Goal: Task Accomplishment & Management: Use online tool/utility

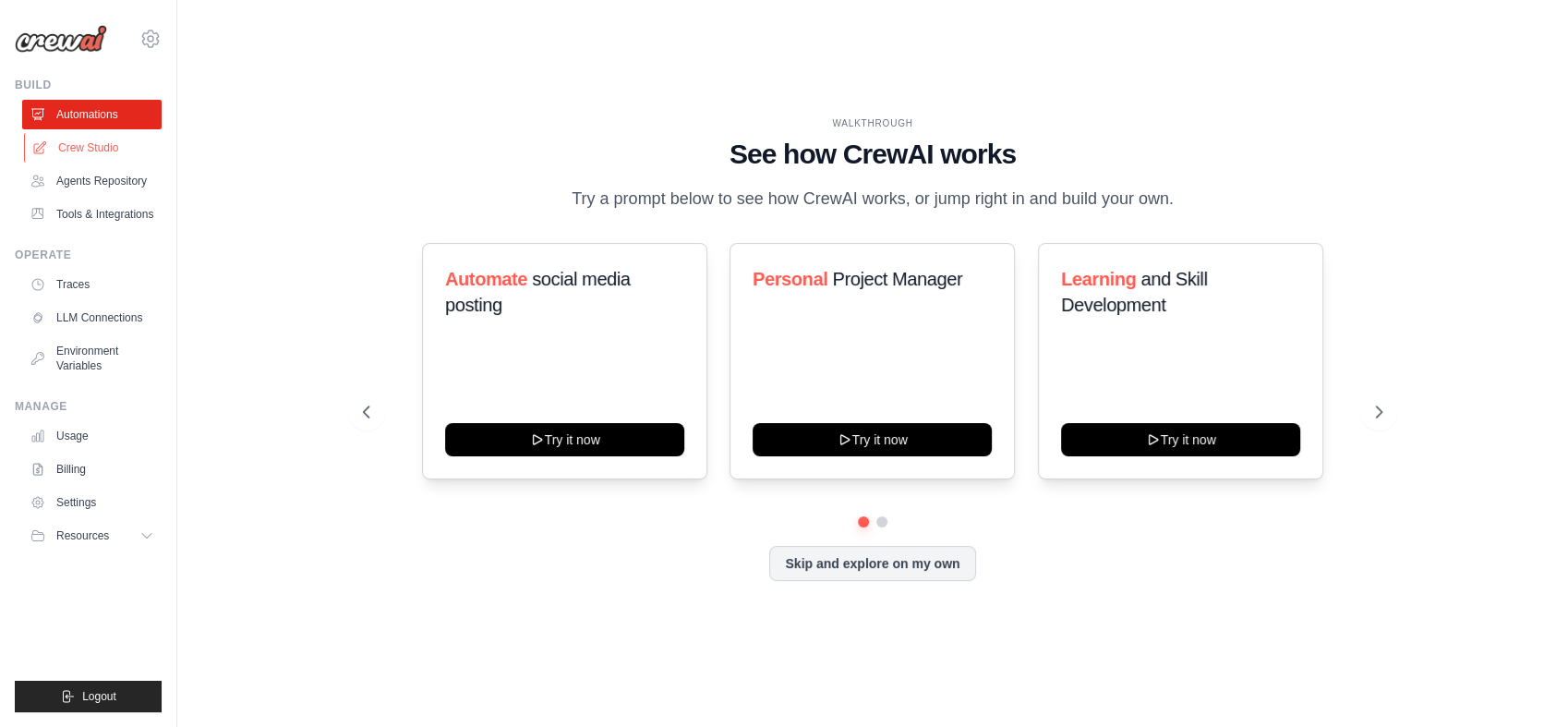
click at [125, 151] on link "Crew Studio" at bounding box center [93, 147] width 140 height 30
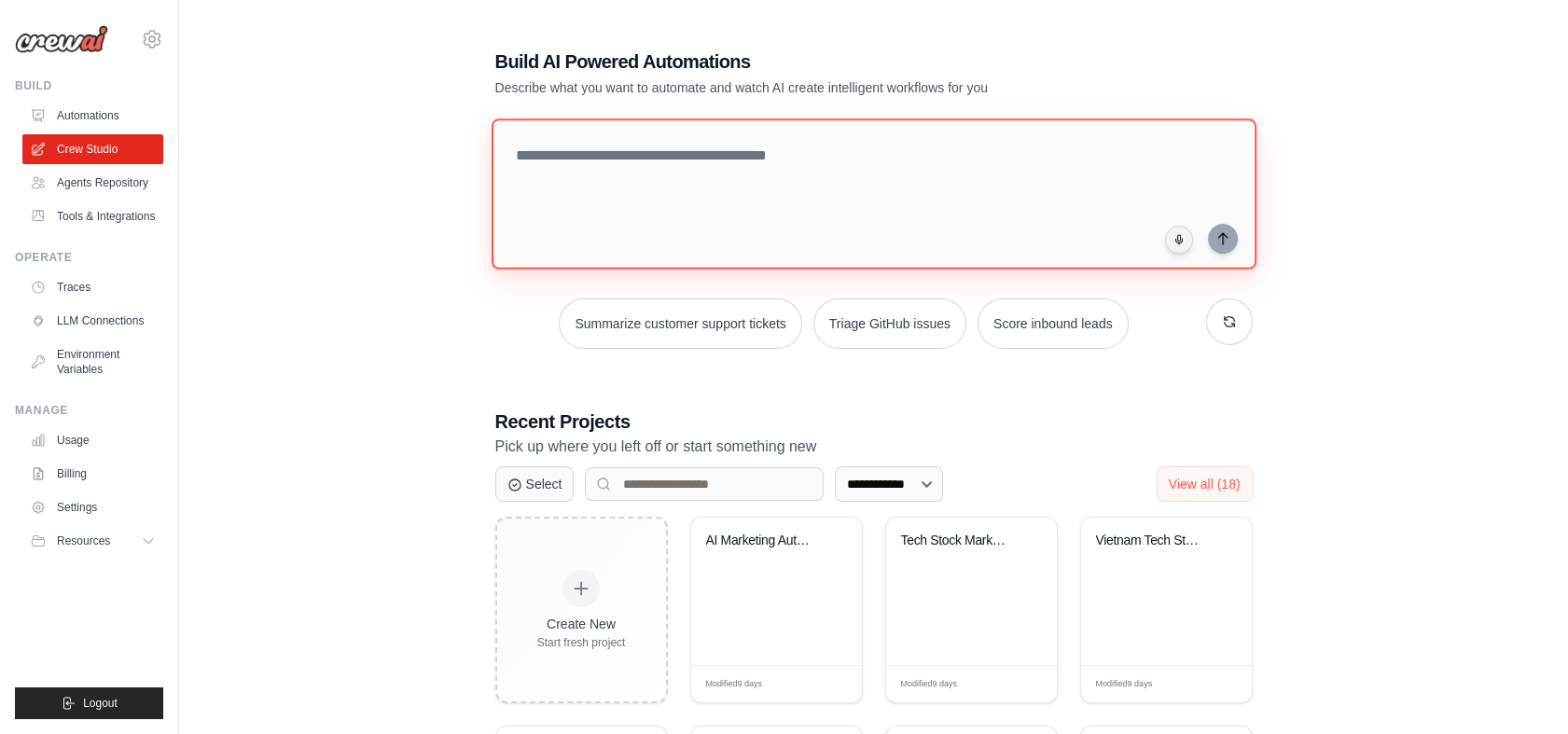
click at [630, 209] on textarea at bounding box center [873, 193] width 765 height 151
paste textarea "**********"
type textarea "**********"
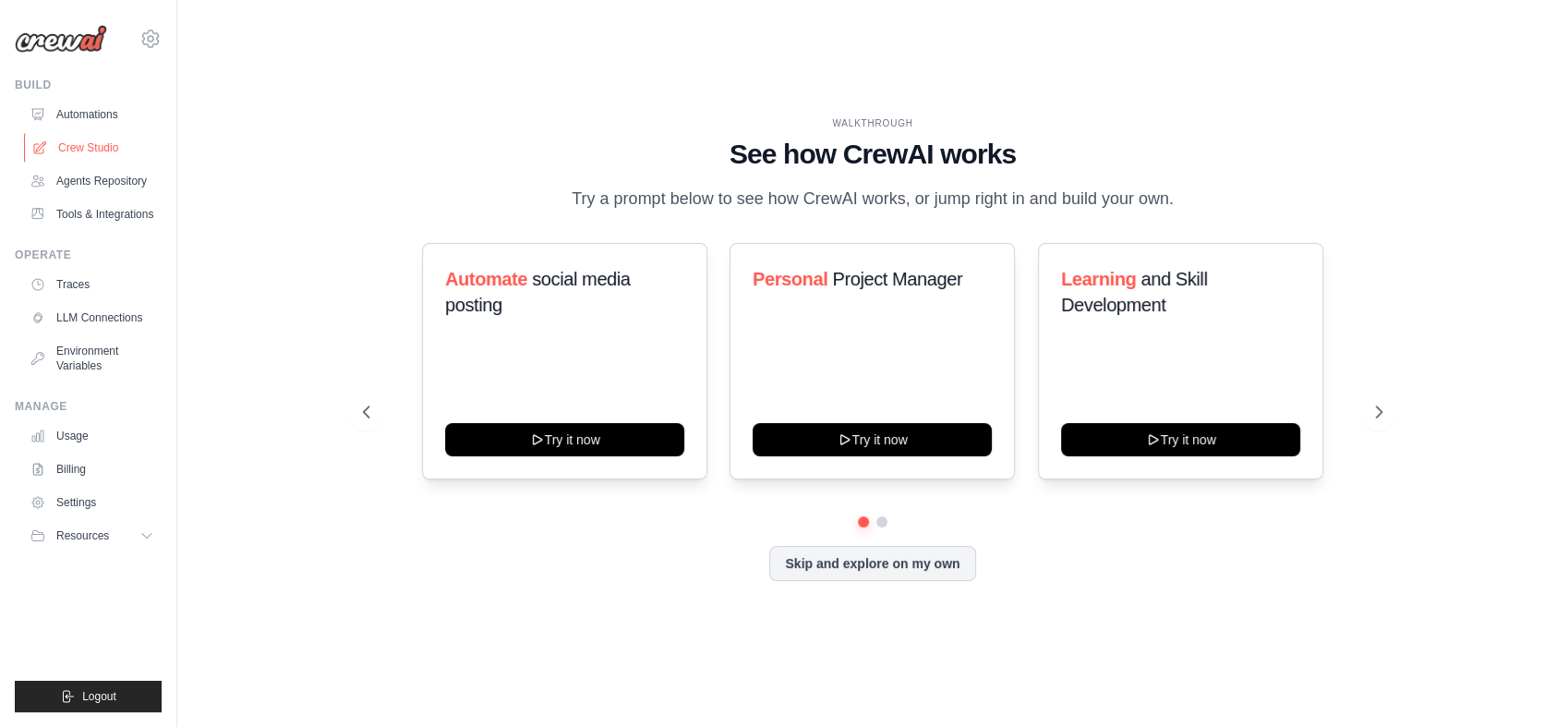
click at [54, 155] on link "Crew Studio" at bounding box center [93, 147] width 140 height 30
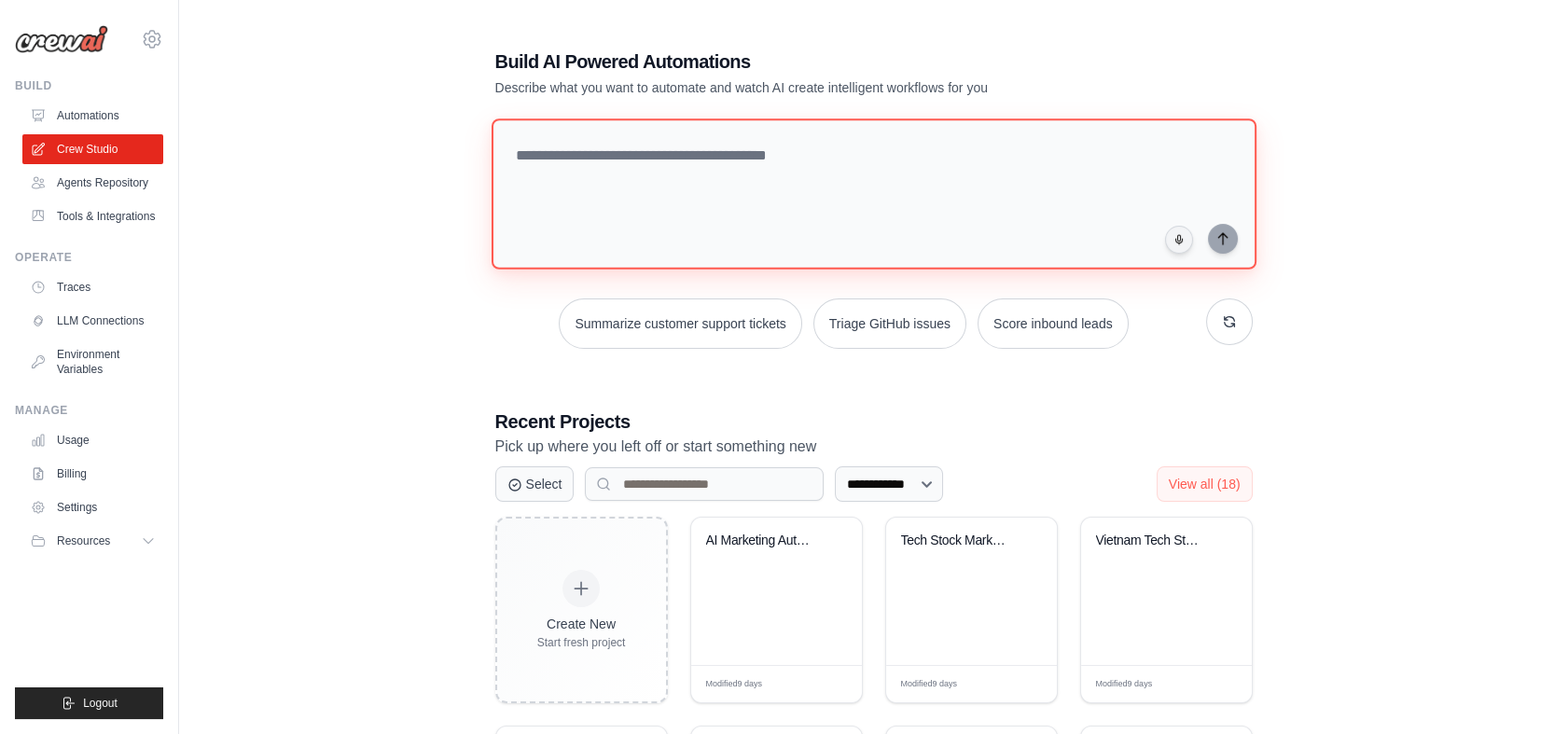
click at [647, 227] on textarea at bounding box center [873, 193] width 765 height 151
paste textarea "**********"
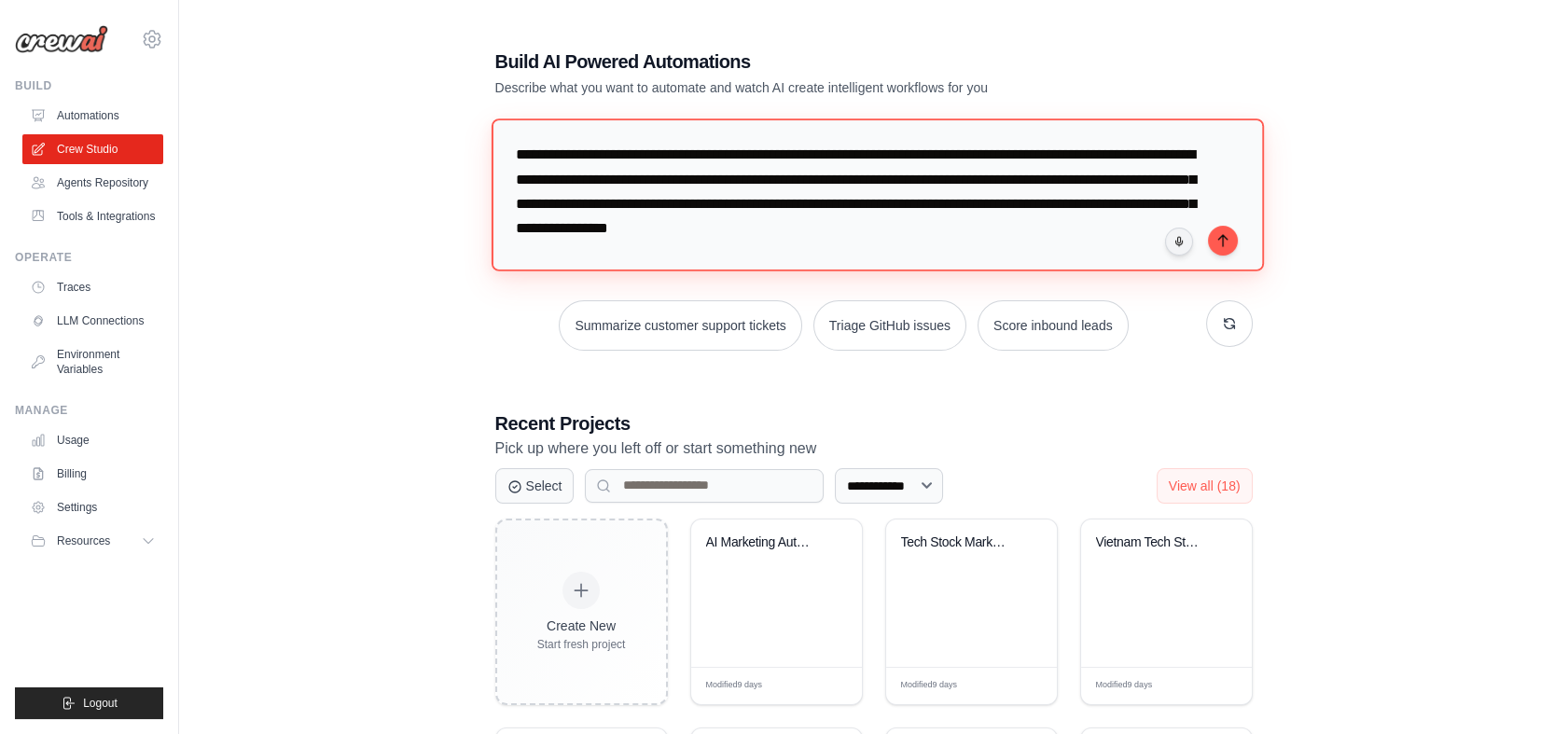
drag, startPoint x: 1127, startPoint y: 228, endPoint x: 965, endPoint y: 227, distance: 162.0
click at [965, 227] on textarea "**********" at bounding box center [877, 194] width 772 height 152
type textarea "**********"
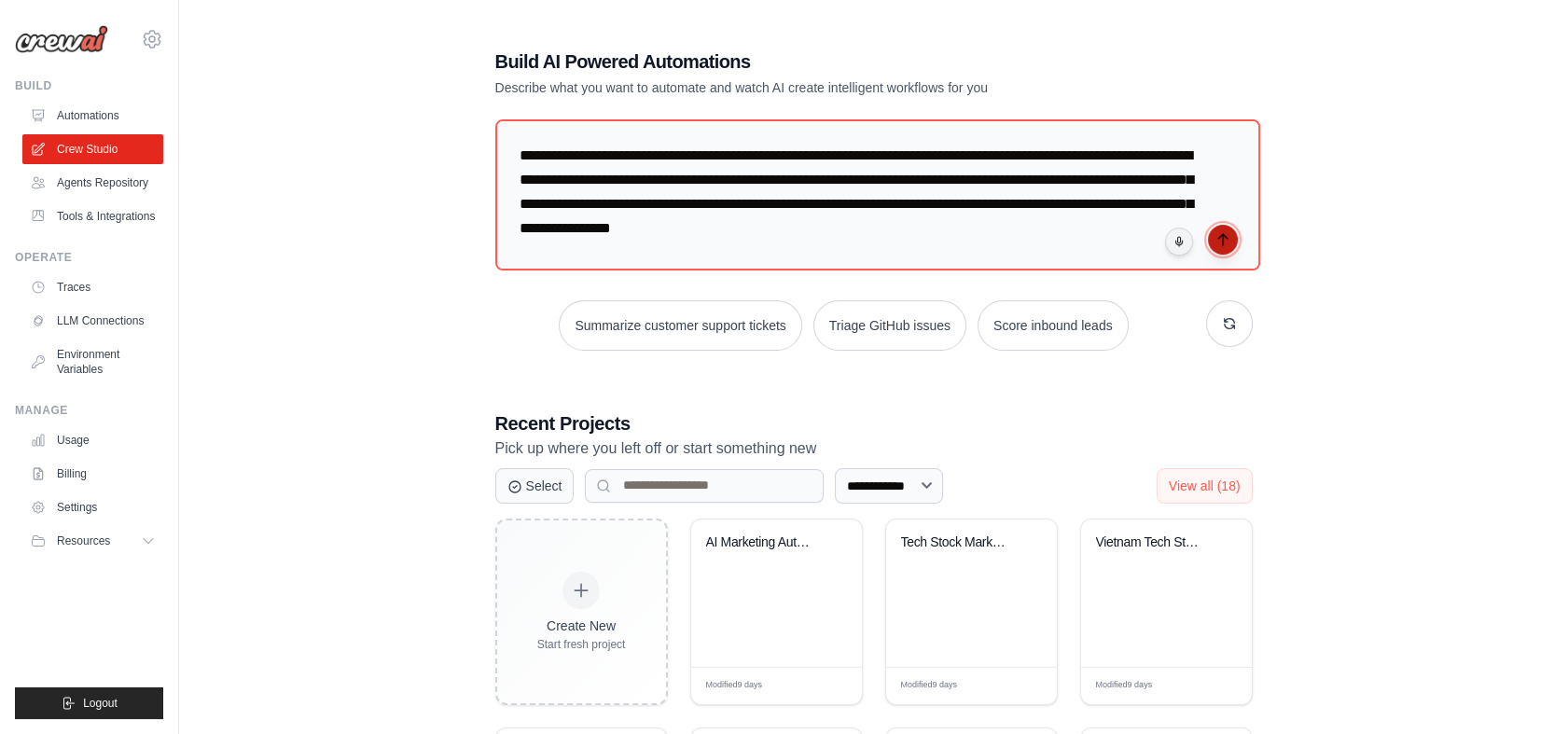
click at [1225, 242] on icon "submit" at bounding box center [1222, 239] width 15 height 15
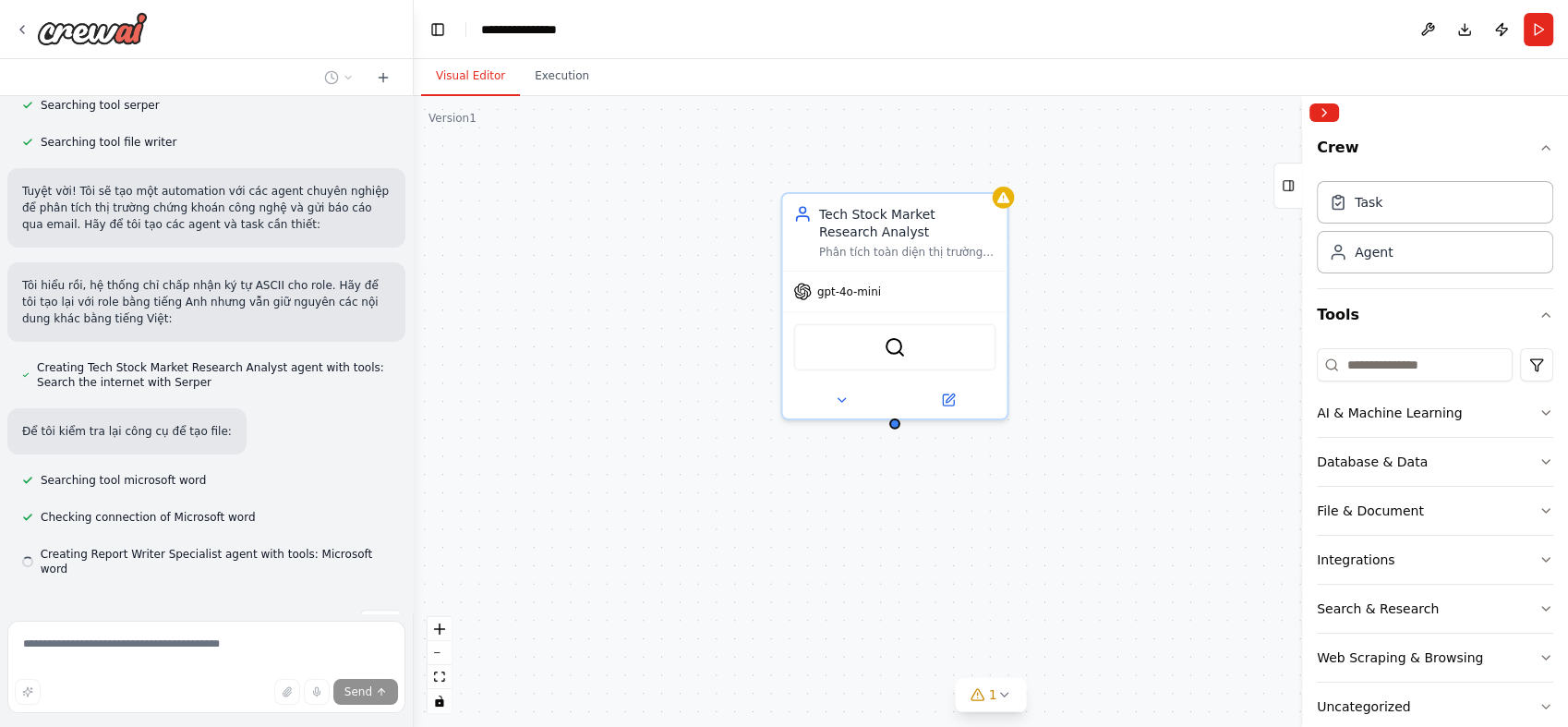
scroll to position [465, 0]
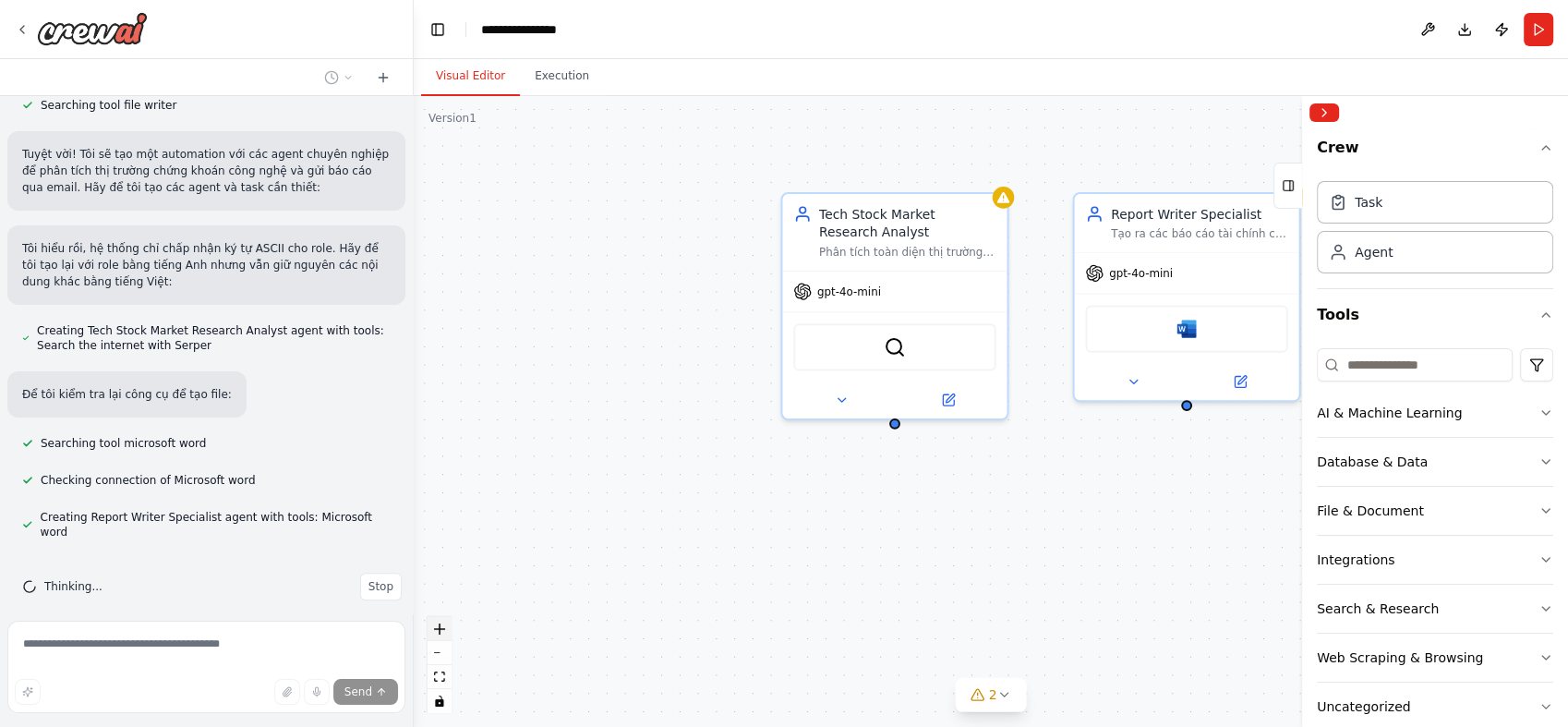
click at [442, 634] on button "zoom in" at bounding box center [439, 629] width 24 height 24
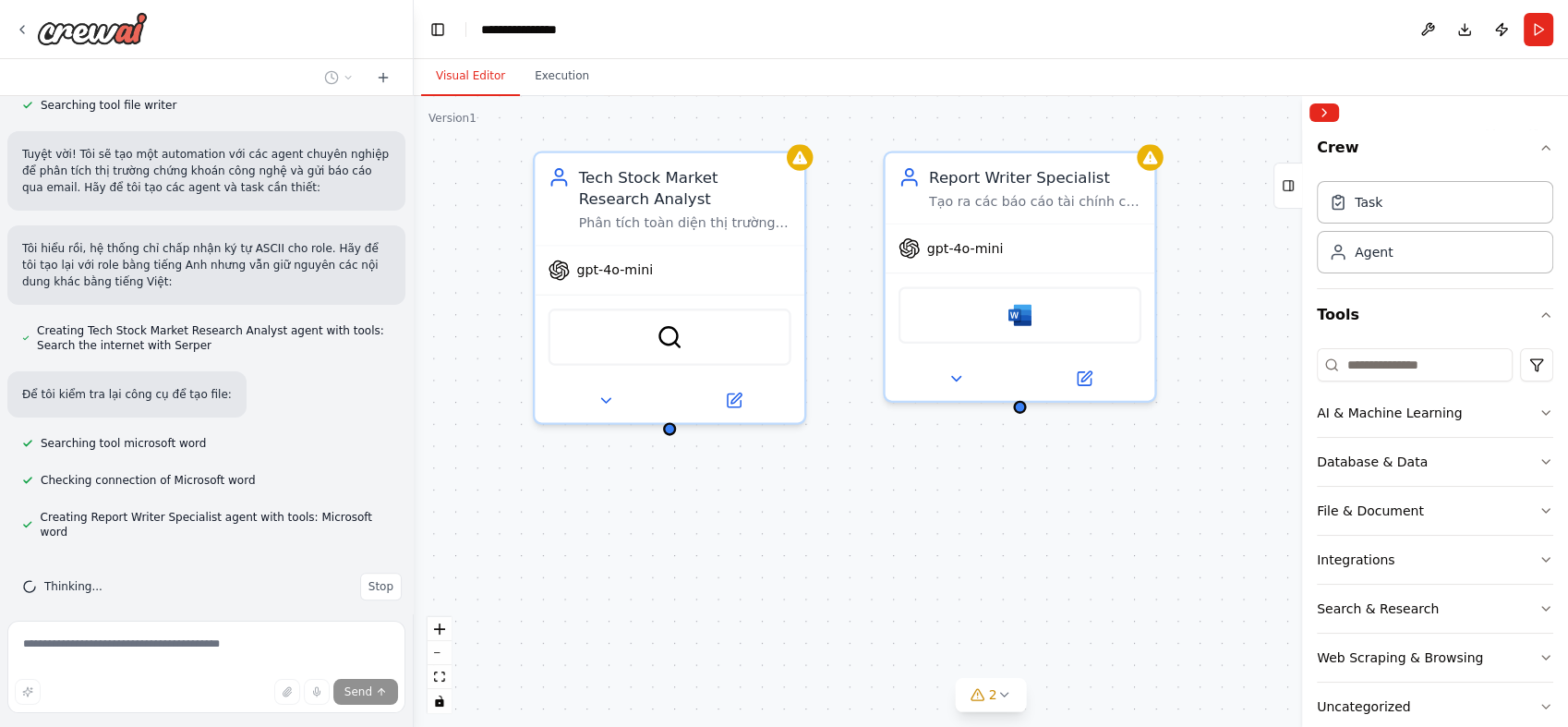
drag, startPoint x: 1104, startPoint y: 562, endPoint x: 898, endPoint y: 566, distance: 206.0
click at [898, 566] on div "Tech Stock Market Research Analyst Phân tích toàn diện thị trường chứng khoán l…" at bounding box center [990, 411] width 1154 height 631
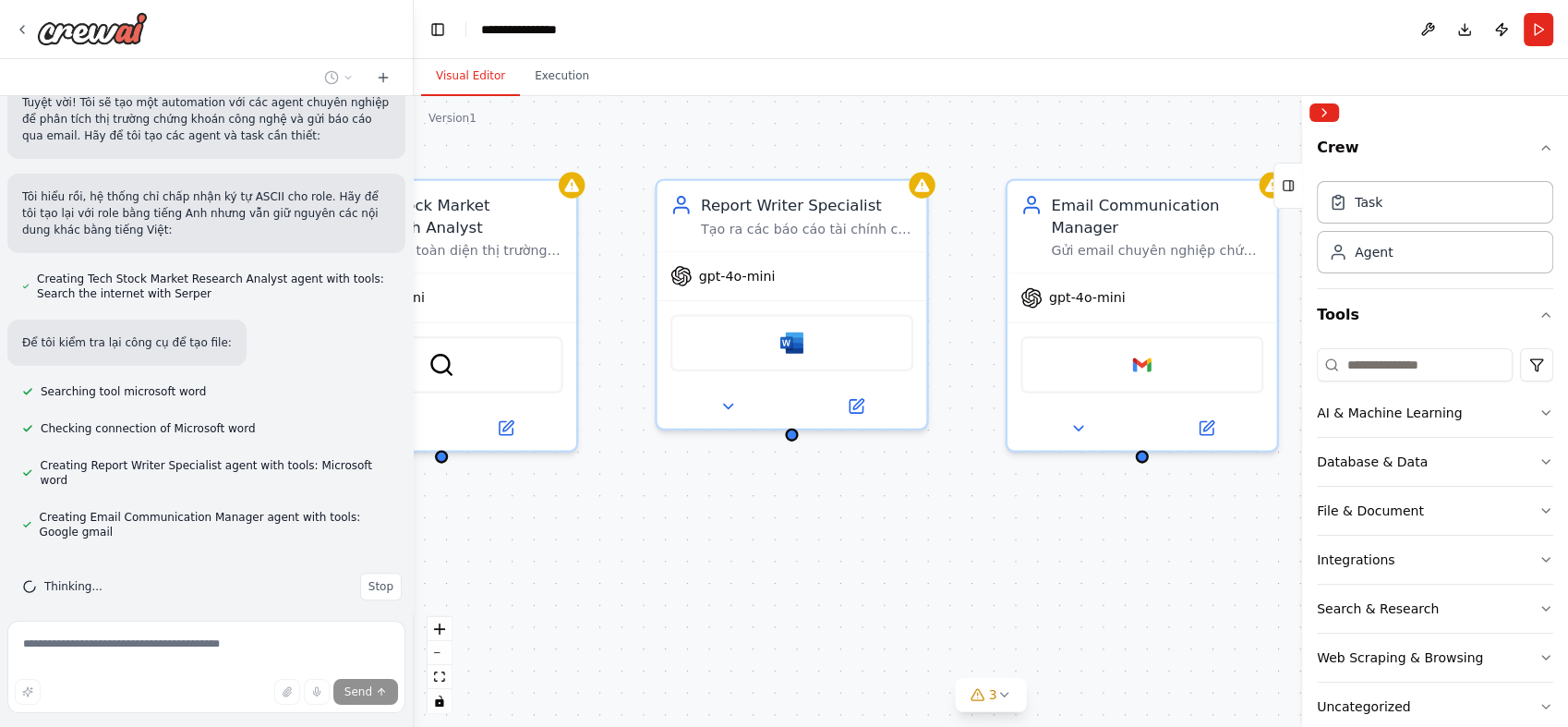
drag, startPoint x: 898, startPoint y: 566, endPoint x: 673, endPoint y: 590, distance: 226.3
click at [673, 590] on div "Tech Stock Market Research Analyst Phân tích toàn diện thị trường chứng khoán l…" at bounding box center [990, 411] width 1154 height 631
click at [434, 652] on icon "zoom out" at bounding box center [440, 653] width 12 height 2
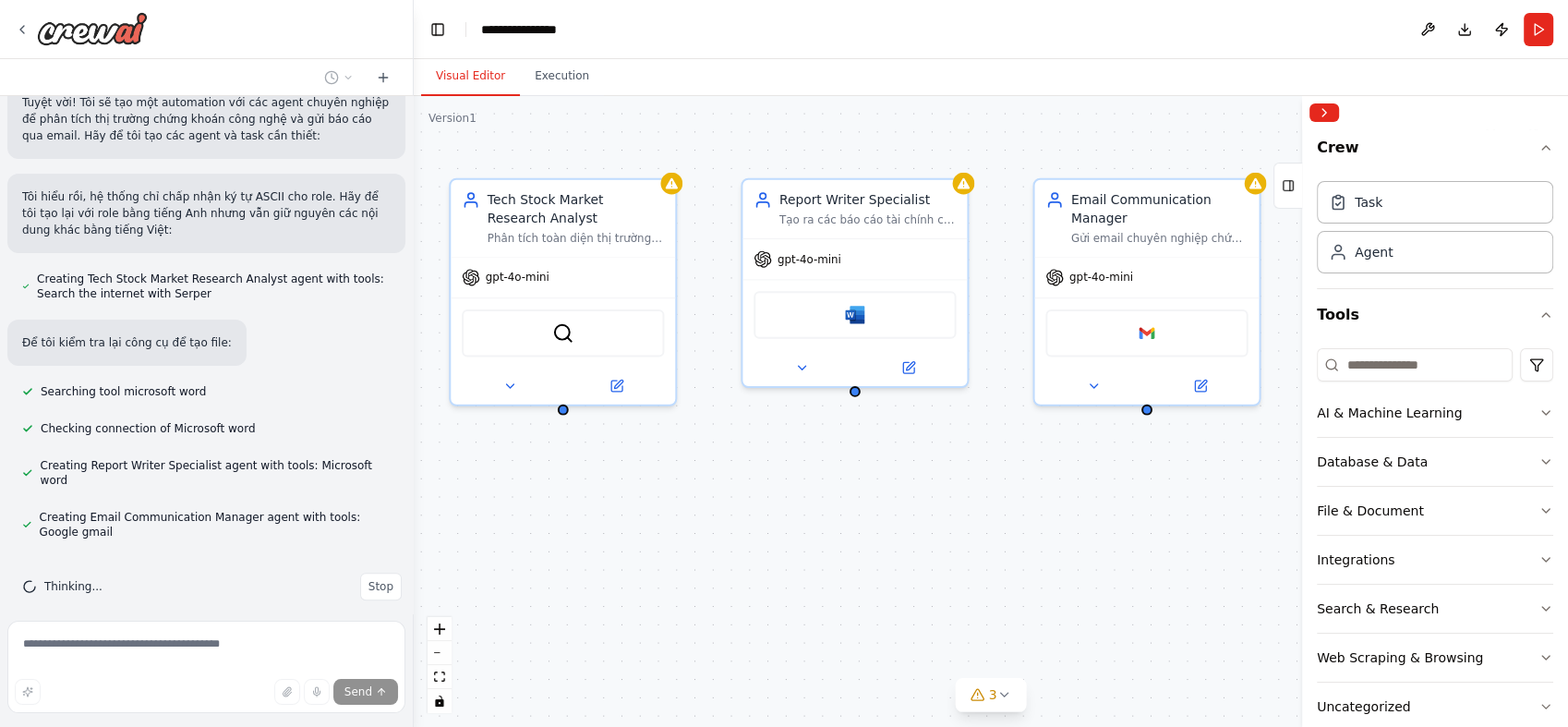
drag, startPoint x: 760, startPoint y: 585, endPoint x: 787, endPoint y: 548, distance: 45.8
click at [787, 548] on div "Tech Stock Market Research Analyst Phân tích toàn diện thị trường chứng khoán l…" at bounding box center [990, 411] width 1154 height 631
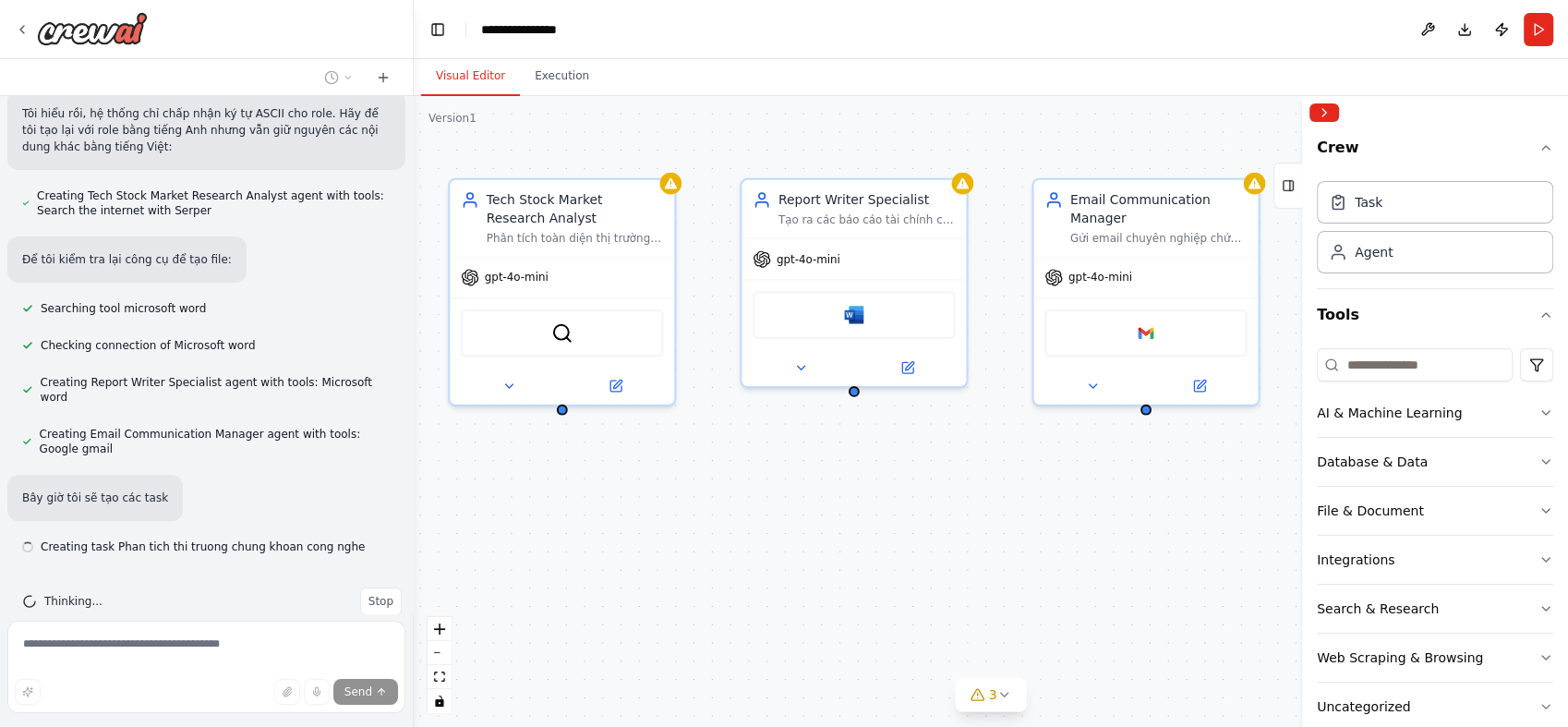
scroll to position [615, 0]
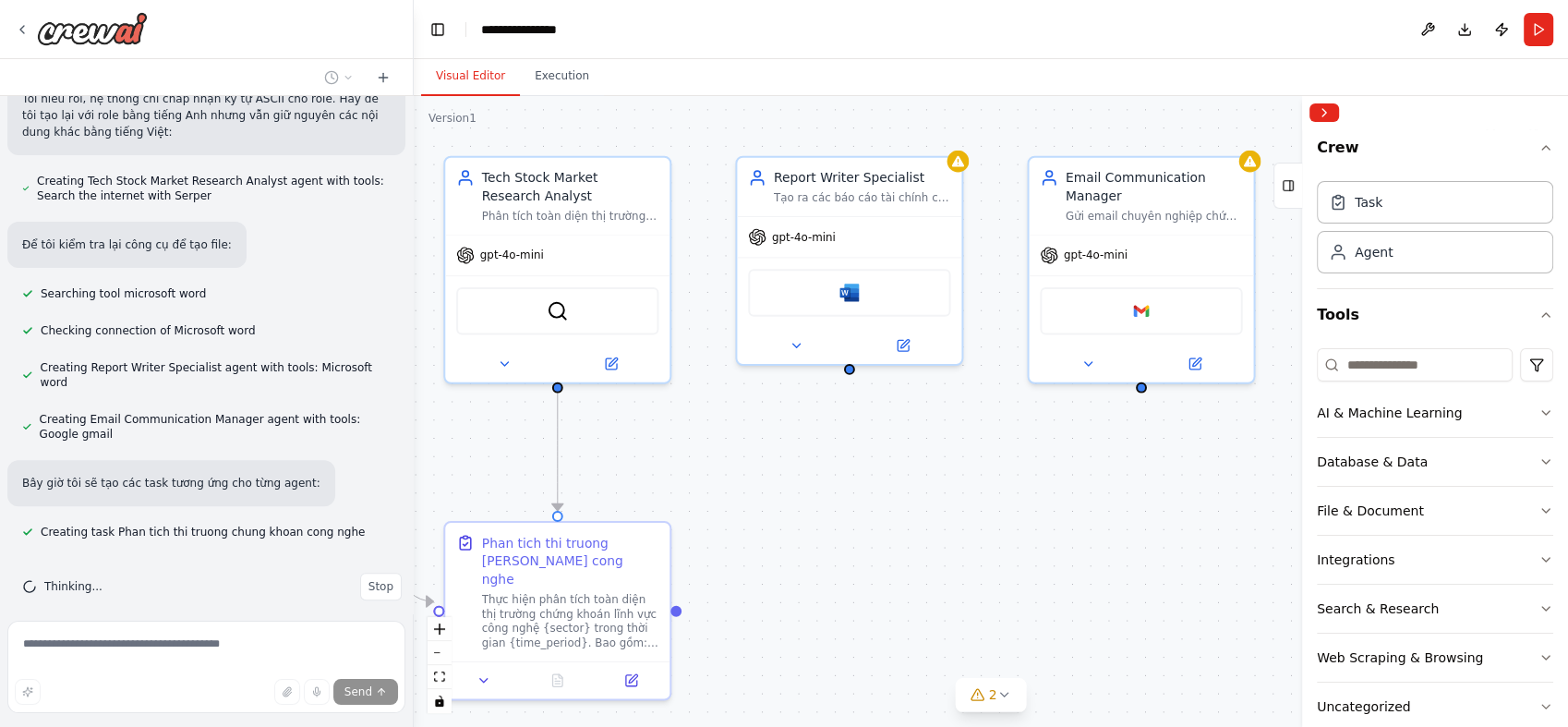
drag, startPoint x: 787, startPoint y: 548, endPoint x: 783, endPoint y: 526, distance: 22.4
click at [783, 526] on div ".deletable-edge-delete-btn { width: 20px; height: 20px; border: 0px solid #ffff…" at bounding box center [990, 411] width 1154 height 631
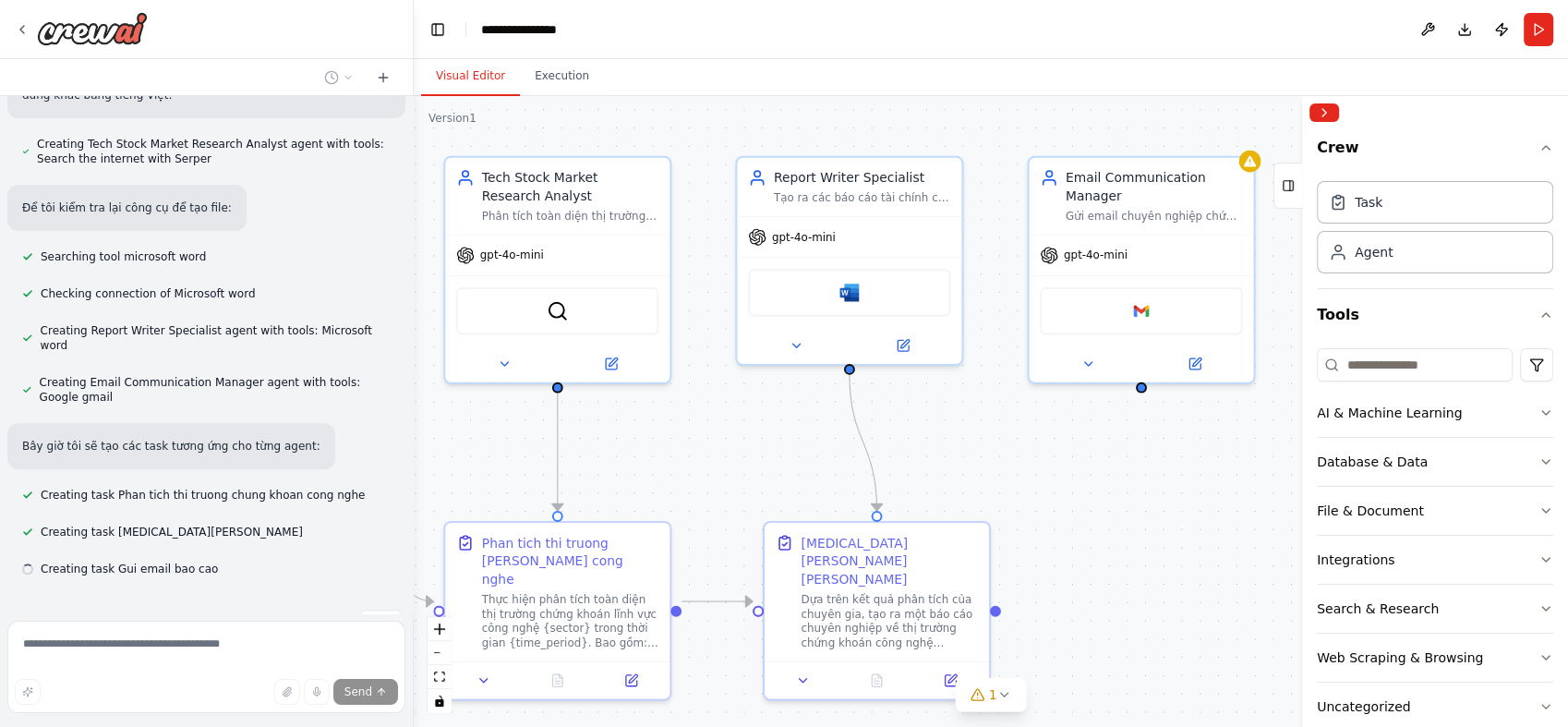
scroll to position [689, 0]
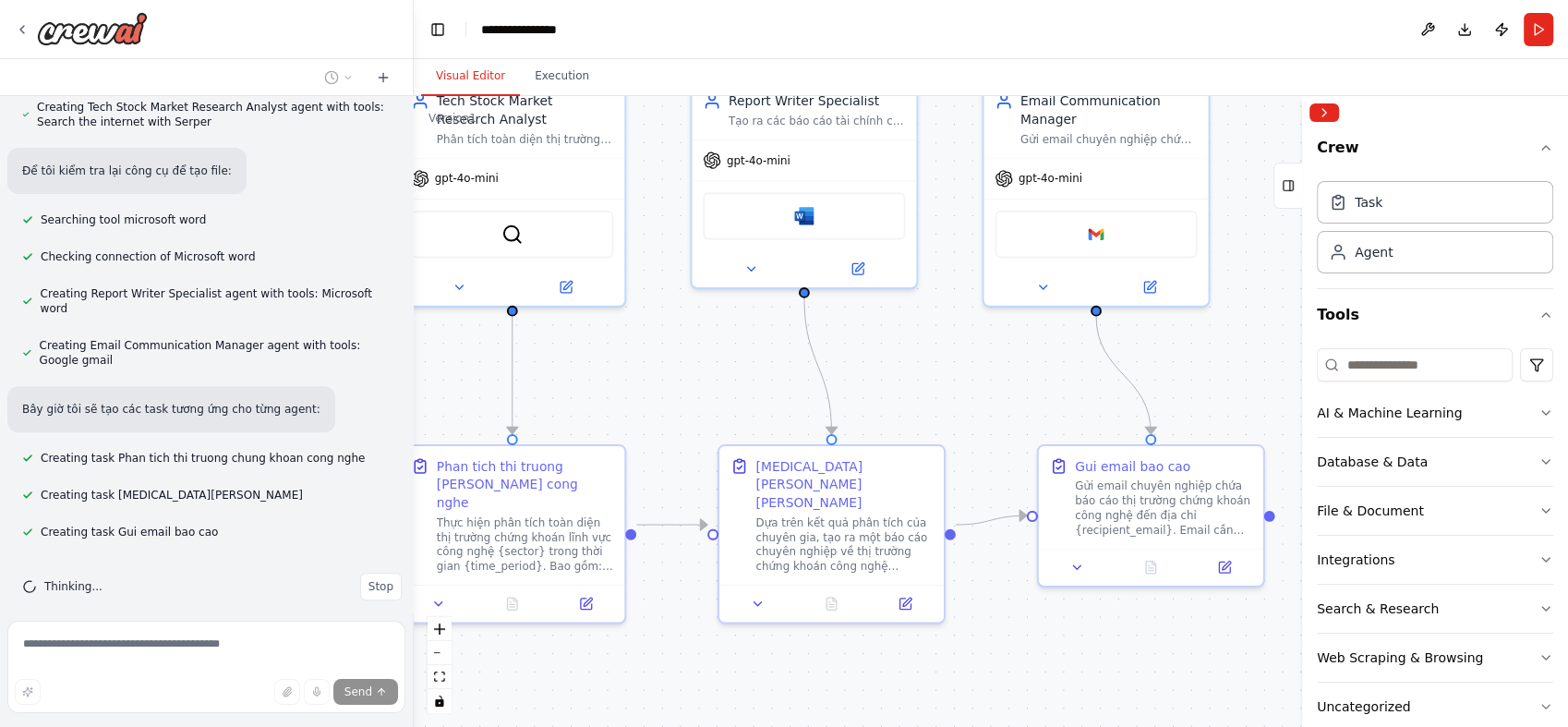
drag, startPoint x: 1121, startPoint y: 486, endPoint x: 1076, endPoint y: 408, distance: 90.0
click at [1076, 408] on div ".deletable-edge-delete-btn { width: 20px; height: 20px; border: 0px solid #ffff…" at bounding box center [990, 411] width 1154 height 631
click at [1329, 121] on button "Collapse right sidebar" at bounding box center [1324, 112] width 30 height 18
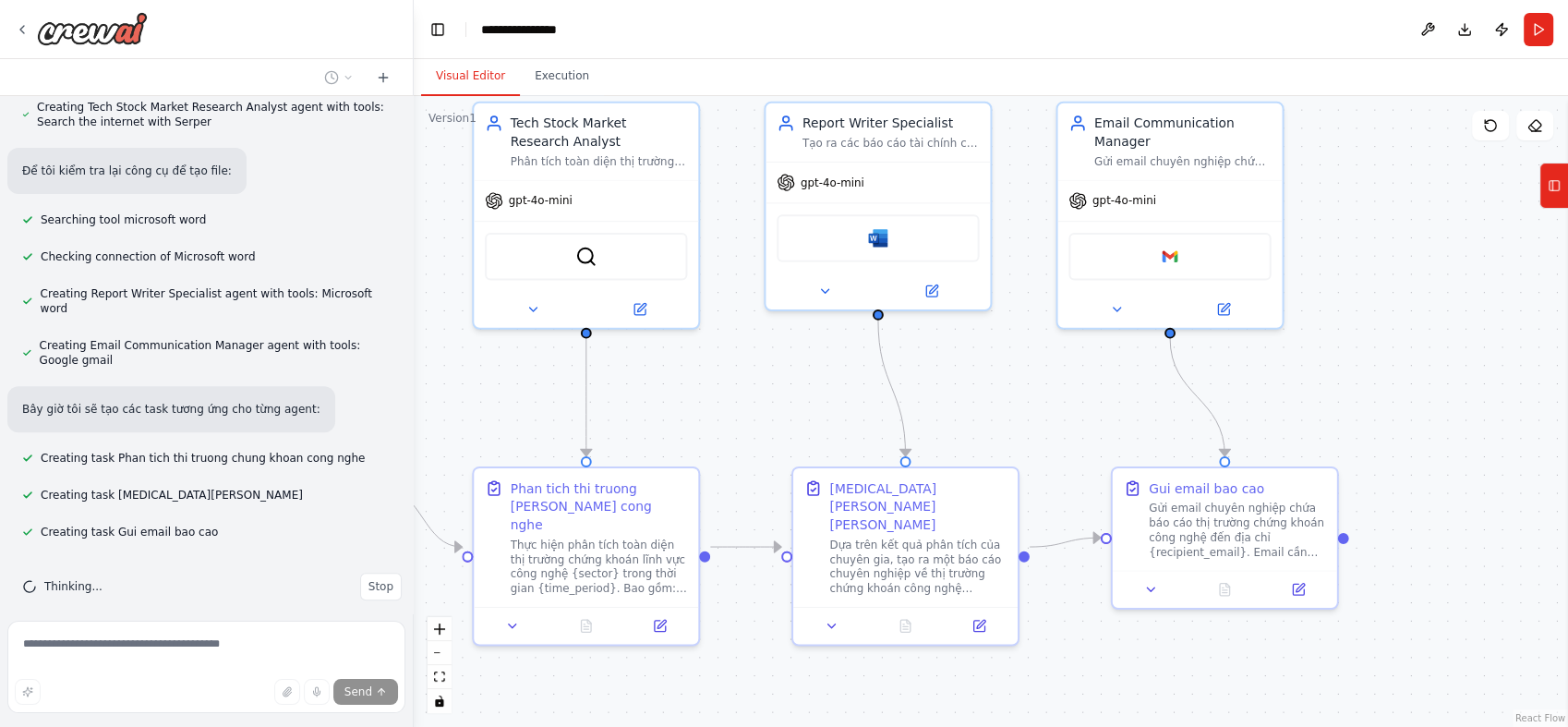
drag, startPoint x: 998, startPoint y: 388, endPoint x: 1070, endPoint y: 411, distance: 75.6
click at [1070, 411] on div ".deletable-edge-delete-btn { width: 20px; height: 20px; border: 0px solid #ffff…" at bounding box center [990, 411] width 1154 height 631
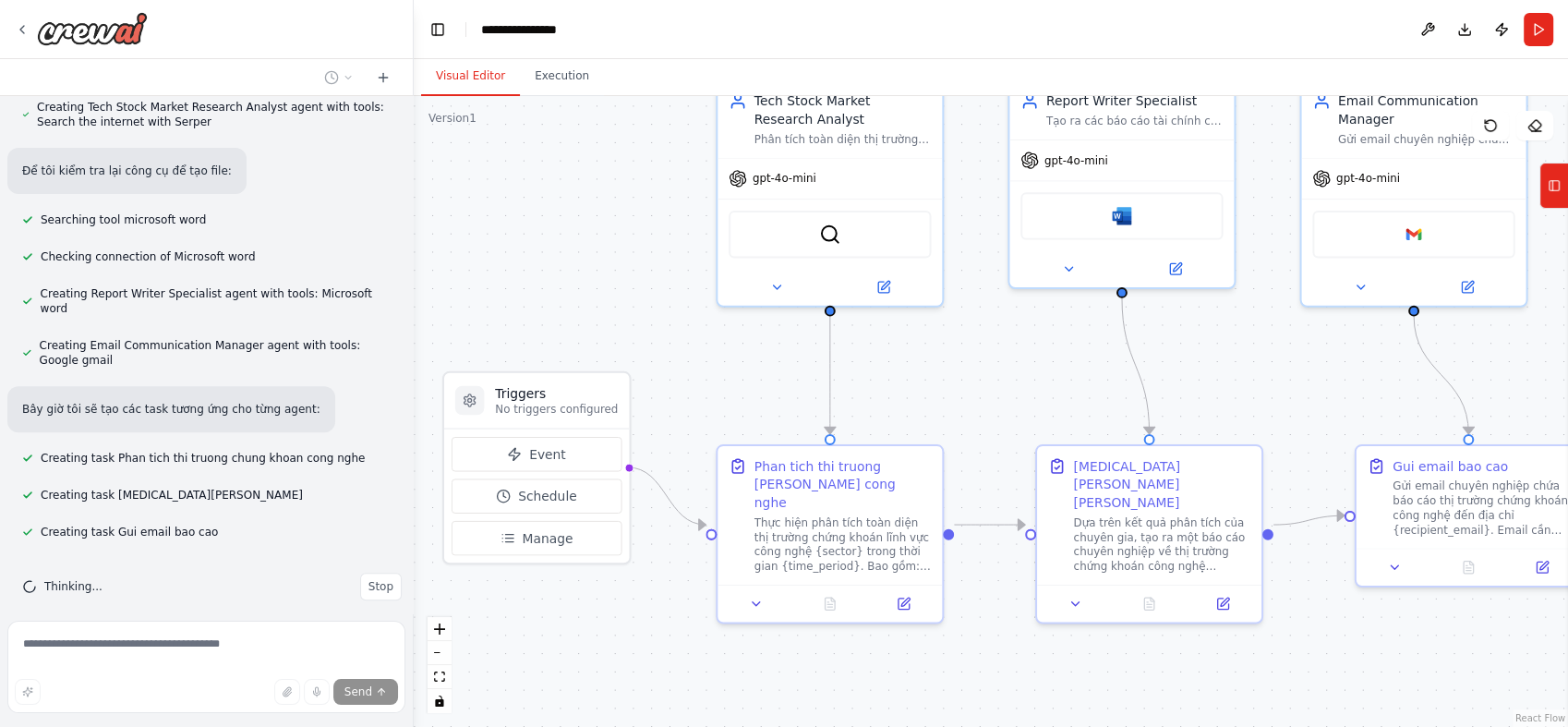
drag, startPoint x: 1070, startPoint y: 411, endPoint x: 1315, endPoint y: 389, distance: 246.0
click at [1315, 389] on div ".deletable-edge-delete-btn { width: 20px; height: 20px; border: 0px solid #ffff…" at bounding box center [990, 411] width 1154 height 631
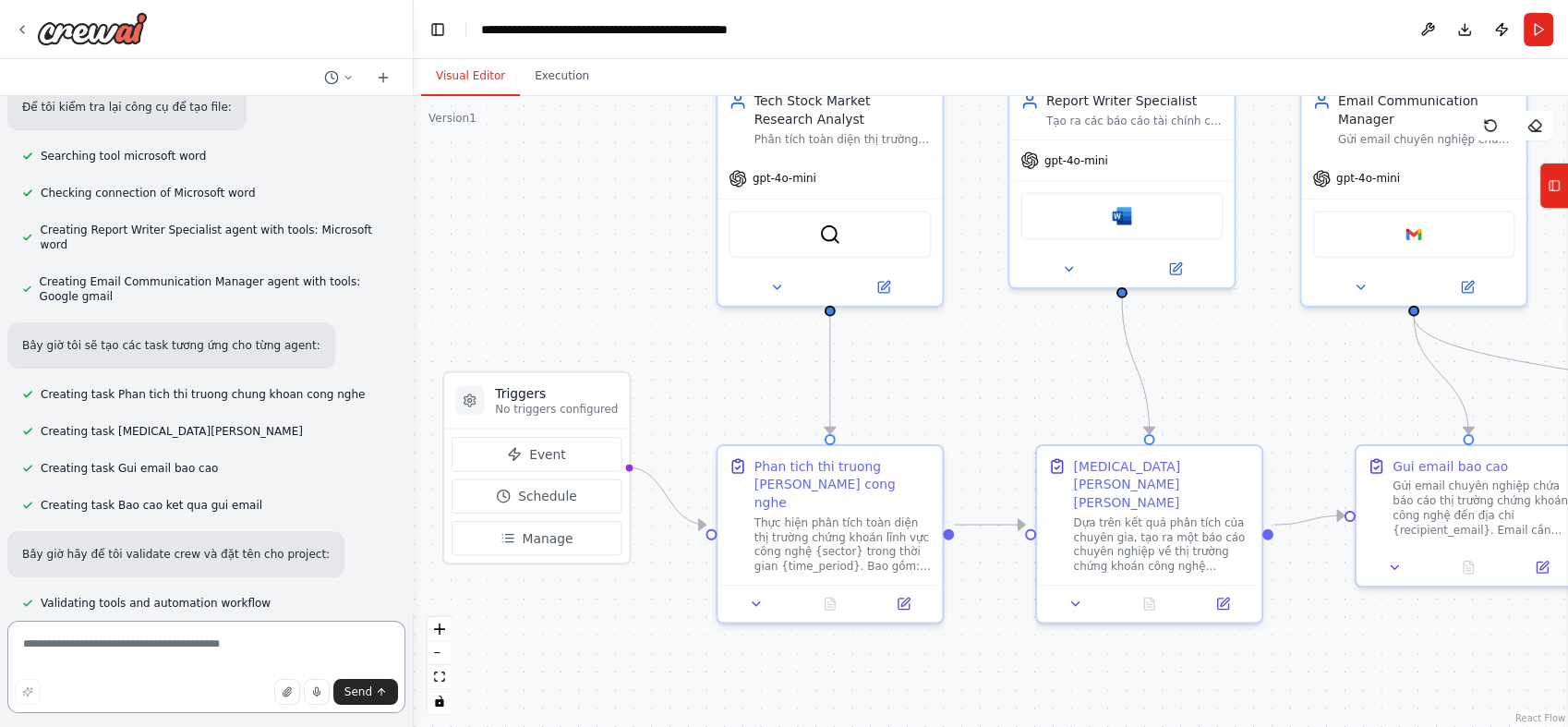
scroll to position [901, 0]
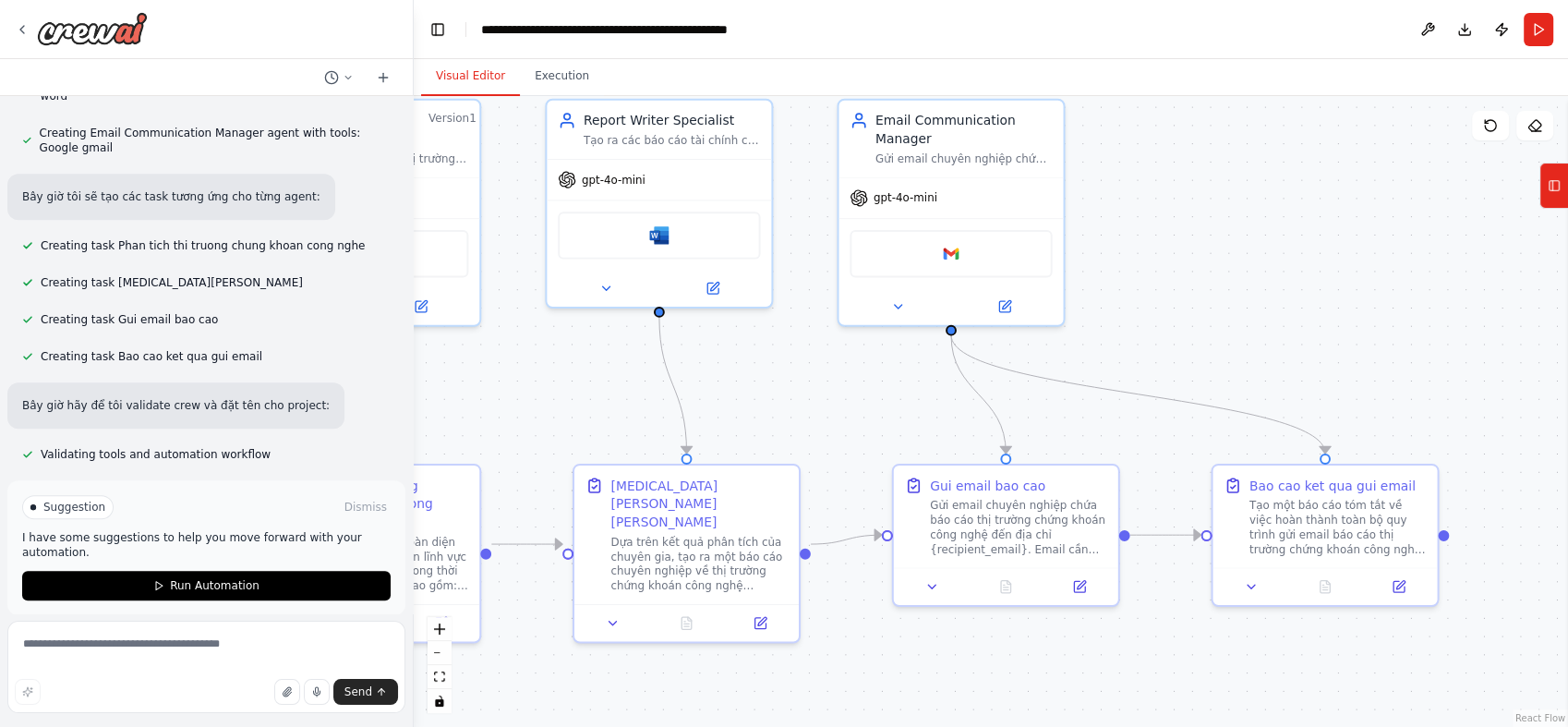
drag, startPoint x: 942, startPoint y: 371, endPoint x: 476, endPoint y: 388, distance: 466.3
click at [476, 388] on div ".deletable-edge-delete-btn { width: 20px; height: 20px; border: 0px solid #ffff…" at bounding box center [990, 411] width 1154 height 631
click at [441, 652] on icon "zoom out" at bounding box center [440, 653] width 12 height 2
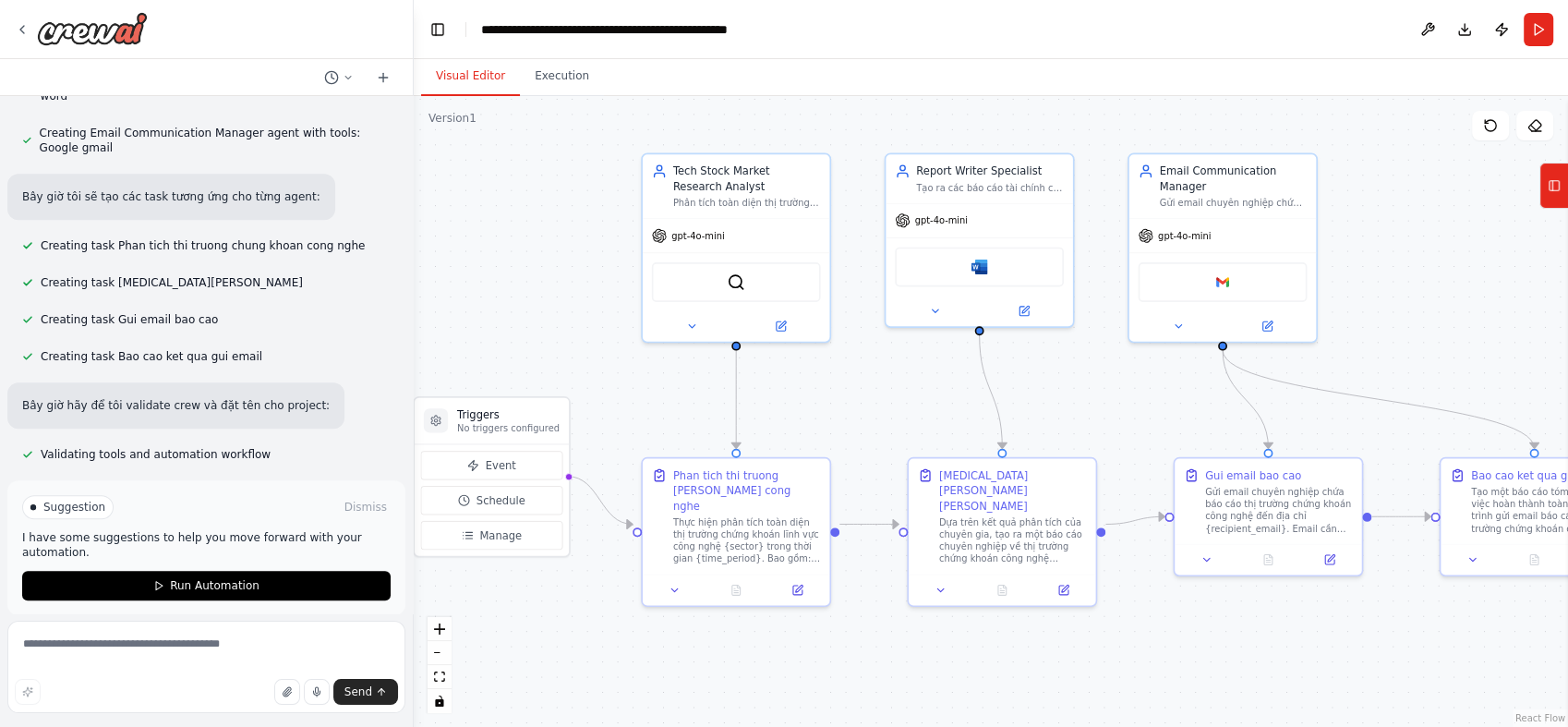
drag, startPoint x: 630, startPoint y: 405, endPoint x: 899, endPoint y: 409, distance: 269.0
click at [899, 409] on div ".deletable-edge-delete-btn { width: 20px; height: 20px; border: 0px solid #ffff…" at bounding box center [990, 411] width 1154 height 631
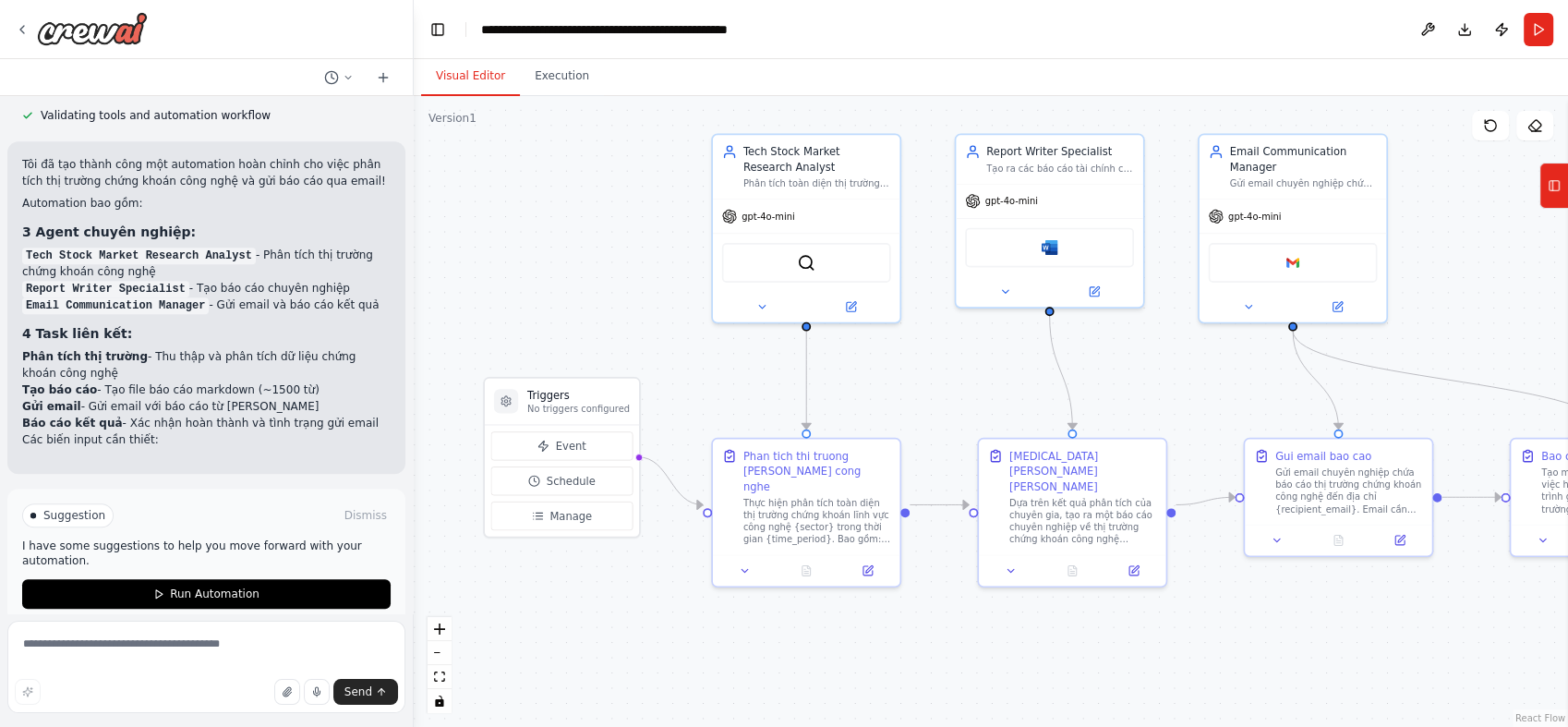
scroll to position [1268, 0]
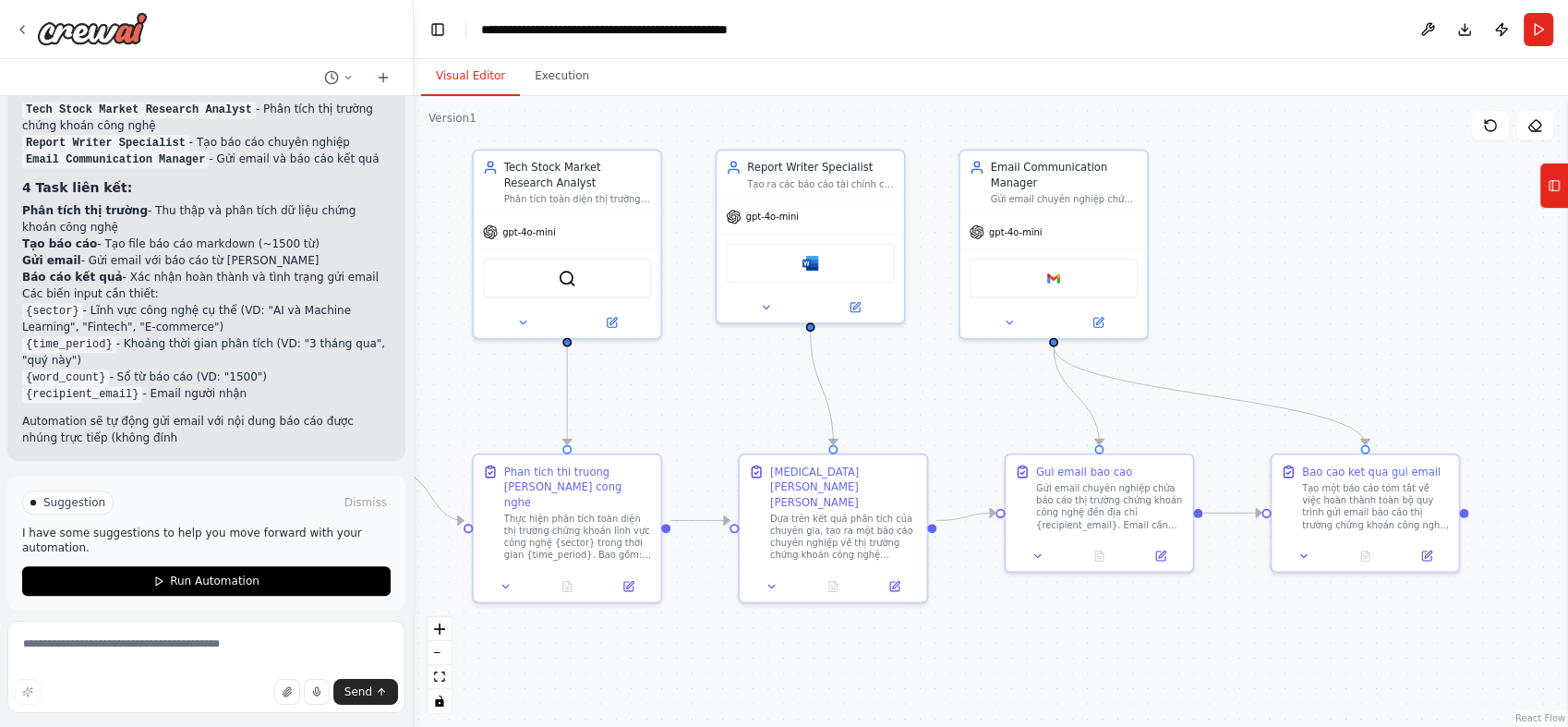
drag, startPoint x: 547, startPoint y: 374, endPoint x: 377, endPoint y: 371, distance: 170.0
click at [377, 371] on div "Giúp tôi tạo một agent bằng tiếng việt để phân tích thị trường chứng khoán công…" at bounding box center [784, 363] width 1568 height 727
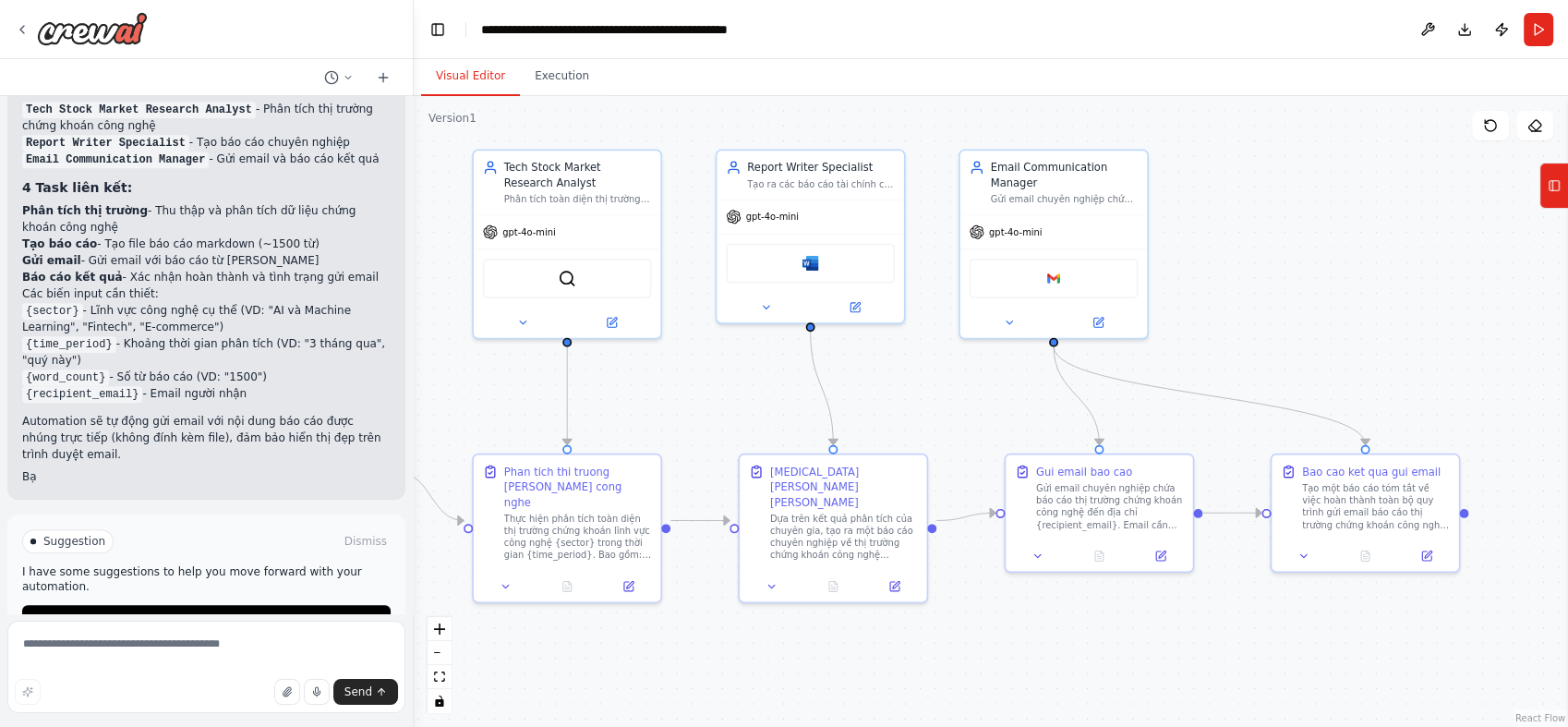
scroll to position [1426, 0]
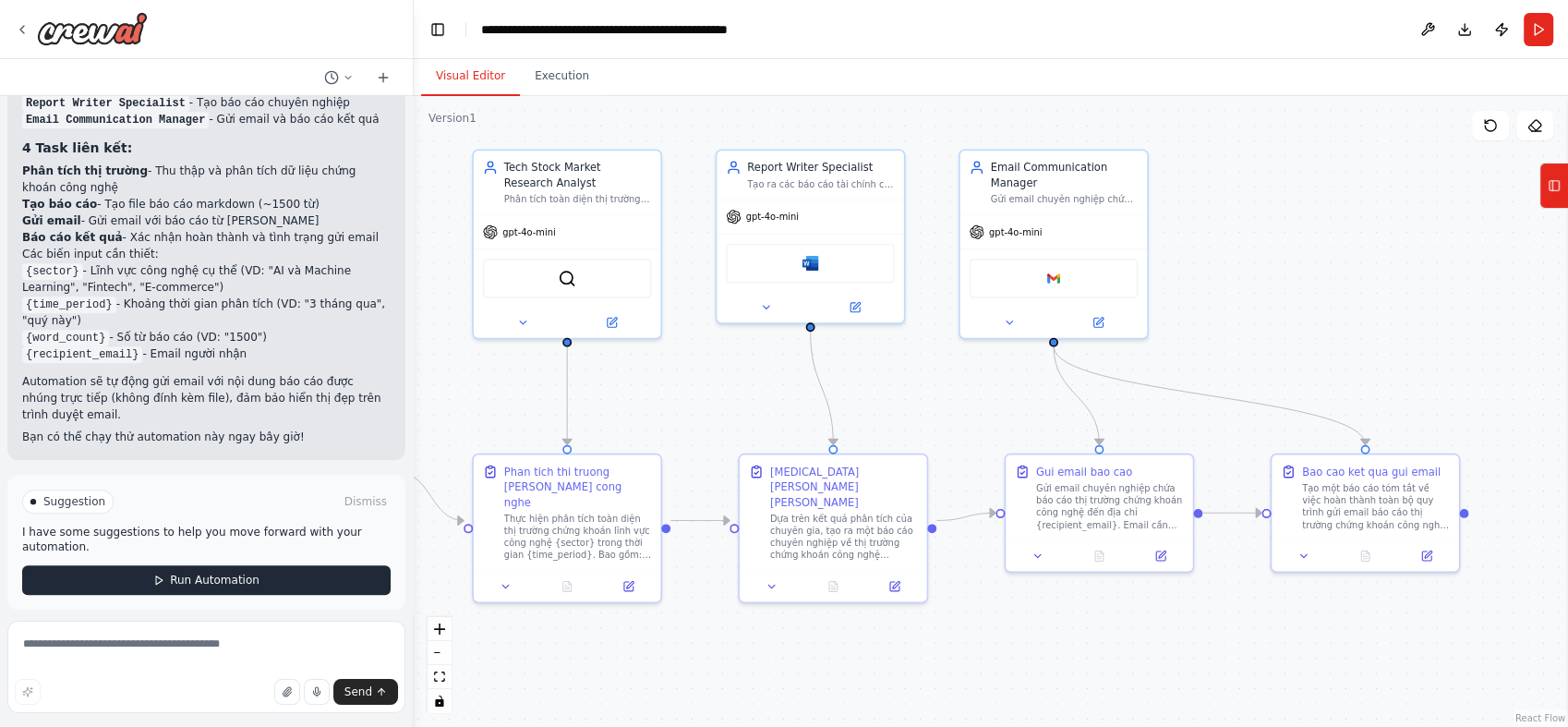
click at [296, 576] on button "Run Automation" at bounding box center [206, 580] width 369 height 30
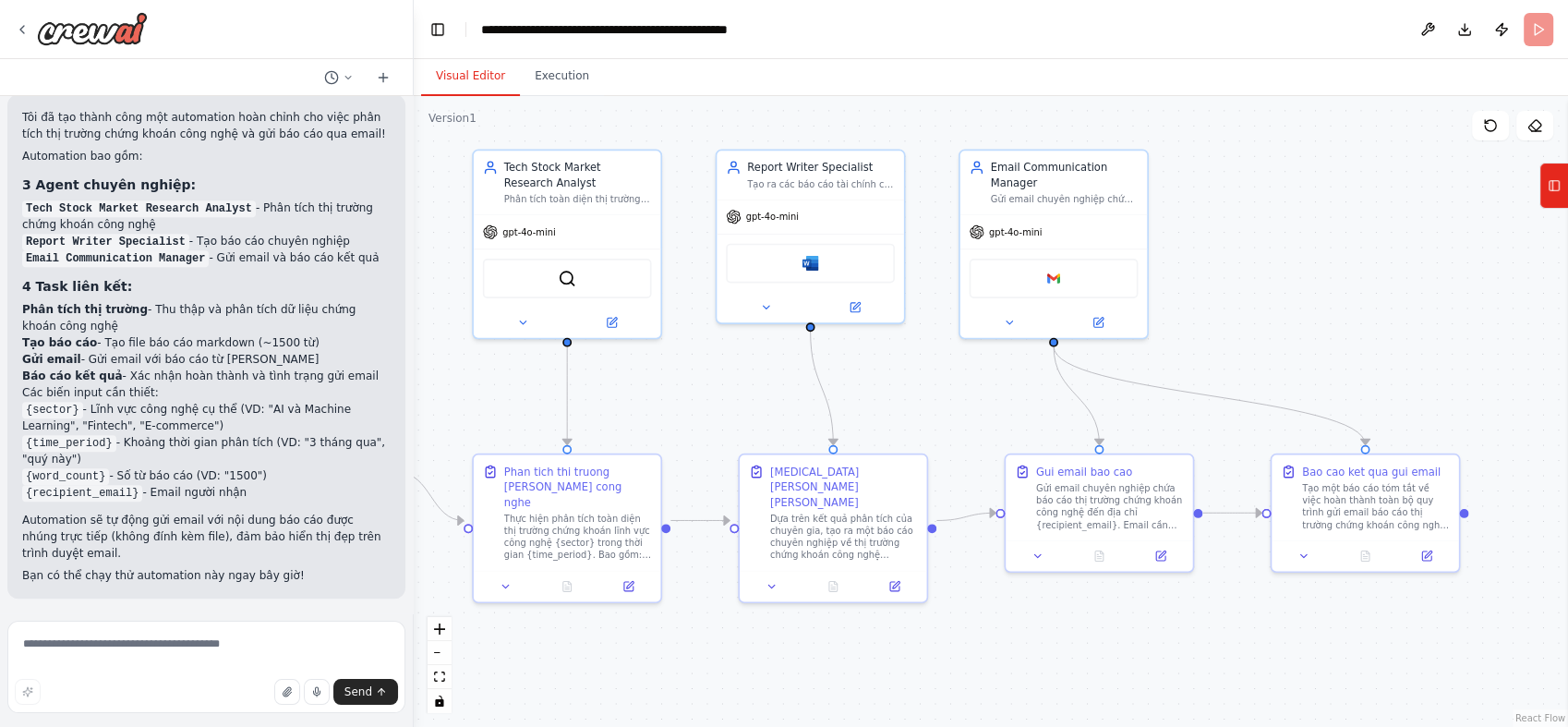
scroll to position [1277, 0]
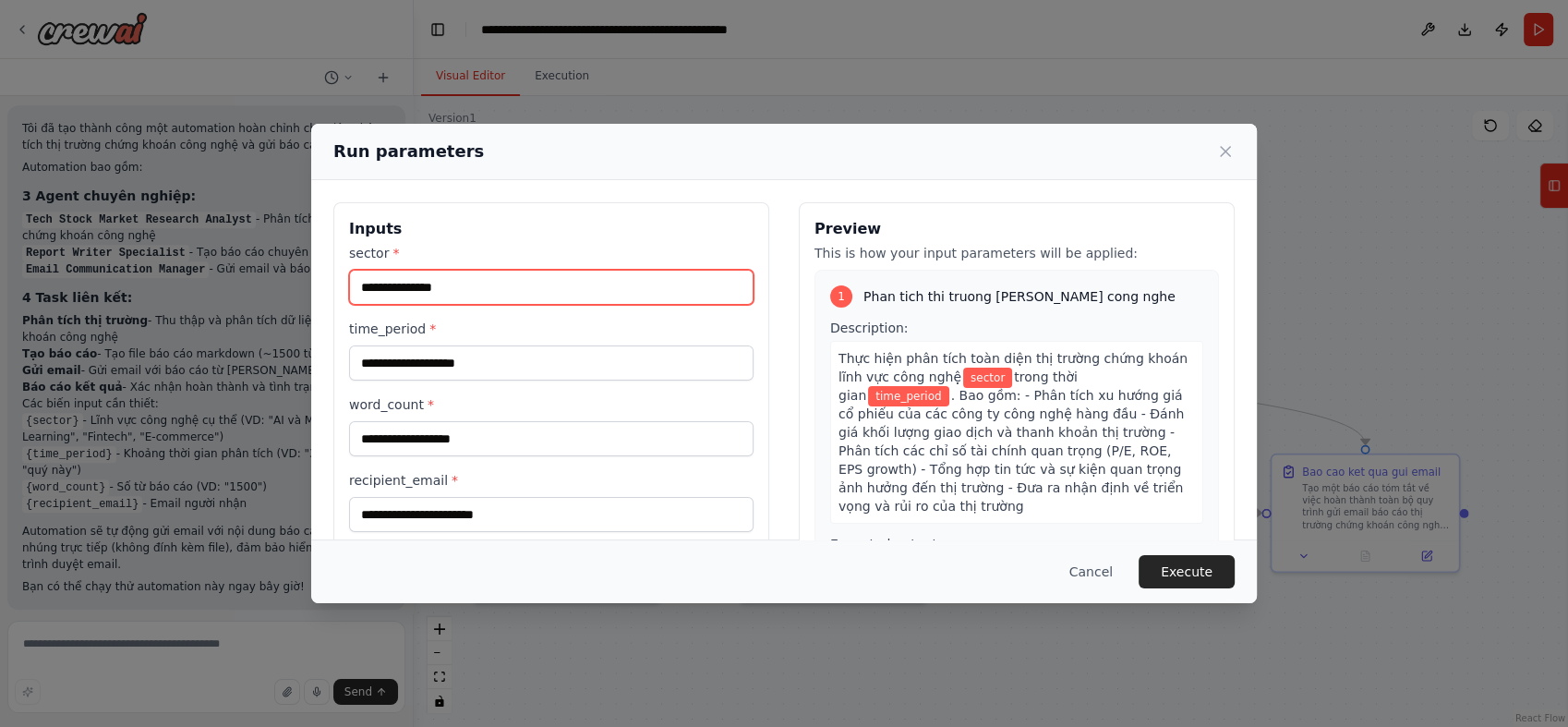
click at [459, 278] on input "sector *" at bounding box center [552, 287] width 404 height 35
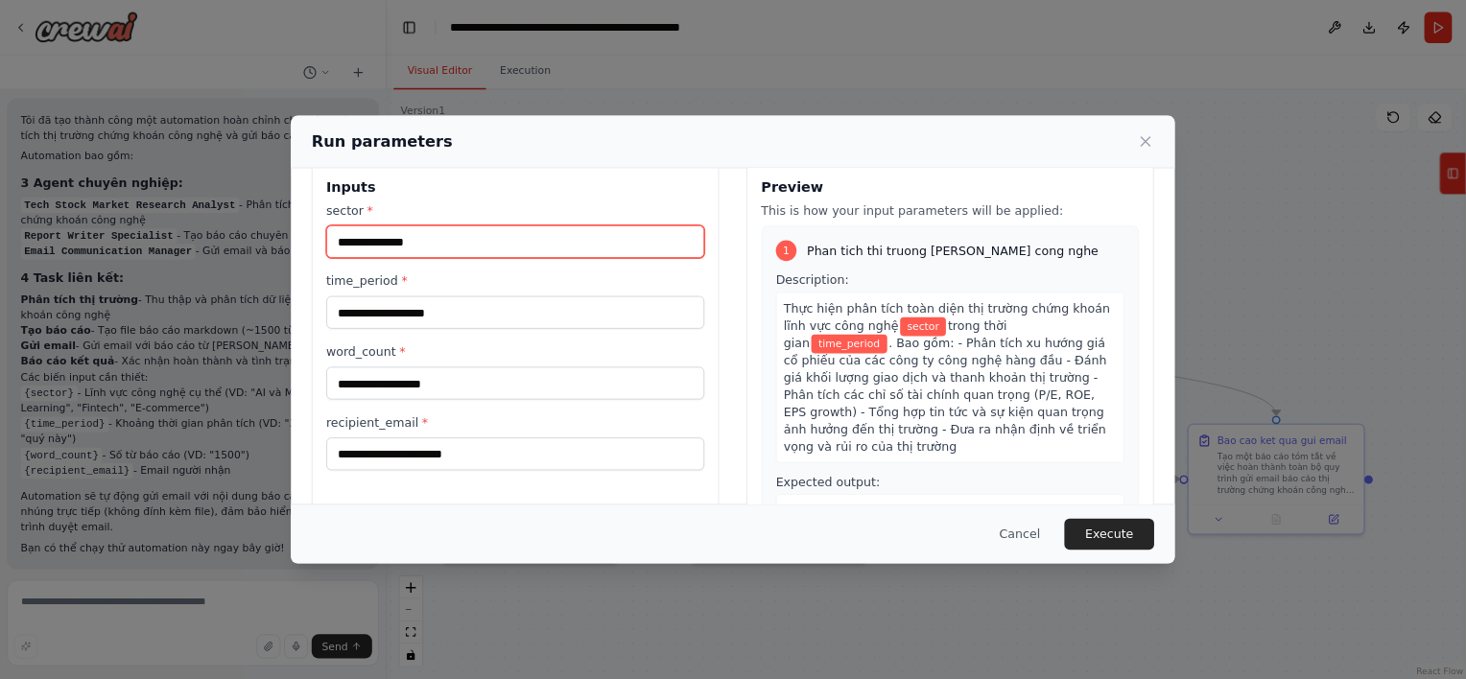
scroll to position [22, 0]
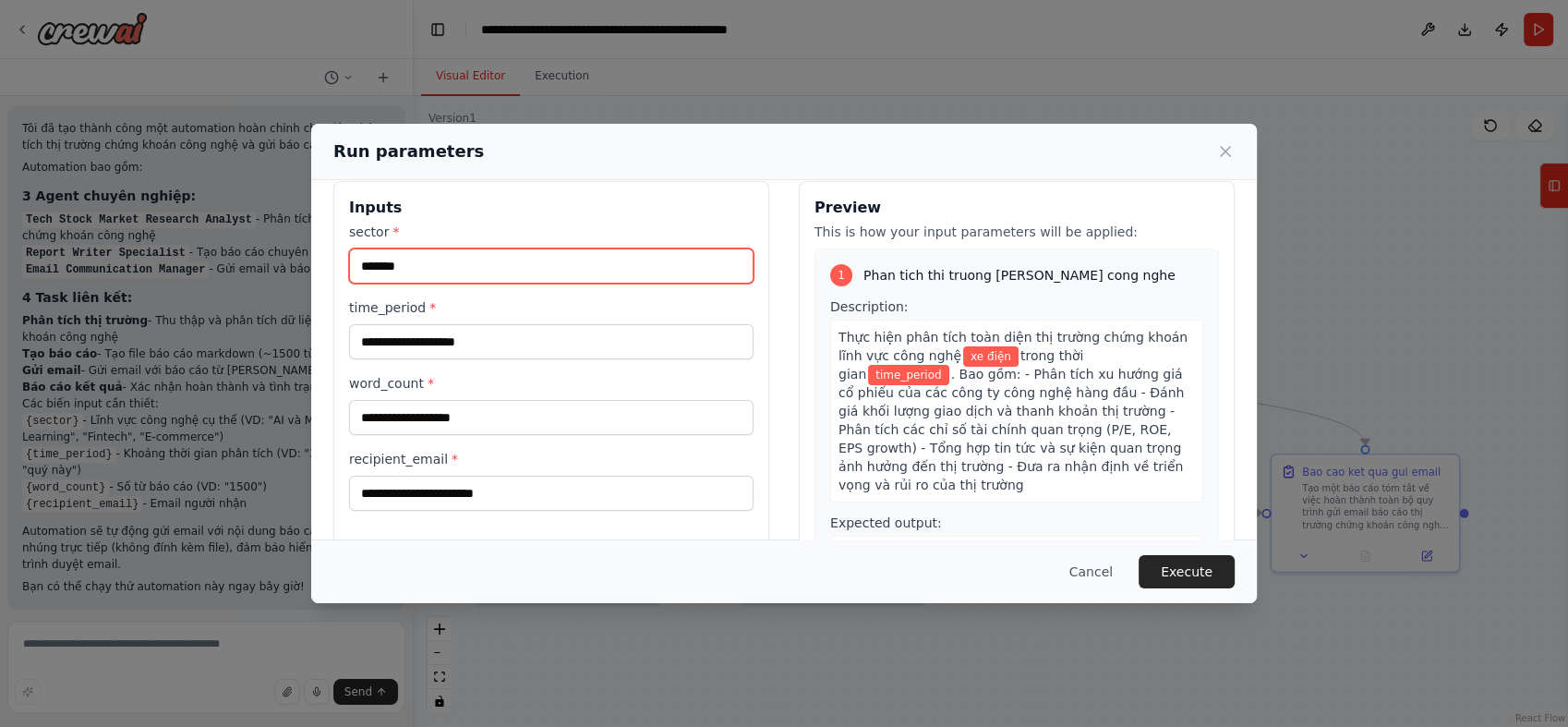
type input "*******"
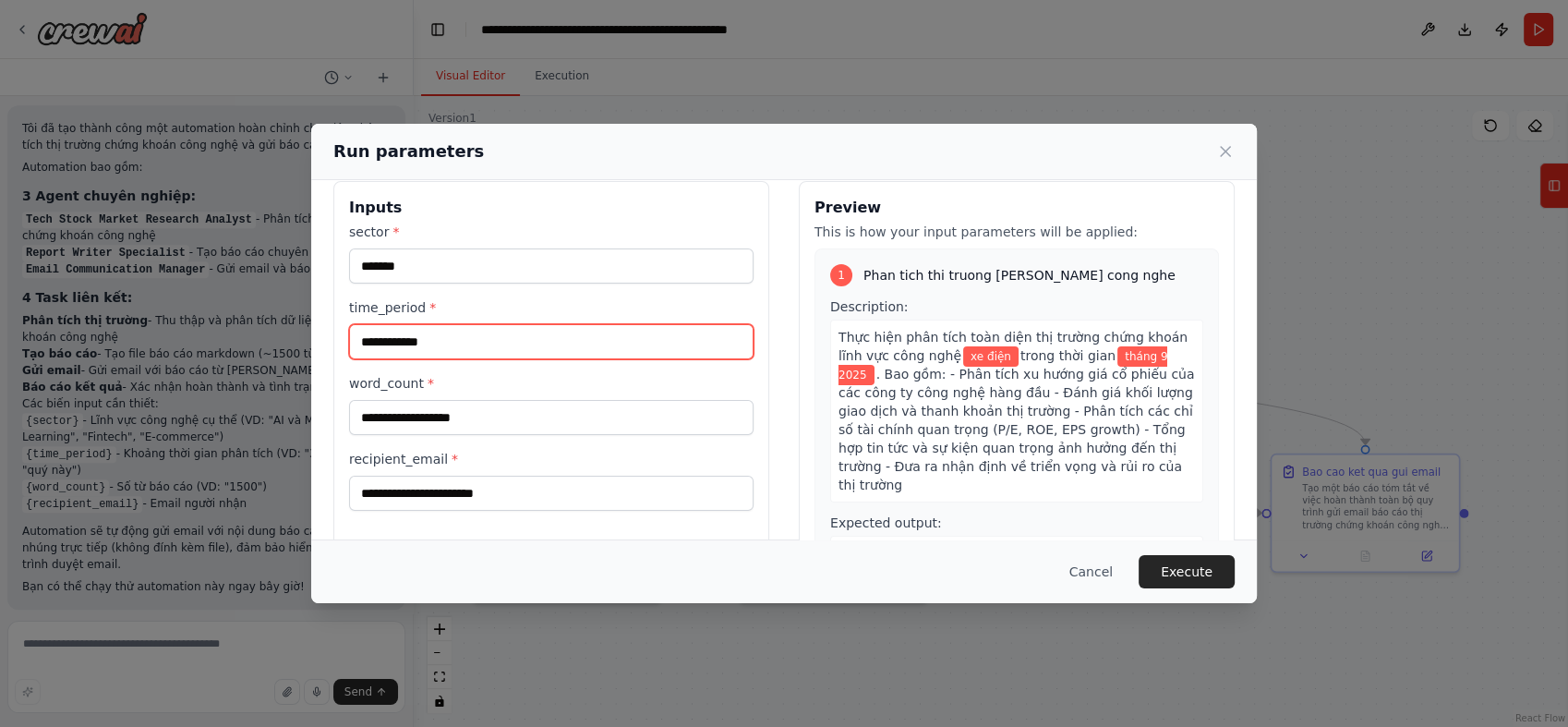
type input "**********"
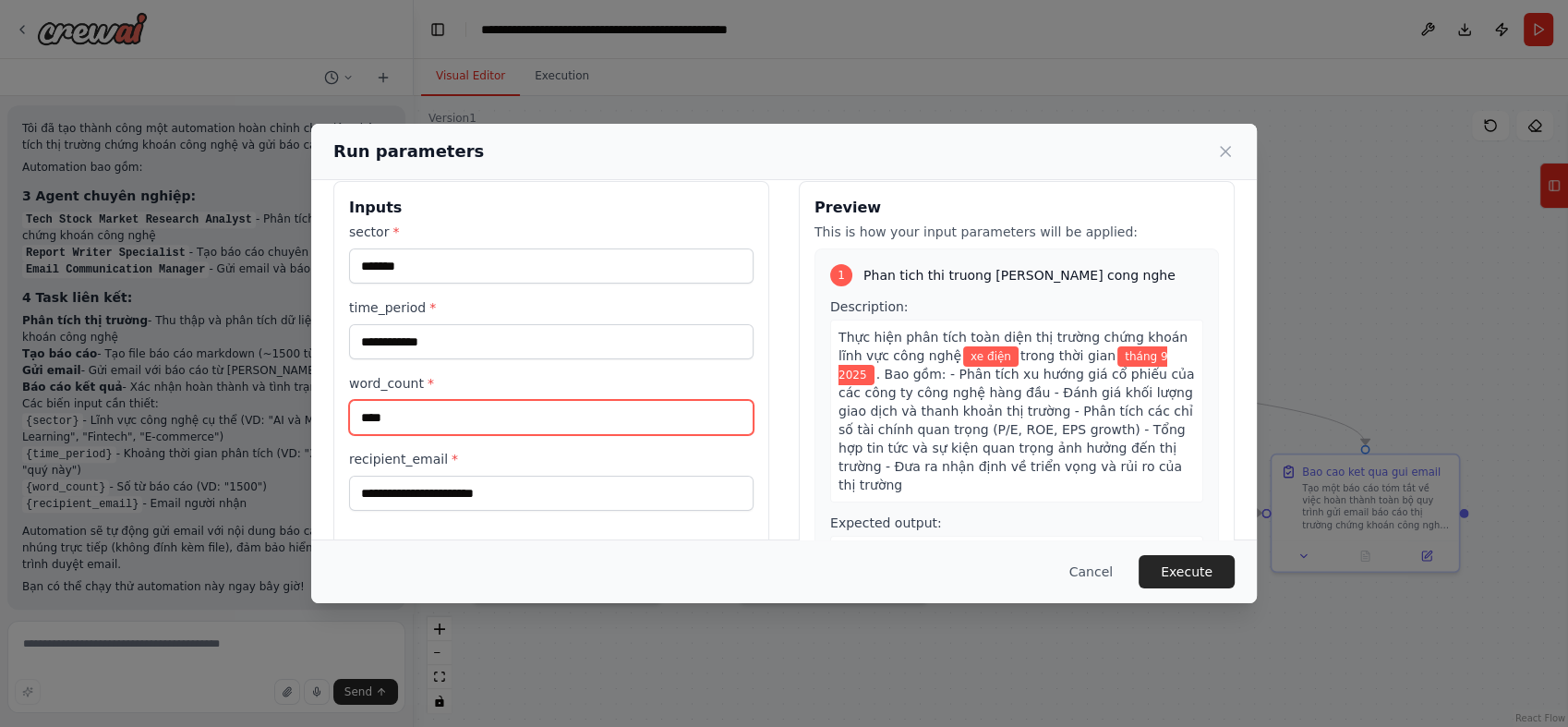
type input "****"
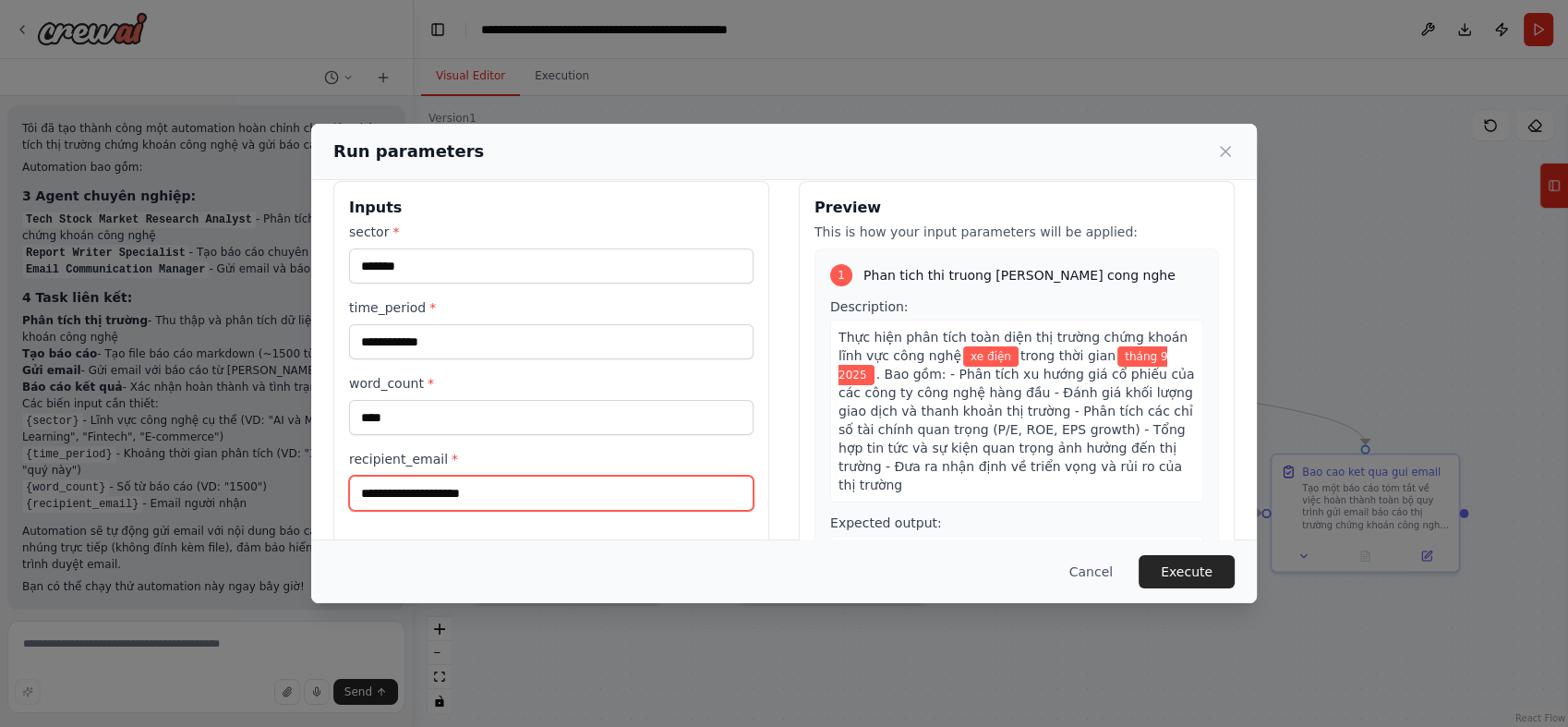
type input "**********"
click at [836, 515] on span "Expected output:" at bounding box center [886, 522] width 112 height 14
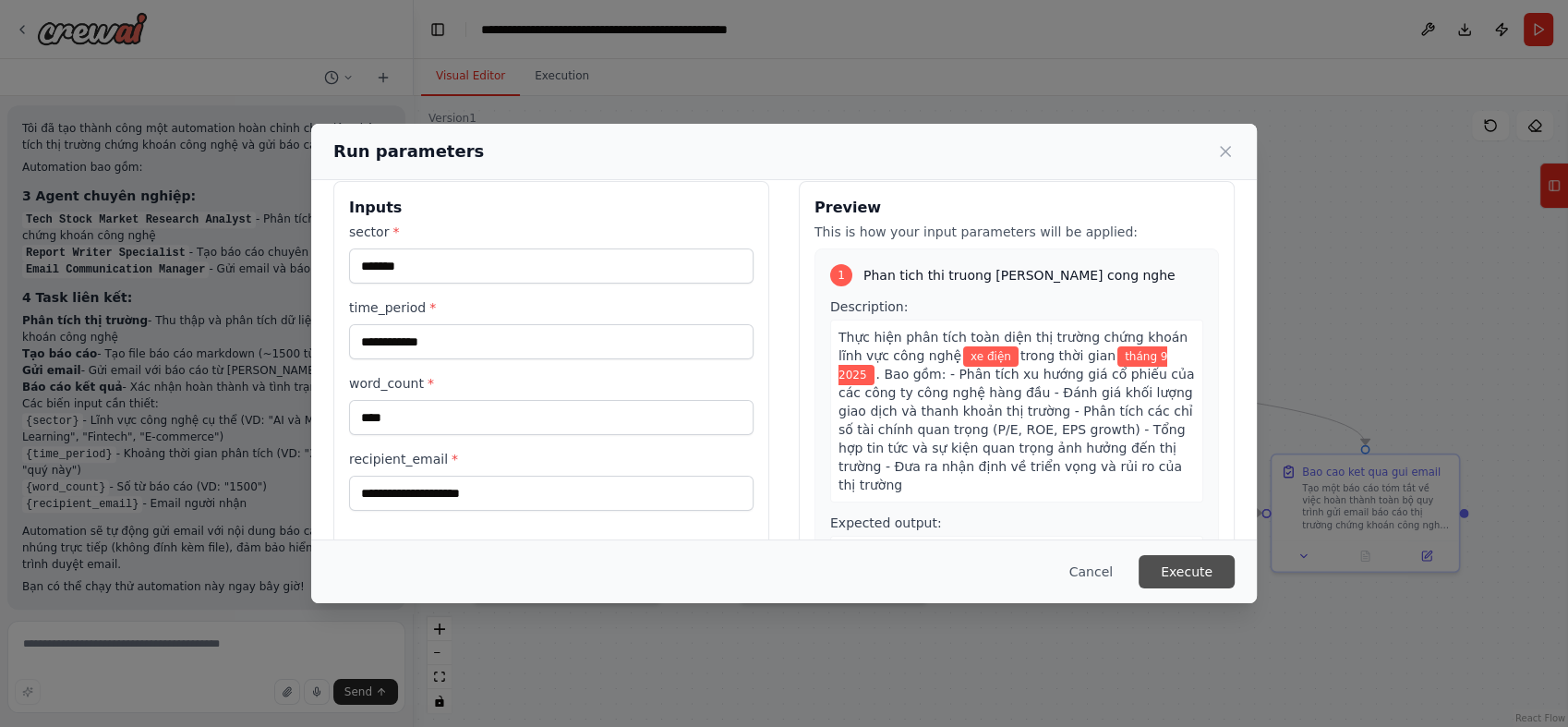
click at [1179, 564] on button "Execute" at bounding box center [1187, 572] width 96 height 34
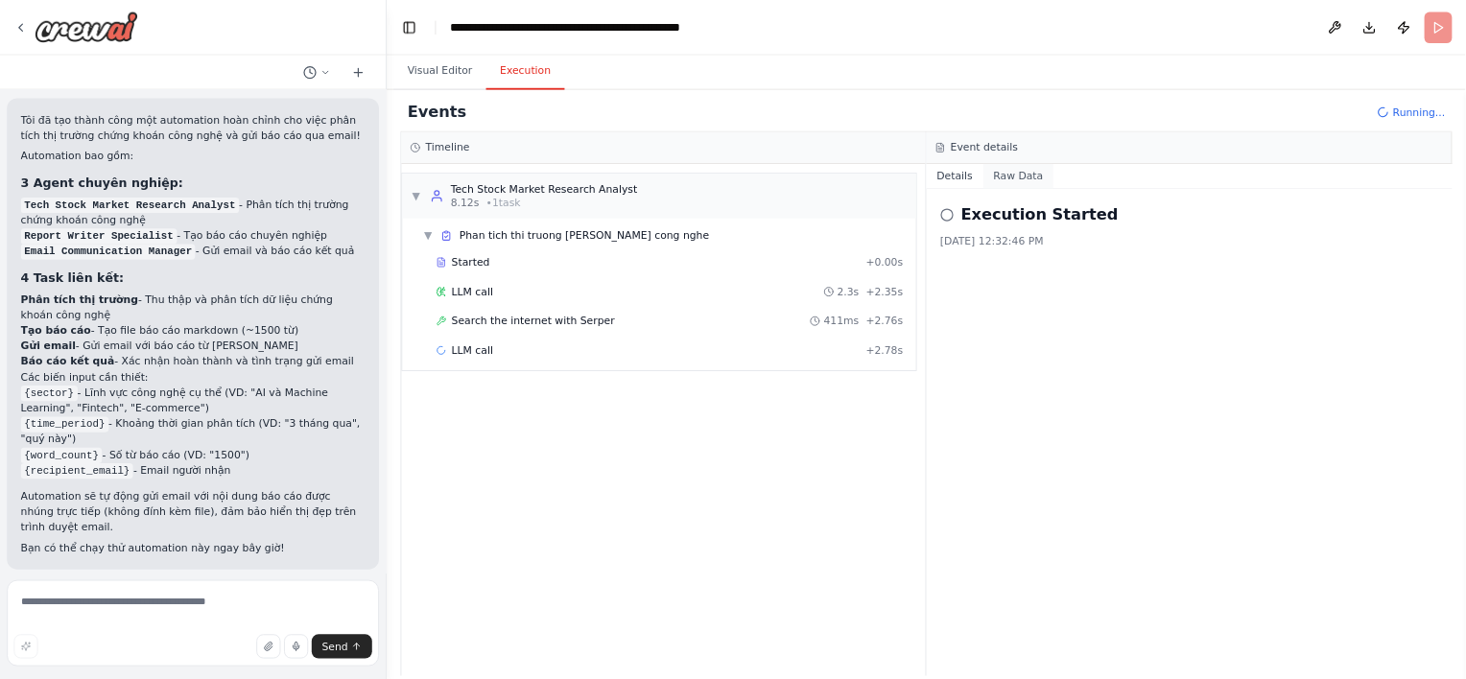
scroll to position [1326, 0]
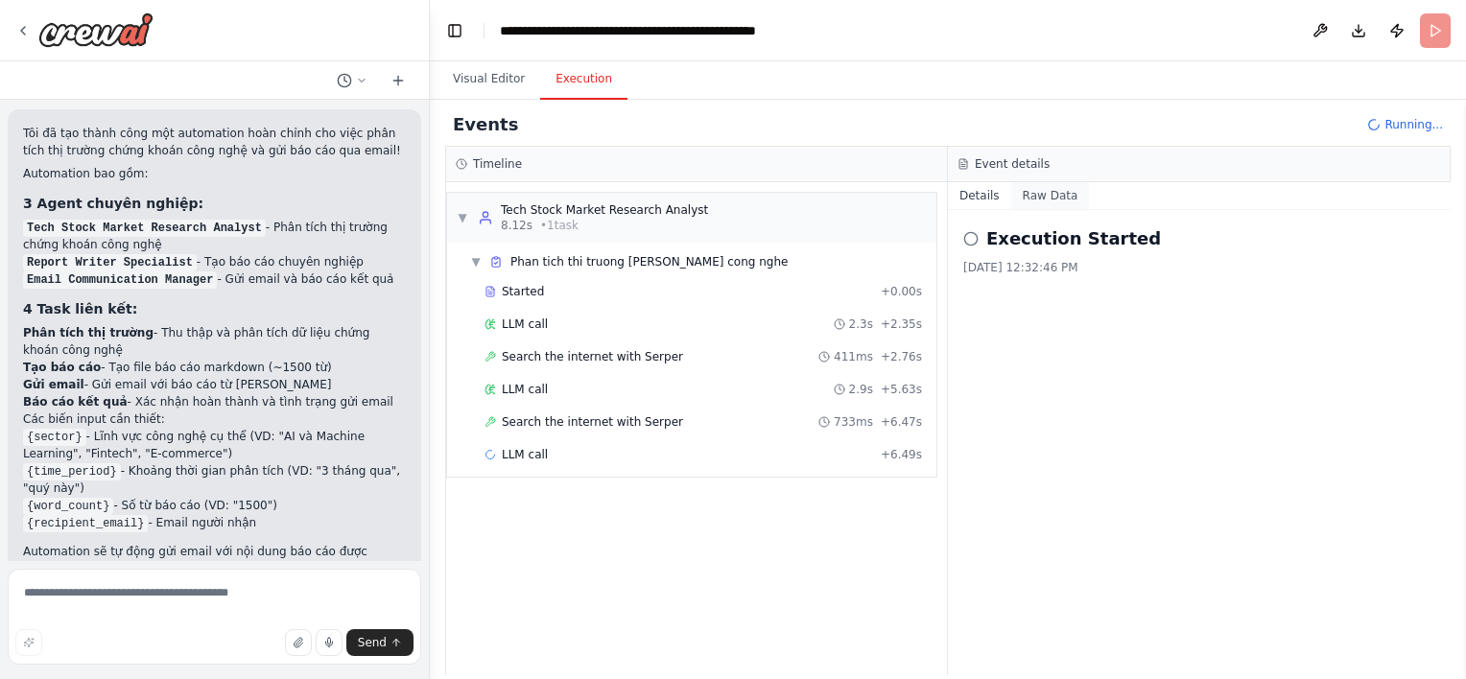
click at [1059, 195] on button "Raw Data" at bounding box center [1050, 195] width 79 height 27
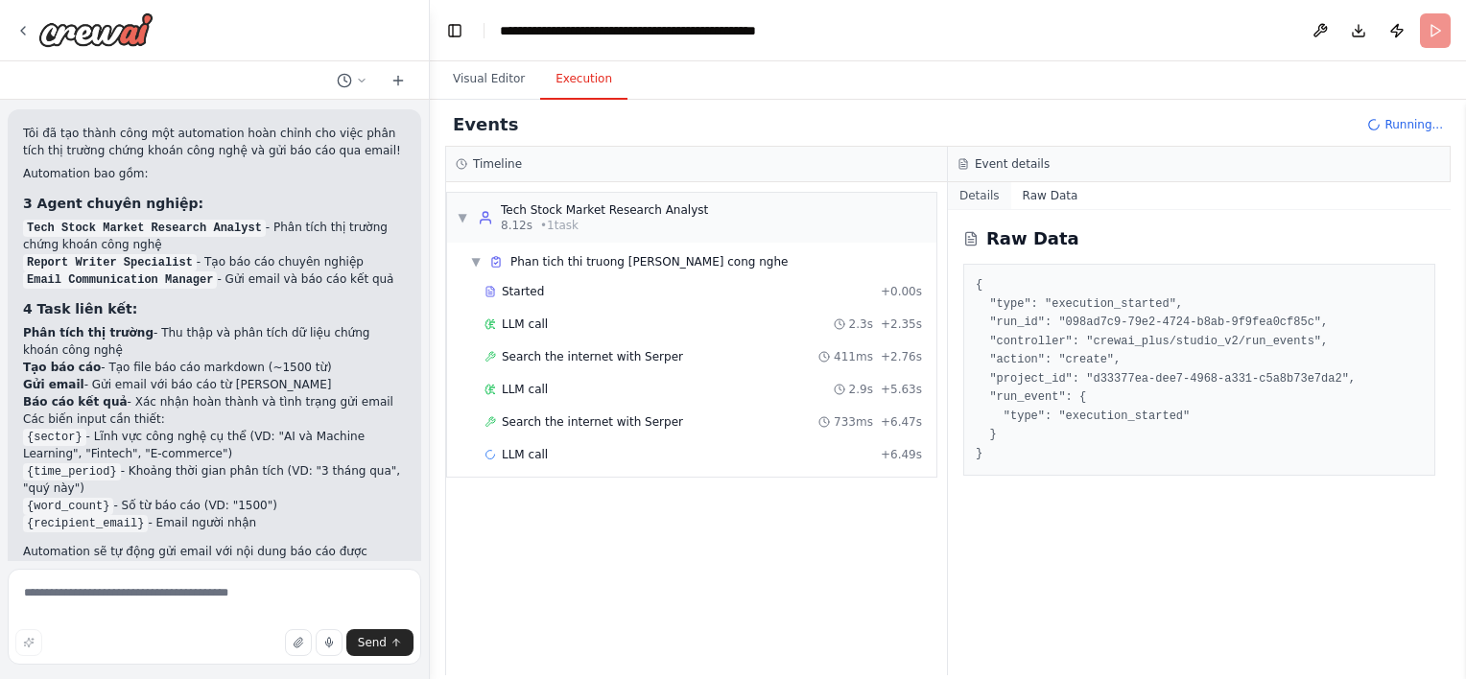
click at [991, 195] on button "Details" at bounding box center [979, 195] width 63 height 27
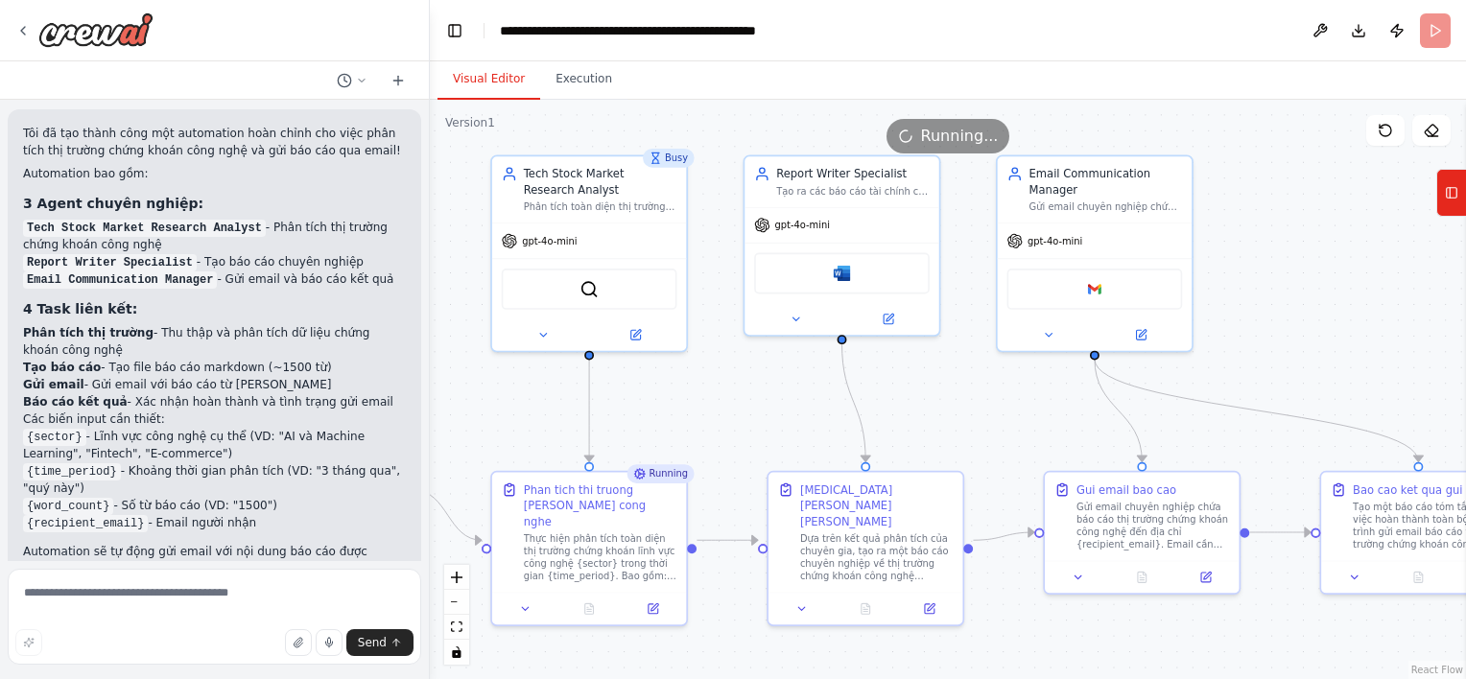
click at [480, 87] on button "Visual Editor" at bounding box center [488, 79] width 103 height 40
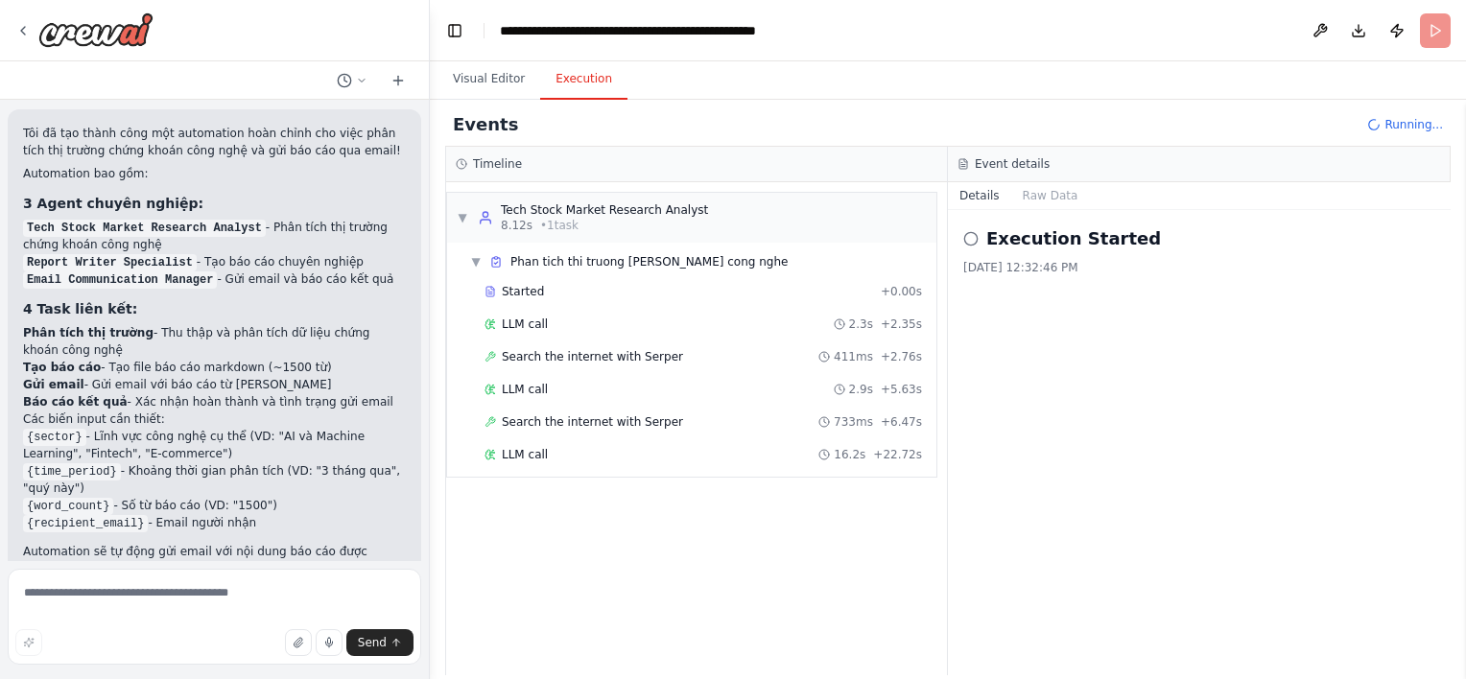
click at [575, 76] on button "Execution" at bounding box center [583, 79] width 87 height 40
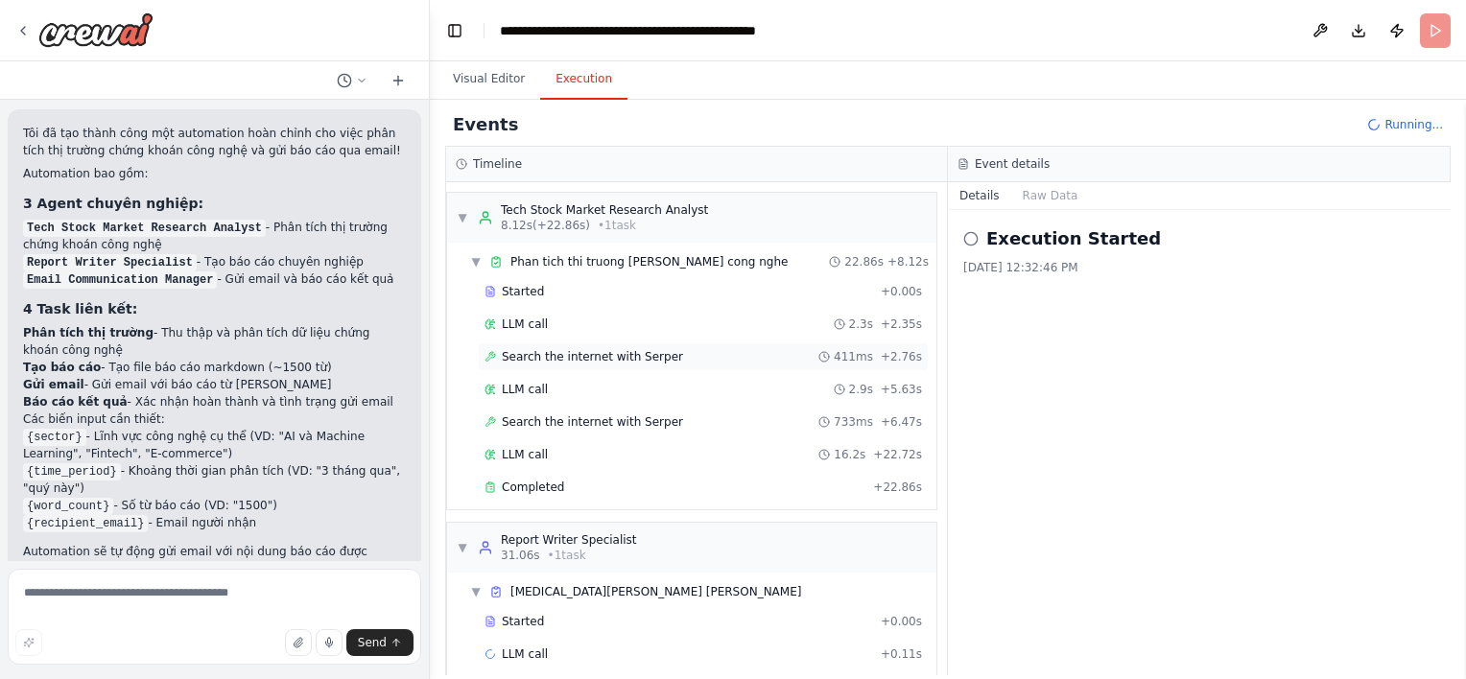
scroll to position [18, 0]
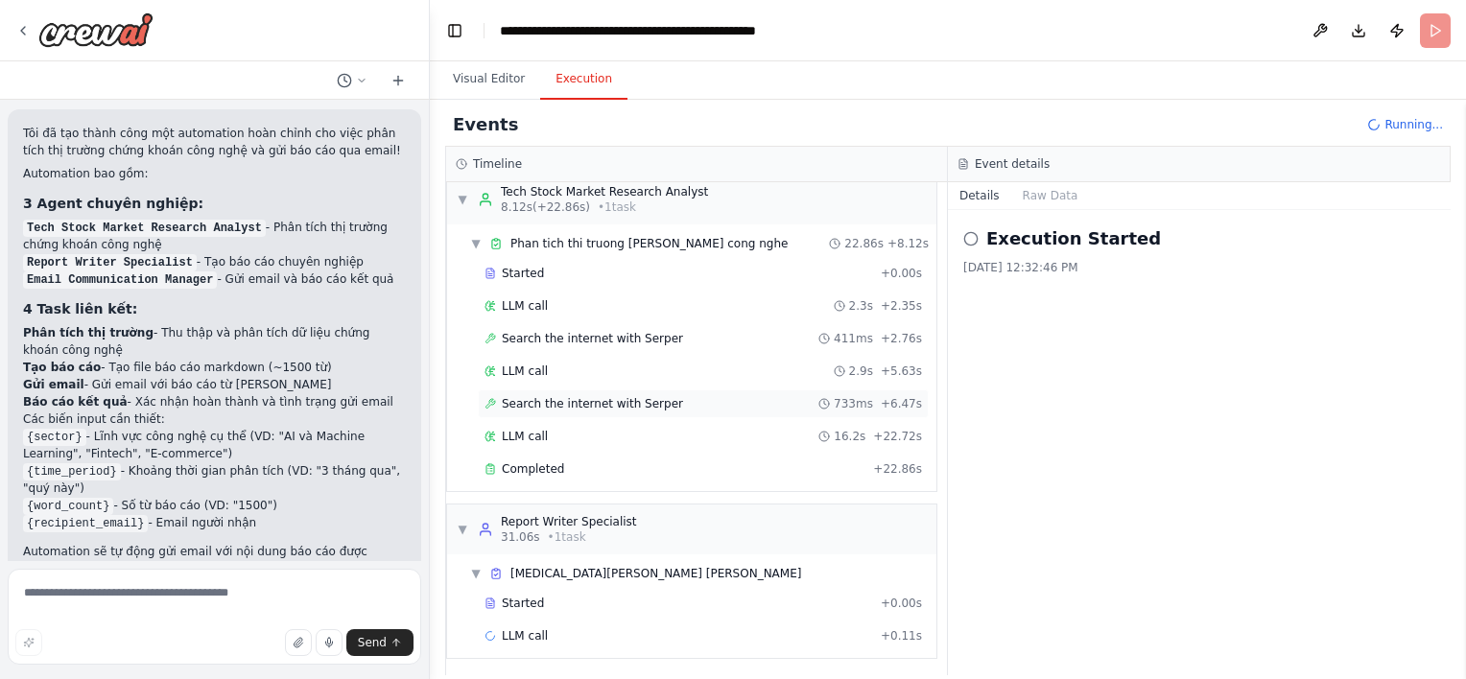
click at [586, 412] on div "Search the internet with Serper 733ms + 6.47s" at bounding box center [703, 403] width 451 height 29
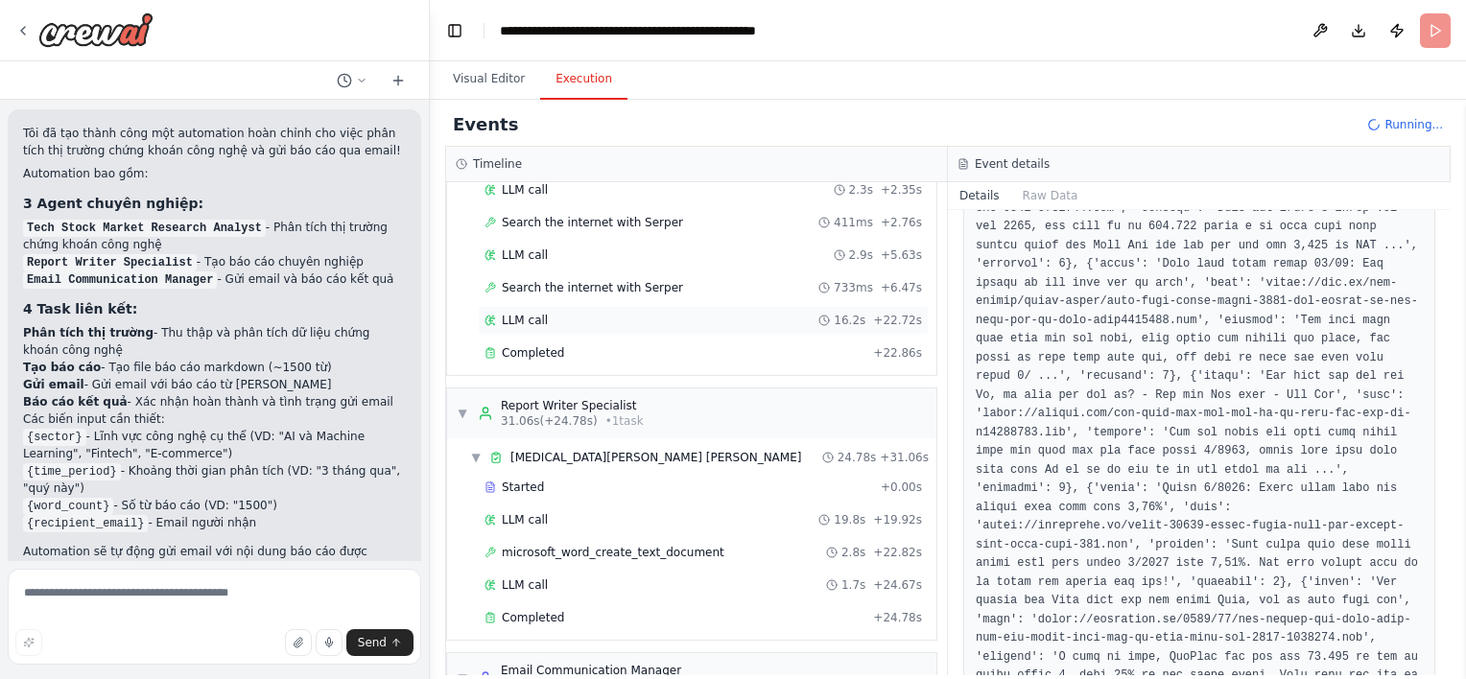
scroll to position [184, 0]
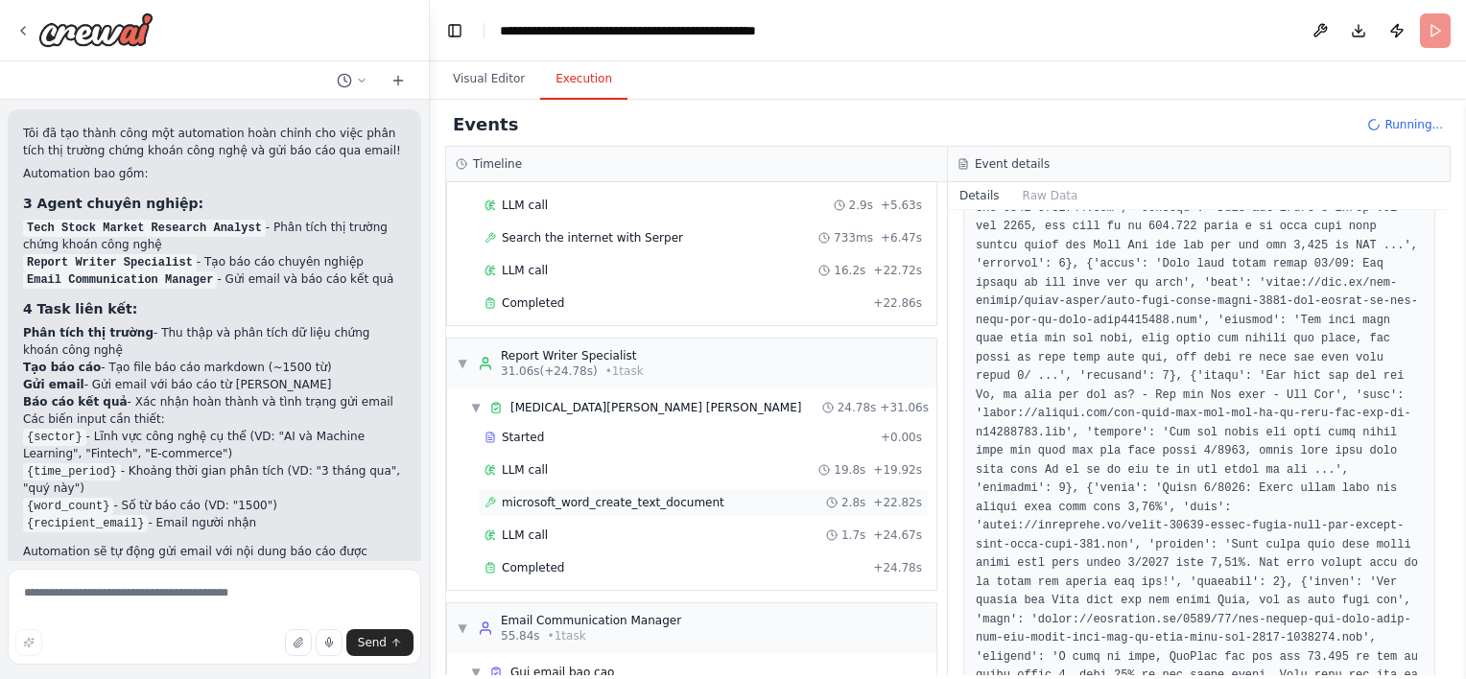
click at [578, 495] on span "microsoft_word_create_text_document" at bounding box center [613, 502] width 223 height 15
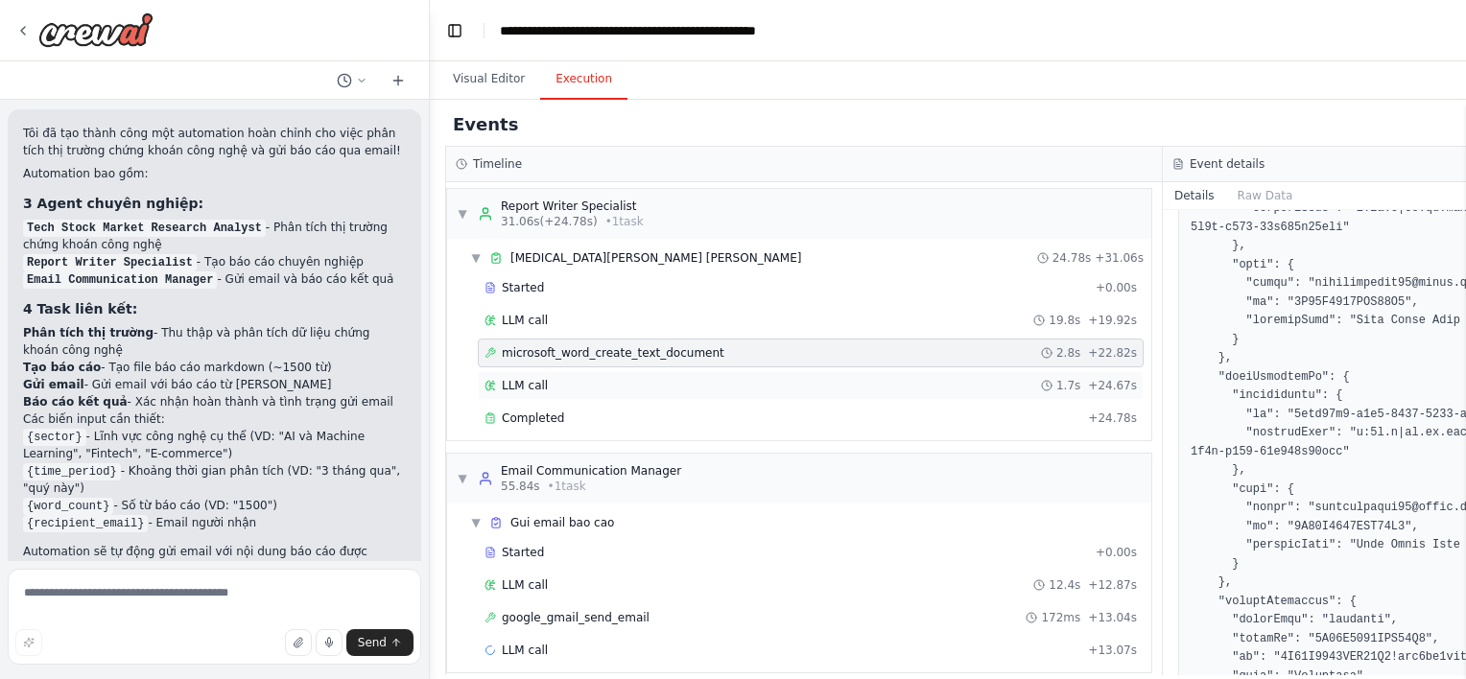
scroll to position [345, 0]
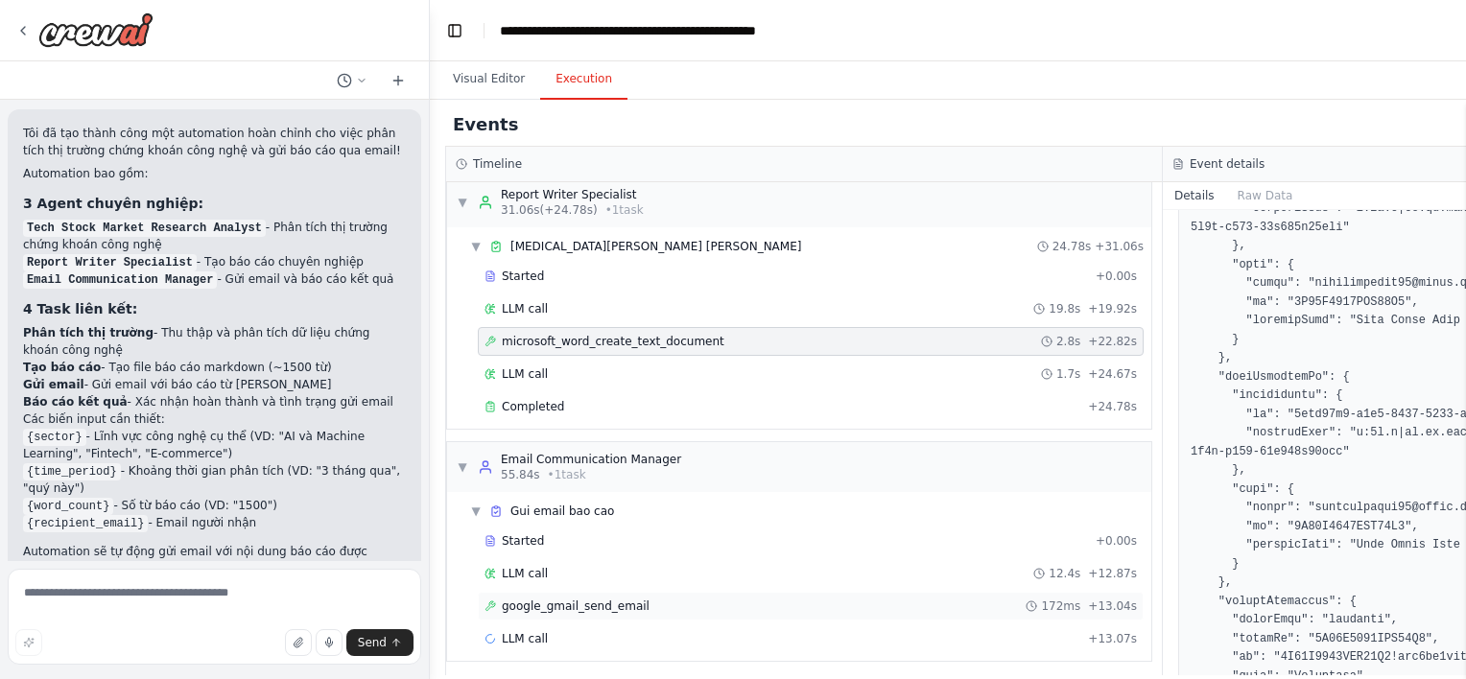
click at [634, 599] on div "google_gmail_send_email 172ms + 13.04s" at bounding box center [810, 606] width 652 height 15
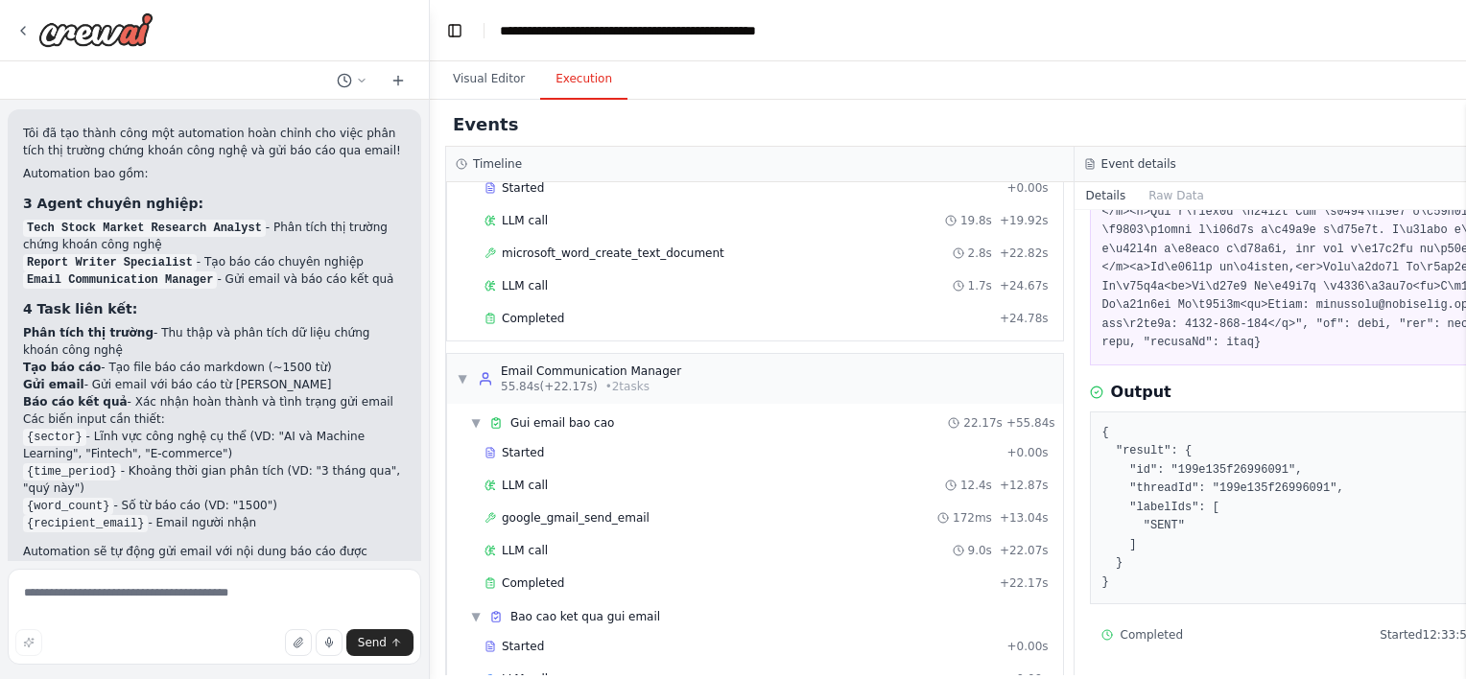
scroll to position [437, 0]
click at [601, 577] on div "Completed" at bounding box center [737, 579] width 507 height 15
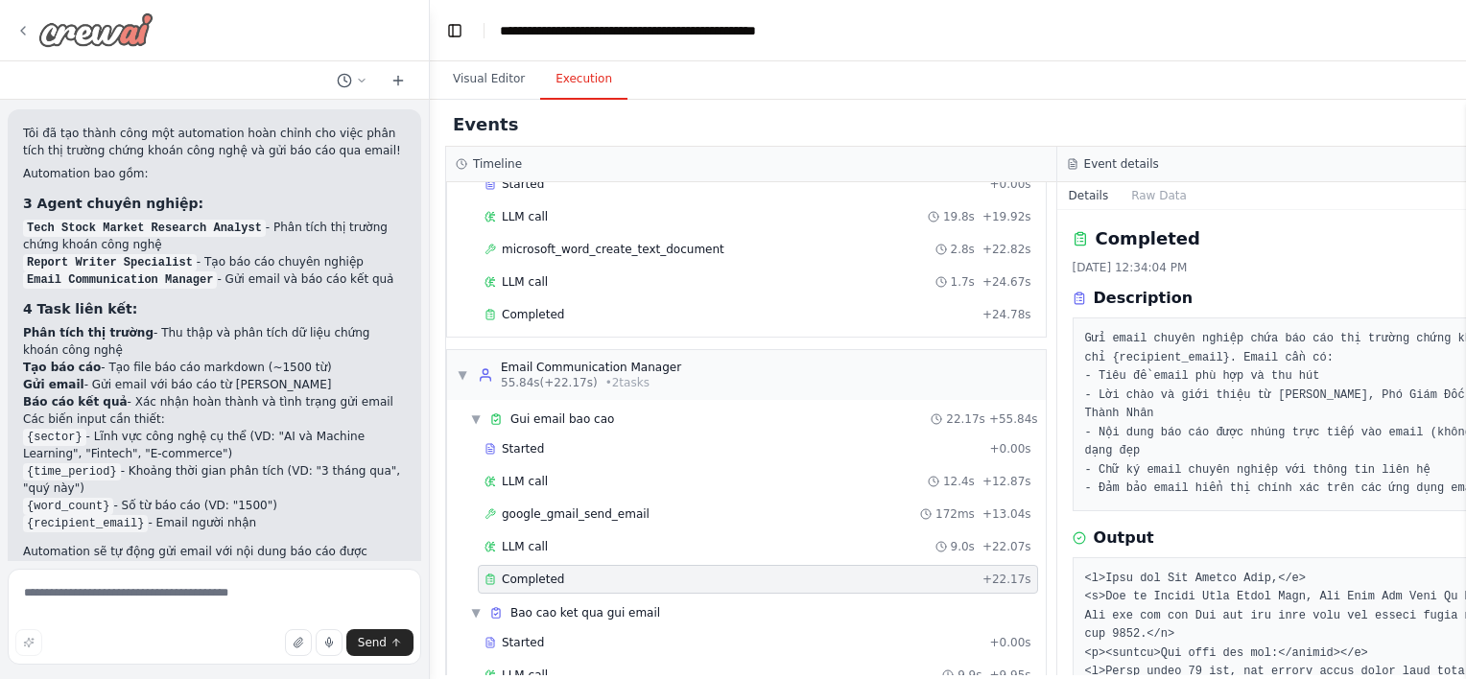
click at [19, 31] on icon at bounding box center [22, 30] width 15 height 15
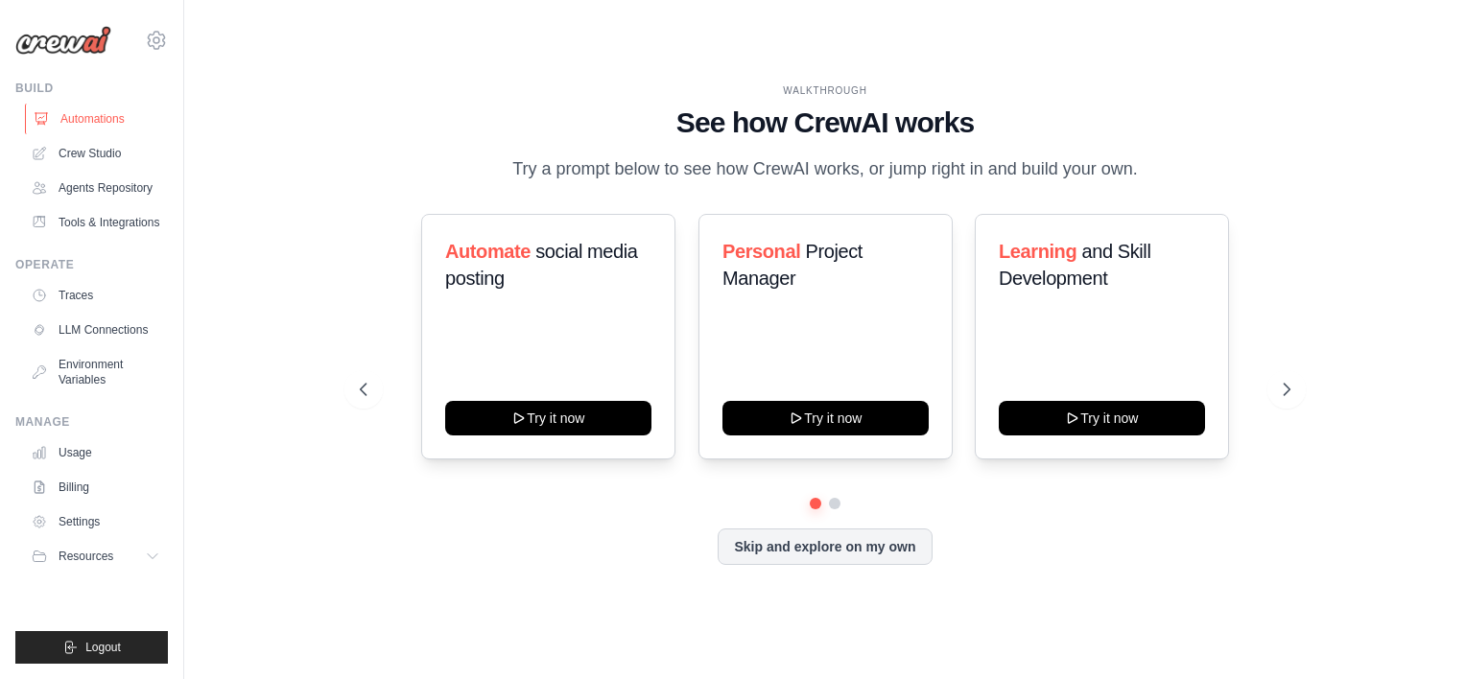
click at [106, 115] on link "Automations" at bounding box center [97, 119] width 145 height 31
click at [77, 151] on link "Crew Studio" at bounding box center [97, 153] width 145 height 31
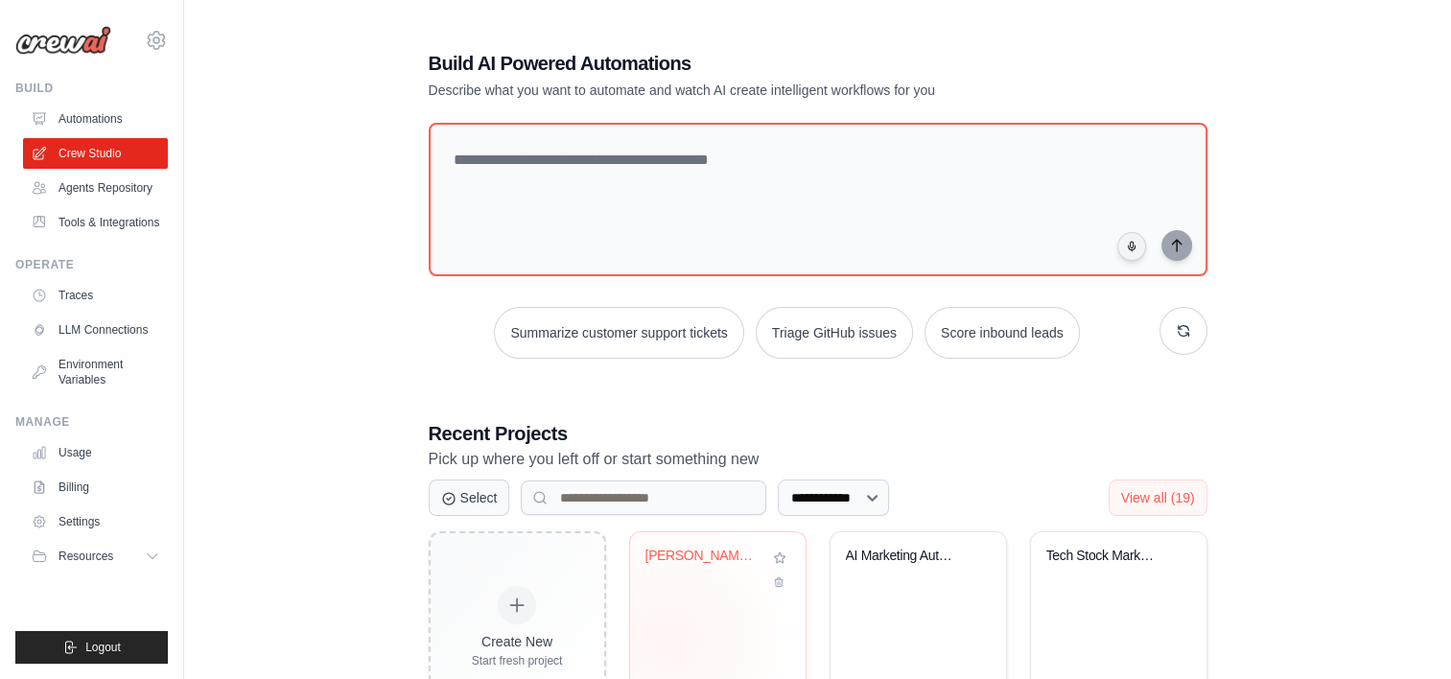
click at [668, 639] on div "Phan Tich Va Bao Cao Thi Truong Chu..." at bounding box center [718, 608] width 176 height 152
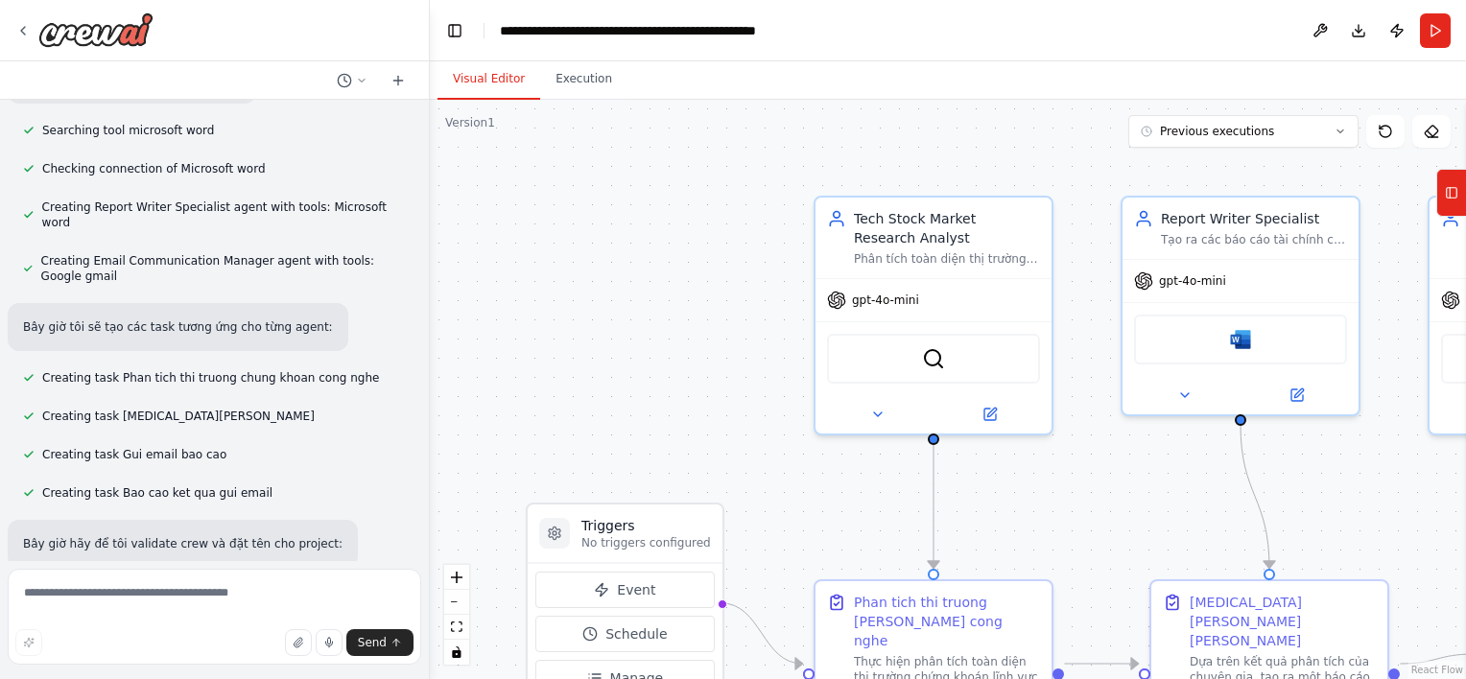
scroll to position [1432, 0]
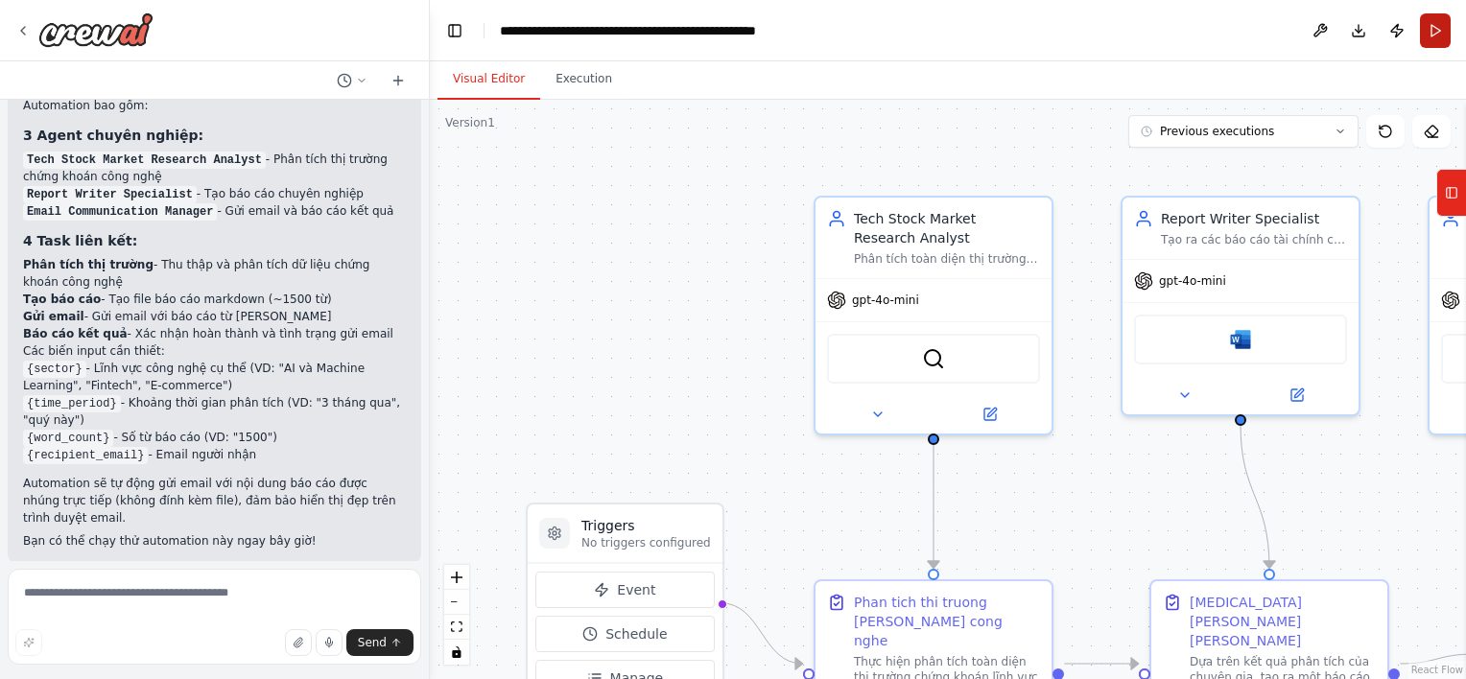
click at [1439, 35] on button "Run" at bounding box center [1435, 30] width 31 height 35
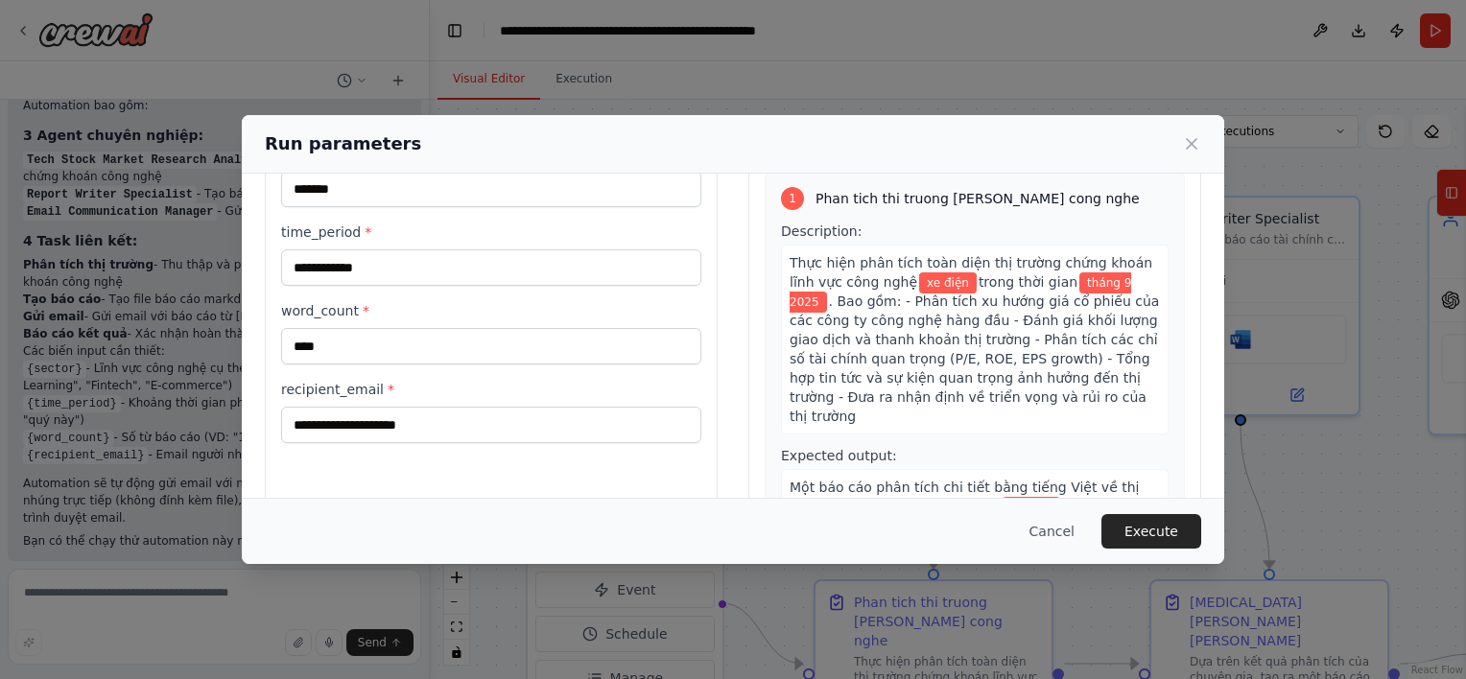
scroll to position [96, 0]
click at [1193, 522] on button "Execute" at bounding box center [1151, 531] width 100 height 35
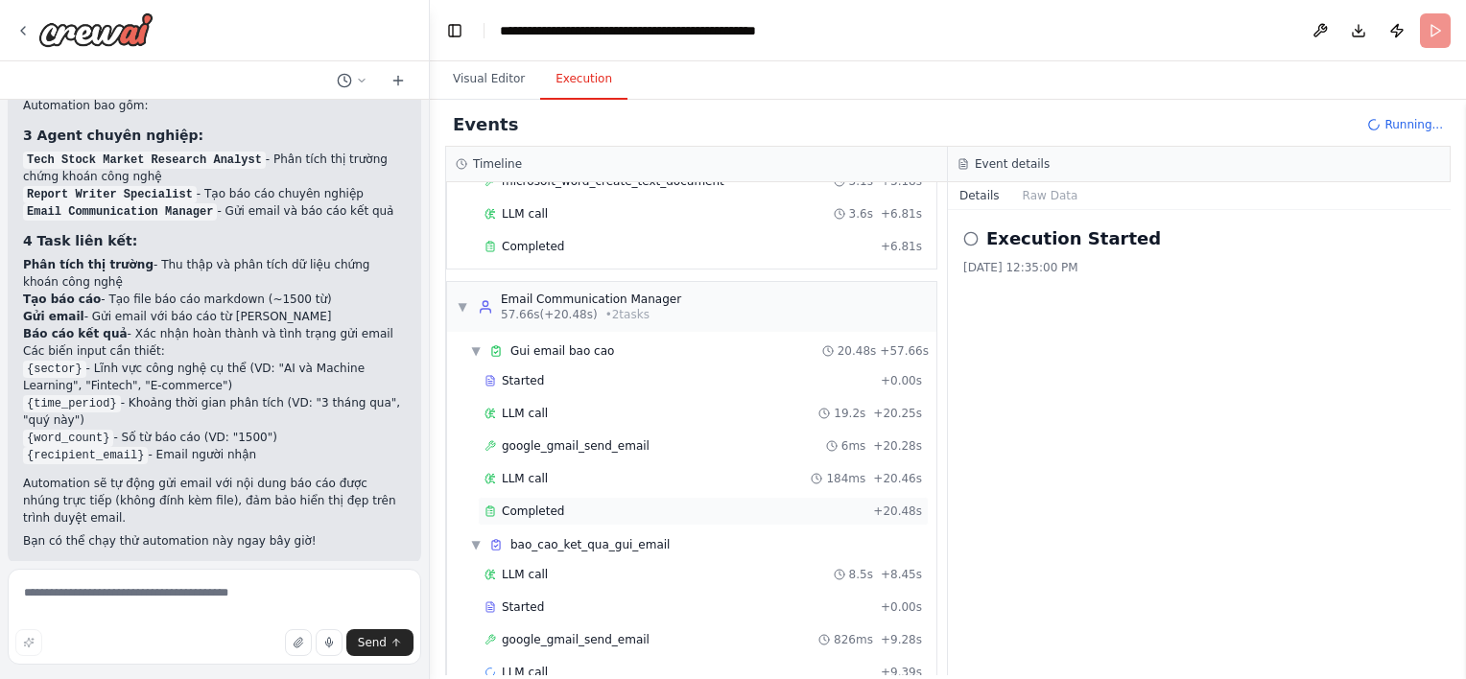
scroll to position [472, 0]
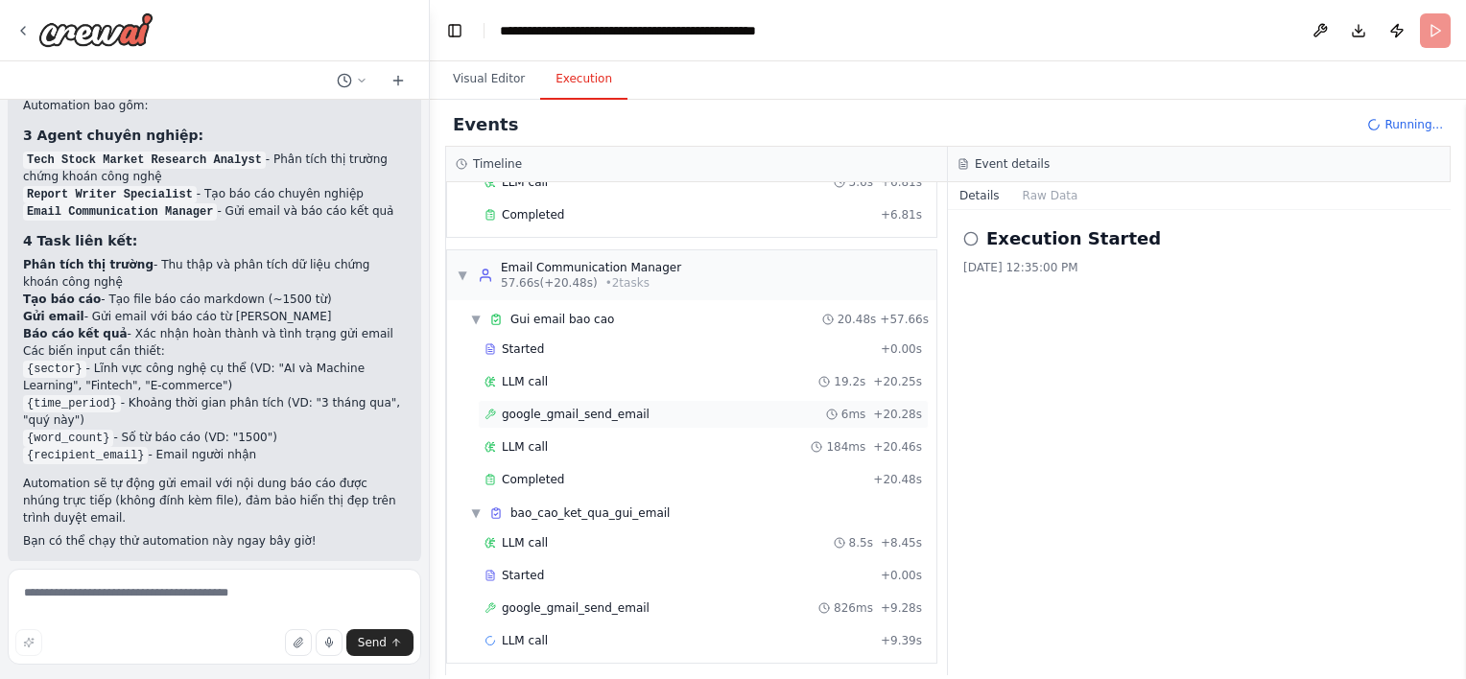
click at [568, 415] on div "google_gmail_send_email 6ms + 20.28s" at bounding box center [703, 414] width 451 height 29
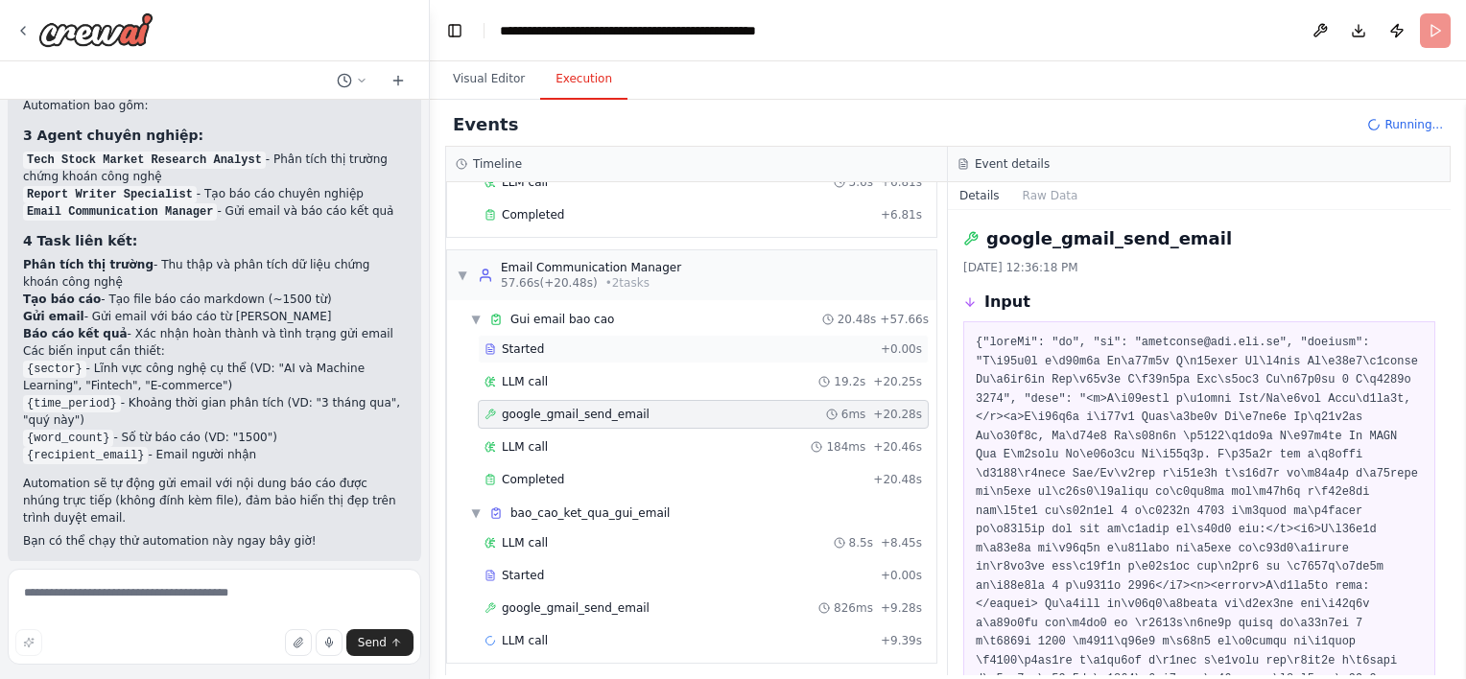
click at [619, 354] on div "Started + 0.00s" at bounding box center [703, 349] width 451 height 29
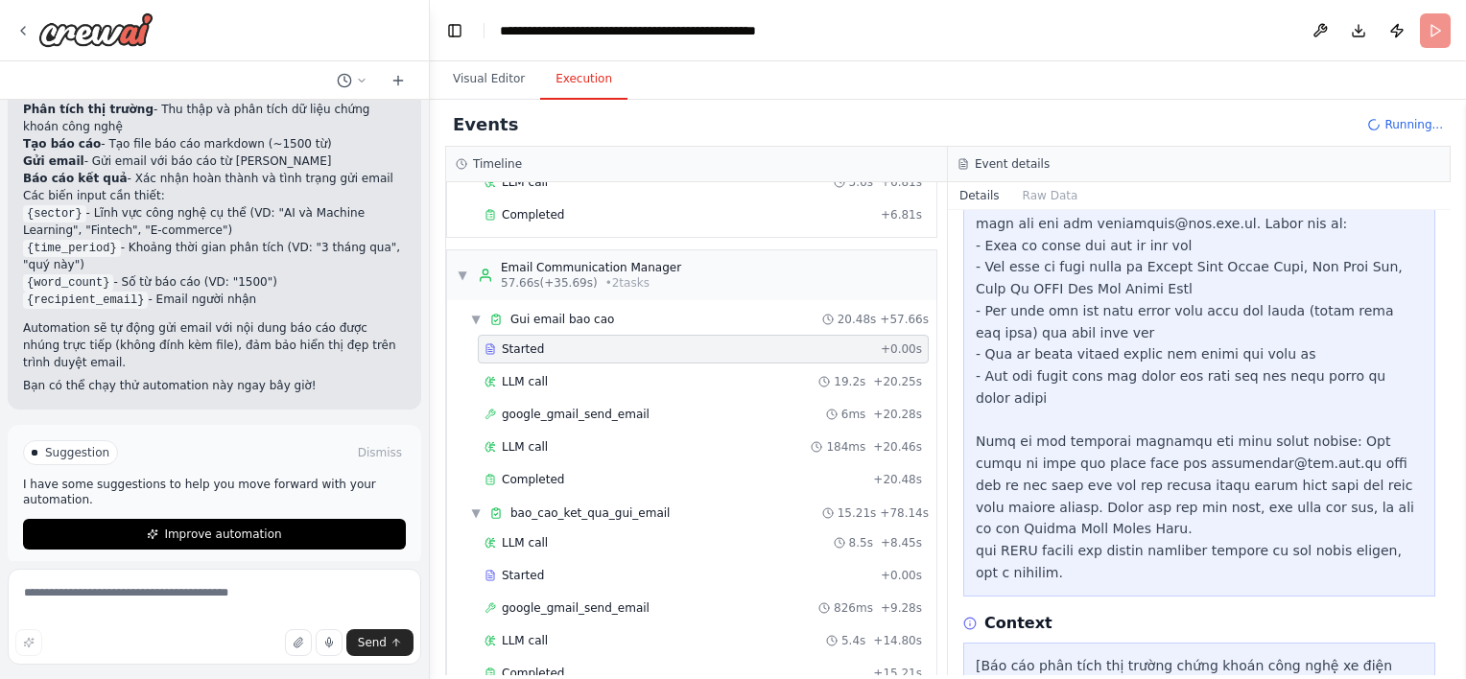
scroll to position [402, 0]
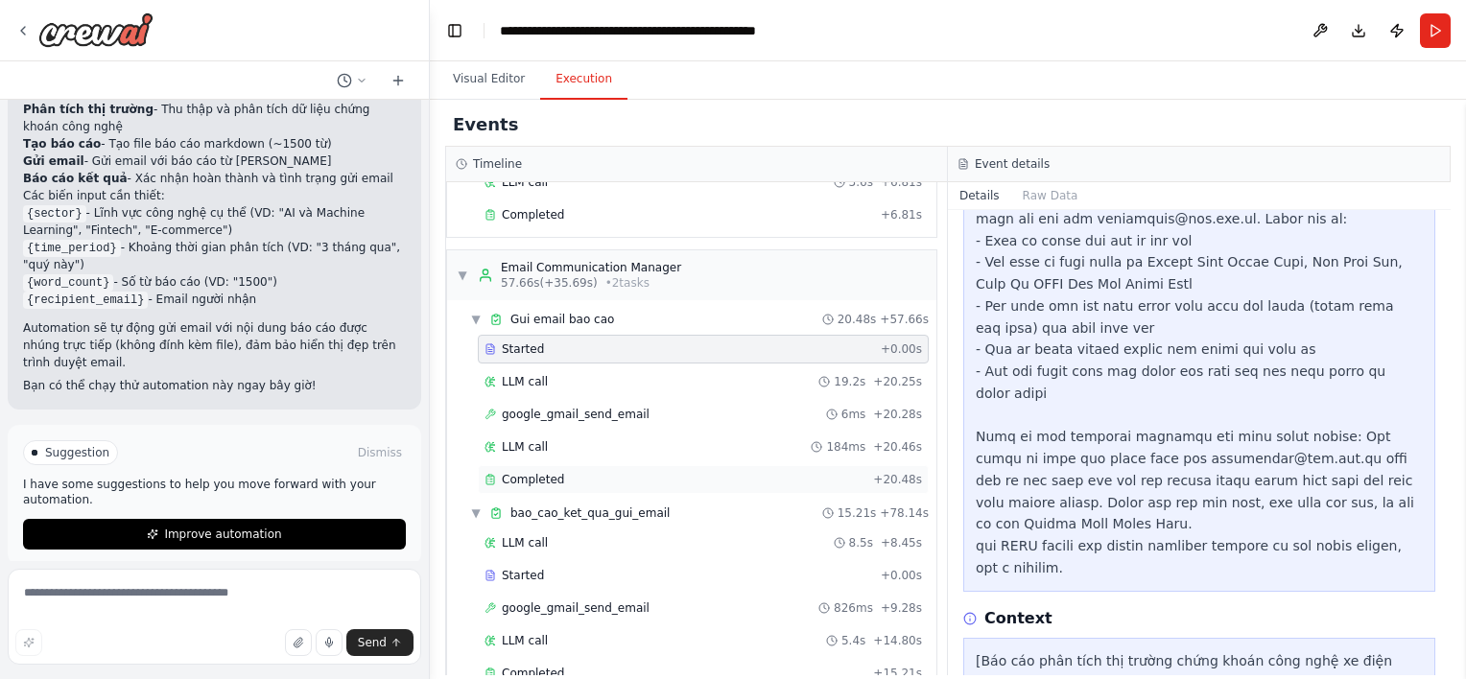
click at [584, 474] on div "Completed" at bounding box center [674, 479] width 381 height 15
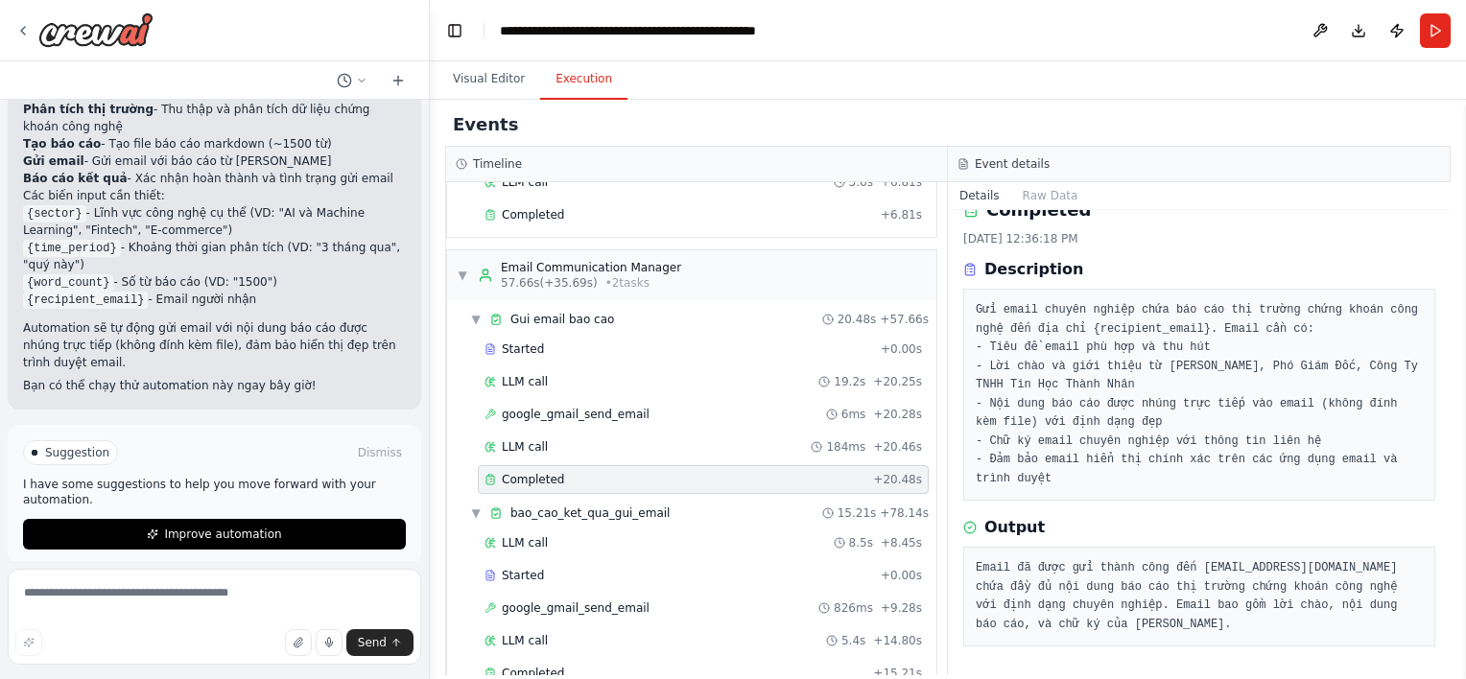
scroll to position [28, 0]
click at [588, 506] on span "bao_cao_ket_qua_gui_email" at bounding box center [589, 513] width 159 height 15
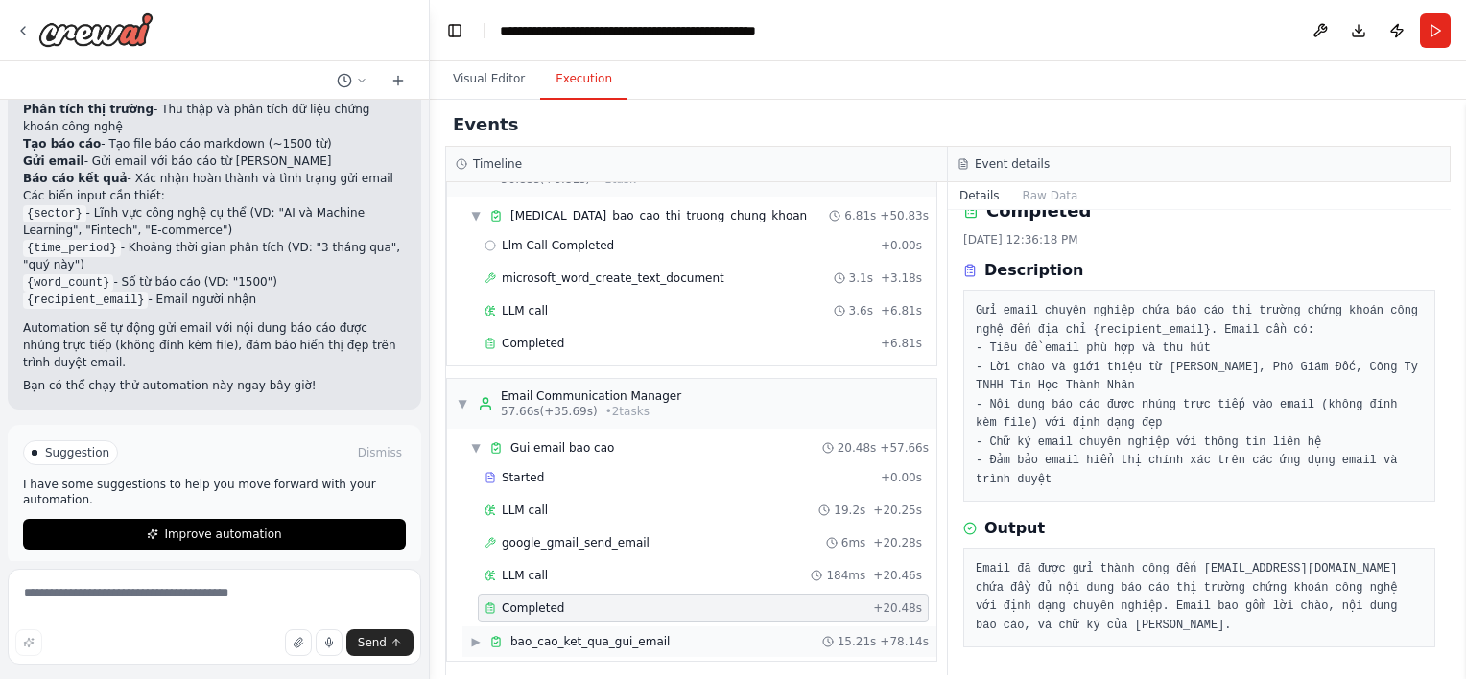
click at [568, 644] on div "▶ bao_cao_ket_qua_gui_email 15.21s + 78.14s" at bounding box center [699, 641] width 474 height 31
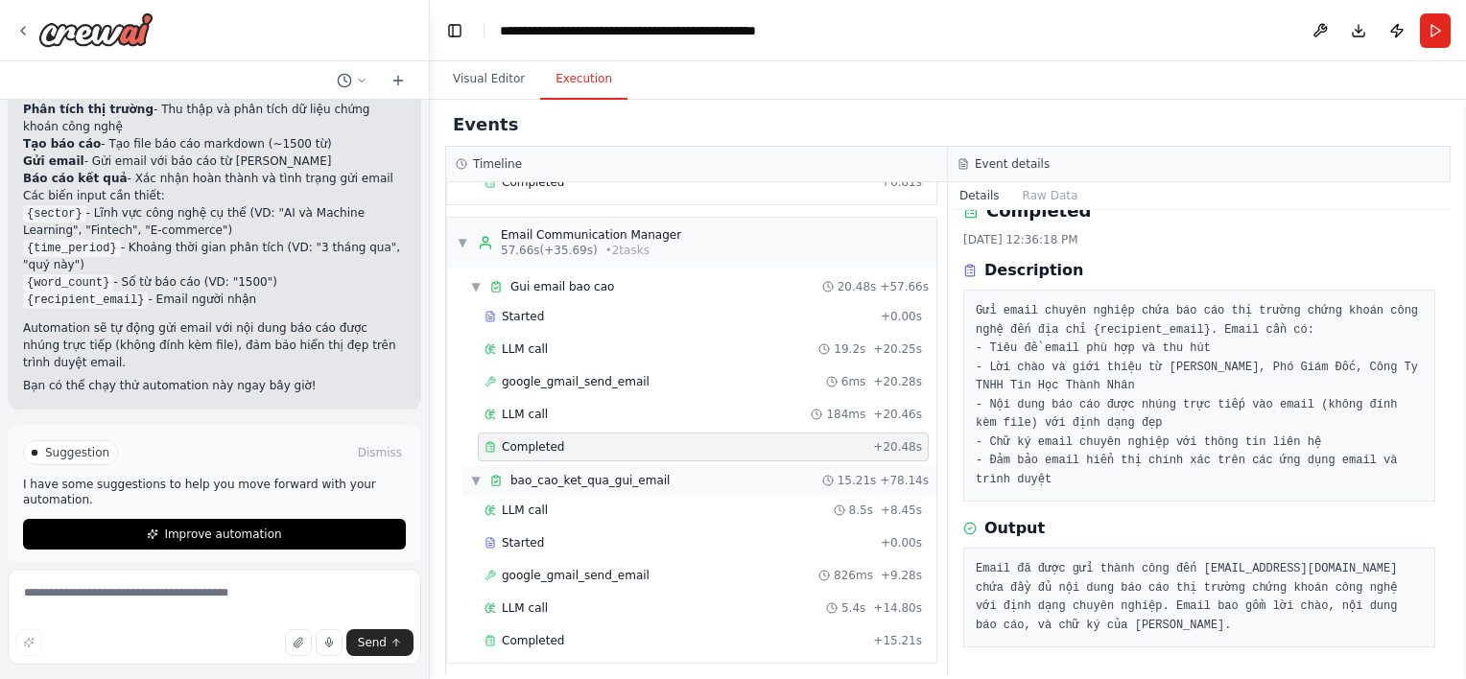
scroll to position [504, 0]
click at [576, 569] on span "google_gmail_send_email" at bounding box center [576, 576] width 148 height 15
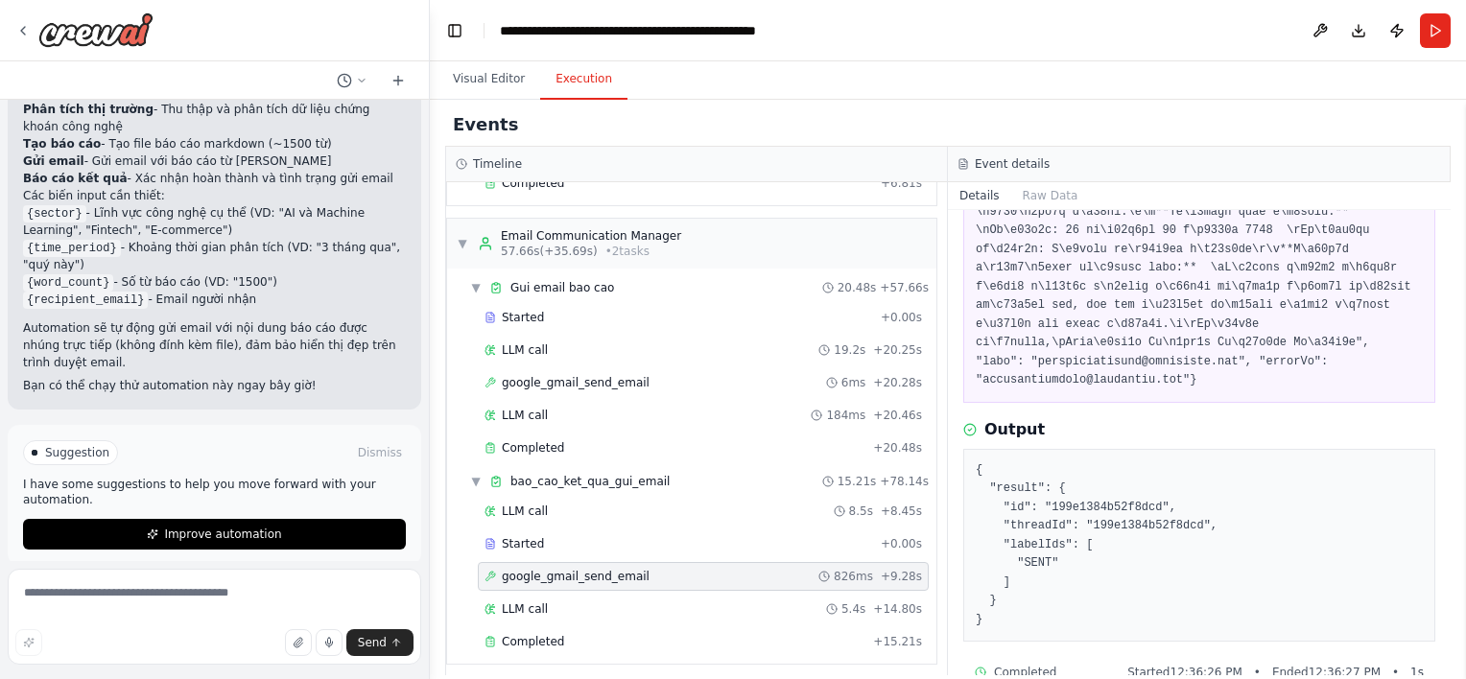
scroll to position [599, 0]
click at [1438, 44] on button "Run" at bounding box center [1435, 30] width 31 height 35
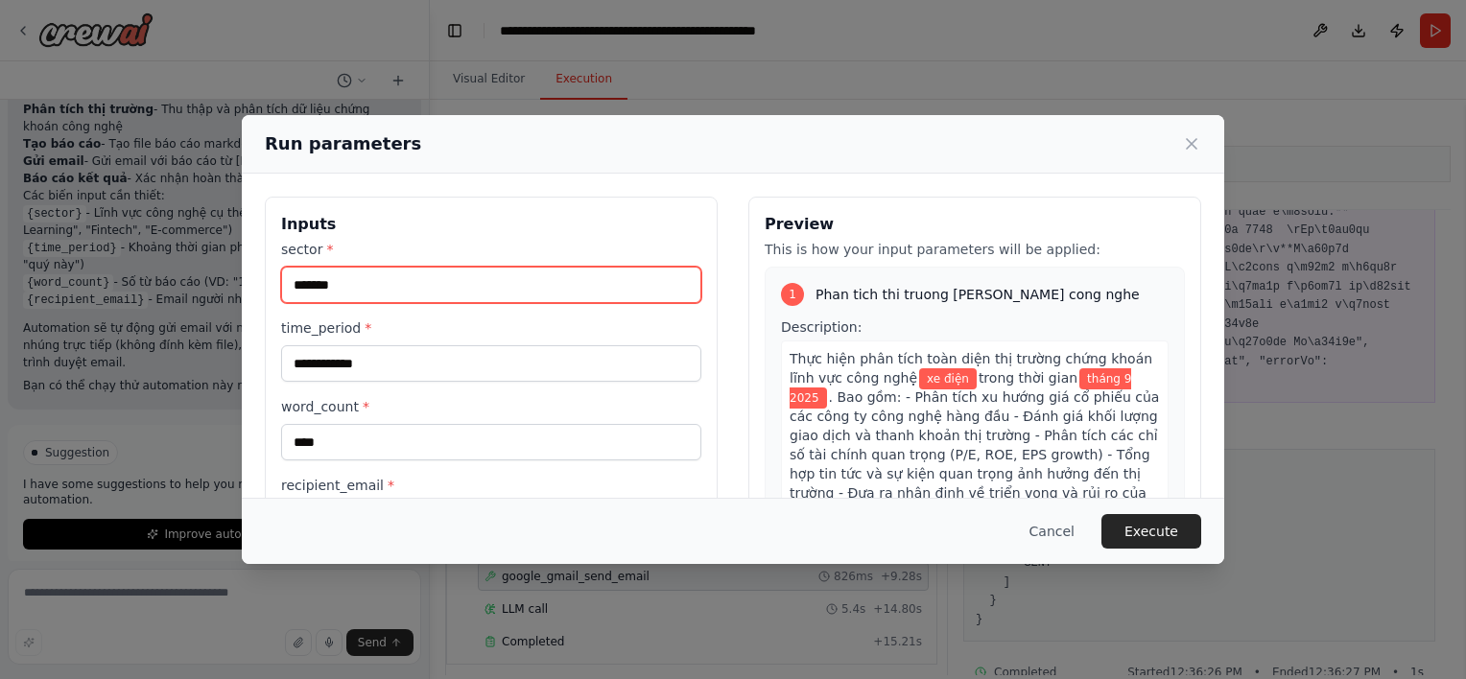
drag, startPoint x: 390, startPoint y: 276, endPoint x: 246, endPoint y: 272, distance: 144.9
click at [246, 272] on div "**********" at bounding box center [733, 424] width 982 height 501
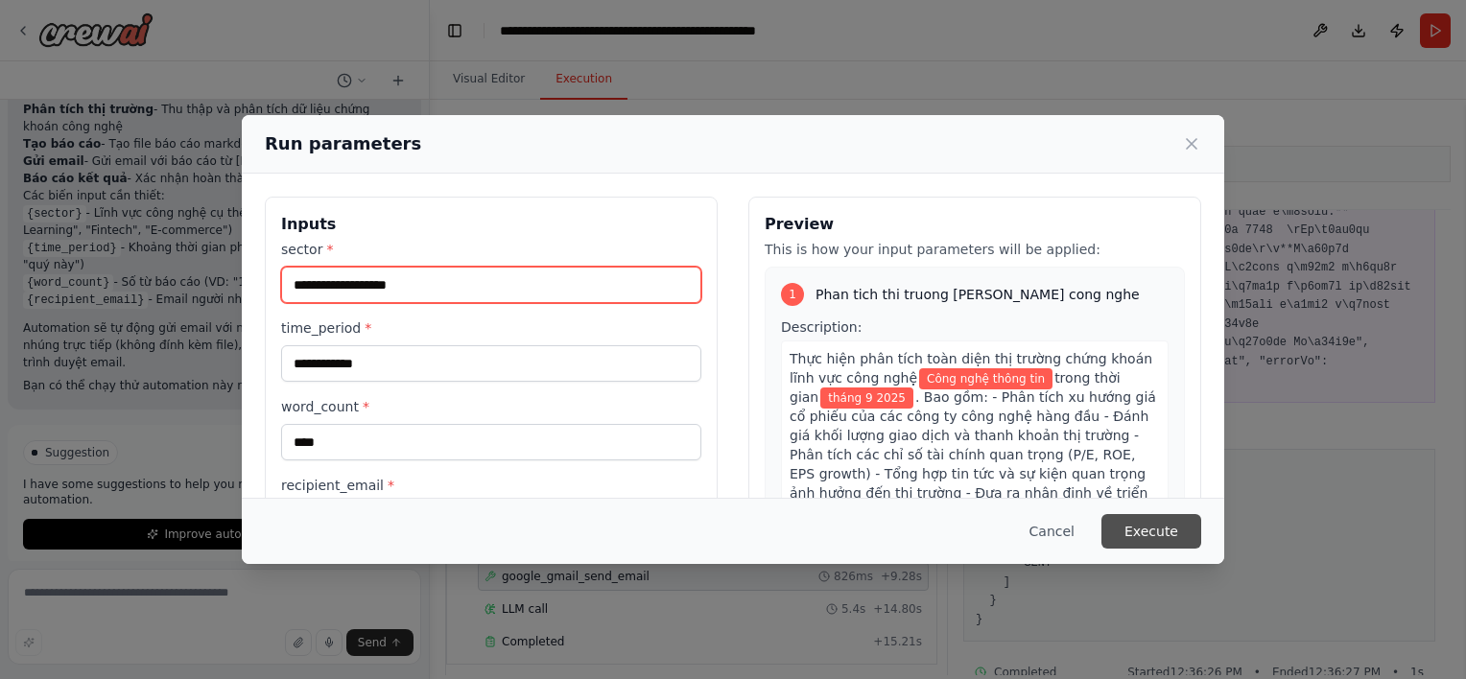
type input "**********"
click at [1163, 537] on button "Execute" at bounding box center [1151, 531] width 100 height 35
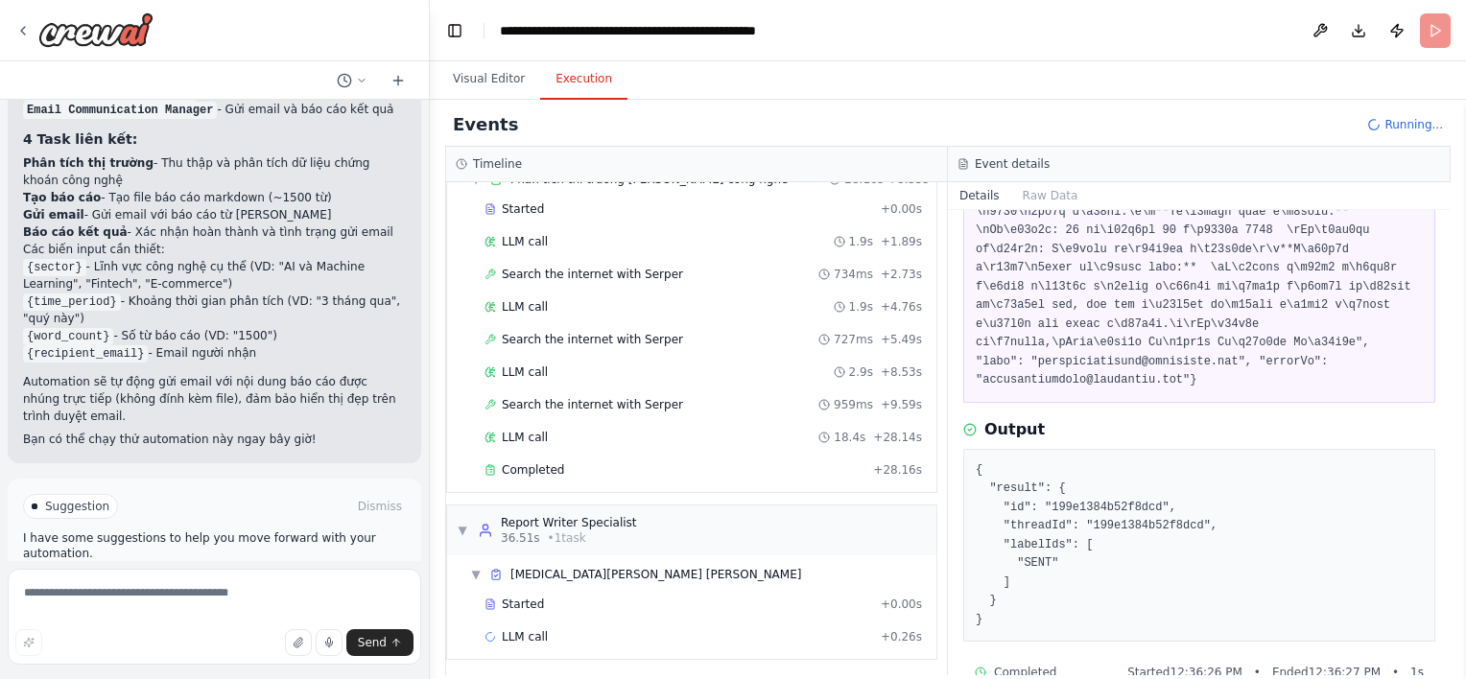
scroll to position [1535, 0]
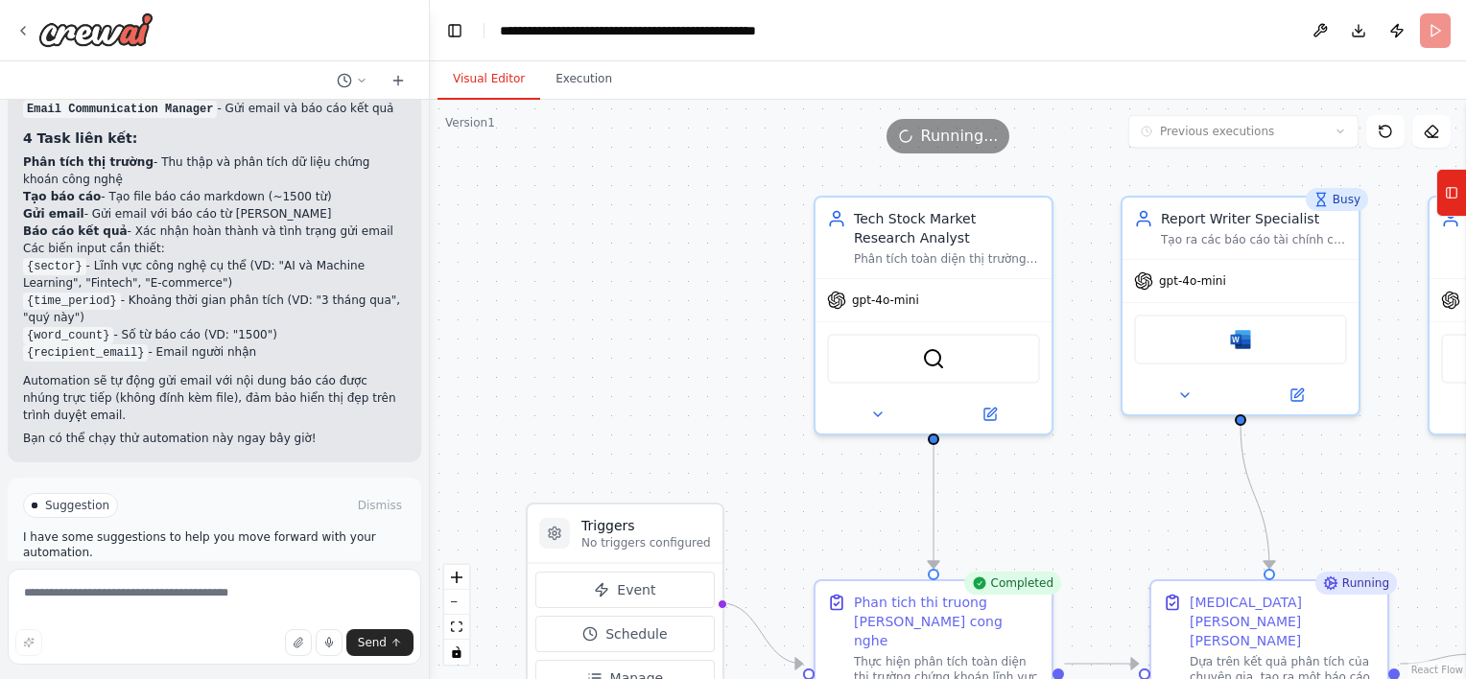
click at [483, 66] on button "Visual Editor" at bounding box center [488, 79] width 103 height 40
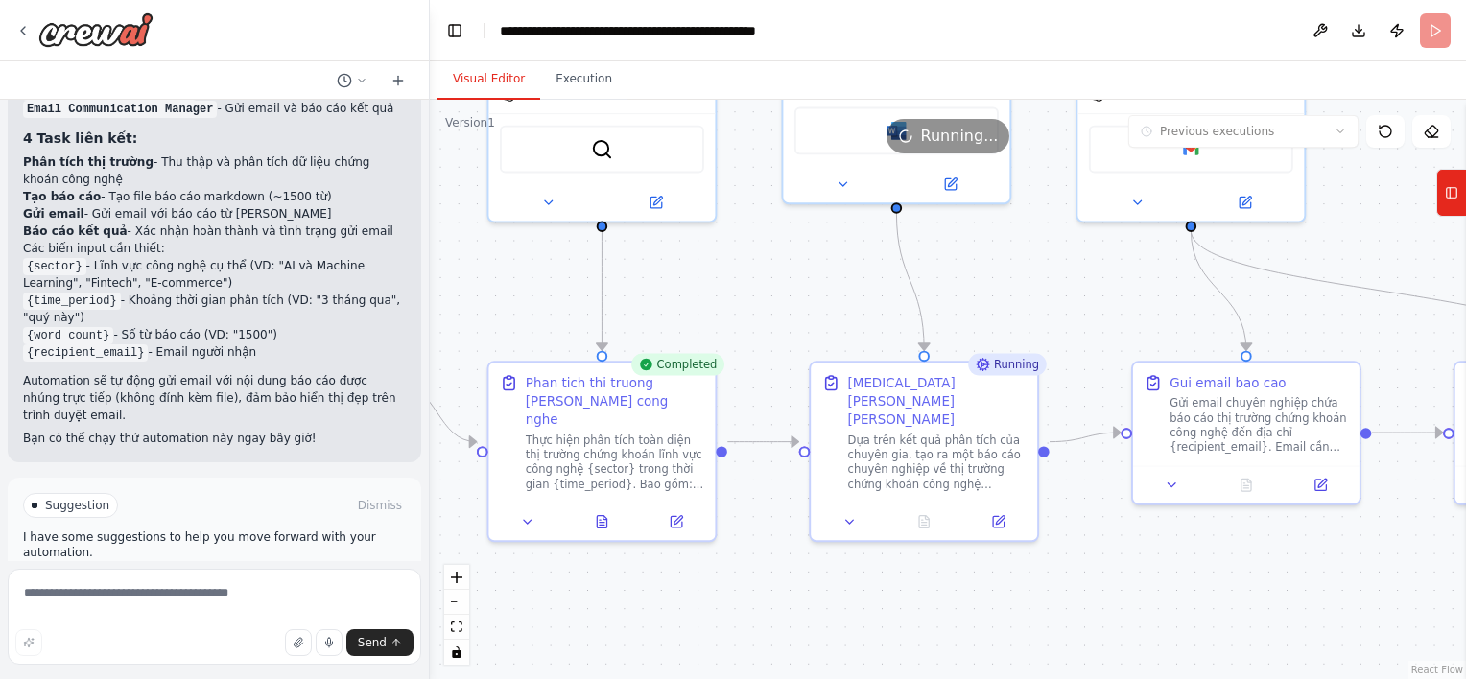
drag, startPoint x: 1158, startPoint y: 553, endPoint x: 827, endPoint y: 344, distance: 391.5
click at [827, 344] on div ".deletable-edge-delete-btn { width: 20px; height: 20px; border: 0px solid #ffff…" at bounding box center [948, 389] width 1036 height 579
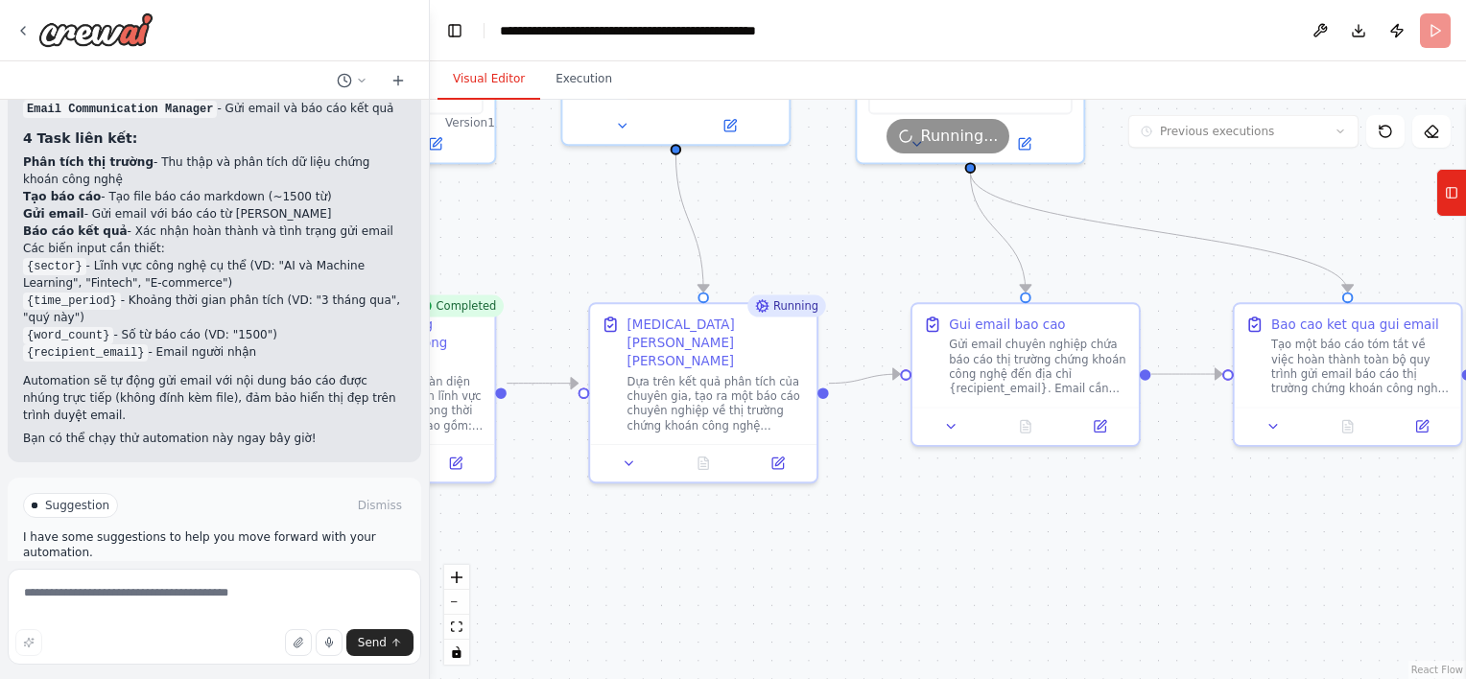
drag, startPoint x: 1094, startPoint y: 376, endPoint x: 870, endPoint y: 315, distance: 231.8
click at [870, 315] on div ".deletable-edge-delete-btn { width: 20px; height: 20px; border: 0px solid #ffff…" at bounding box center [948, 389] width 1036 height 579
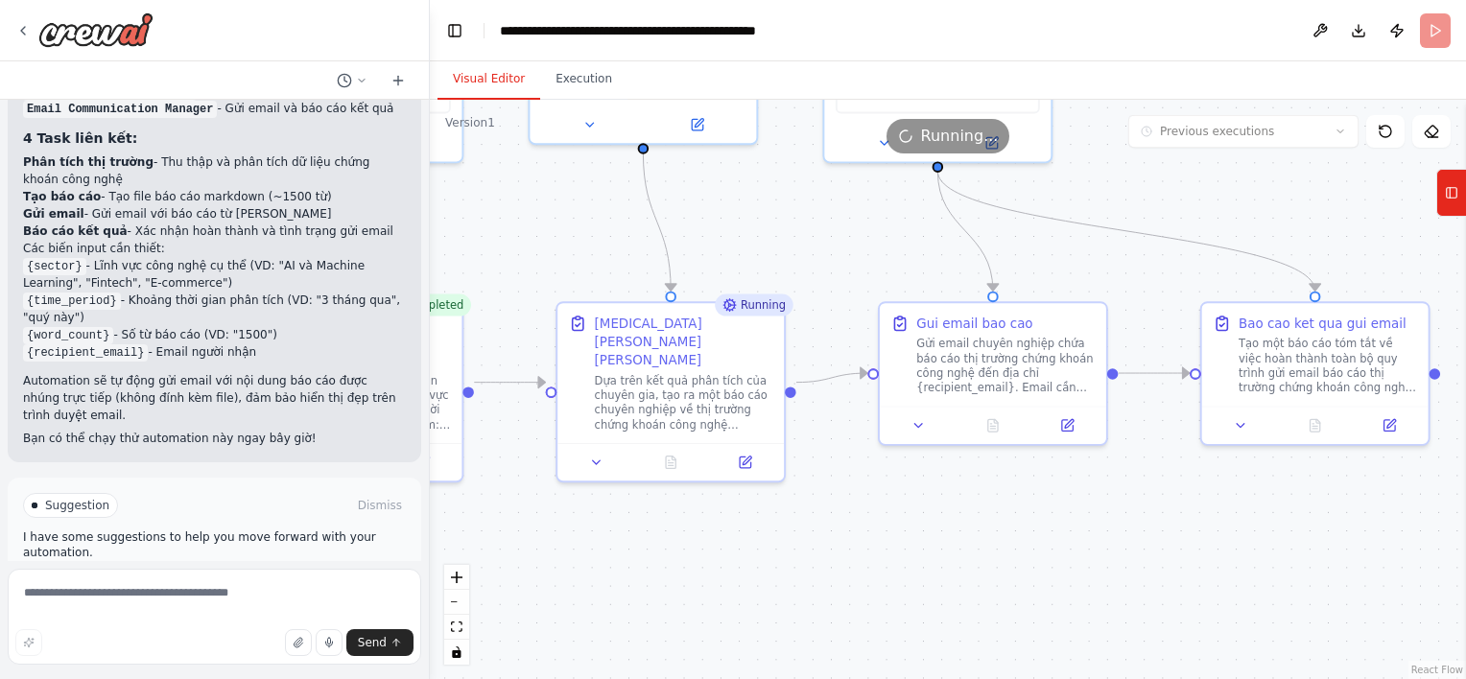
drag, startPoint x: 870, startPoint y: 315, endPoint x: 836, endPoint y: 312, distance: 33.7
click at [836, 312] on div ".deletable-edge-delete-btn { width: 20px; height: 20px; border: 0px solid #ffff…" at bounding box center [948, 389] width 1036 height 579
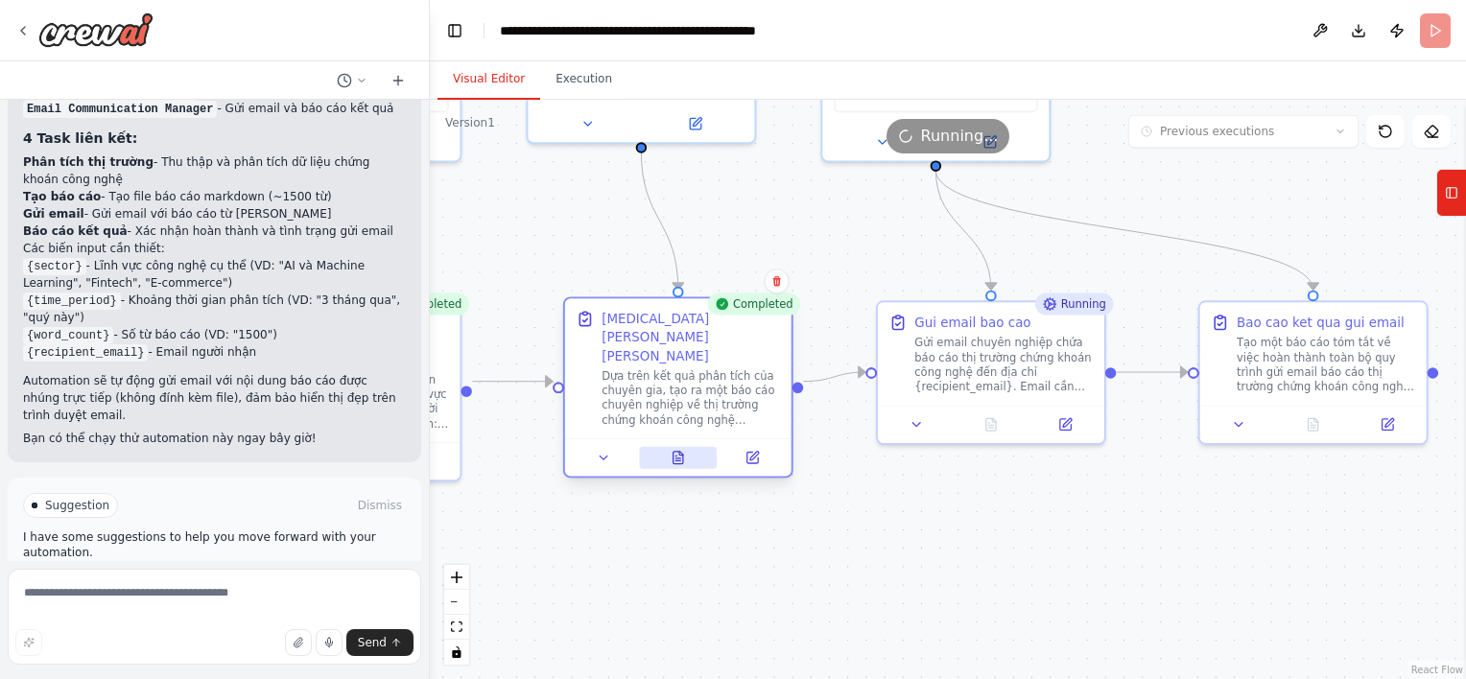
click at [669, 447] on button at bounding box center [678, 458] width 78 height 22
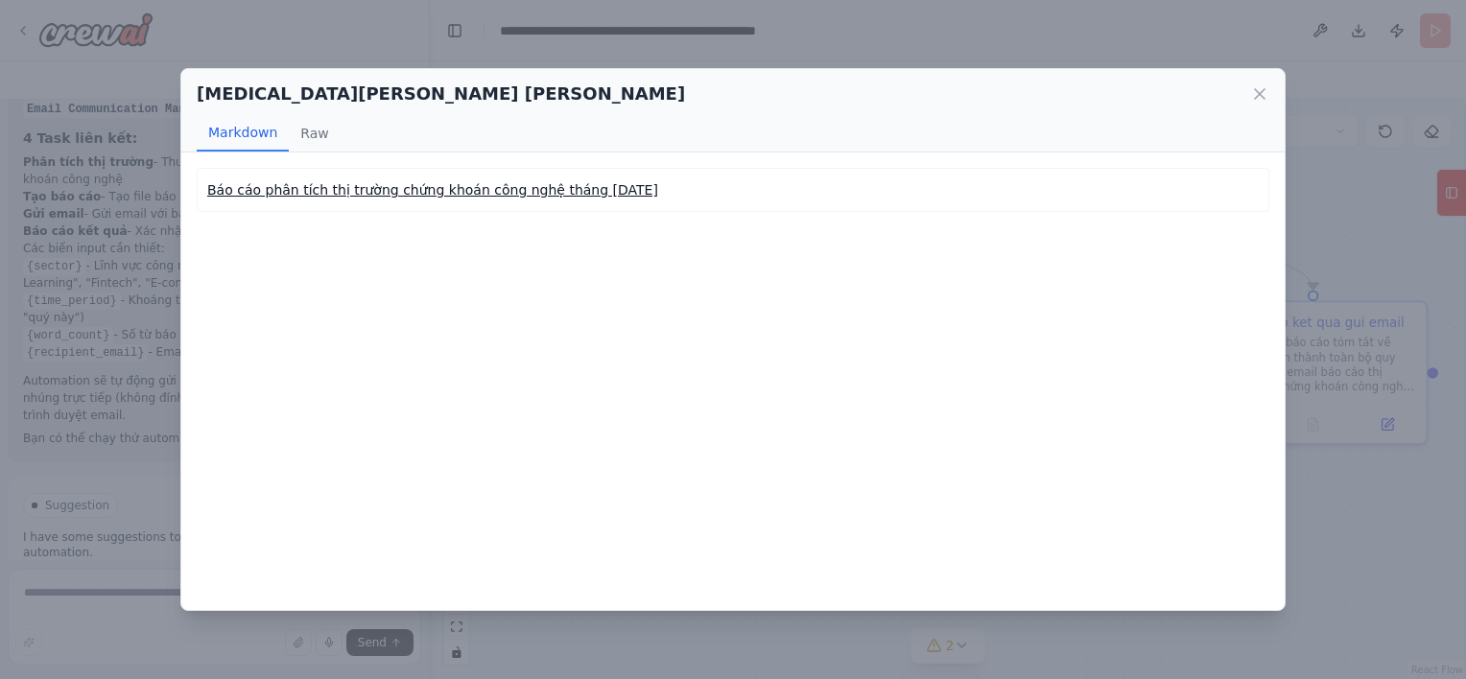
click at [541, 191] on link "Báo cáo phân tích thị trường chứng khoán công nghệ tháng 9 năm 2025" at bounding box center [432, 189] width 451 height 15
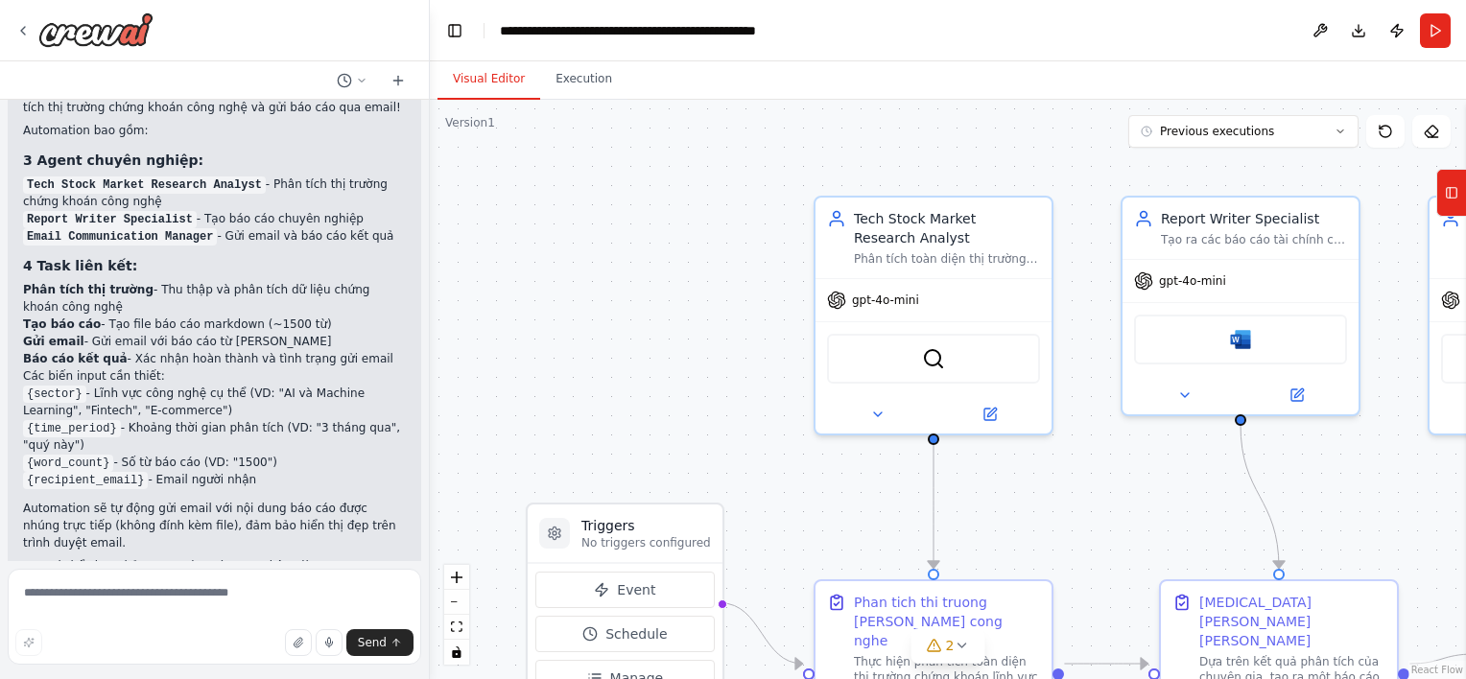
scroll to position [1432, 0]
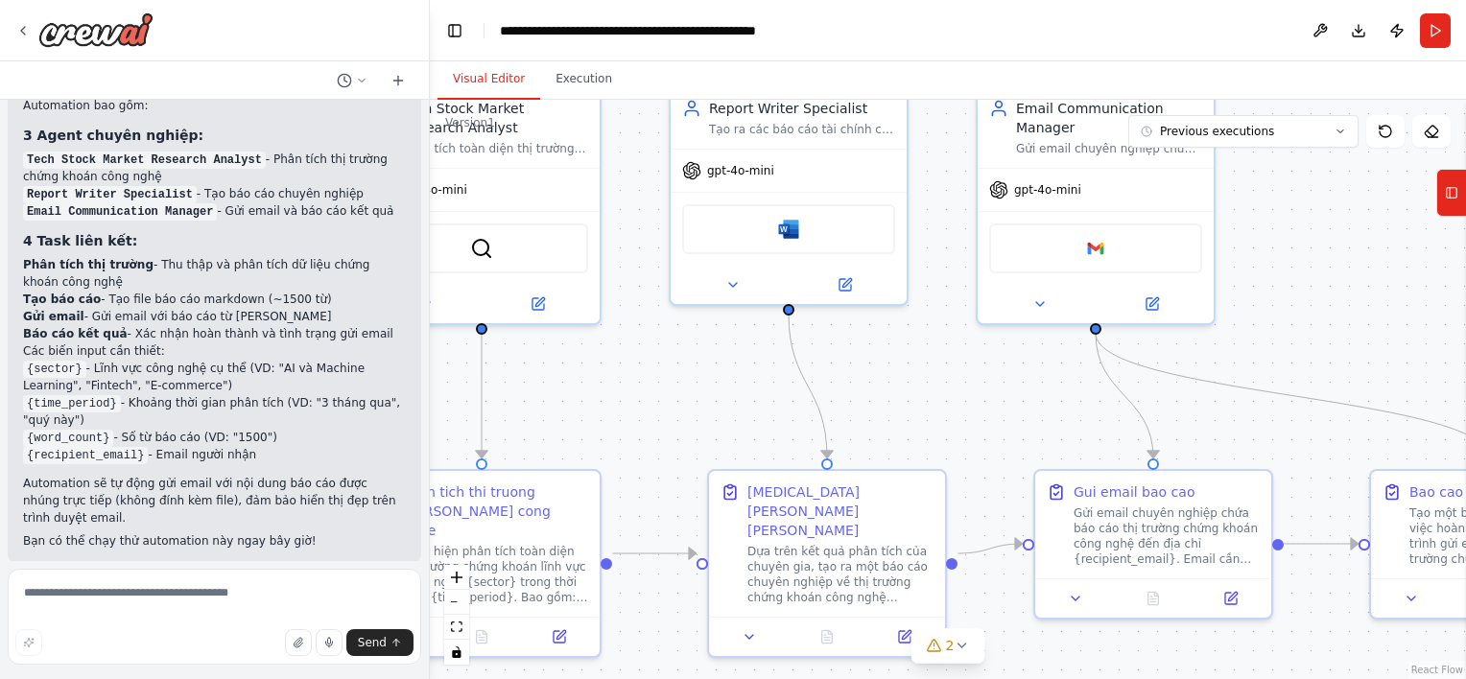
drag, startPoint x: 1294, startPoint y: 488, endPoint x: 845, endPoint y: 380, distance: 461.8
click at [845, 380] on div ".deletable-edge-delete-btn { width: 20px; height: 20px; border: 0px solid #ffff…" at bounding box center [948, 389] width 1036 height 579
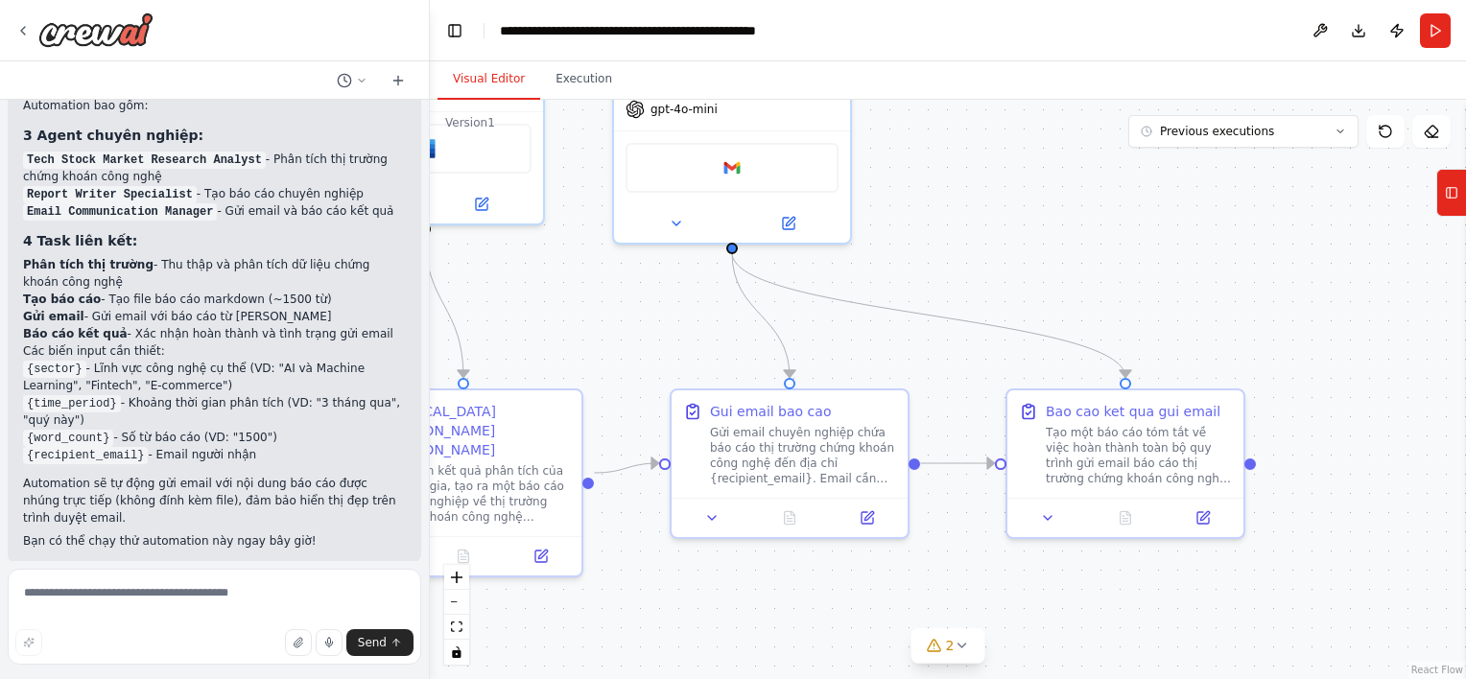
drag, startPoint x: 1372, startPoint y: 426, endPoint x: 998, endPoint y: 341, distance: 383.5
click at [998, 341] on div ".deletable-edge-delete-btn { width: 20px; height: 20px; border: 0px solid #ffff…" at bounding box center [948, 389] width 1036 height 579
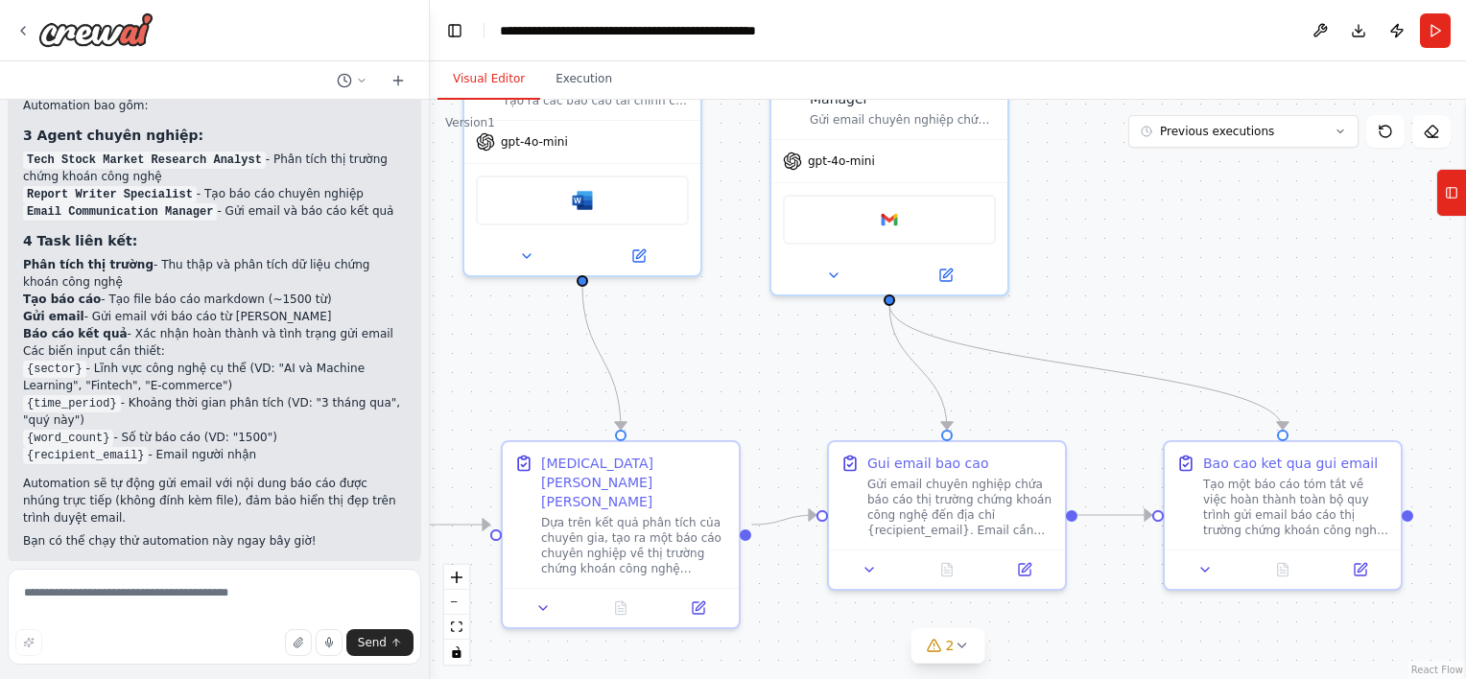
drag, startPoint x: 1002, startPoint y: 196, endPoint x: 1272, endPoint y: 287, distance: 284.5
click at [1272, 287] on div ".deletable-edge-delete-btn { width: 20px; height: 20px; border: 0px solid #ffff…" at bounding box center [948, 389] width 1036 height 579
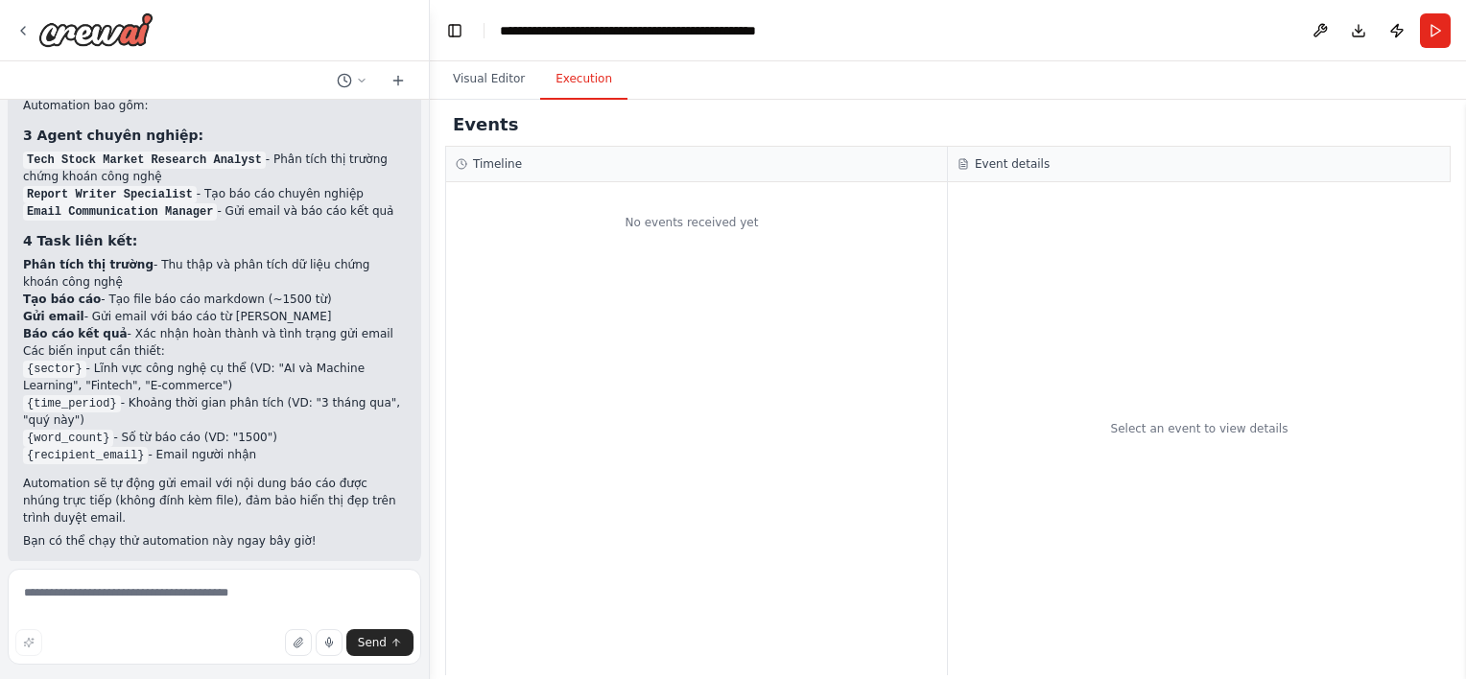
click at [588, 81] on button "Execution" at bounding box center [583, 79] width 87 height 40
click at [1440, 29] on button "Run" at bounding box center [1435, 30] width 31 height 35
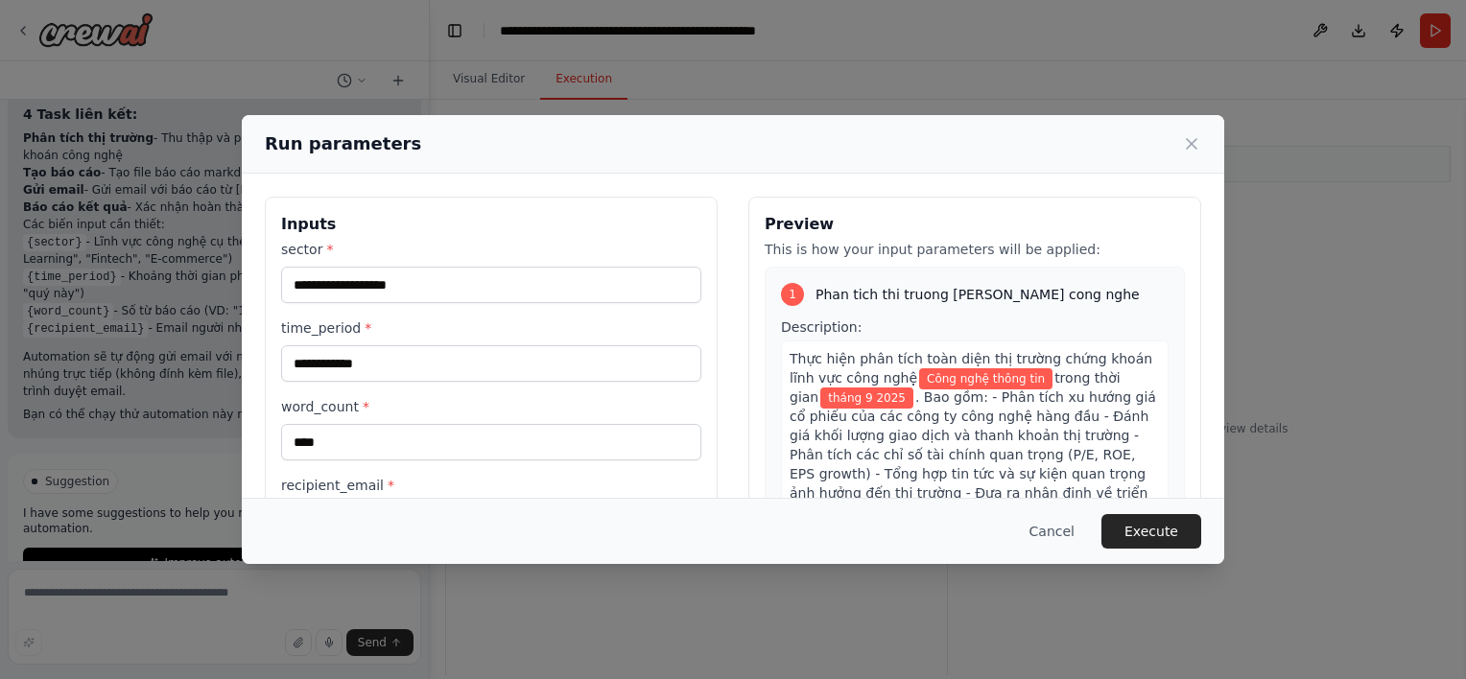
scroll to position [1588, 0]
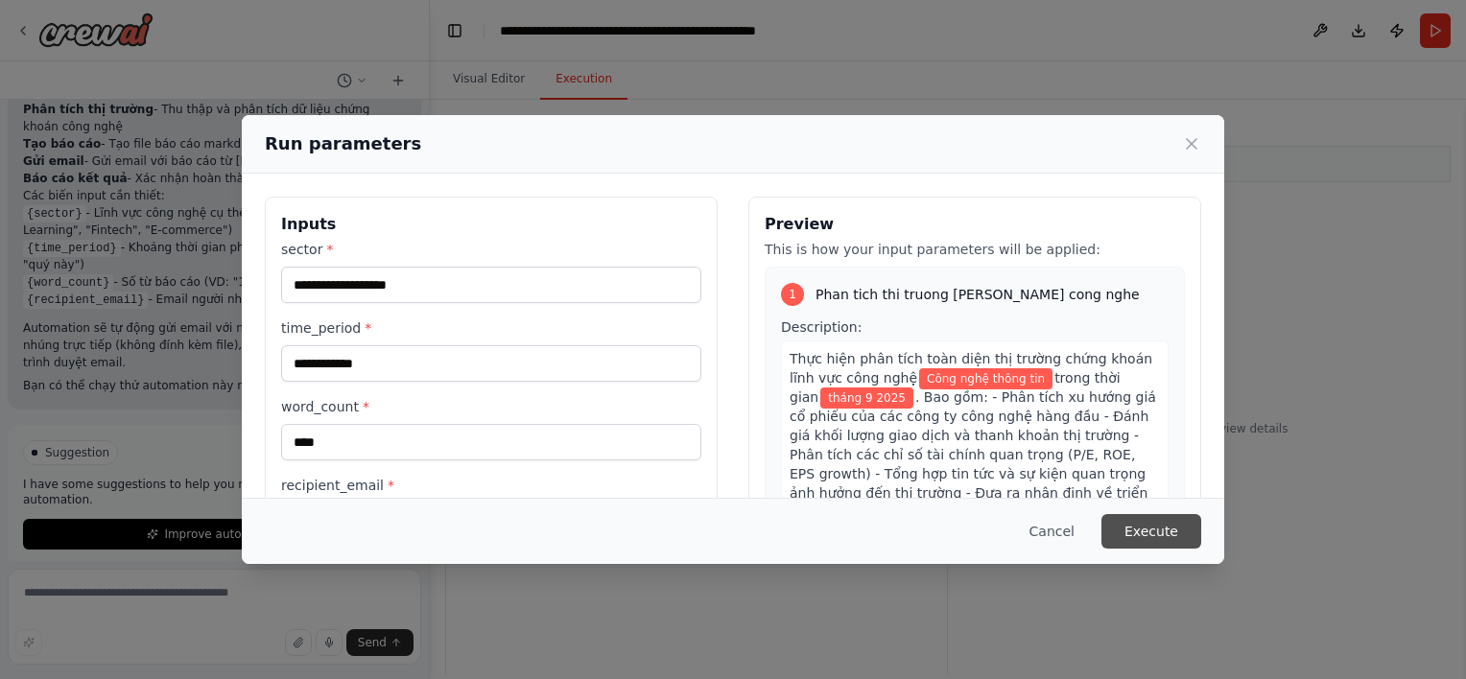
click at [1178, 524] on button "Execute" at bounding box center [1151, 531] width 100 height 35
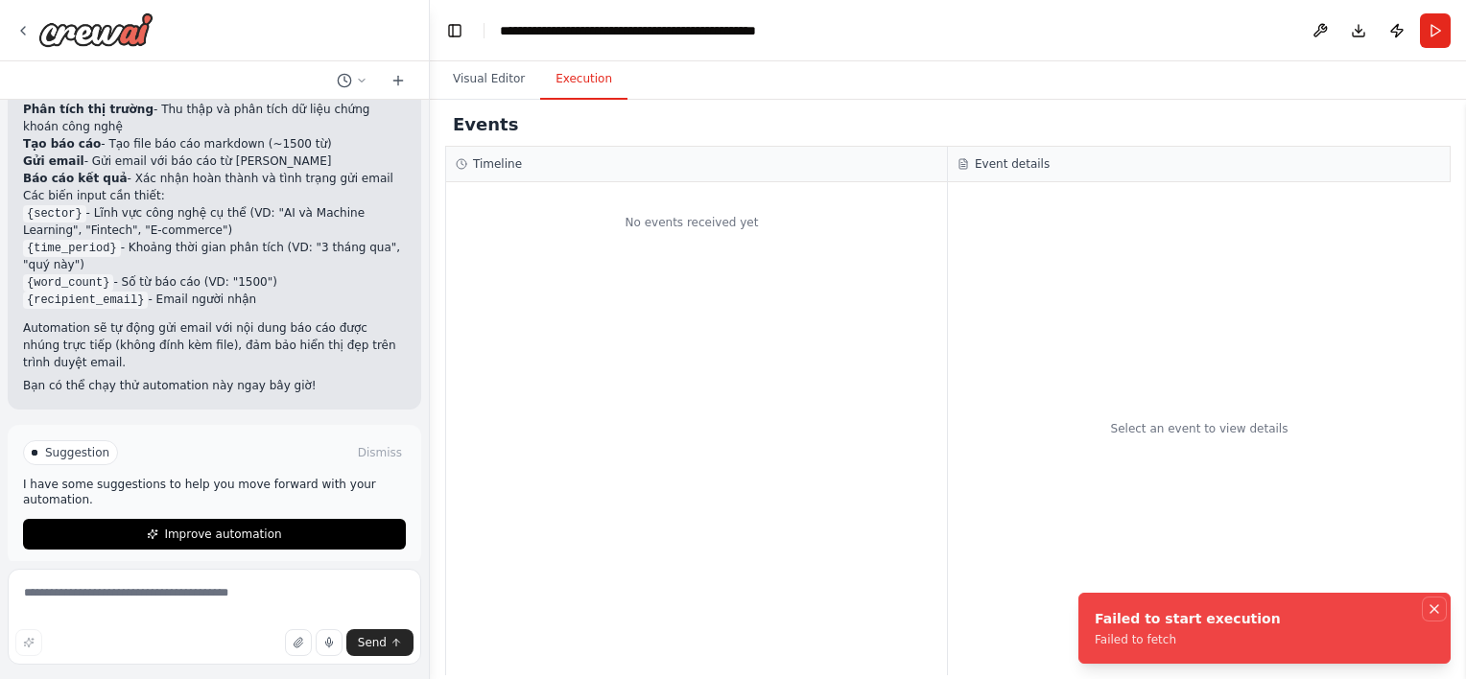
click at [1432, 600] on button "Notifications (F8)" at bounding box center [1434, 609] width 23 height 23
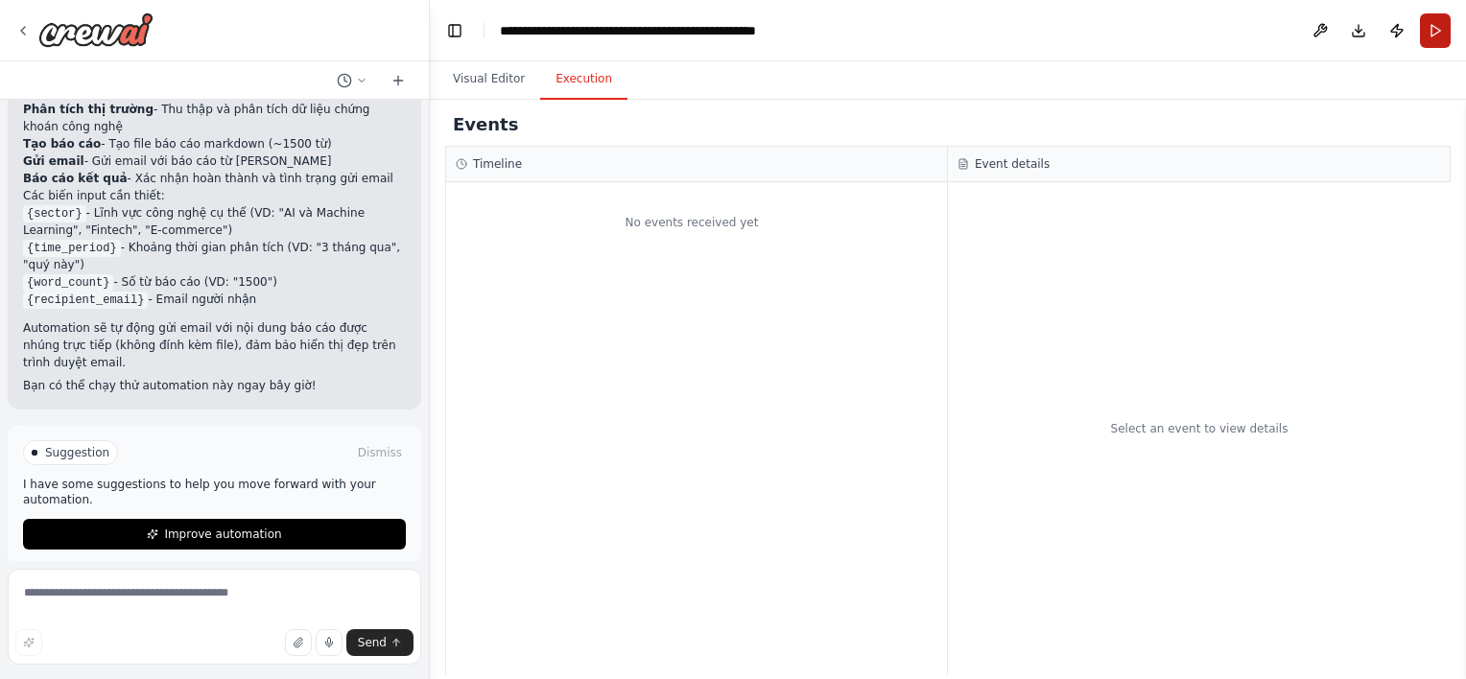
click at [1439, 28] on button "Run" at bounding box center [1435, 30] width 31 height 35
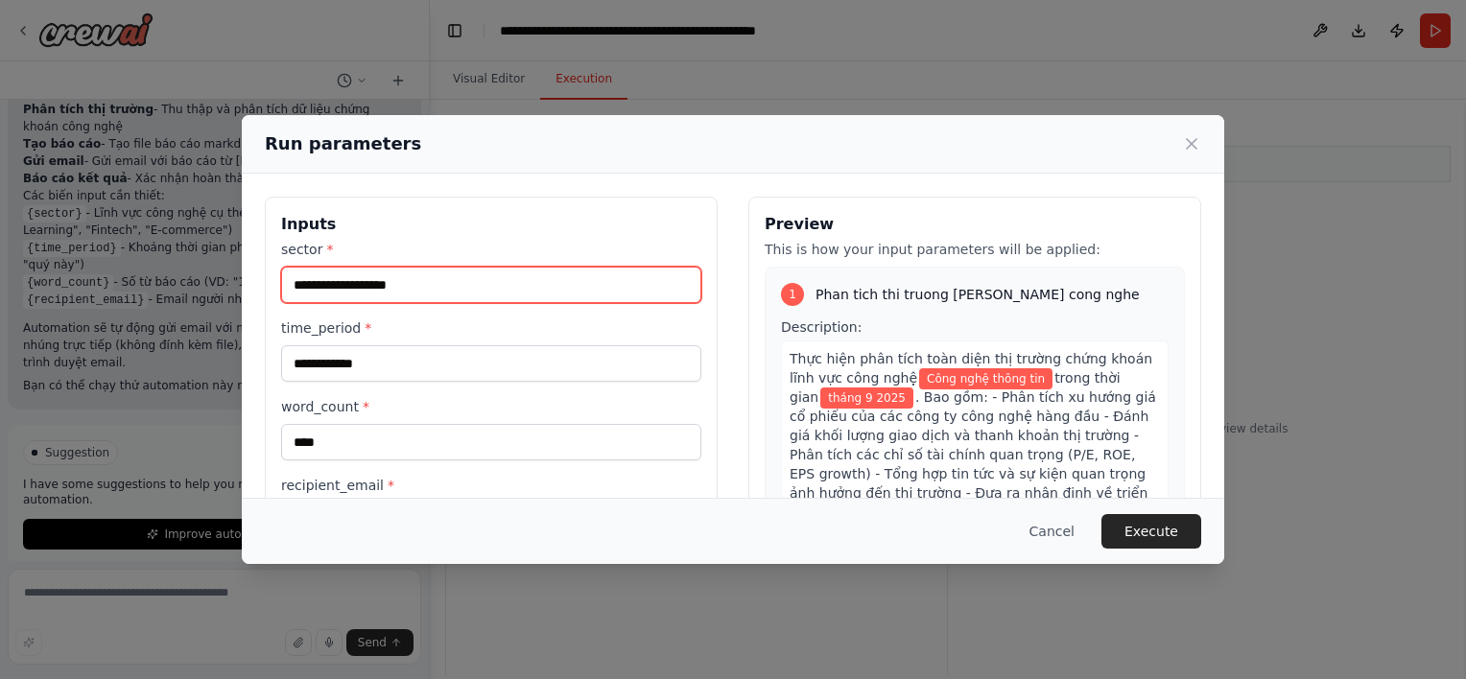
click at [460, 299] on input "**********" at bounding box center [491, 285] width 420 height 36
type input "**********"
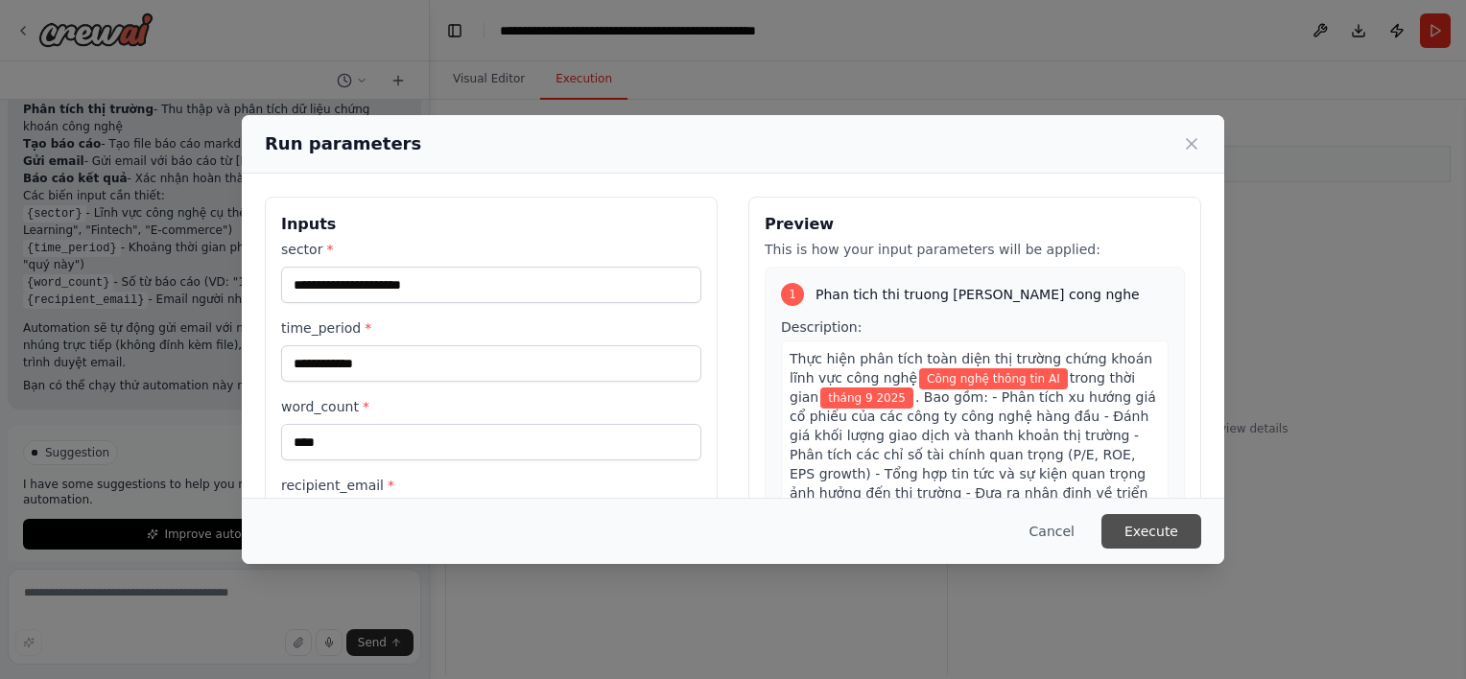
click at [1143, 517] on button "Execute" at bounding box center [1151, 531] width 100 height 35
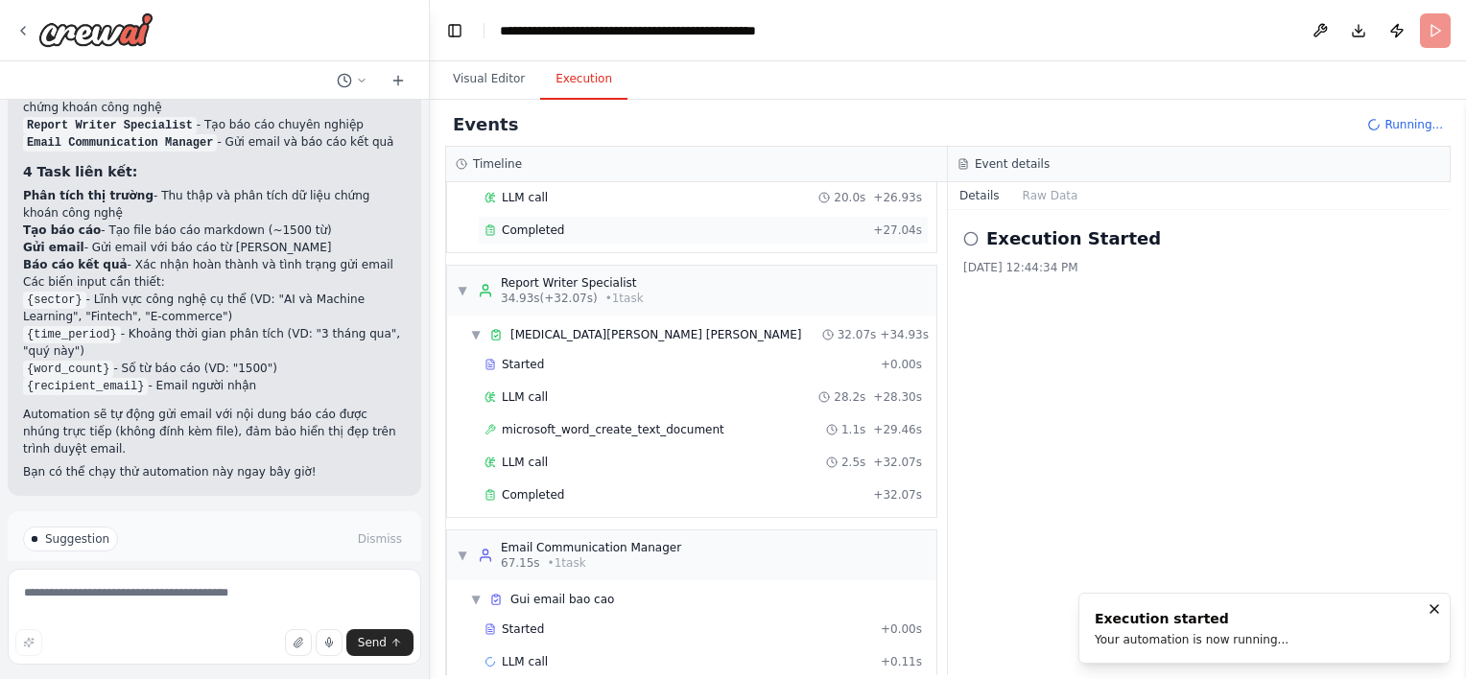
scroll to position [280, 0]
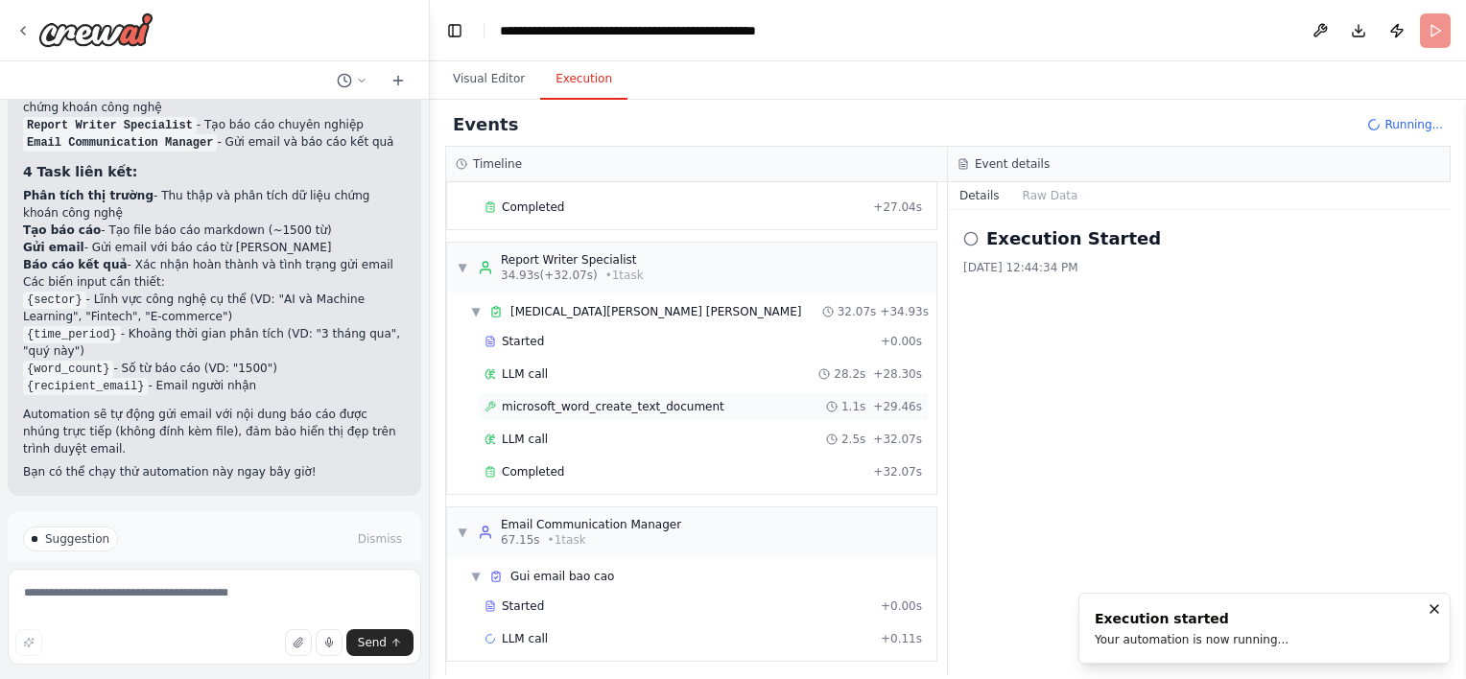
click at [645, 399] on span "microsoft_word_create_text_document" at bounding box center [613, 406] width 223 height 15
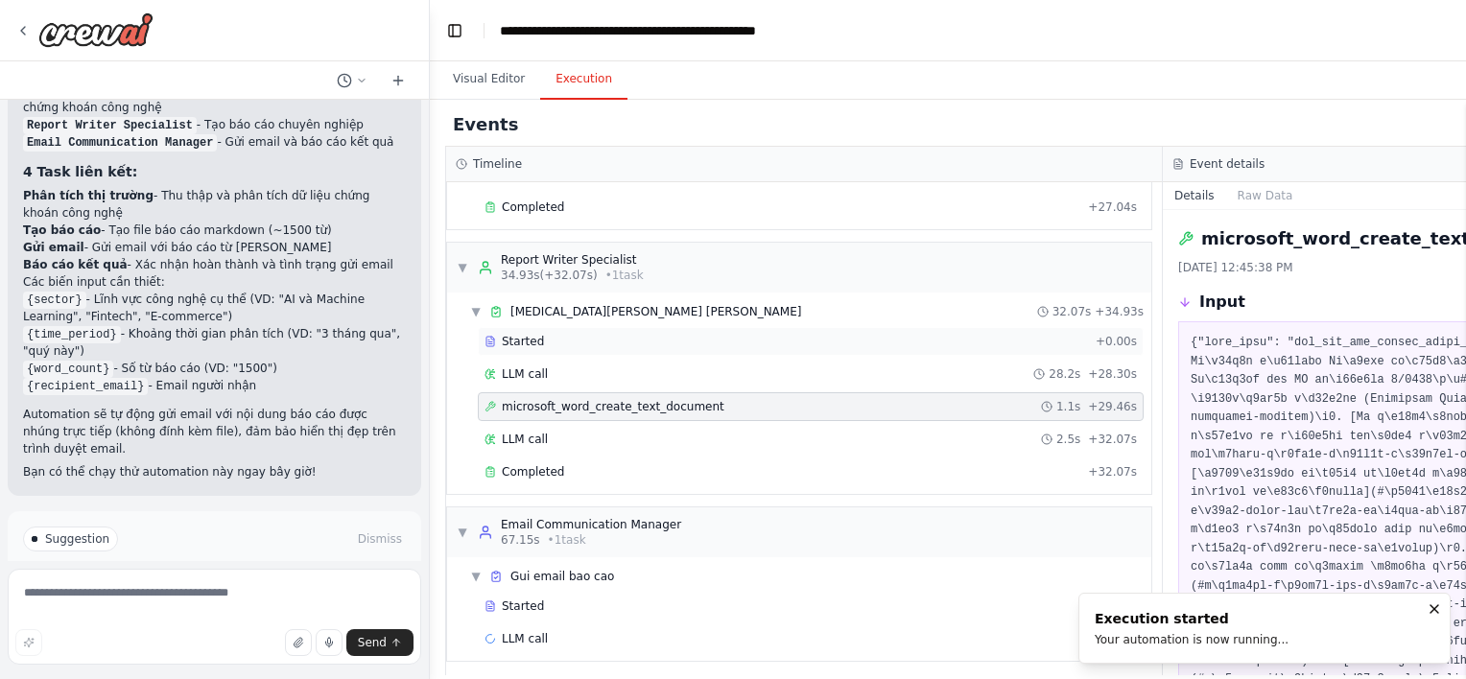
click at [625, 341] on div "Started" at bounding box center [785, 341] width 603 height 15
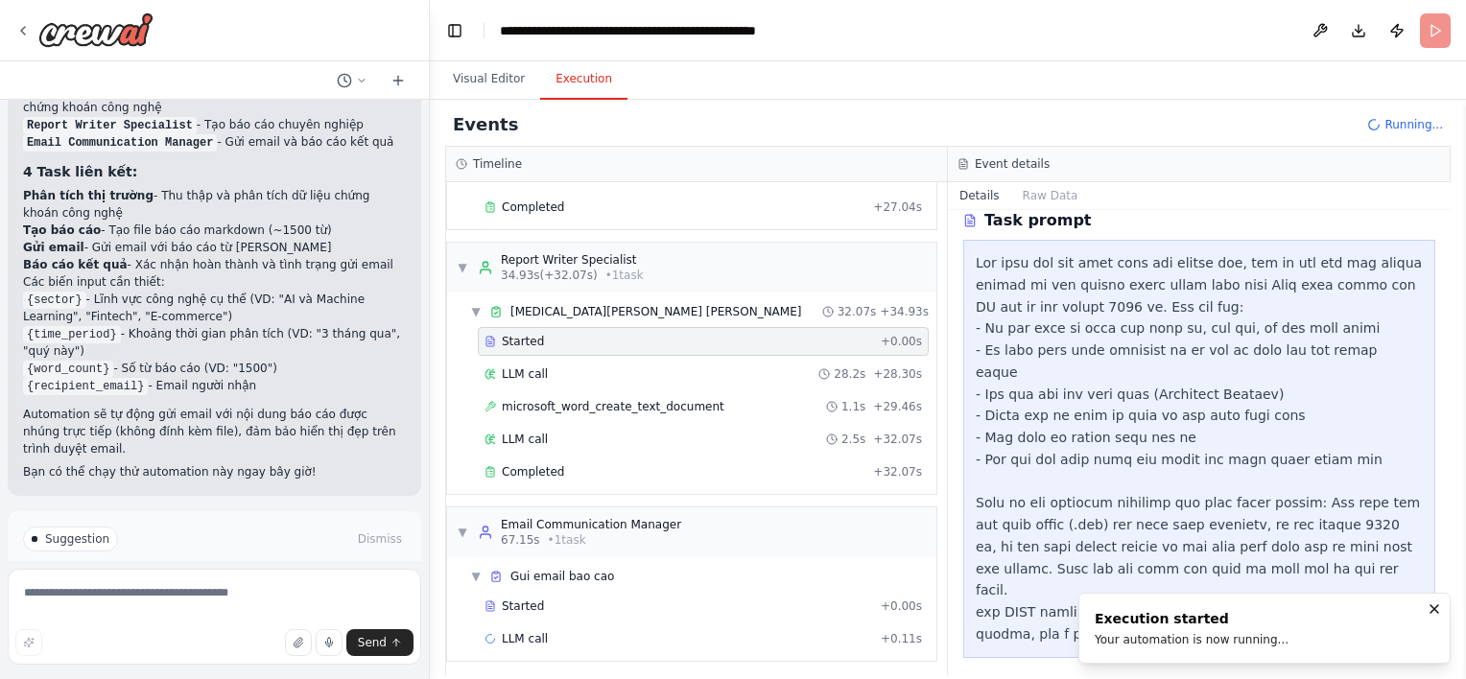
scroll to position [334, 0]
click at [833, 472] on div "Completed" at bounding box center [674, 471] width 381 height 15
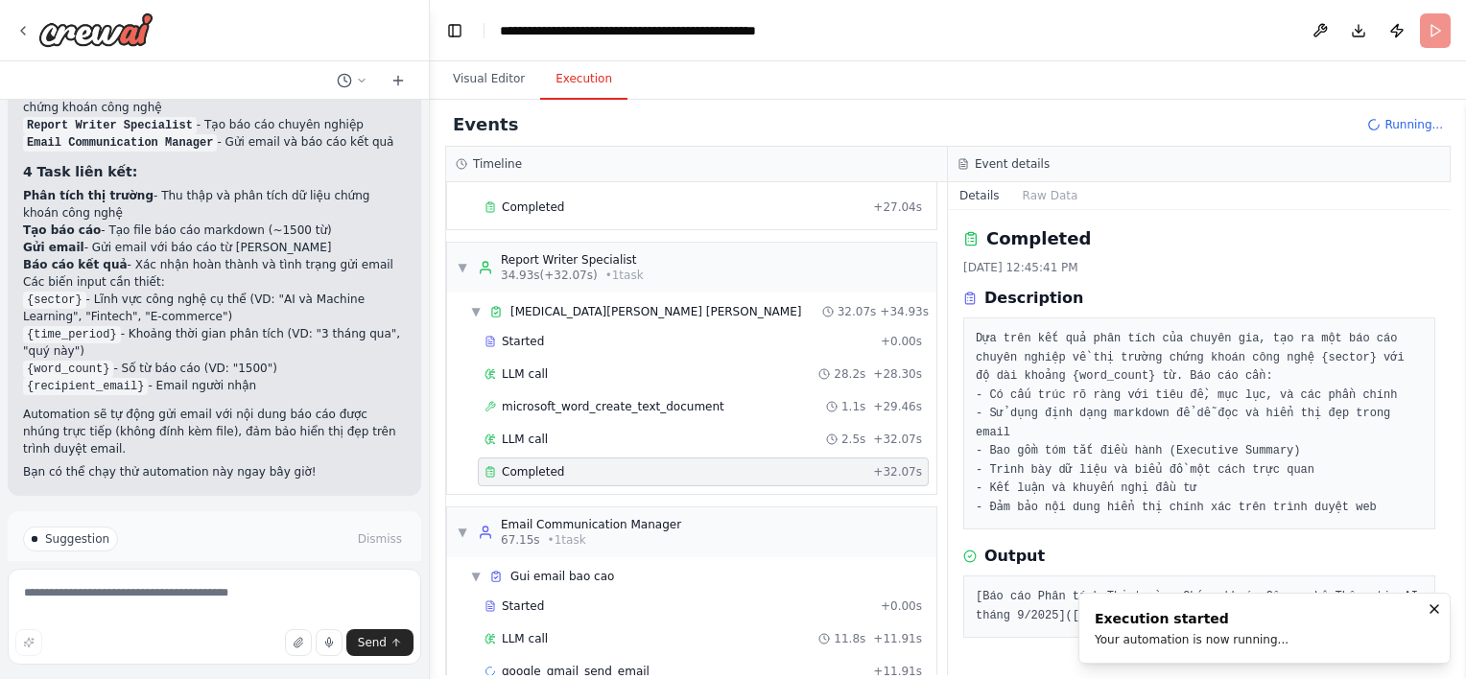
scroll to position [11, 0]
click at [660, 432] on div "LLM call 2.5s + 32.07s" at bounding box center [702, 439] width 437 height 15
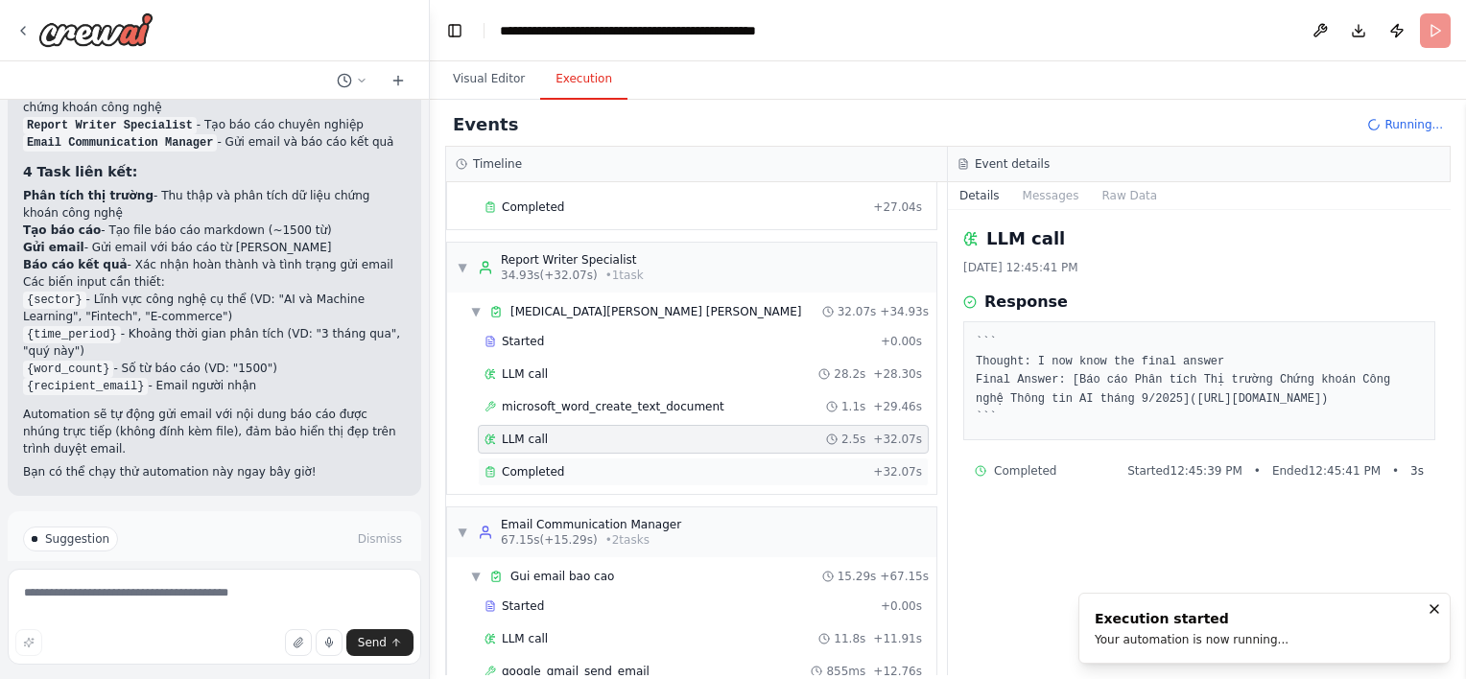
click at [765, 464] on div "Completed" at bounding box center [674, 471] width 381 height 15
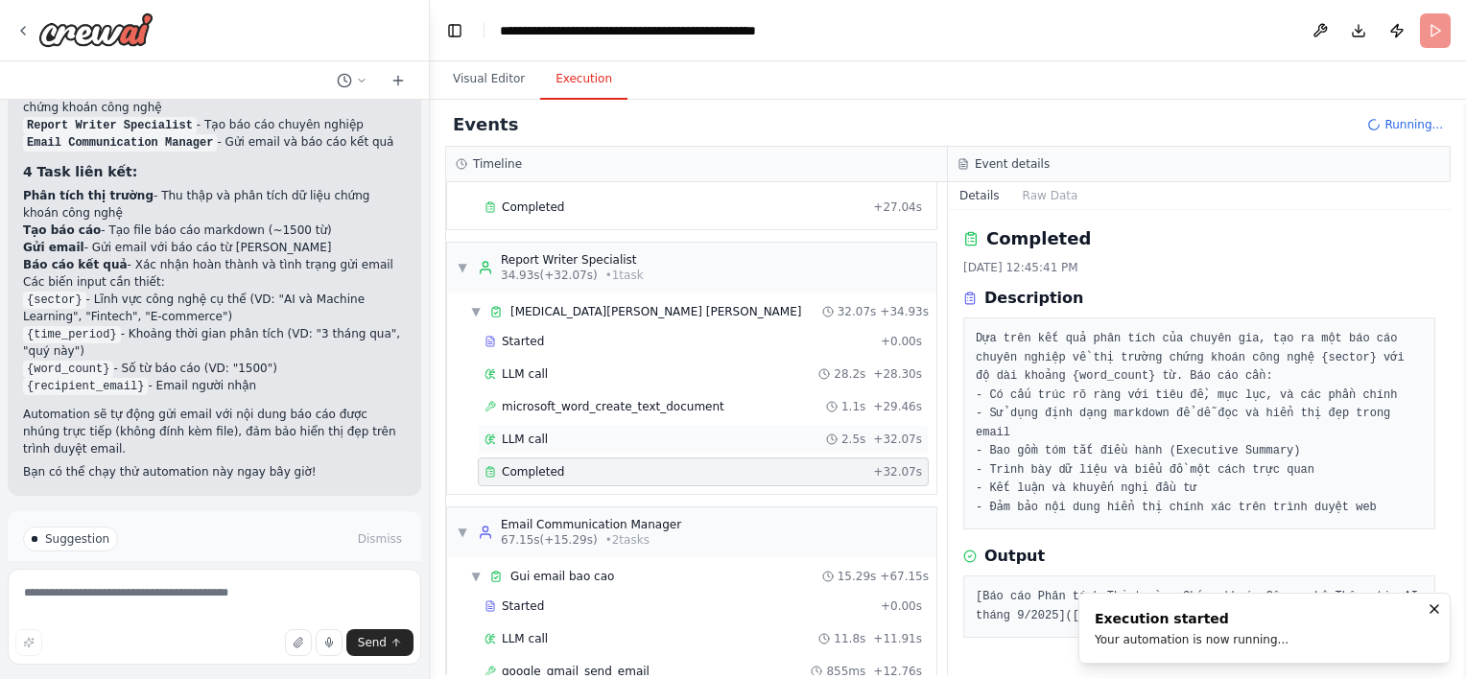
click at [783, 434] on div "LLM call 2.5s + 32.07s" at bounding box center [702, 439] width 437 height 15
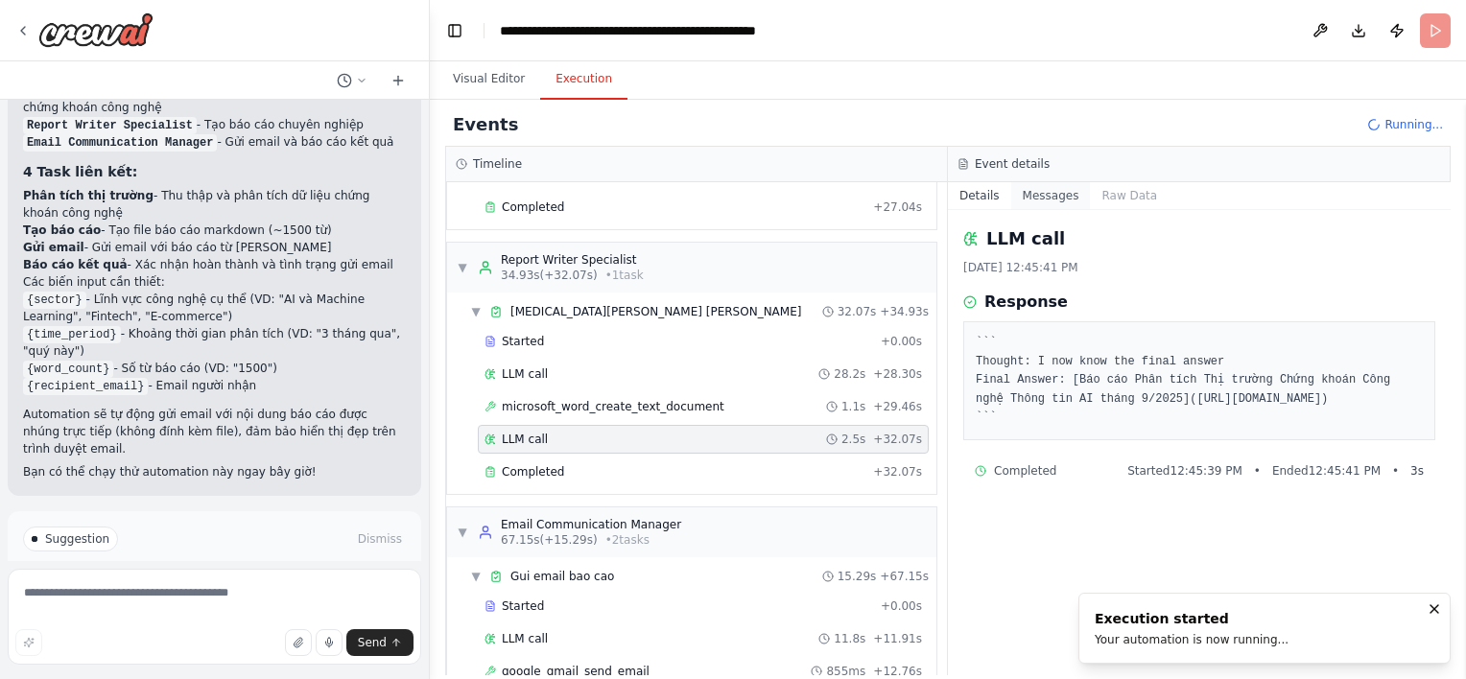
click at [1033, 203] on button "Messages" at bounding box center [1051, 195] width 80 height 27
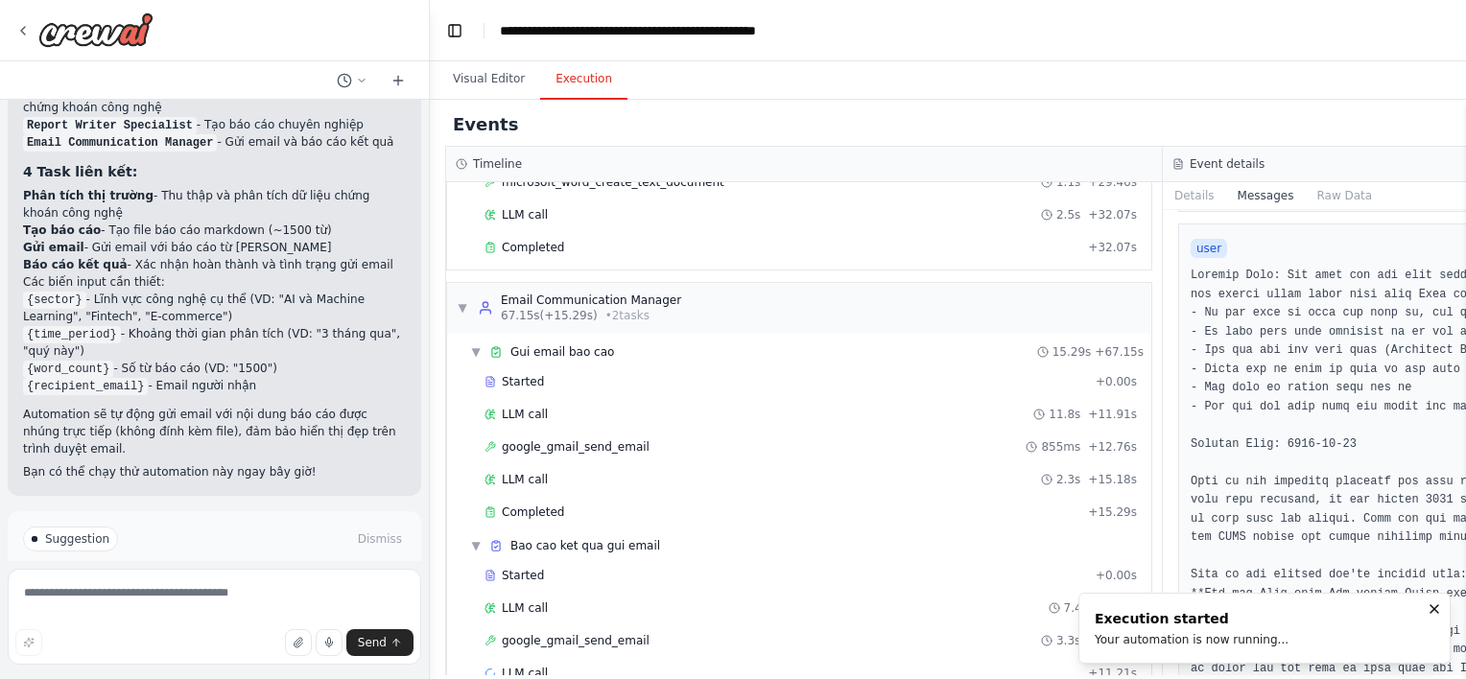
scroll to position [537, 0]
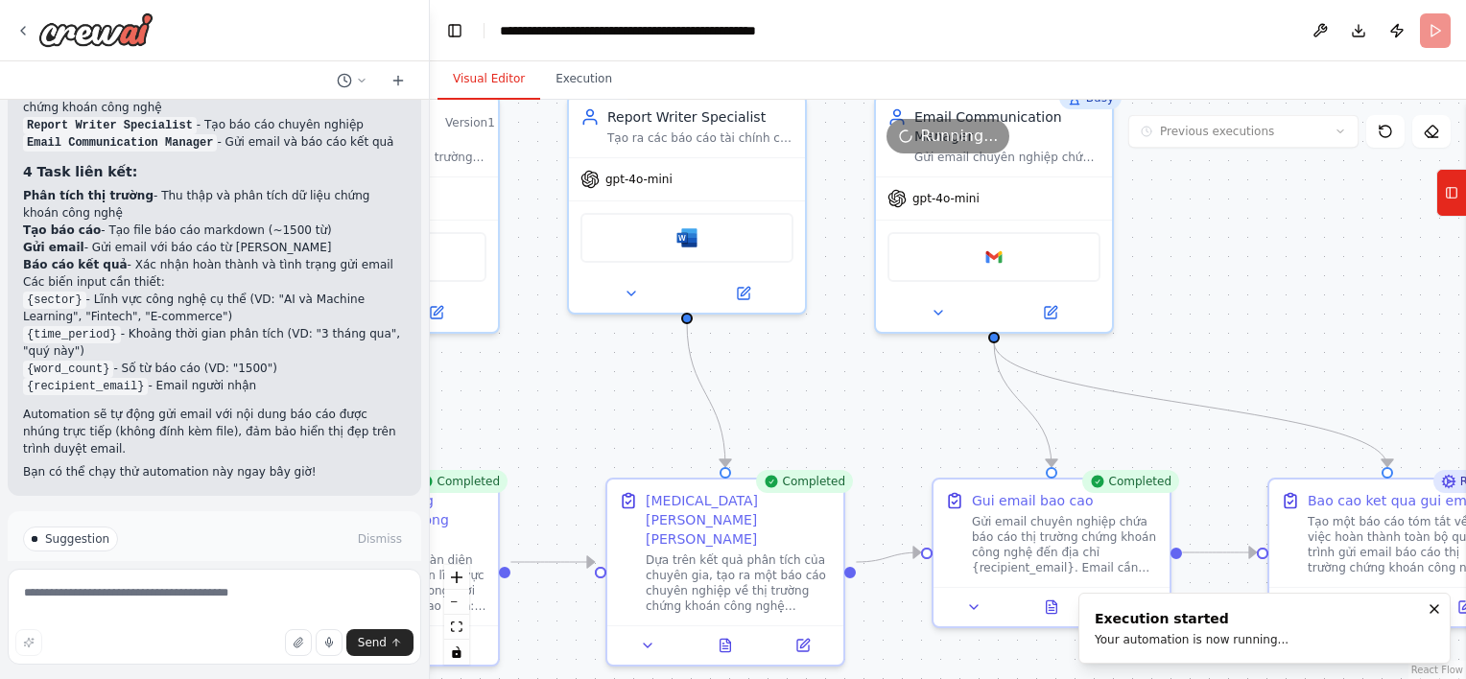
click at [512, 74] on button "Visual Editor" at bounding box center [488, 79] width 103 height 40
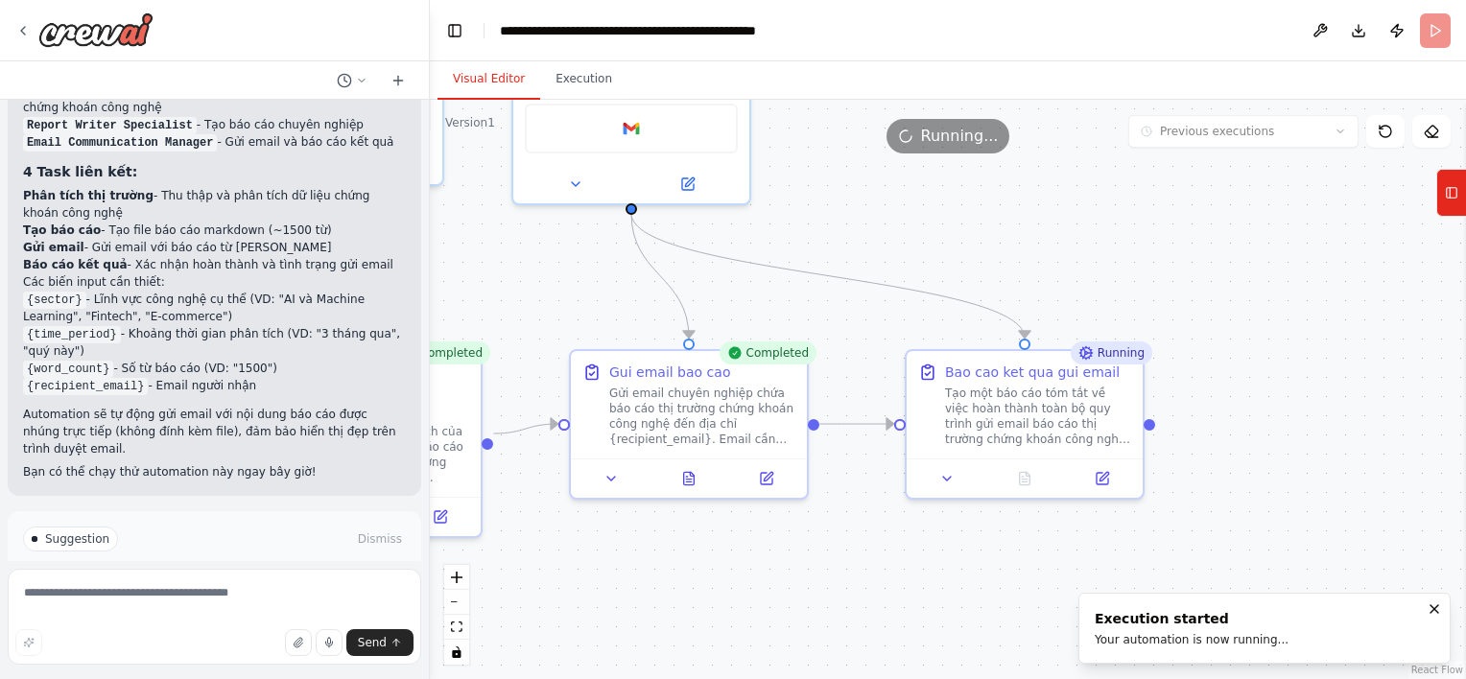
drag, startPoint x: 1122, startPoint y: 411, endPoint x: 760, endPoint y: 283, distance: 384.4
click at [760, 283] on div ".deletable-edge-delete-btn { width: 20px; height: 20px; border: 0px solid #ffff…" at bounding box center [948, 389] width 1036 height 579
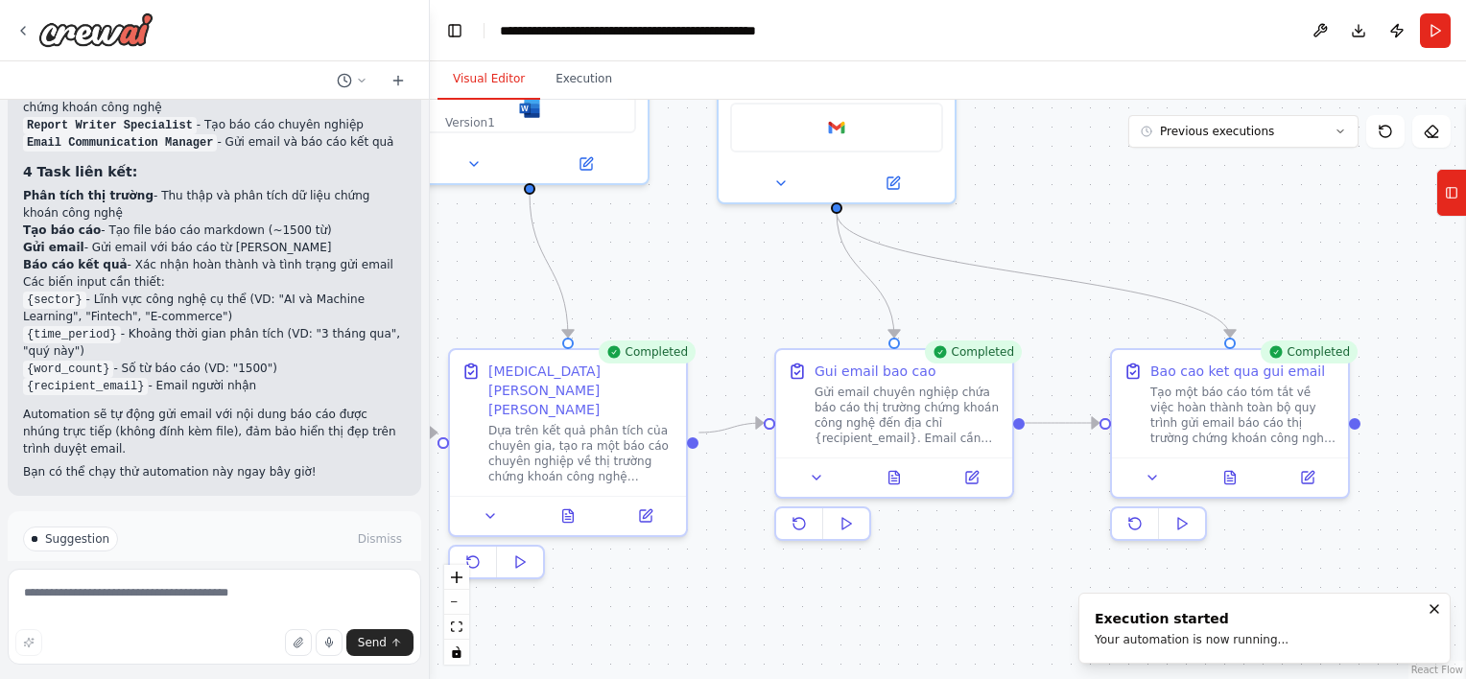
drag, startPoint x: 760, startPoint y: 283, endPoint x: 1002, endPoint y: 280, distance: 242.7
click at [1002, 280] on div ".deletable-edge-delete-btn { width: 20px; height: 20px; border: 0px solid #ffff…" at bounding box center [948, 389] width 1036 height 579
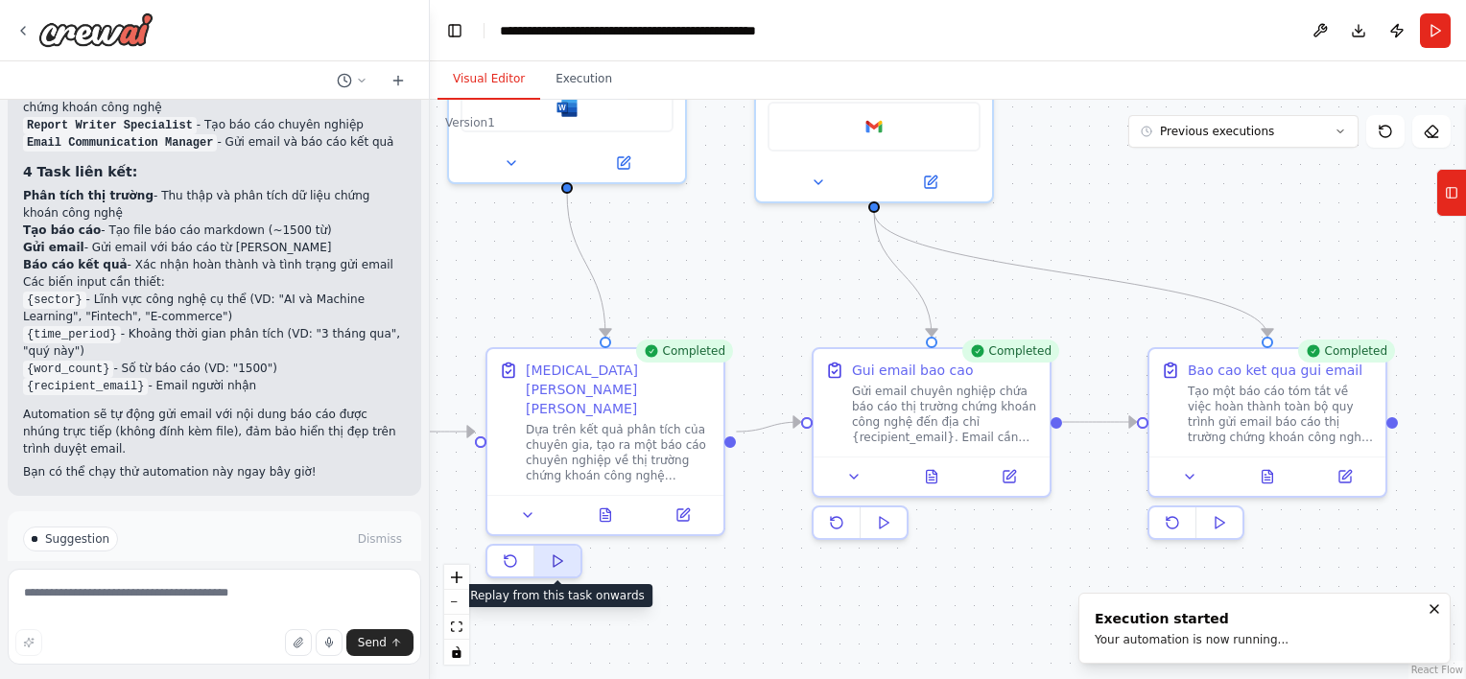
click at [565, 555] on button at bounding box center [557, 561] width 46 height 31
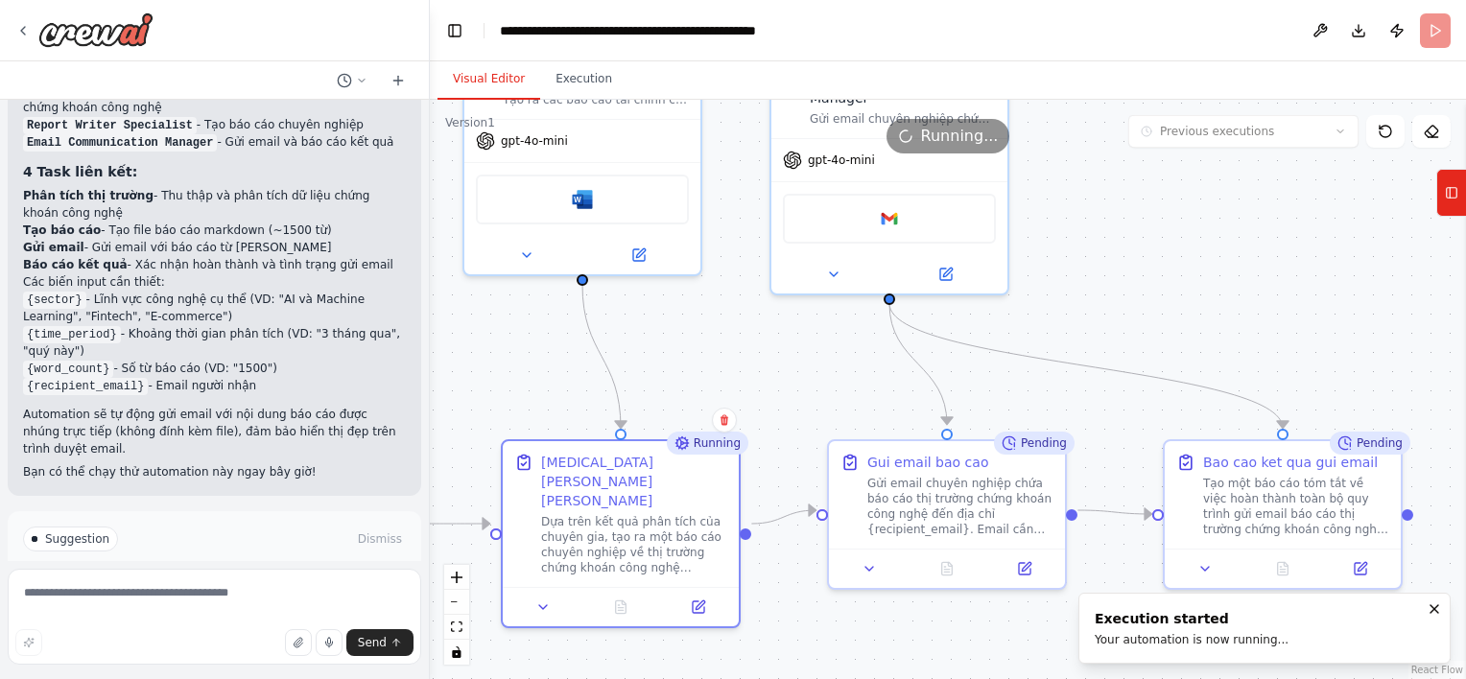
drag, startPoint x: 1282, startPoint y: 193, endPoint x: 1297, endPoint y: 287, distance: 95.3
click at [1297, 287] on div ".deletable-edge-delete-btn { width: 20px; height: 20px; border: 0px solid #ffff…" at bounding box center [948, 389] width 1036 height 579
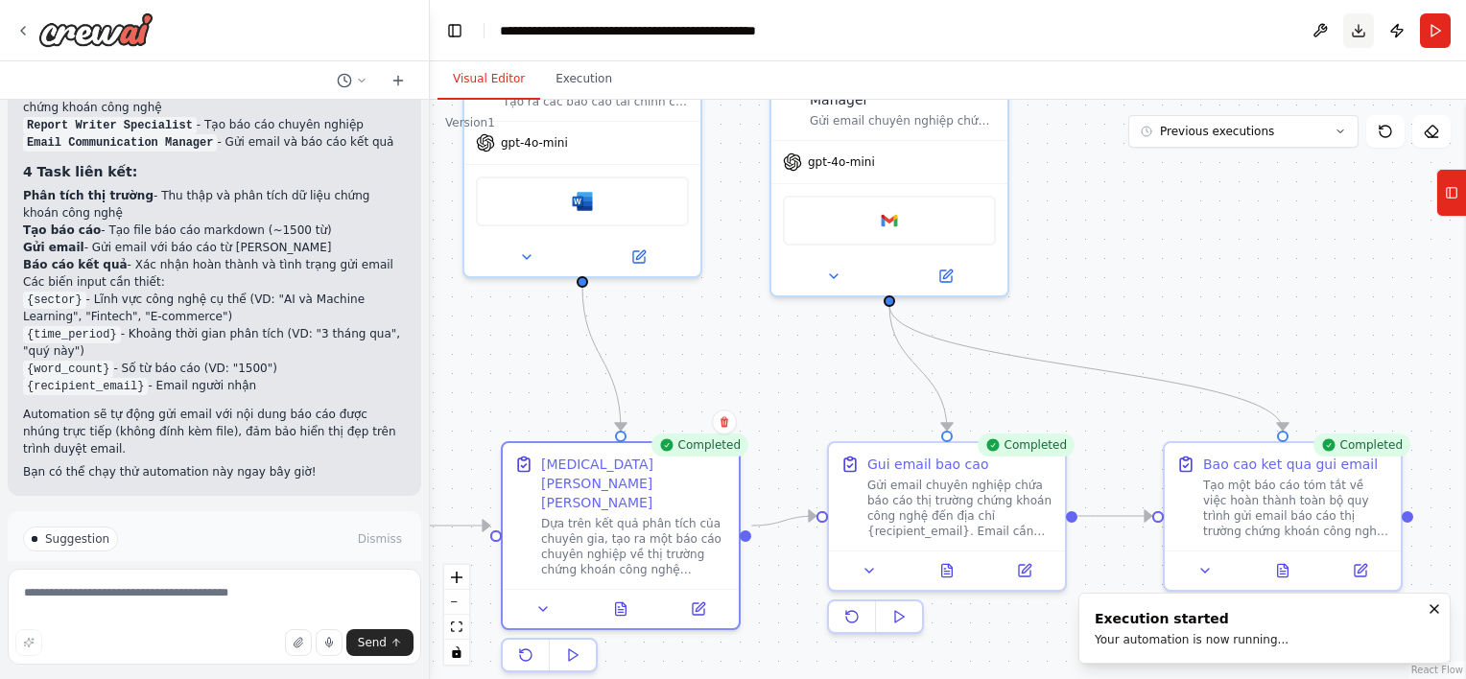
click at [1363, 39] on button "Download" at bounding box center [1358, 30] width 31 height 35
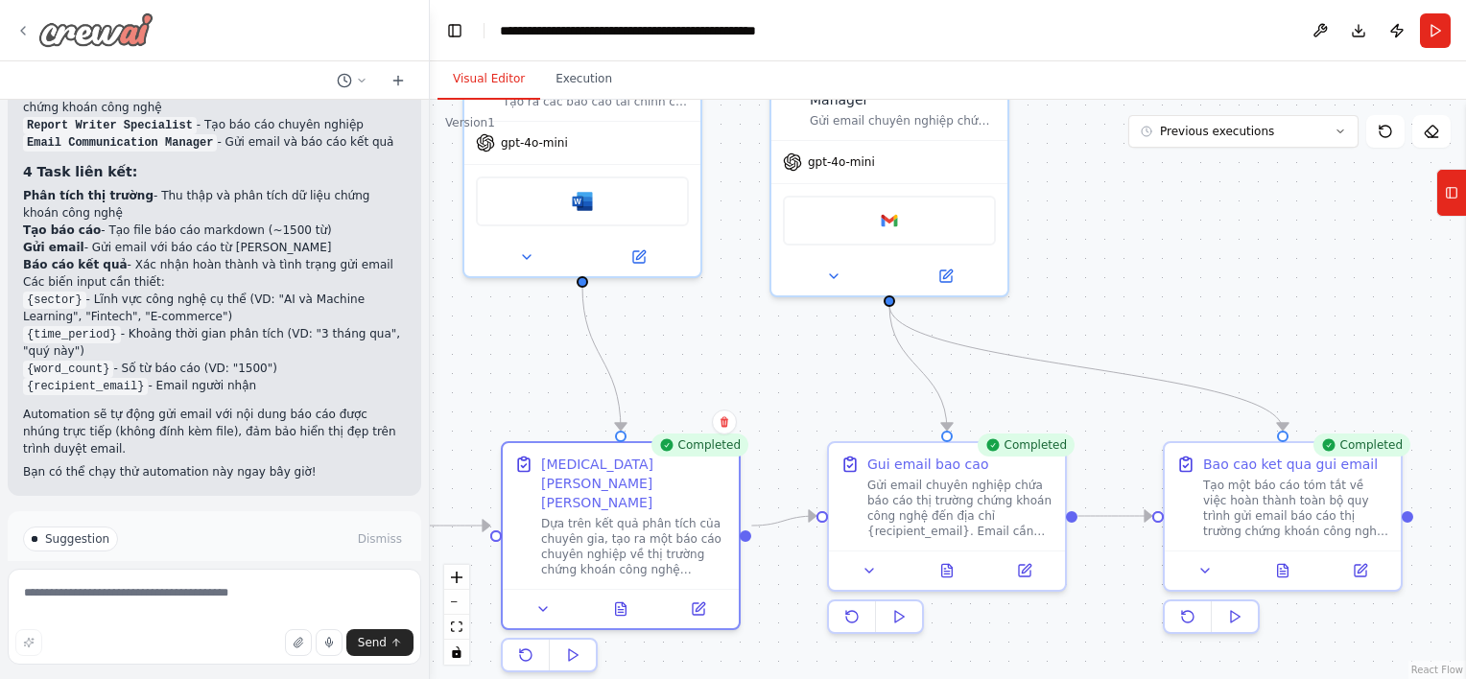
click at [104, 33] on img at bounding box center [95, 29] width 115 height 35
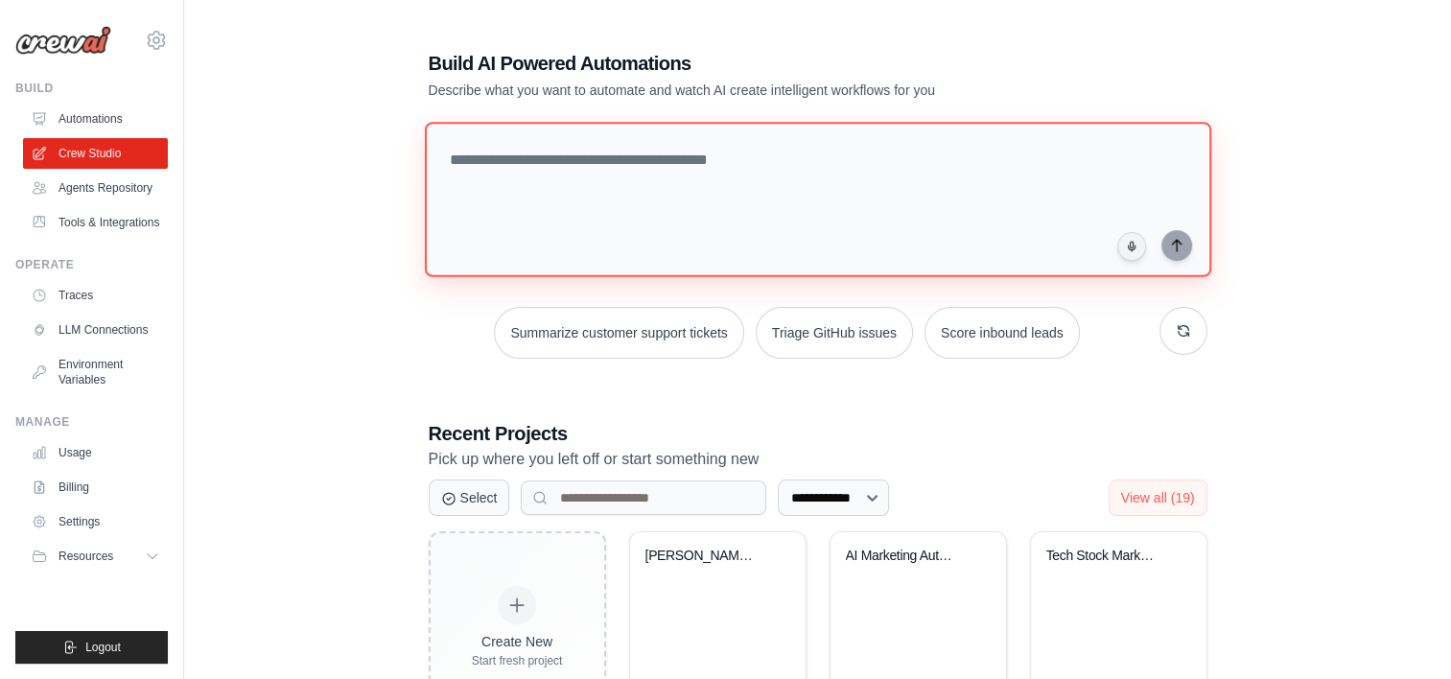
click at [624, 188] on textarea at bounding box center [817, 199] width 787 height 155
type textarea "**********"
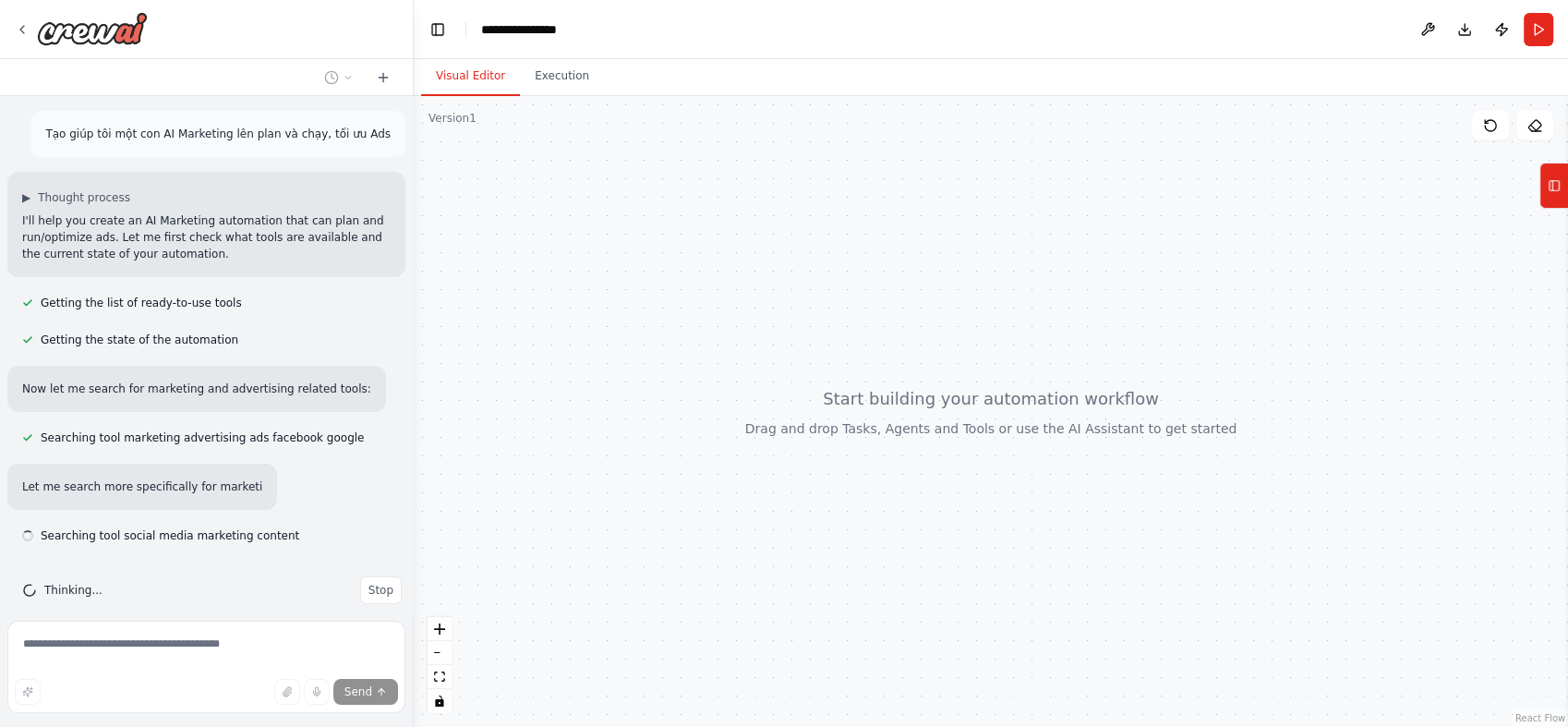
scroll to position [19, 0]
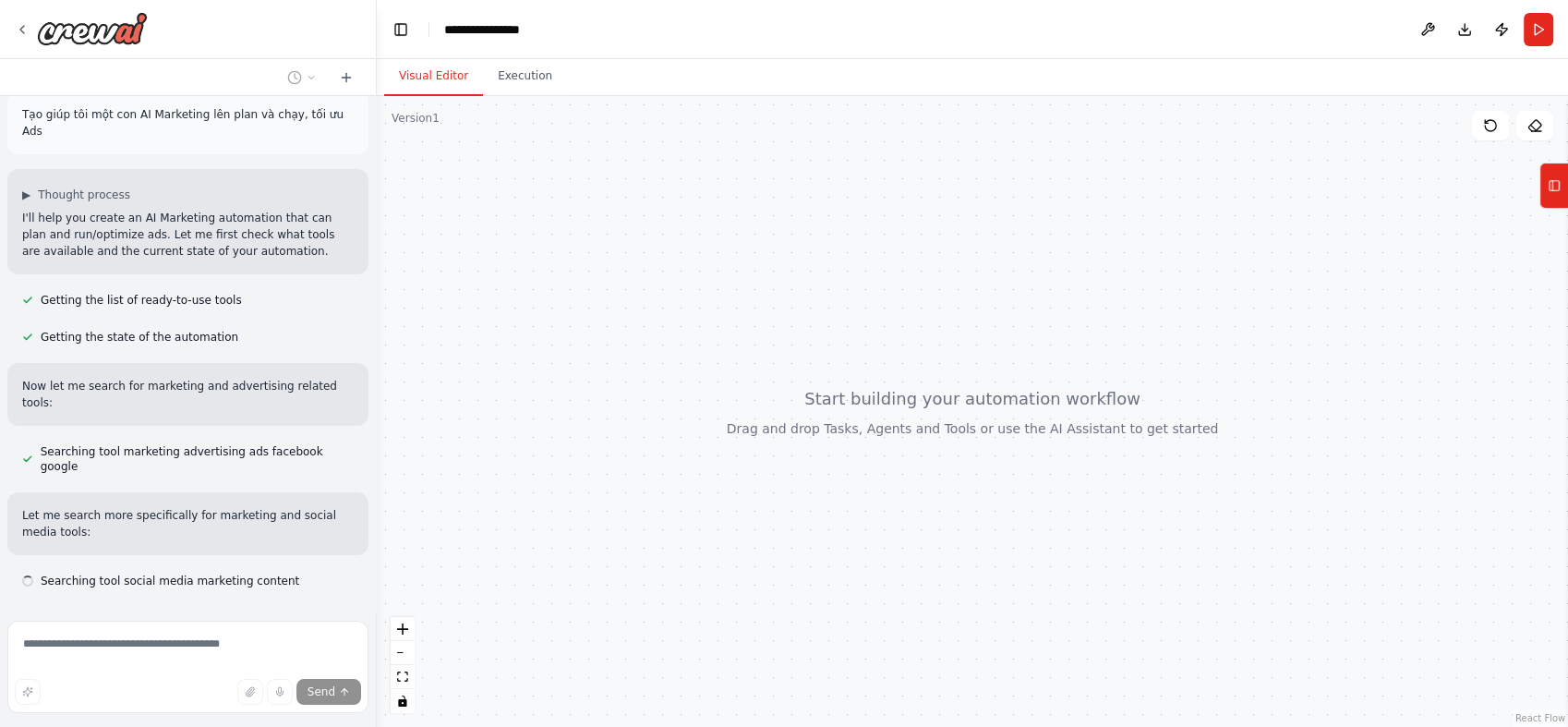
drag, startPoint x: 411, startPoint y: 312, endPoint x: 376, endPoint y: 315, distance: 35.1
click at [376, 315] on div "**********" at bounding box center [784, 363] width 1568 height 727
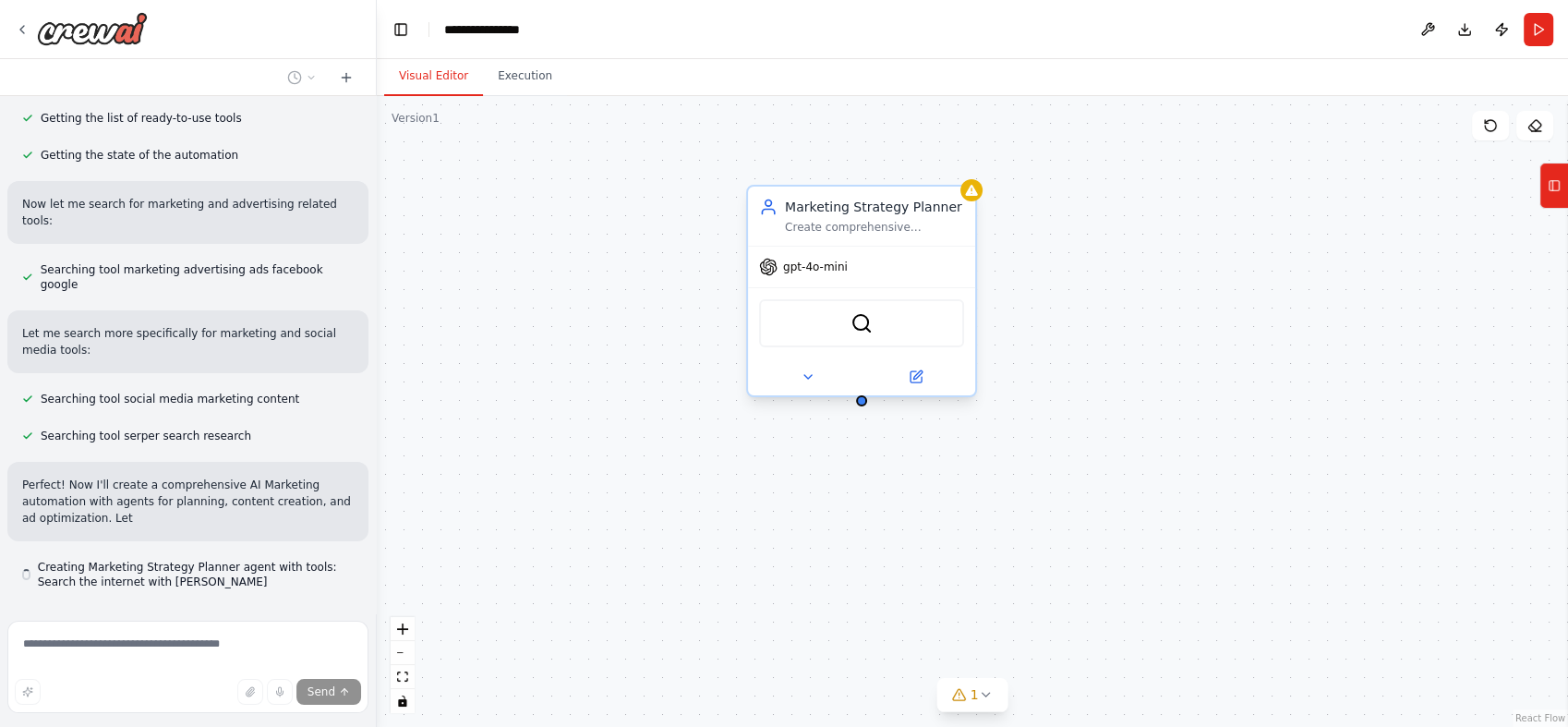
scroll to position [219, 0]
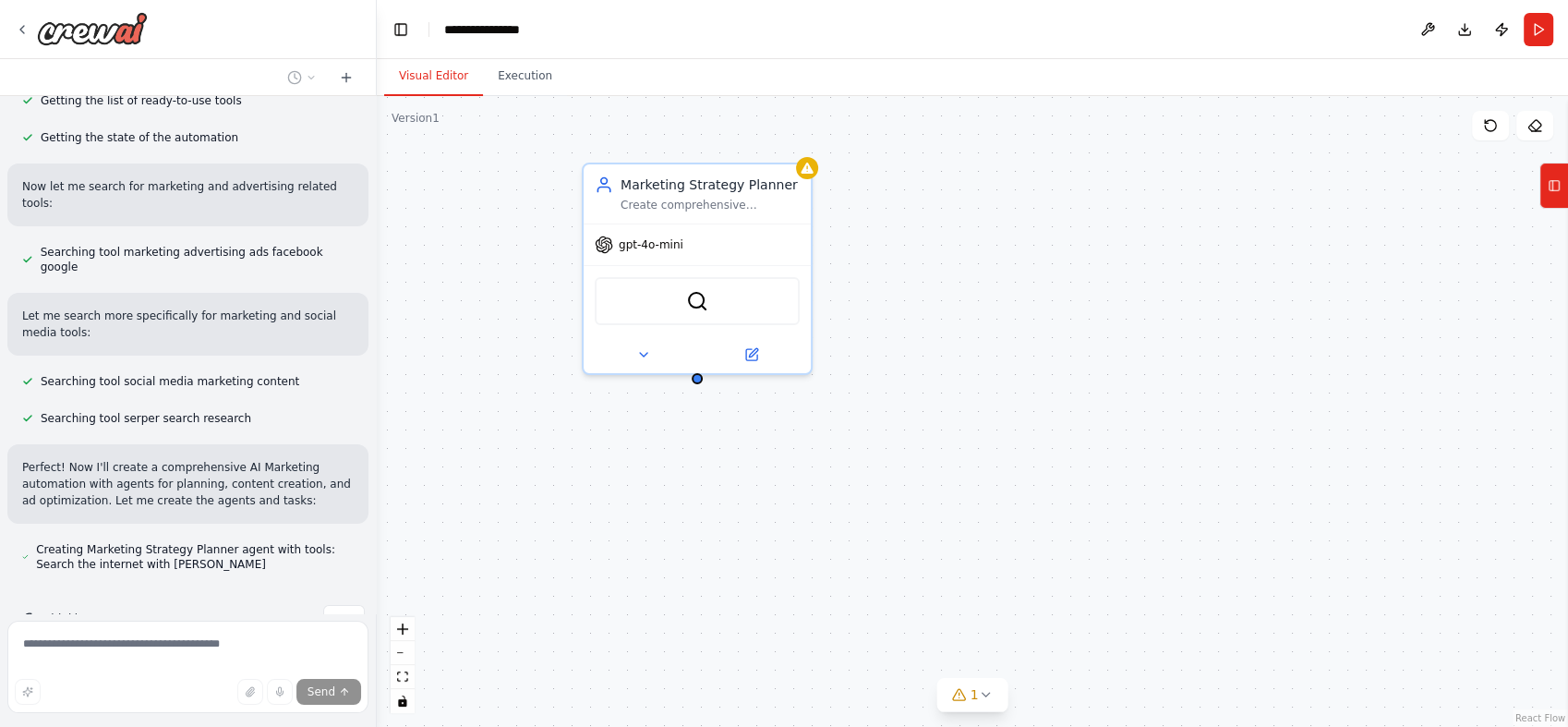
drag, startPoint x: 1067, startPoint y: 351, endPoint x: 903, endPoint y: 325, distance: 166.0
click at [903, 325] on div "Marketing Strategy Planner Create comprehensive marketing strategies and campai…" at bounding box center [971, 411] width 1191 height 631
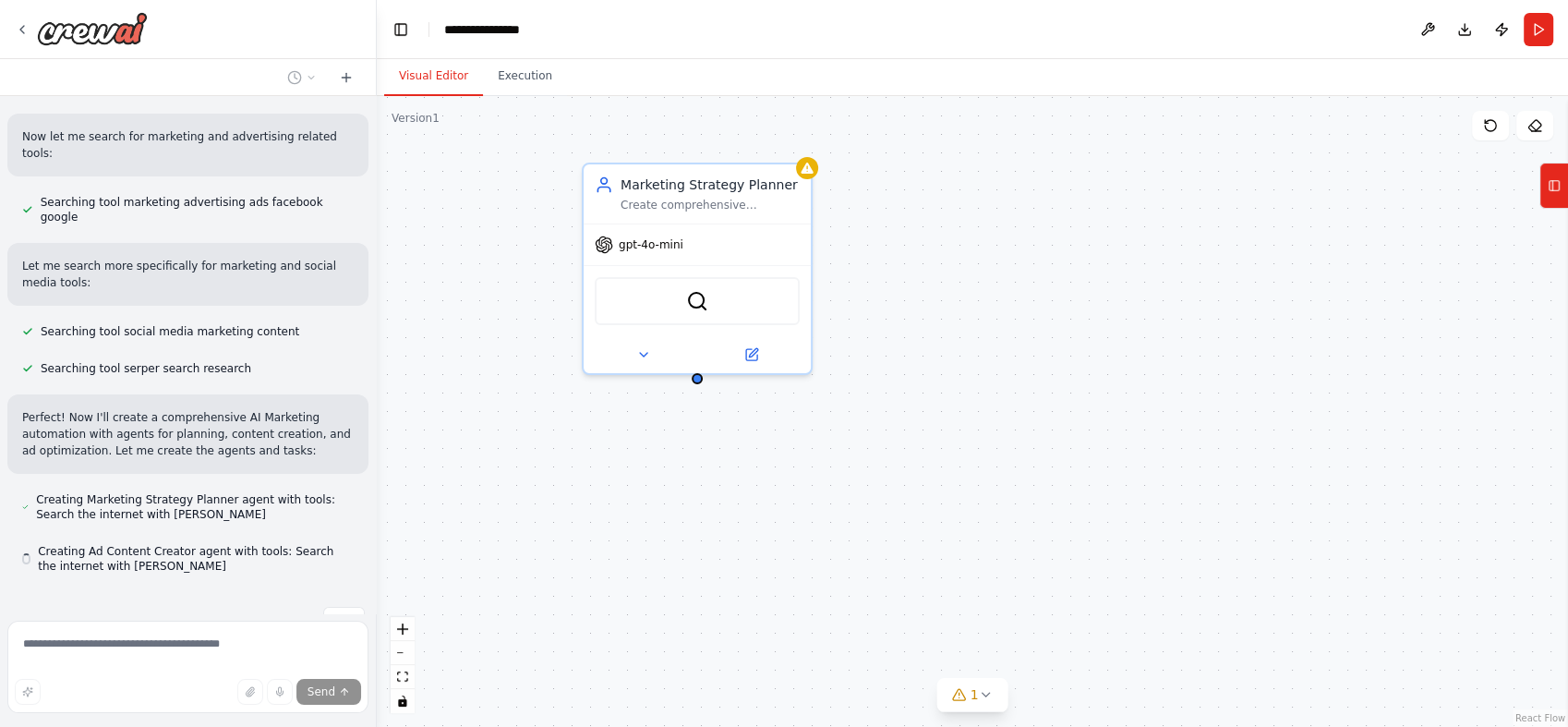
scroll to position [271, 0]
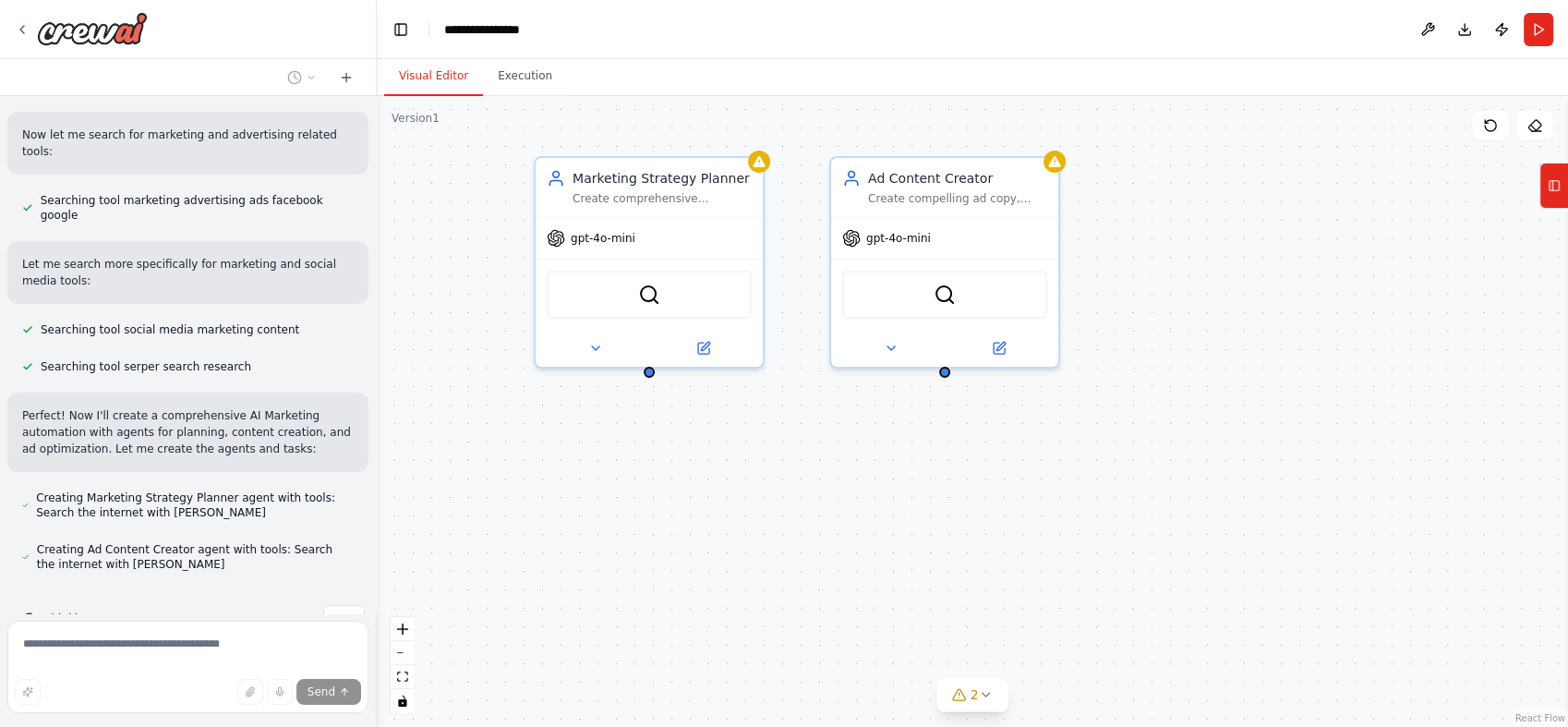
drag, startPoint x: 1190, startPoint y: 414, endPoint x: 1143, endPoint y: 407, distance: 47.5
click at [1143, 407] on div "Marketing Strategy Planner Create comprehensive marketing strategies and campai…" at bounding box center [971, 411] width 1191 height 631
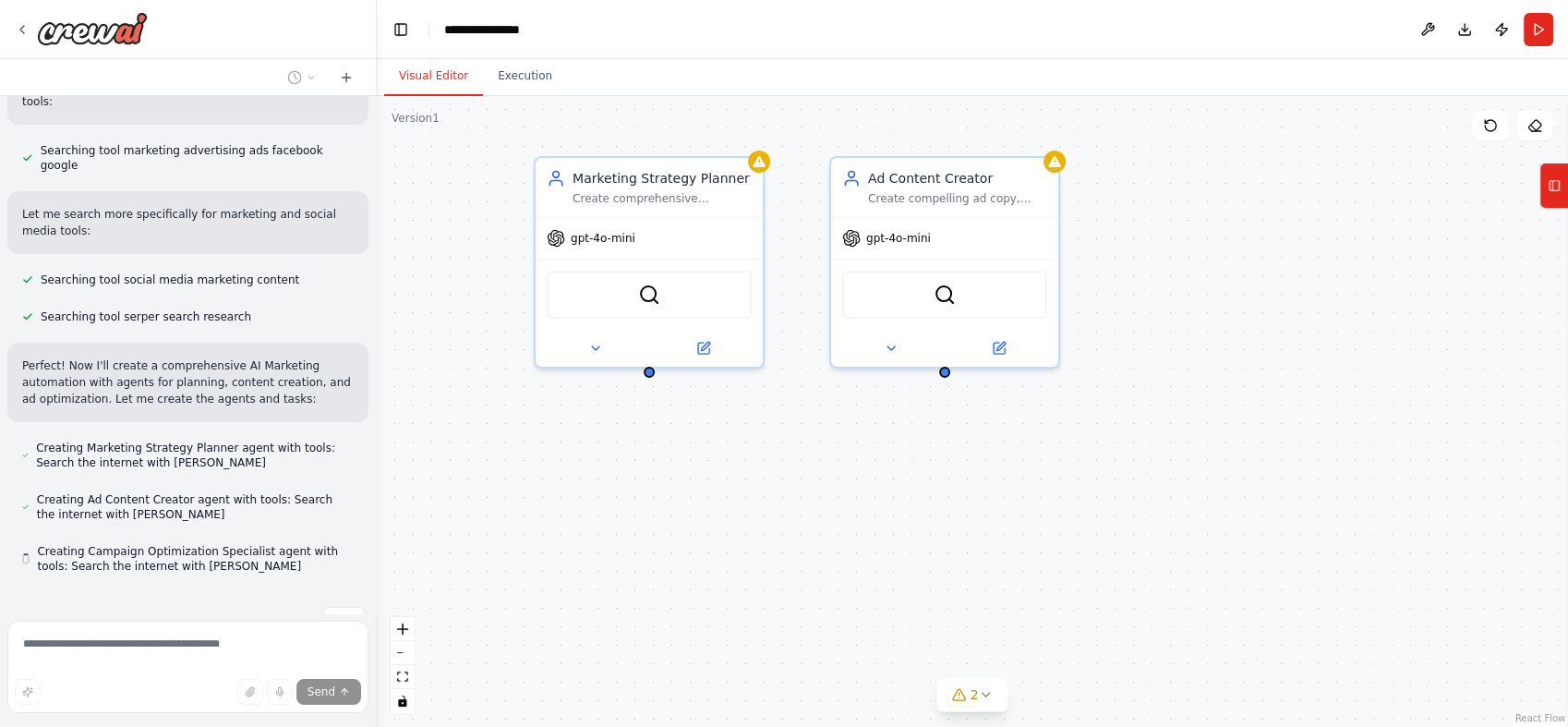
scroll to position [323, 0]
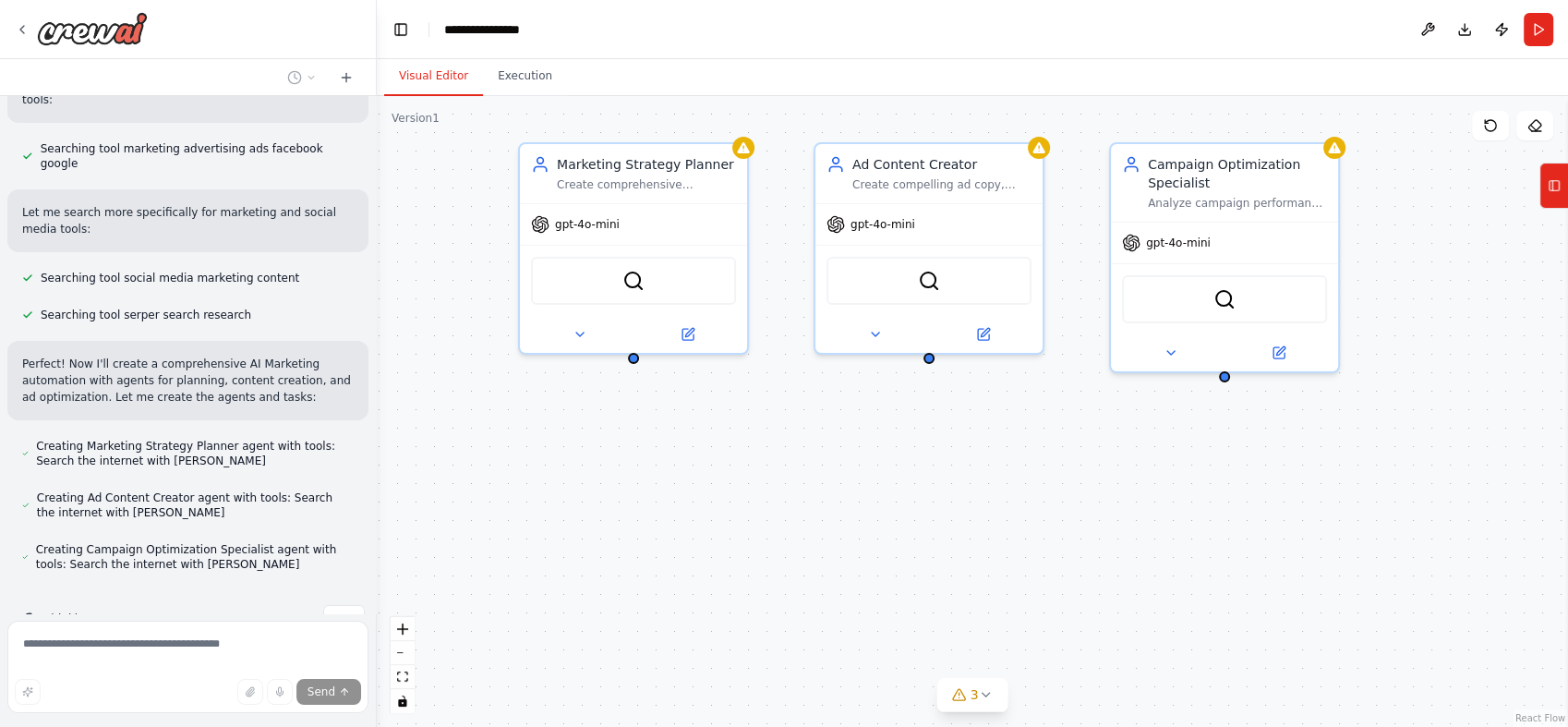
drag, startPoint x: 1375, startPoint y: 539, endPoint x: 1360, endPoint y: 526, distance: 19.8
click at [1360, 526] on div "Marketing Strategy Planner Create comprehensive marketing strategies and campai…" at bounding box center [971, 411] width 1191 height 631
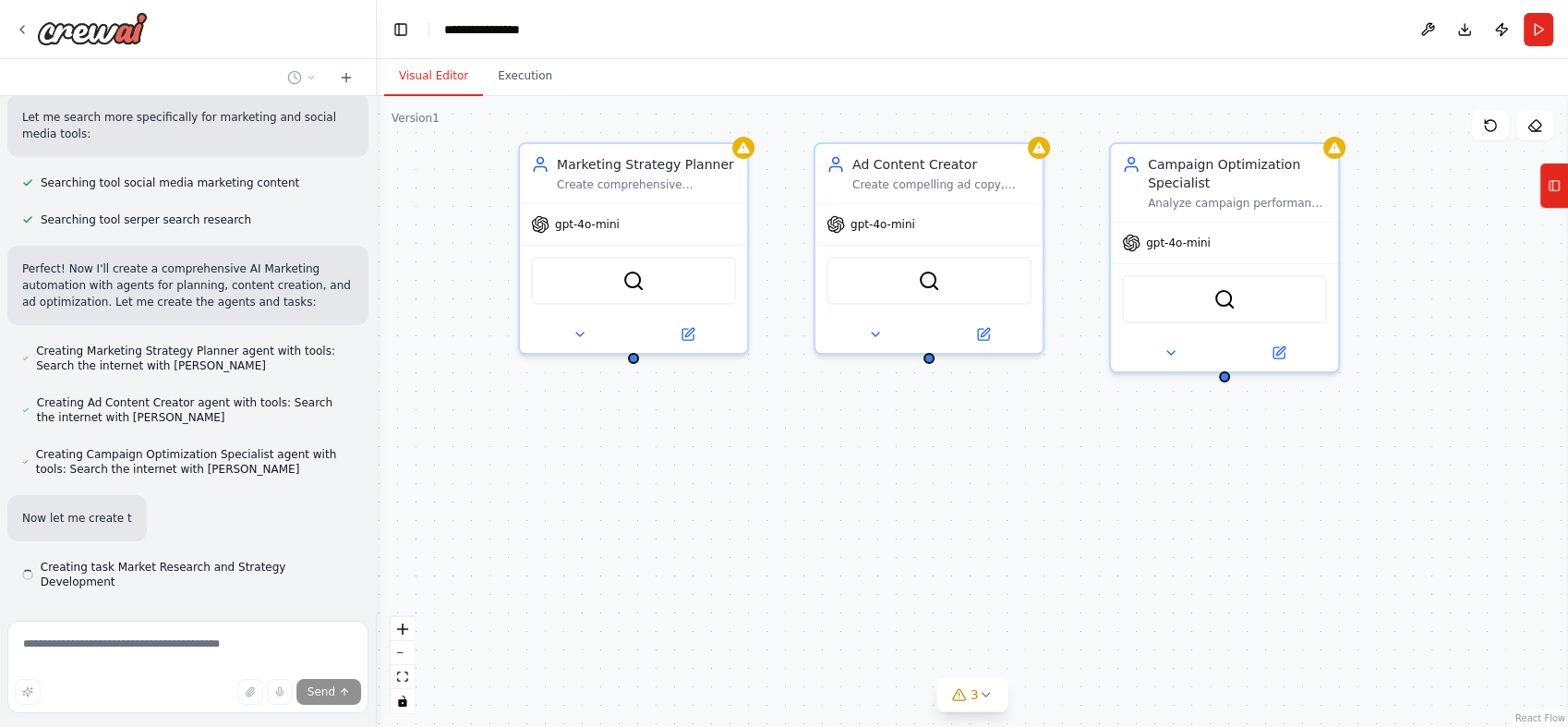
scroll to position [420, 0]
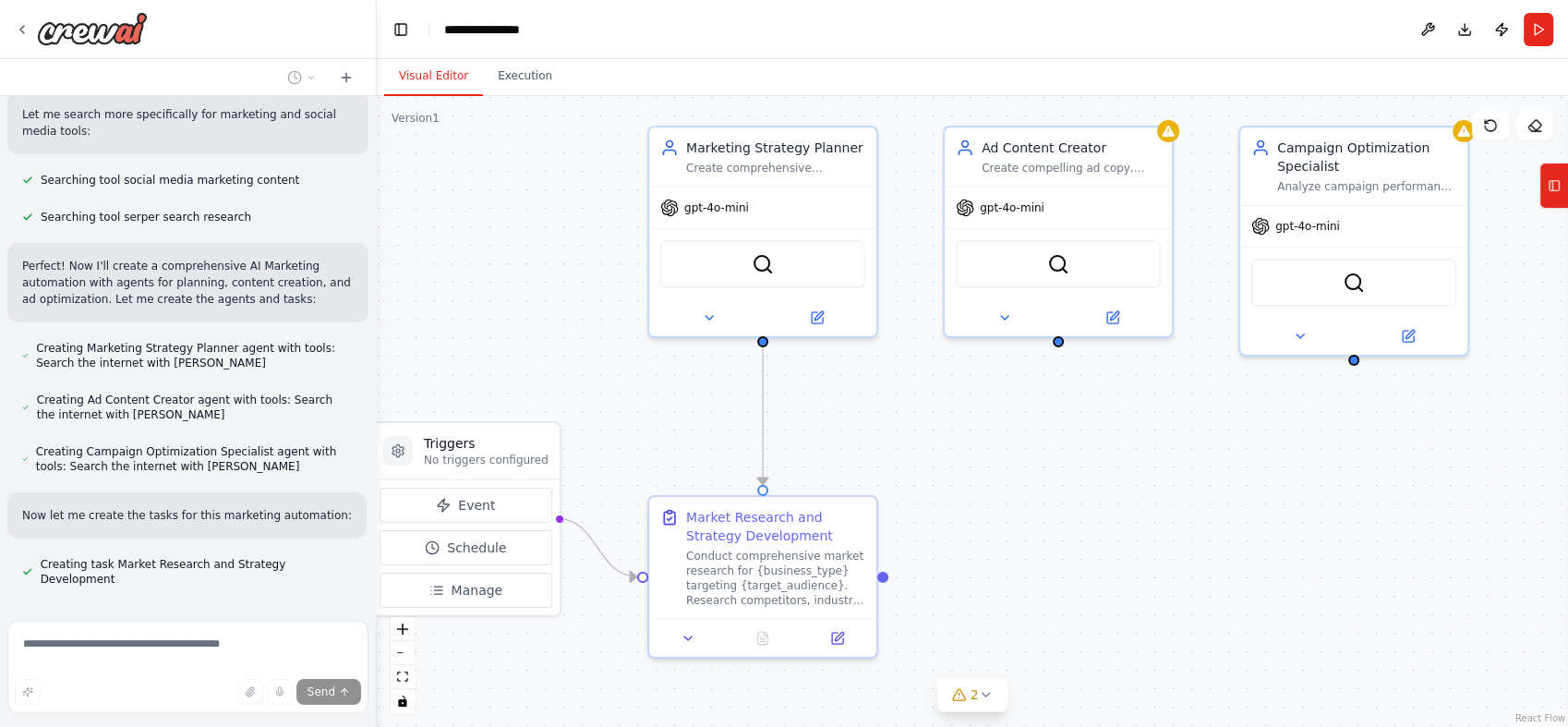
drag, startPoint x: 1360, startPoint y: 526, endPoint x: 1489, endPoint y: 509, distance: 130.1
click at [1410, 509] on div ".deletable-edge-delete-btn { width: 20px; height: 20px; border: 0px solid #ffff…" at bounding box center [971, 411] width 1191 height 631
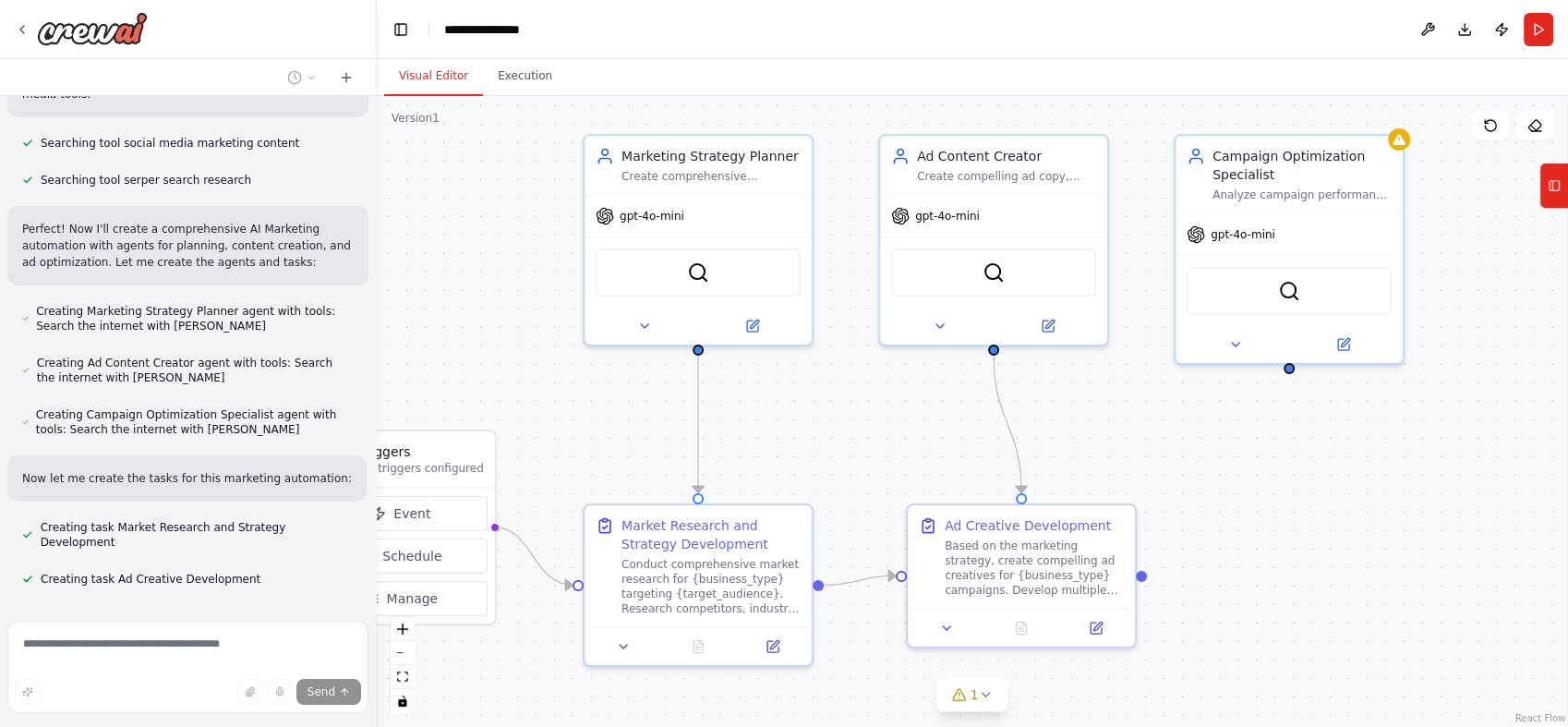
drag, startPoint x: 1489, startPoint y: 509, endPoint x: 1425, endPoint y: 517, distance: 64.5
click at [1410, 517] on div ".deletable-edge-delete-btn { width: 20px; height: 20px; border: 0px solid #ffff…" at bounding box center [971, 411] width 1191 height 631
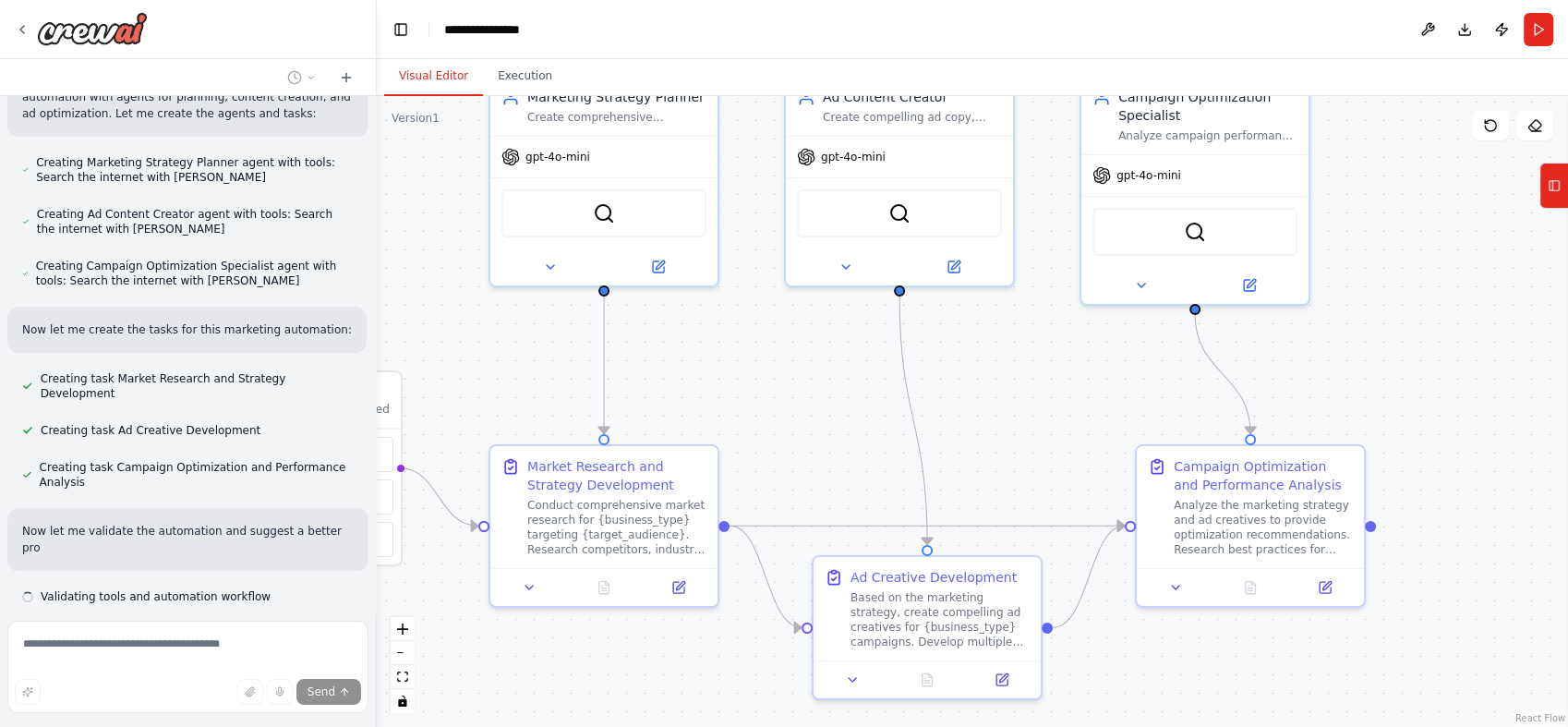
scroll to position [623, 0]
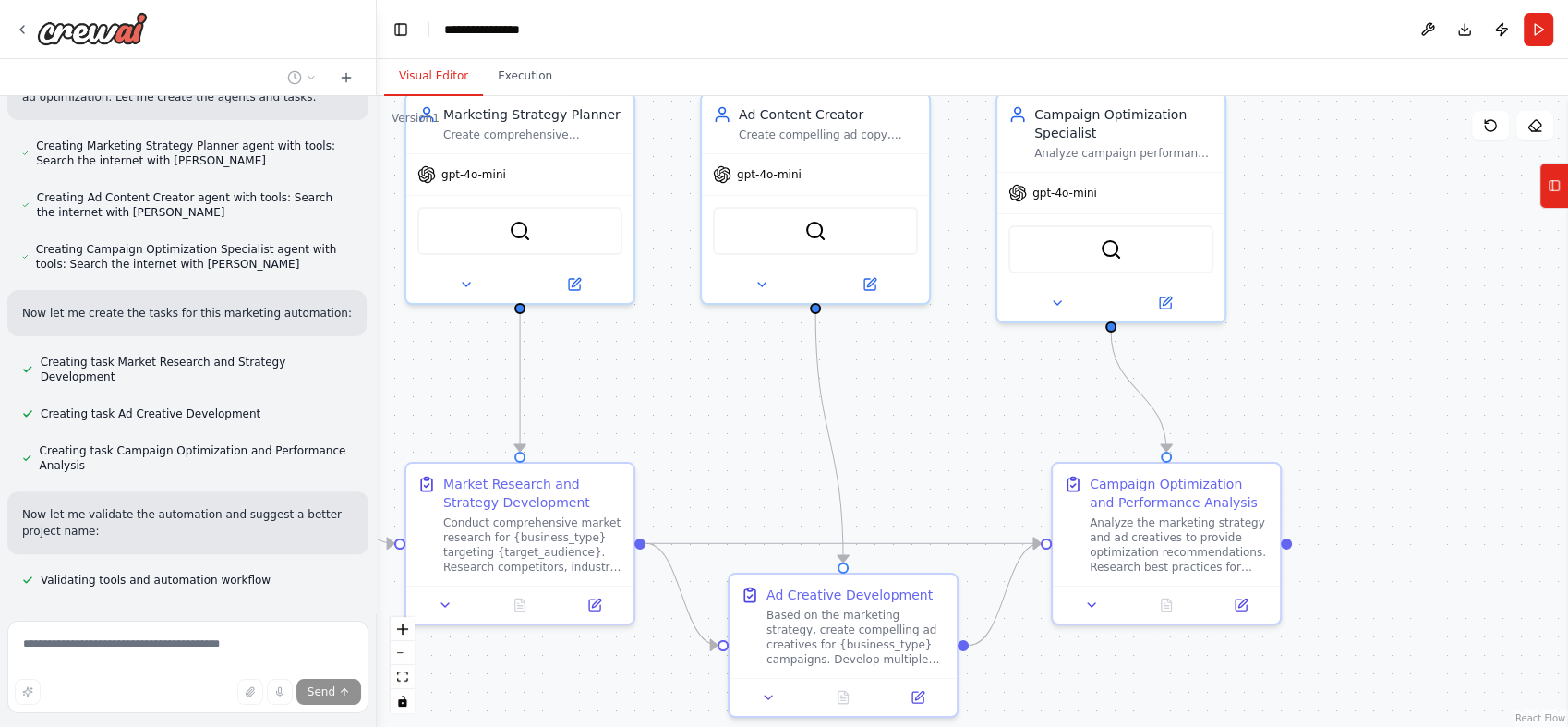
drag, startPoint x: 1522, startPoint y: 433, endPoint x: 1344, endPoint y: 392, distance: 182.7
click at [1344, 392] on div ".deletable-edge-delete-btn { width: 20px; height: 20px; border: 0px solid #ffff…" at bounding box center [971, 411] width 1191 height 631
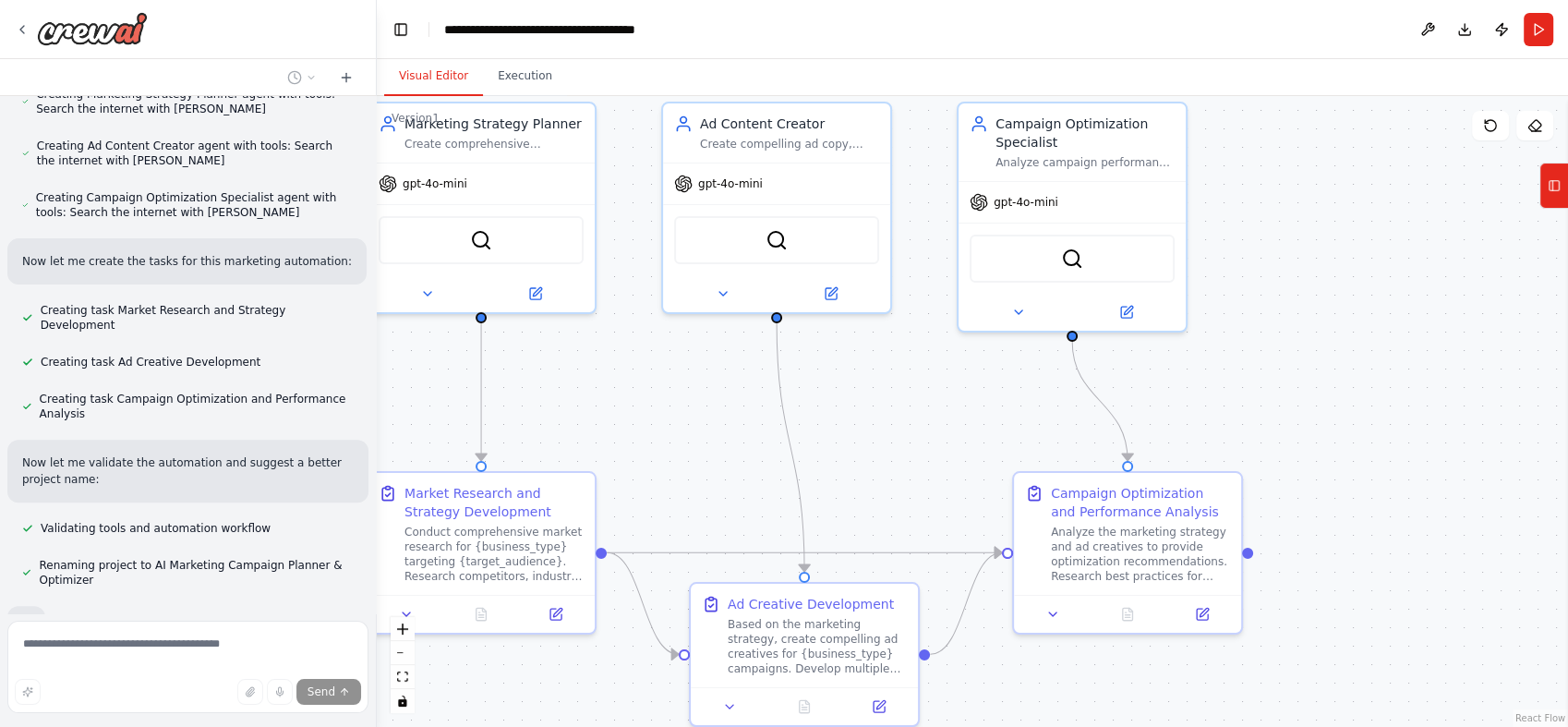
scroll to position [718, 0]
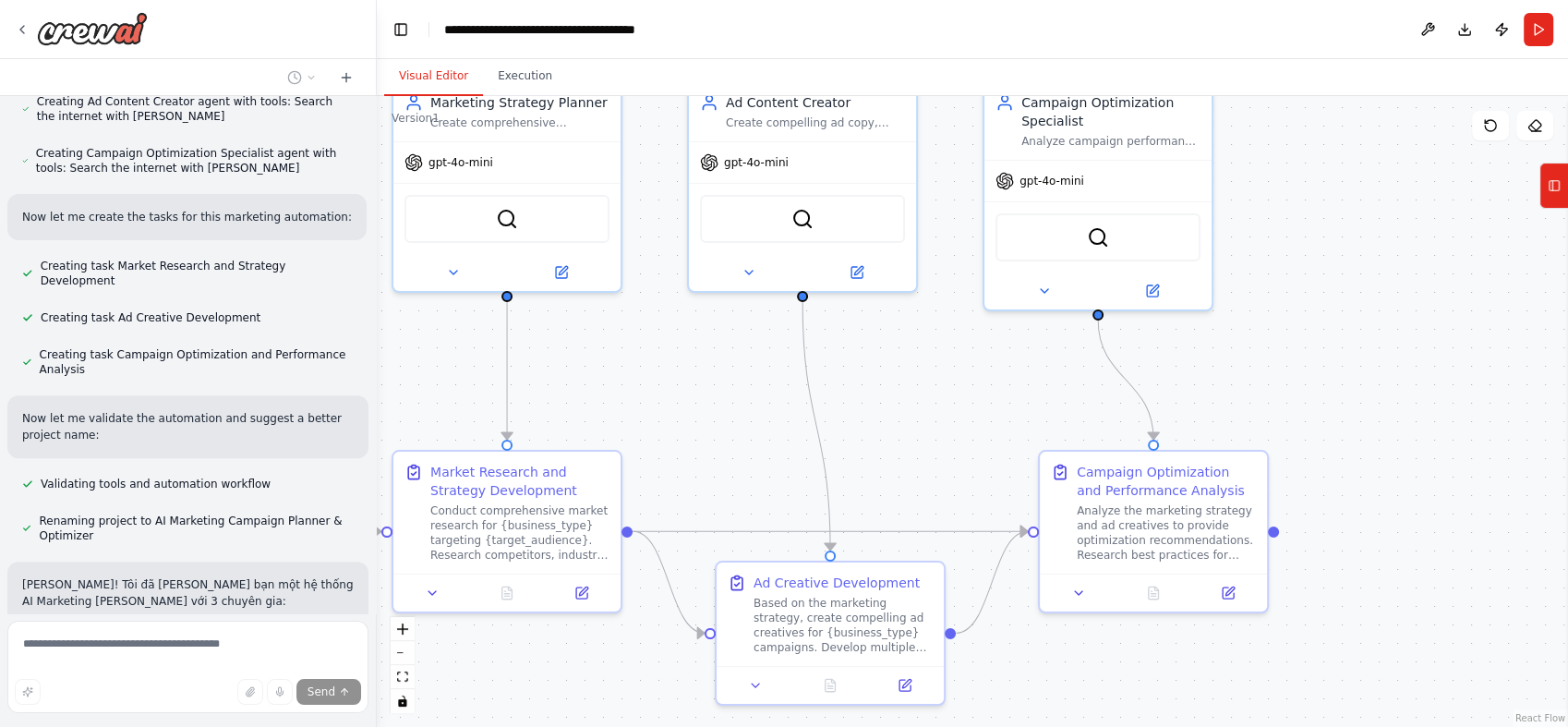
drag, startPoint x: 1344, startPoint y: 392, endPoint x: 1364, endPoint y: 378, distance: 24.4
click at [1364, 378] on div ".deletable-edge-delete-btn { width: 20px; height: 20px; border: 0px solid #ffff…" at bounding box center [971, 411] width 1191 height 631
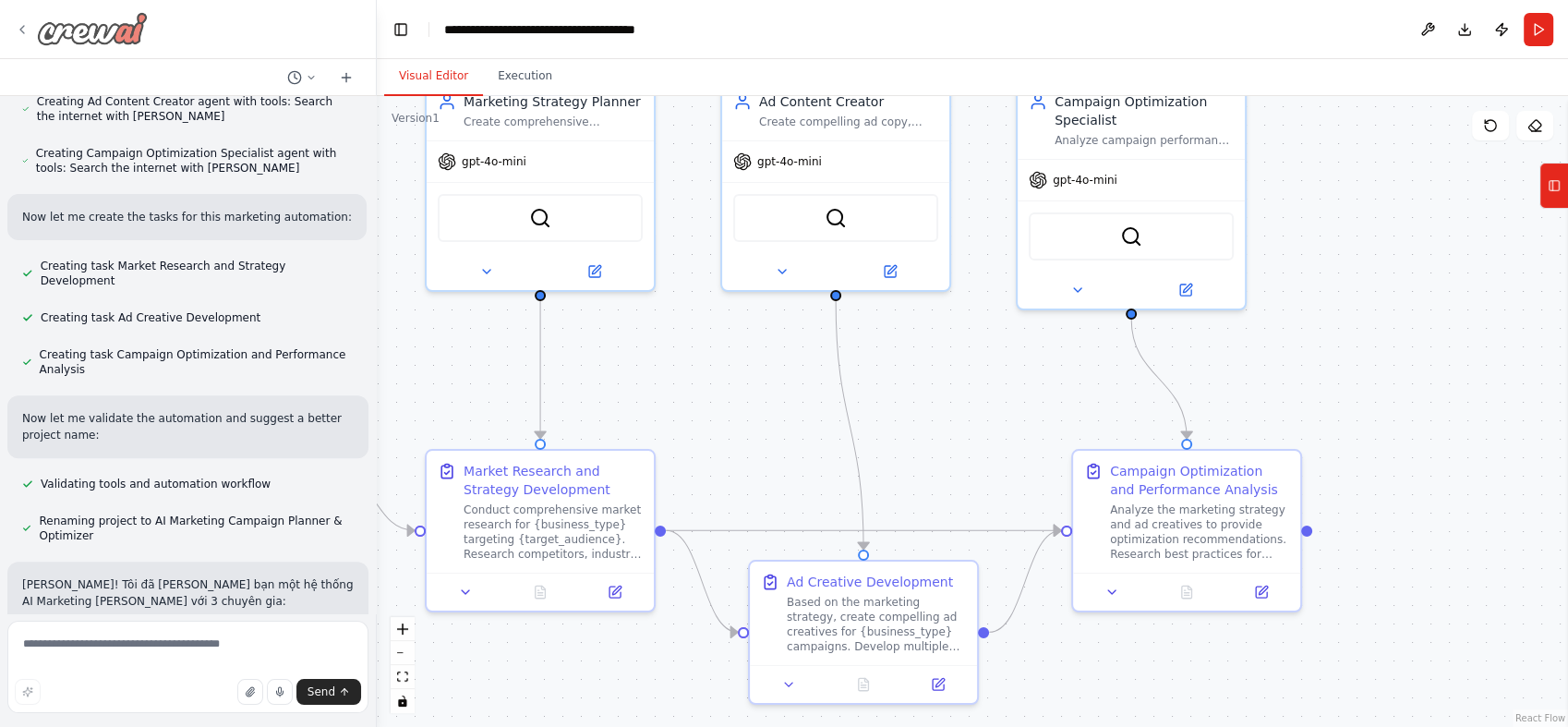
click at [111, 19] on img at bounding box center [91, 28] width 111 height 34
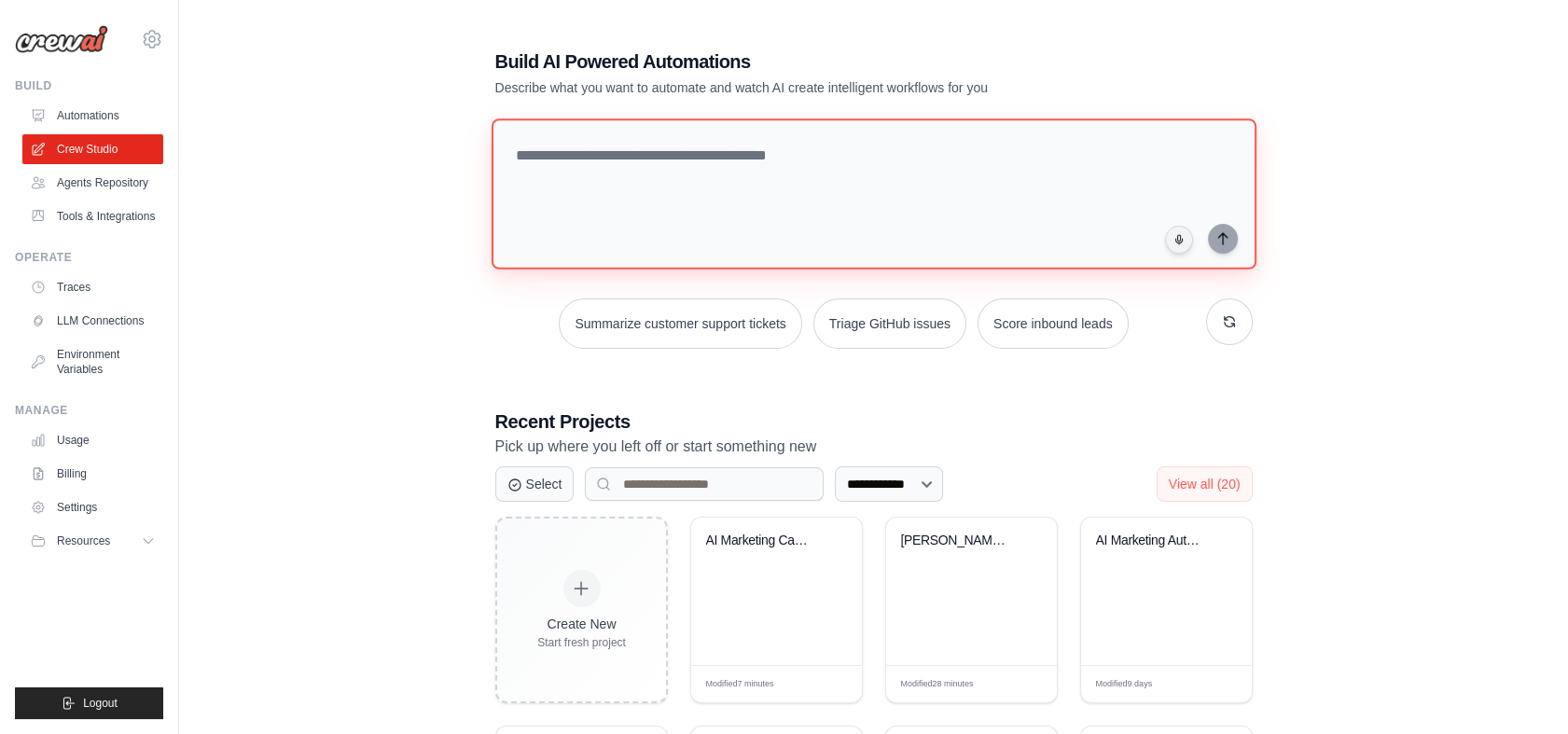
click at [701, 129] on textarea at bounding box center [873, 193] width 765 height 151
type textarea "**********"
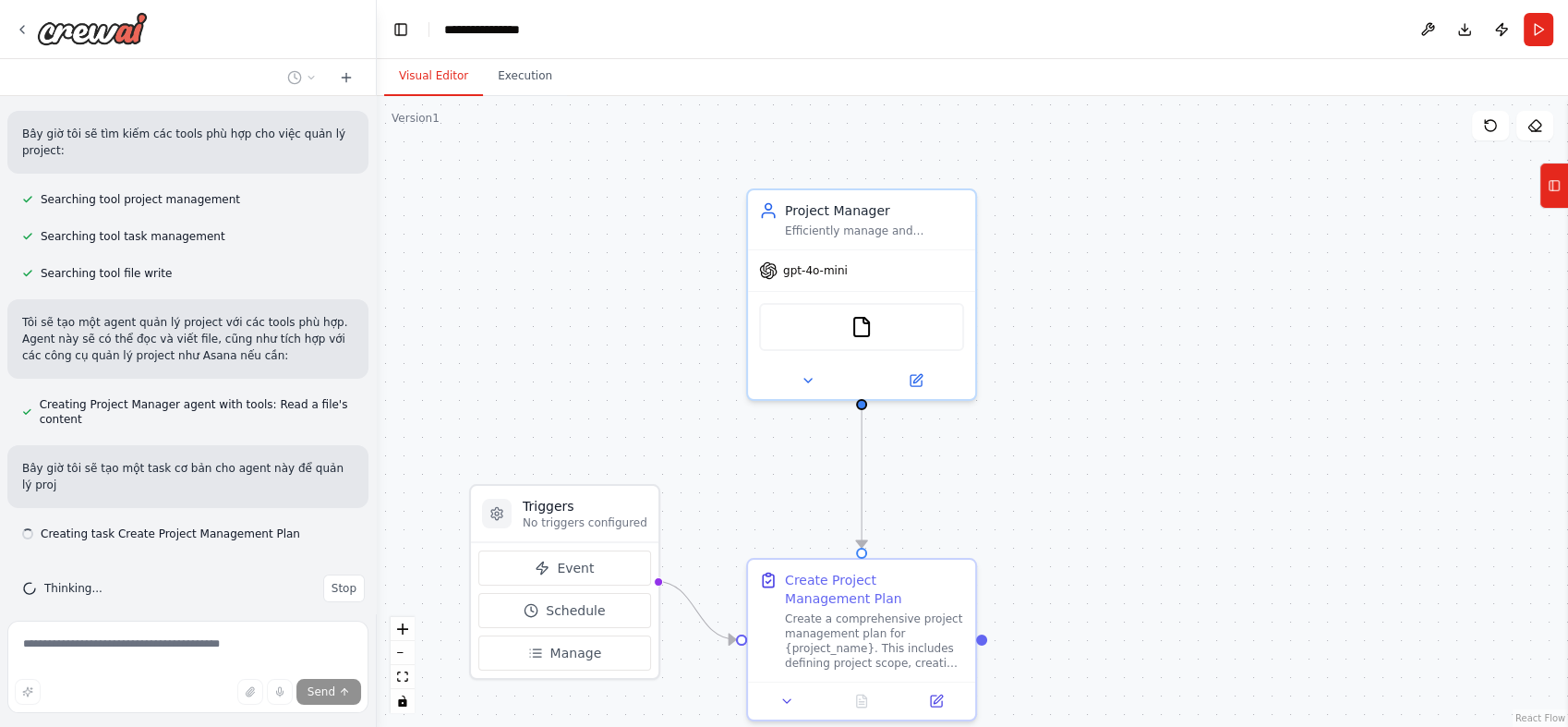
scroll to position [256, 0]
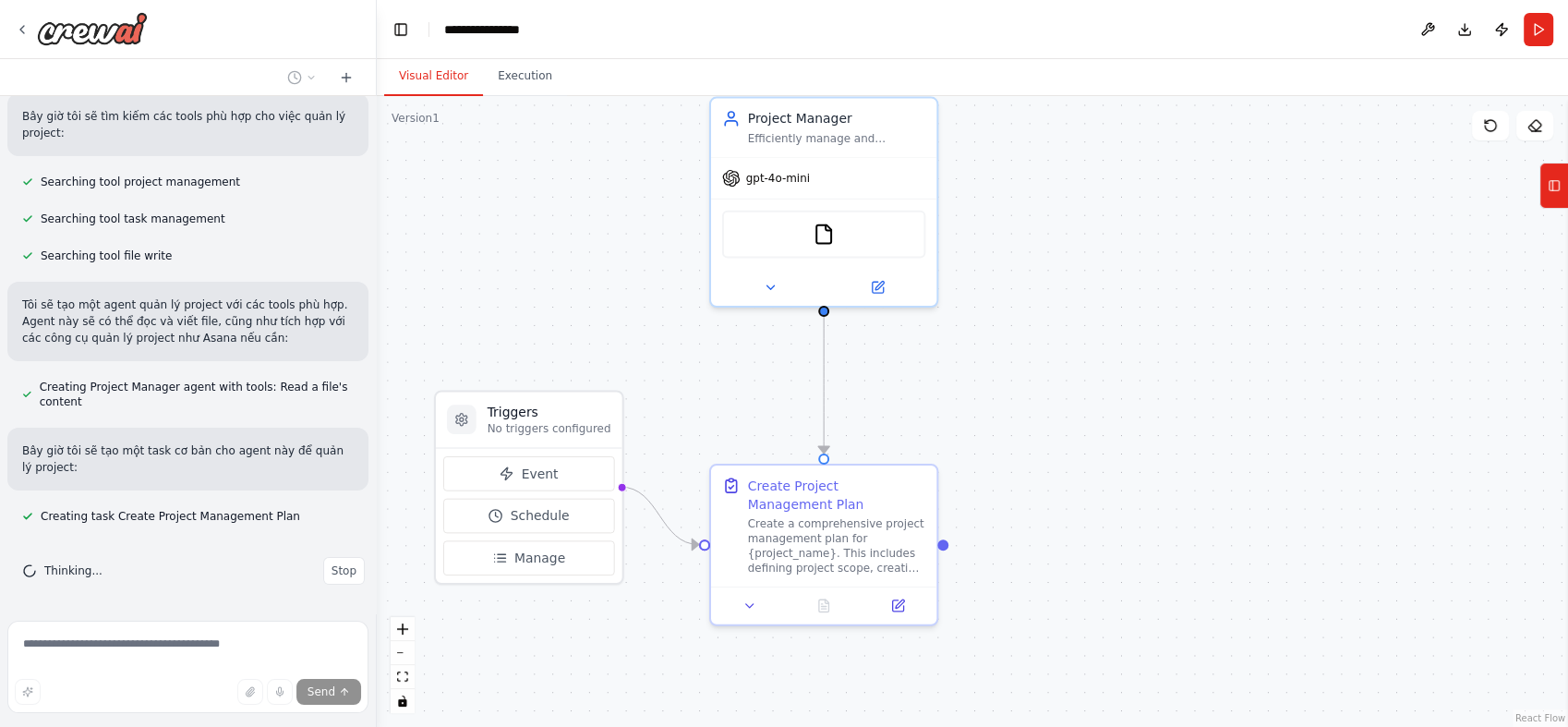
drag, startPoint x: 1188, startPoint y: 499, endPoint x: 1147, endPoint y: 405, distance: 102.6
click at [1147, 405] on div ".deletable-edge-delete-btn { width: 20px; height: 20px; border: 0px solid #ffff…" at bounding box center [971, 411] width 1191 height 631
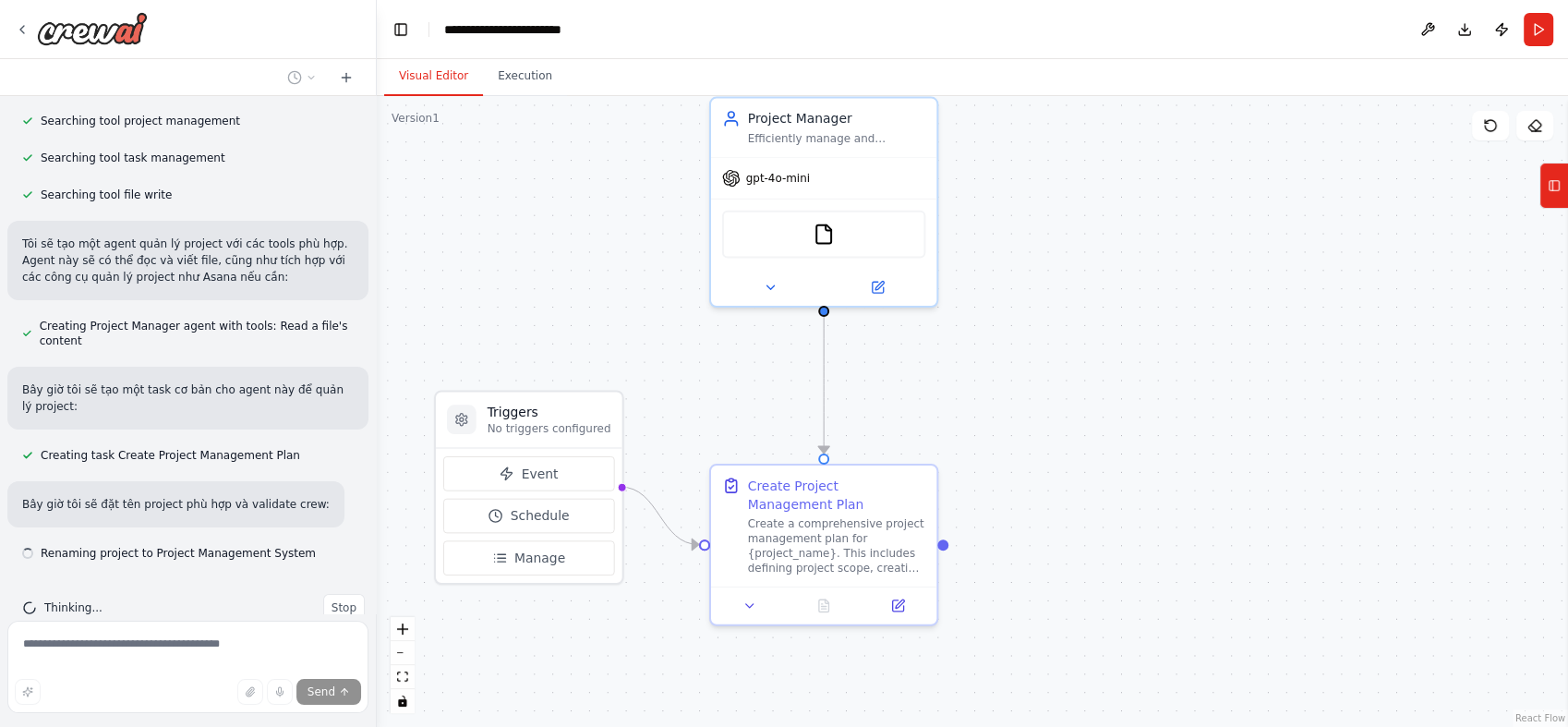
scroll to position [353, 0]
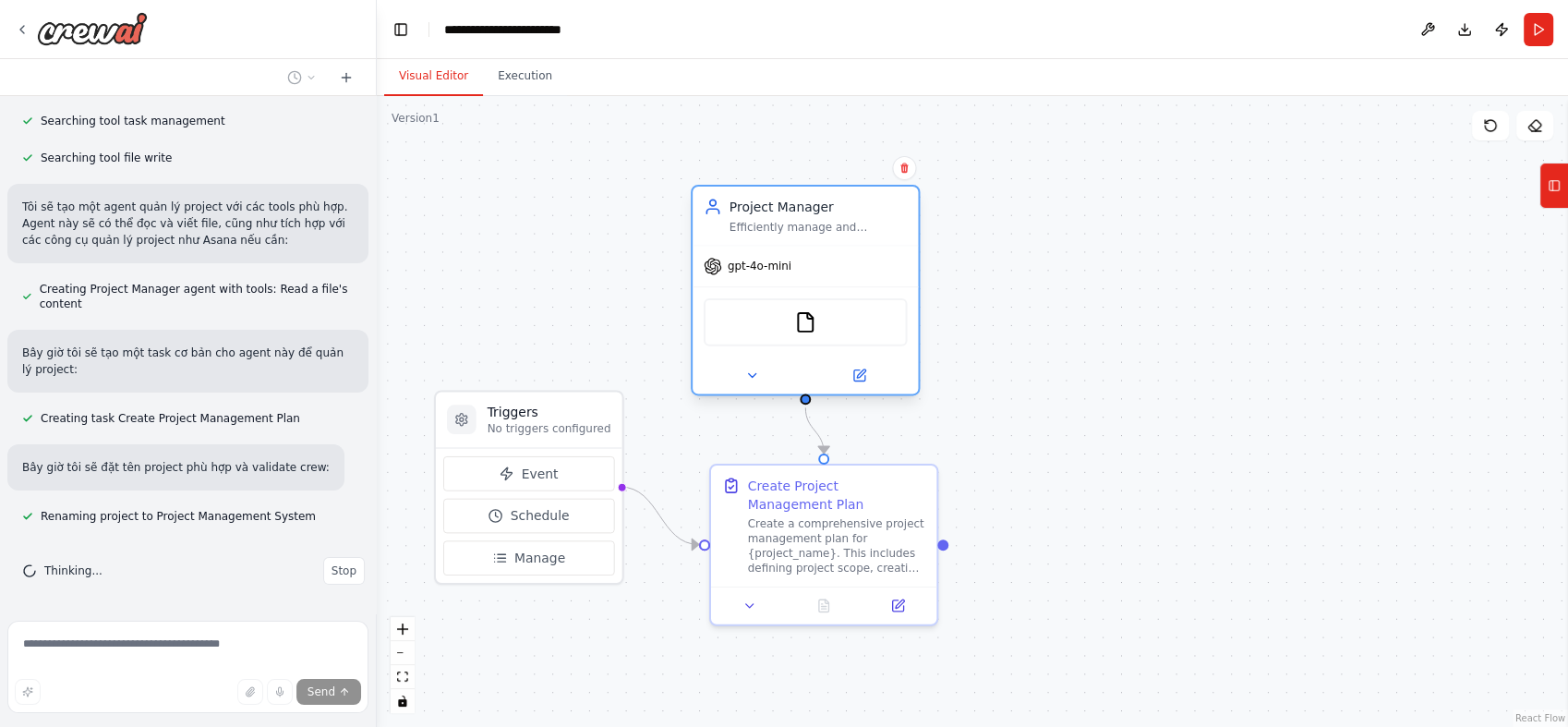
drag, startPoint x: 901, startPoint y: 191, endPoint x: 888, endPoint y: 283, distance: 92.9
click at [888, 283] on div "gpt-4o-mini" at bounding box center [805, 266] width 225 height 40
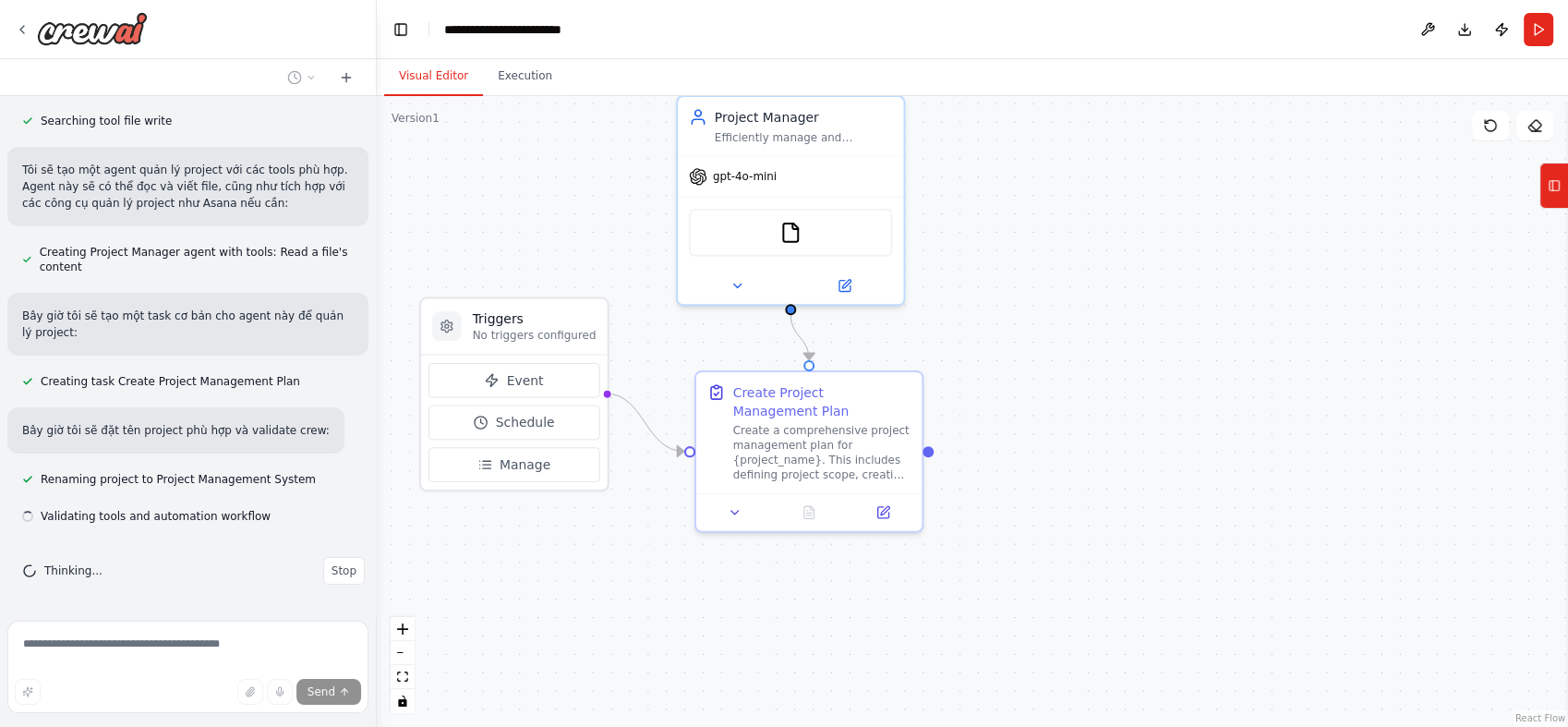
drag, startPoint x: 1079, startPoint y: 431, endPoint x: 1065, endPoint y: 338, distance: 94.0
click at [1065, 338] on div ".deletable-edge-delete-btn { width: 20px; height: 20px; border: 0px solid #ffff…" at bounding box center [971, 411] width 1191 height 631
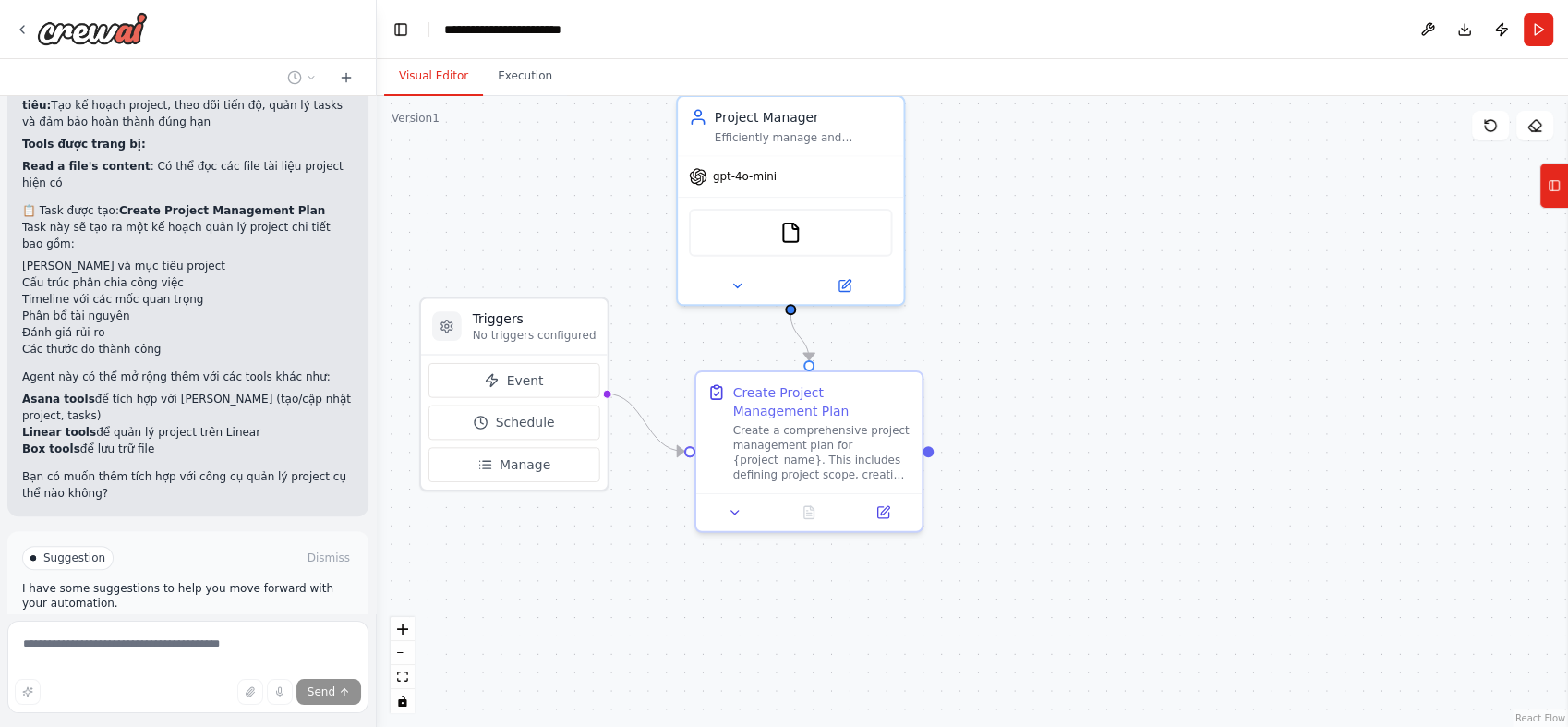
scroll to position [1028, 0]
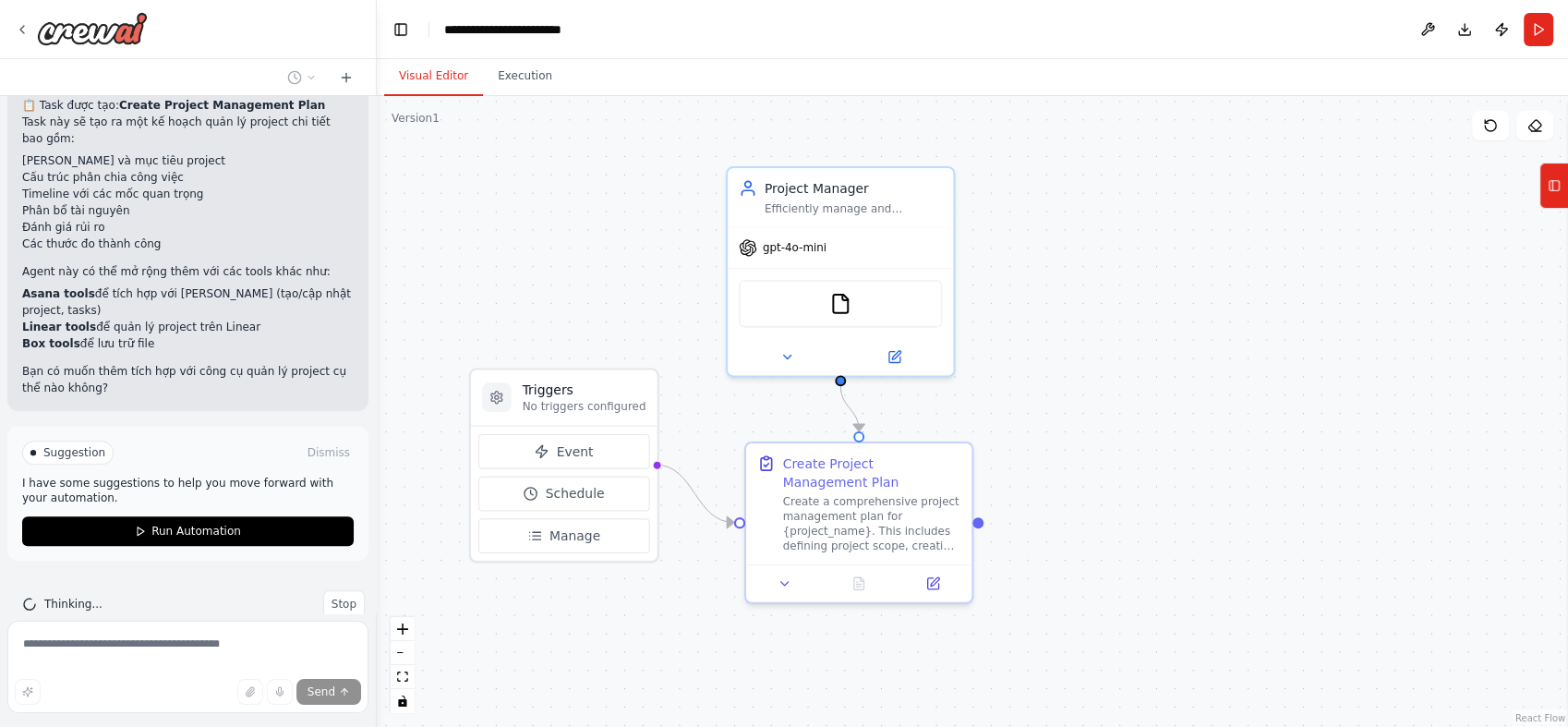
drag, startPoint x: 1165, startPoint y: 376, endPoint x: 1214, endPoint y: 448, distance: 87.1
click at [1214, 448] on div ".deletable-edge-delete-btn { width: 20px; height: 20px; border: 0px solid #ffff…" at bounding box center [971, 411] width 1191 height 631
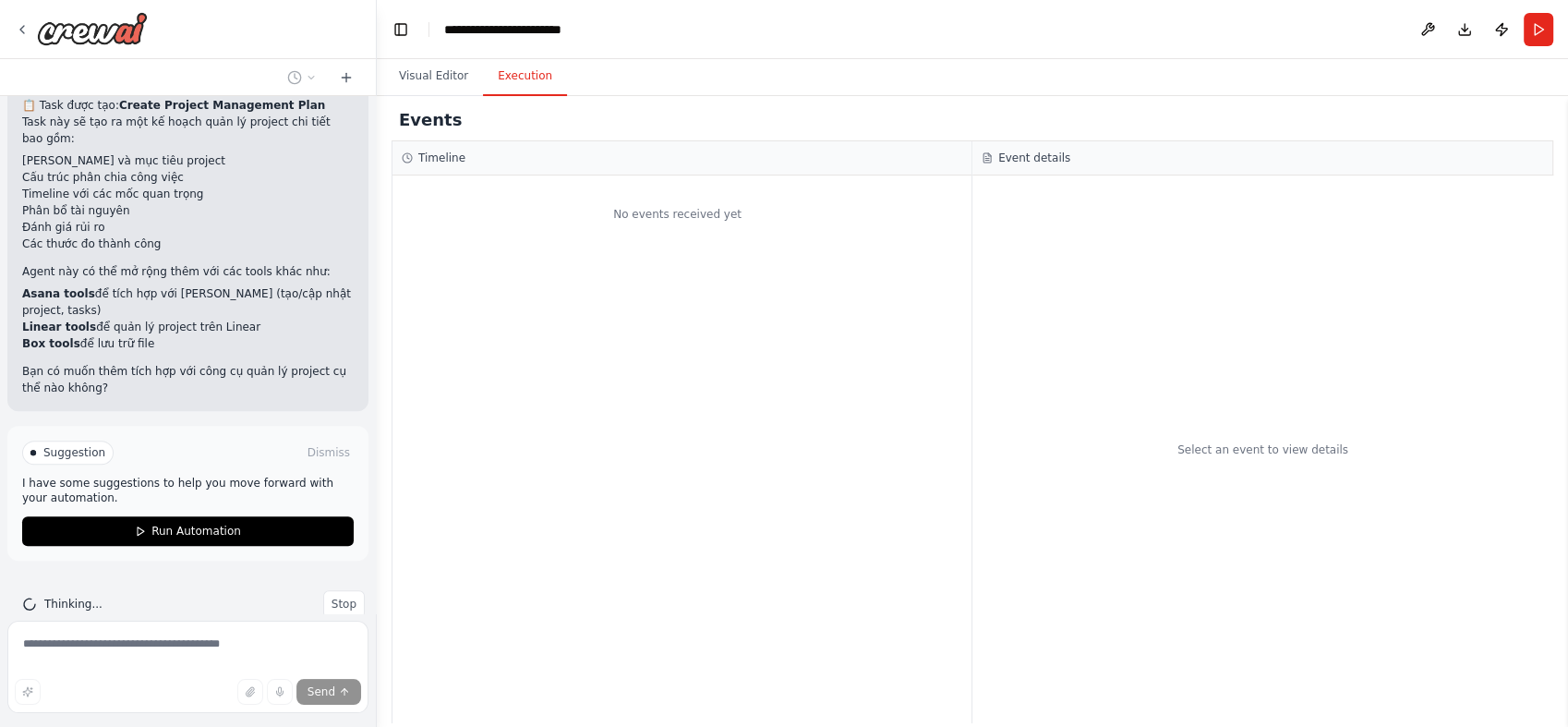
click at [504, 91] on button "Execution" at bounding box center [525, 76] width 84 height 39
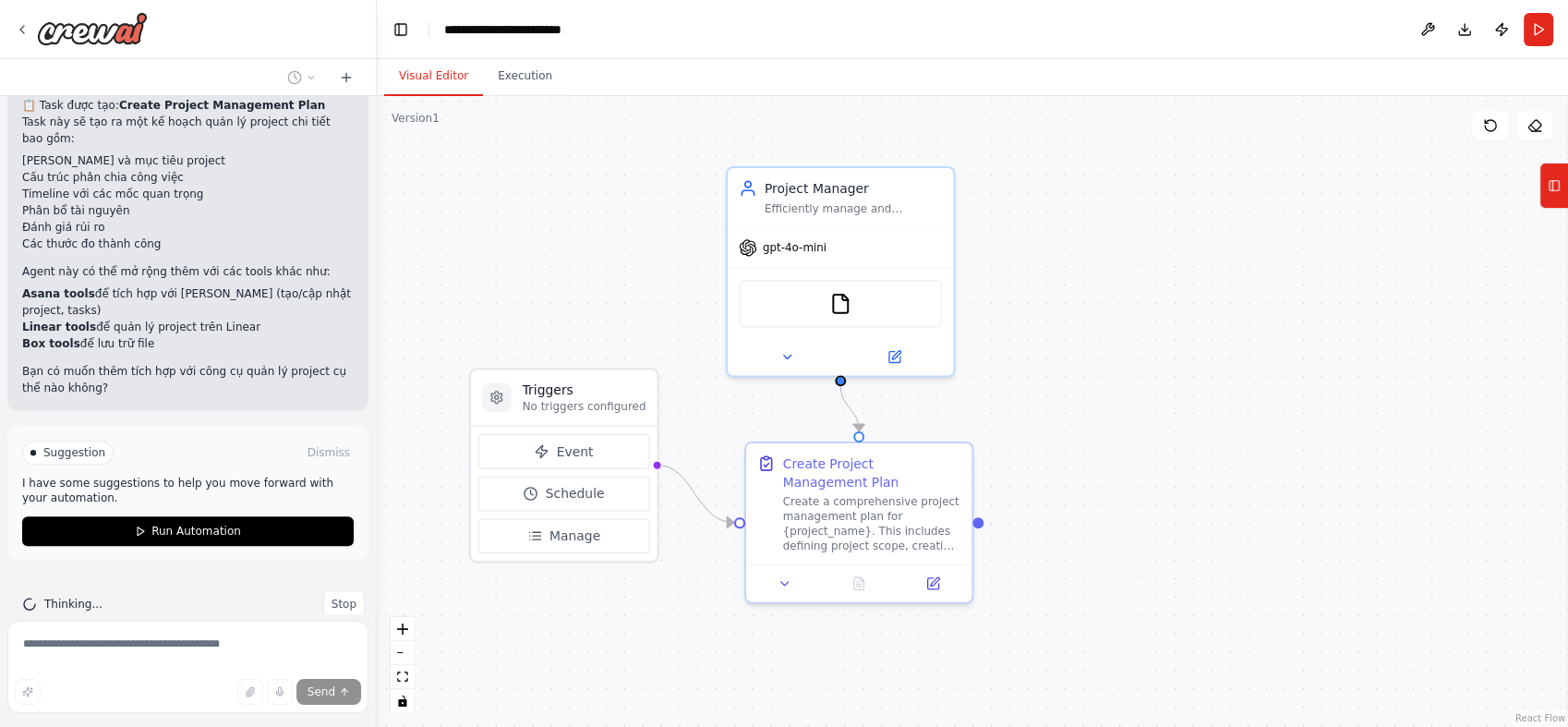
click at [424, 71] on button "Visual Editor" at bounding box center [433, 76] width 99 height 39
click at [199, 524] on span "Run Automation" at bounding box center [195, 531] width 90 height 14
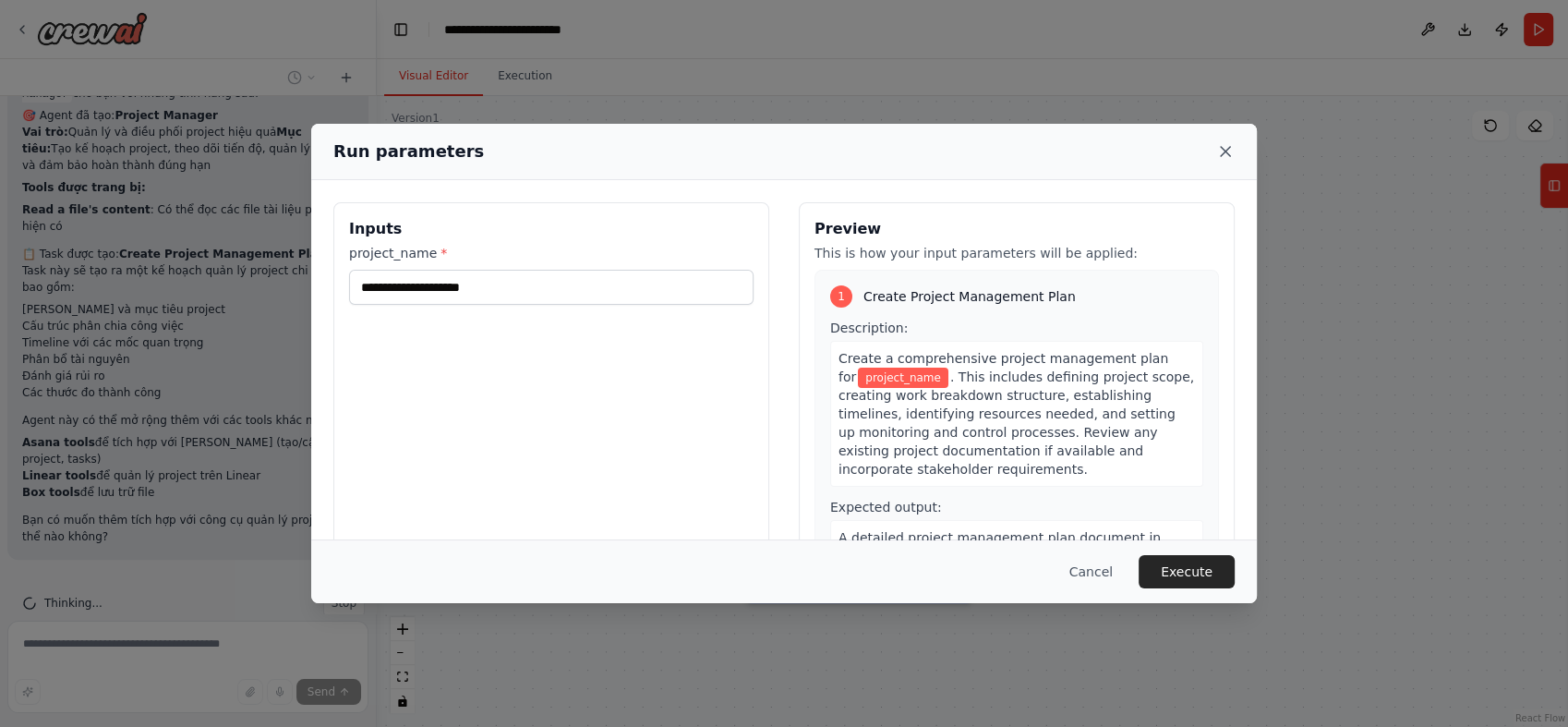
click at [1226, 146] on icon at bounding box center [1224, 151] width 18 height 18
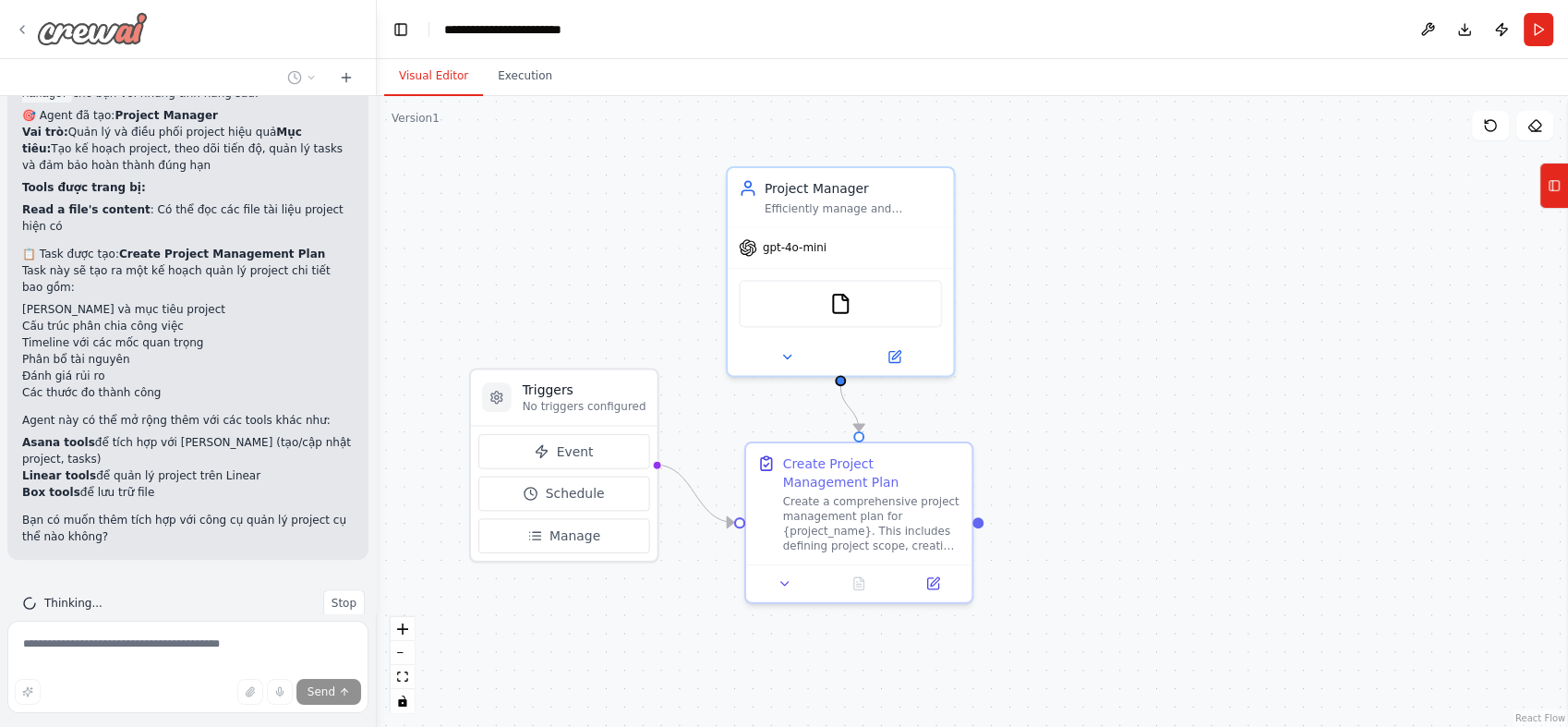
click at [57, 38] on img at bounding box center [91, 28] width 111 height 34
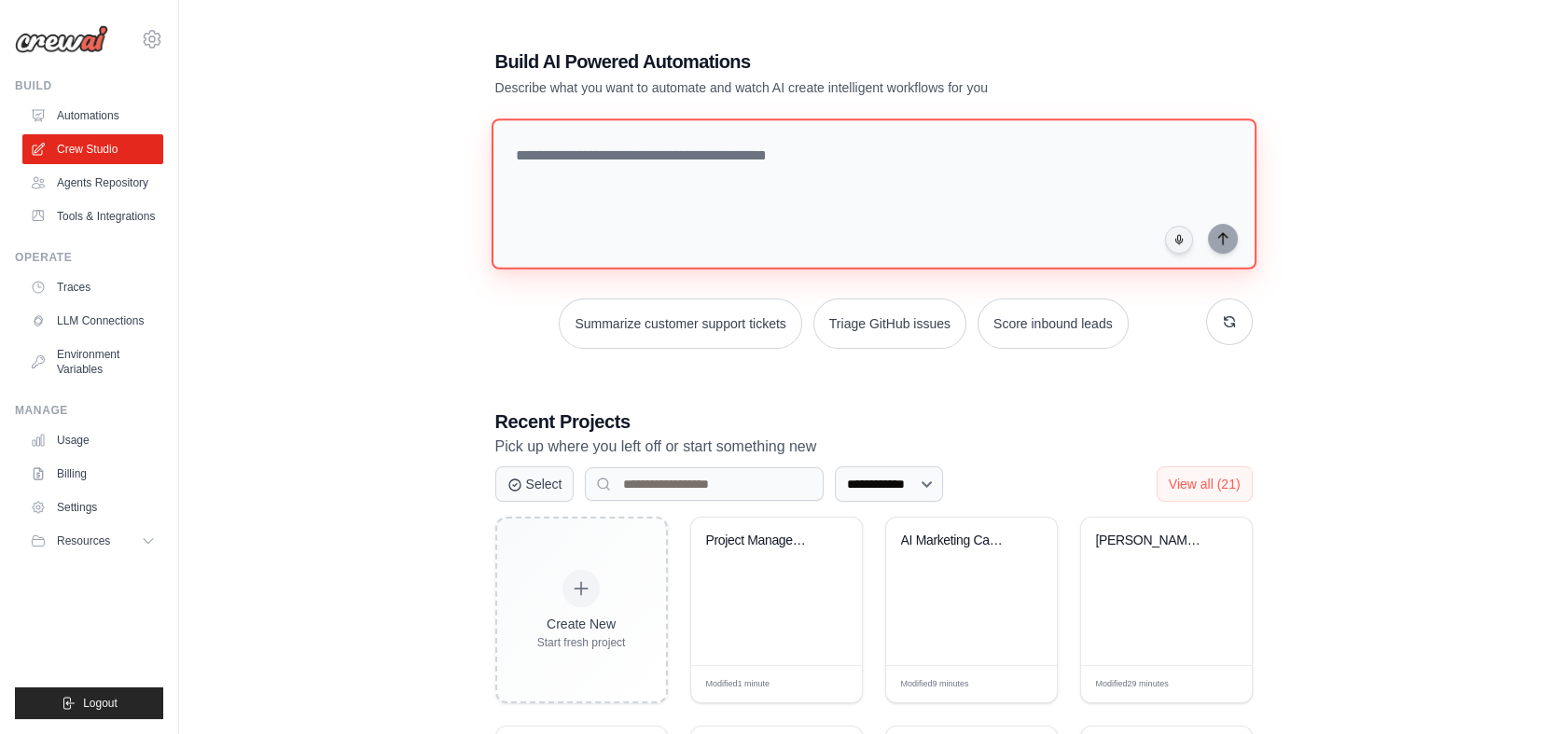
click at [771, 227] on textarea at bounding box center [873, 193] width 765 height 151
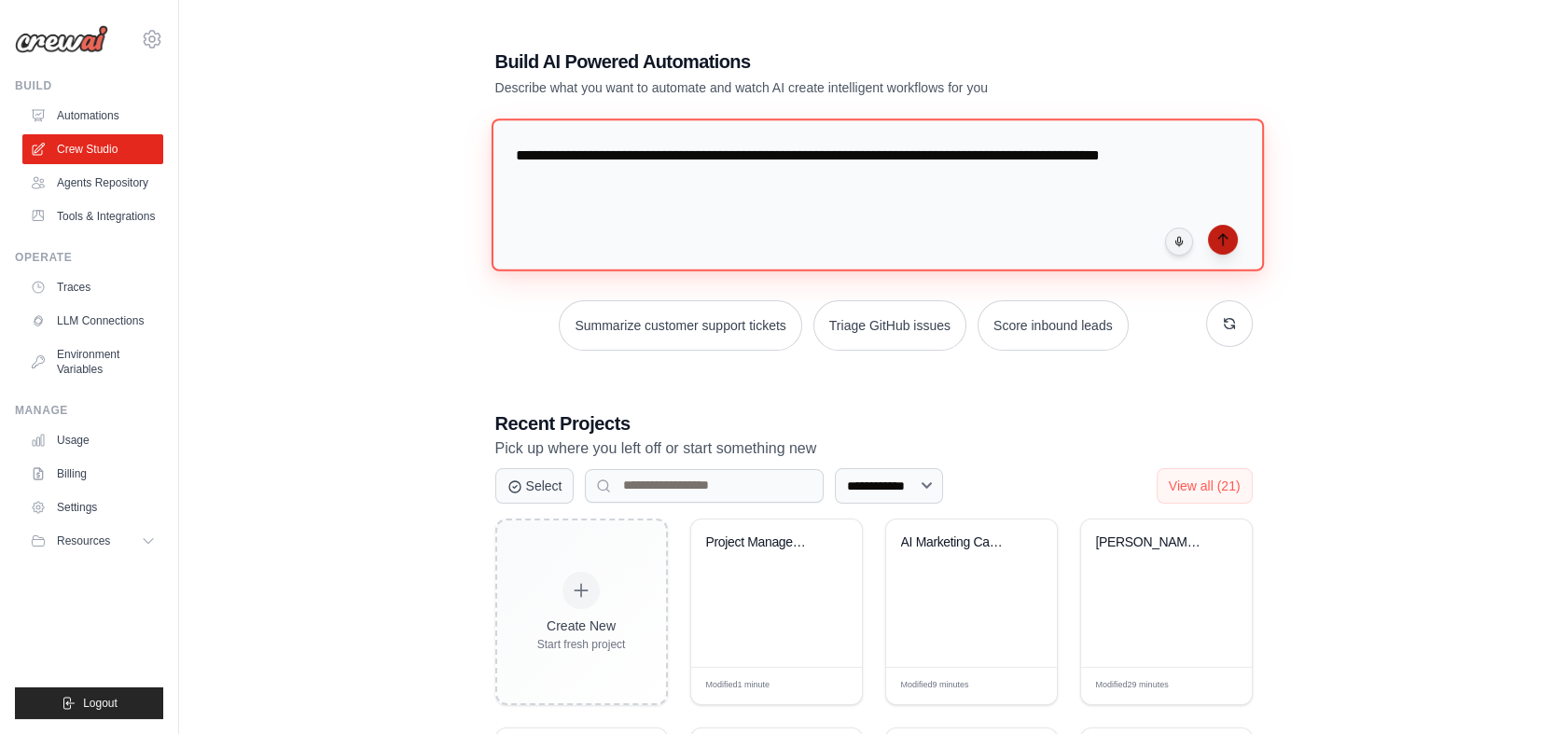
type textarea "**********"
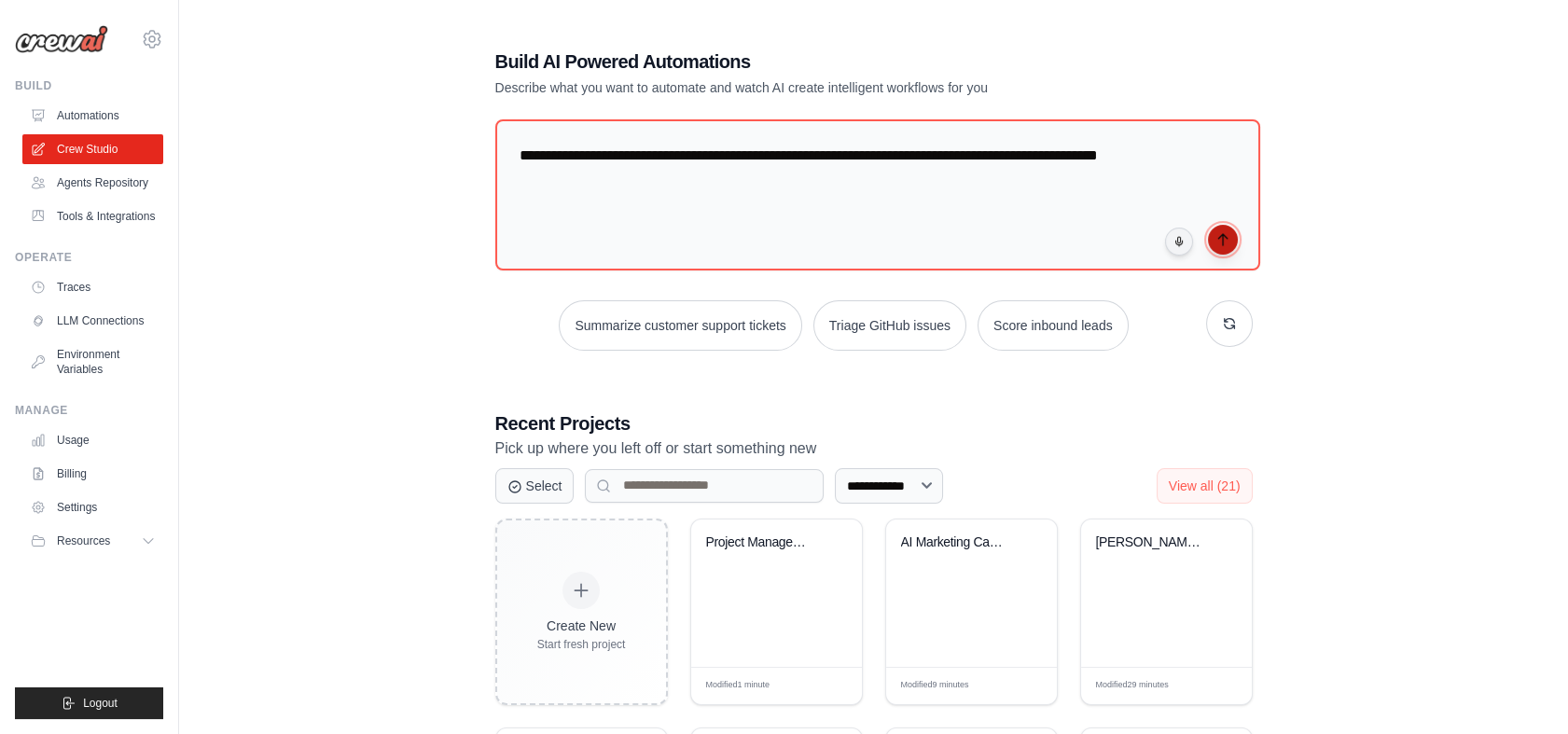
click at [1218, 232] on icon "submit" at bounding box center [1222, 239] width 15 height 15
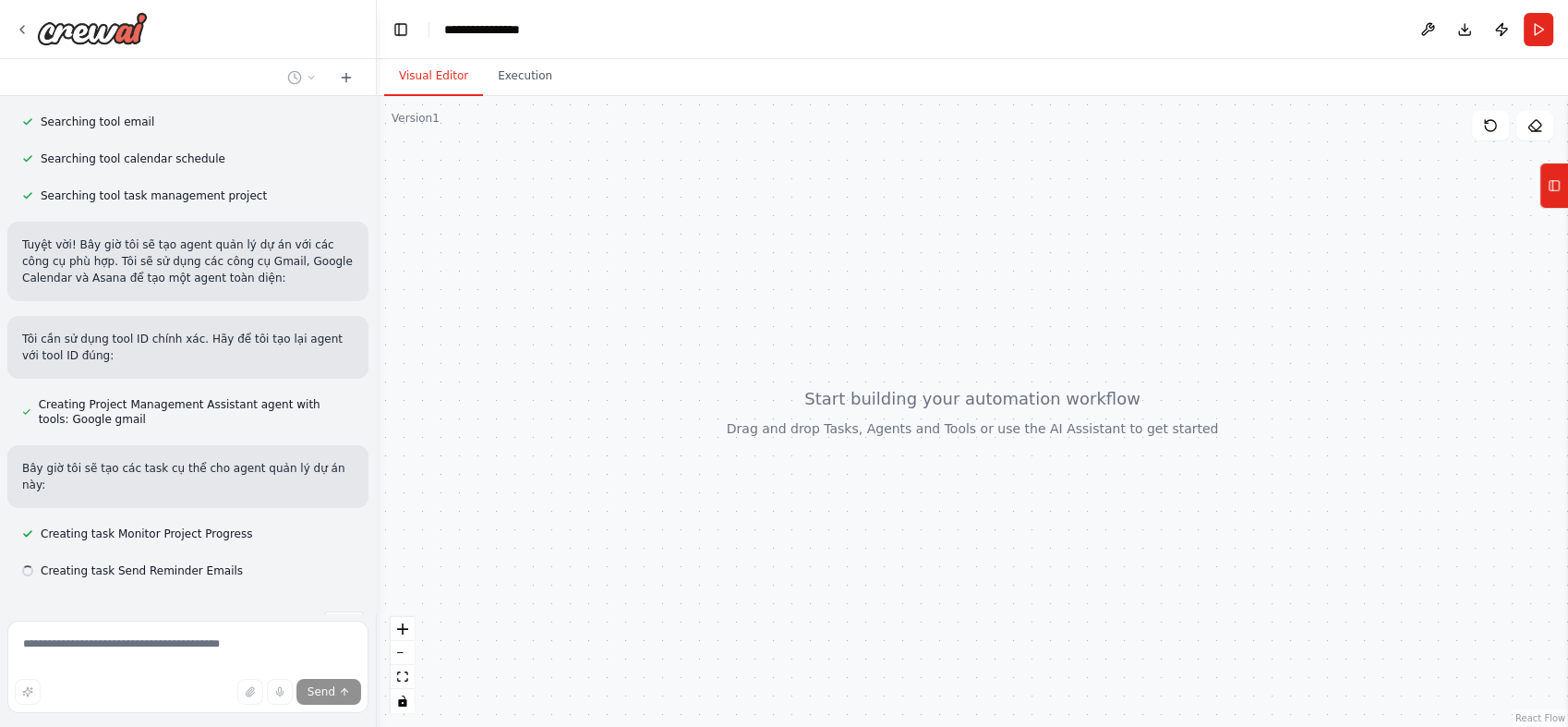
scroll to position [350, 0]
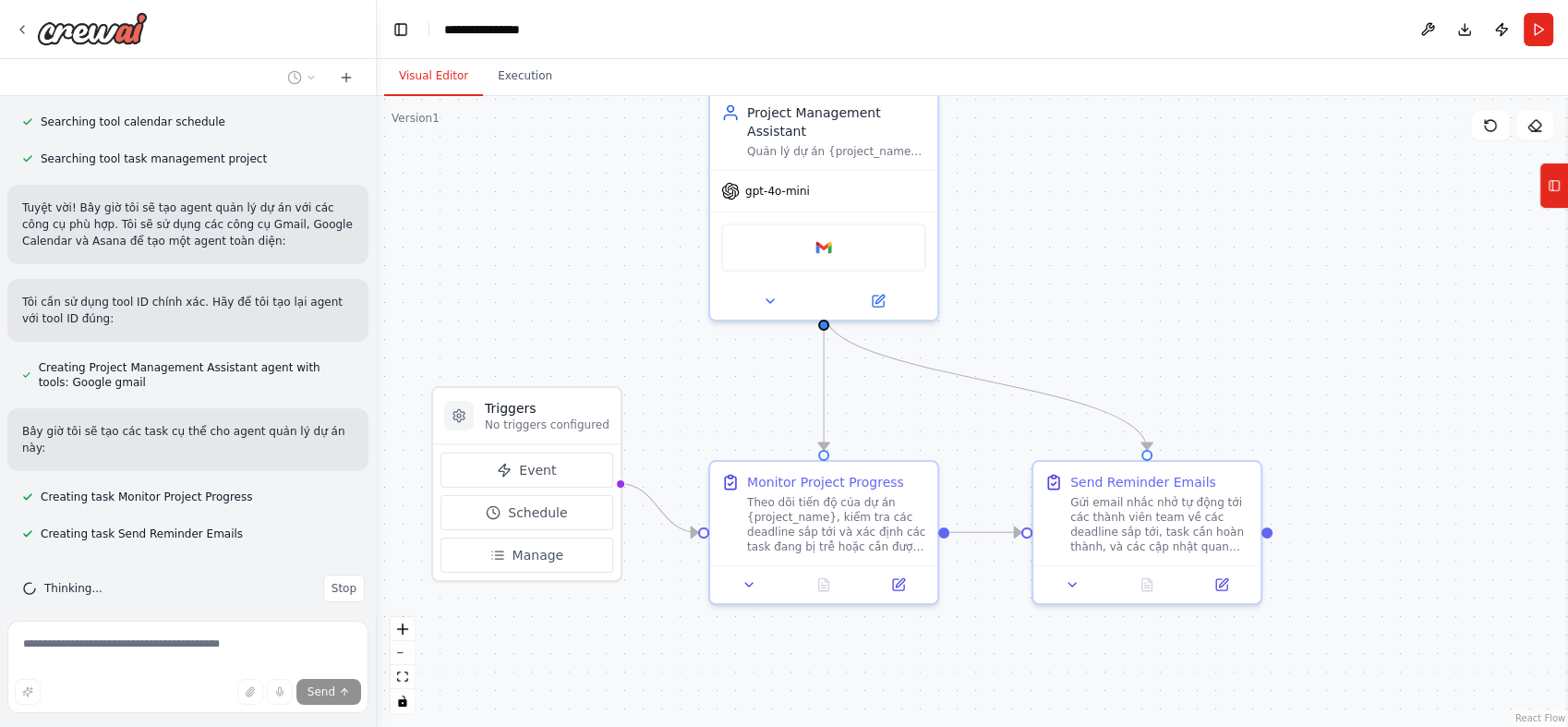
drag, startPoint x: 1050, startPoint y: 496, endPoint x: 1012, endPoint y: 399, distance: 104.2
click at [1012, 399] on div ".deletable-edge-delete-btn { width: 20px; height: 20px; border: 0px solid #ffff…" at bounding box center [971, 411] width 1191 height 631
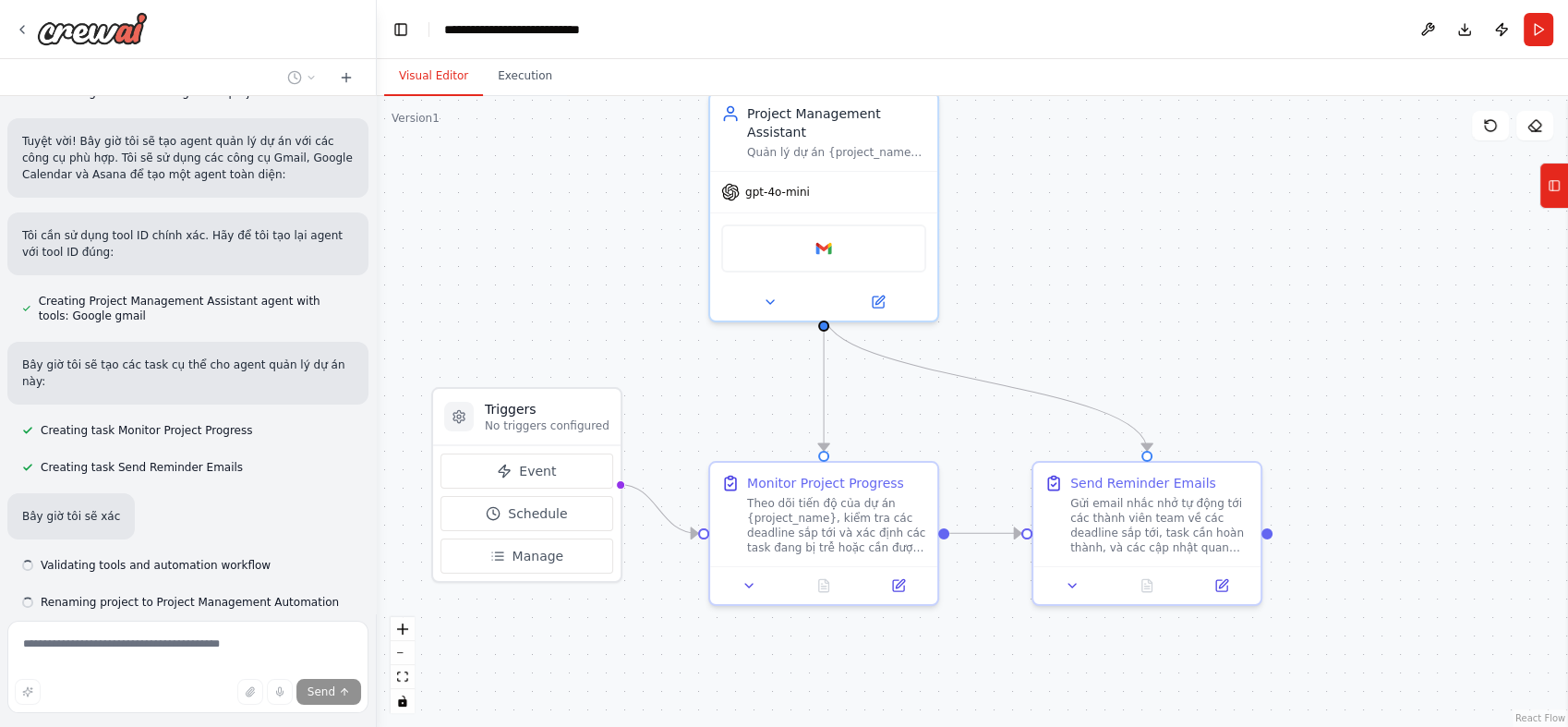
scroll to position [430, 0]
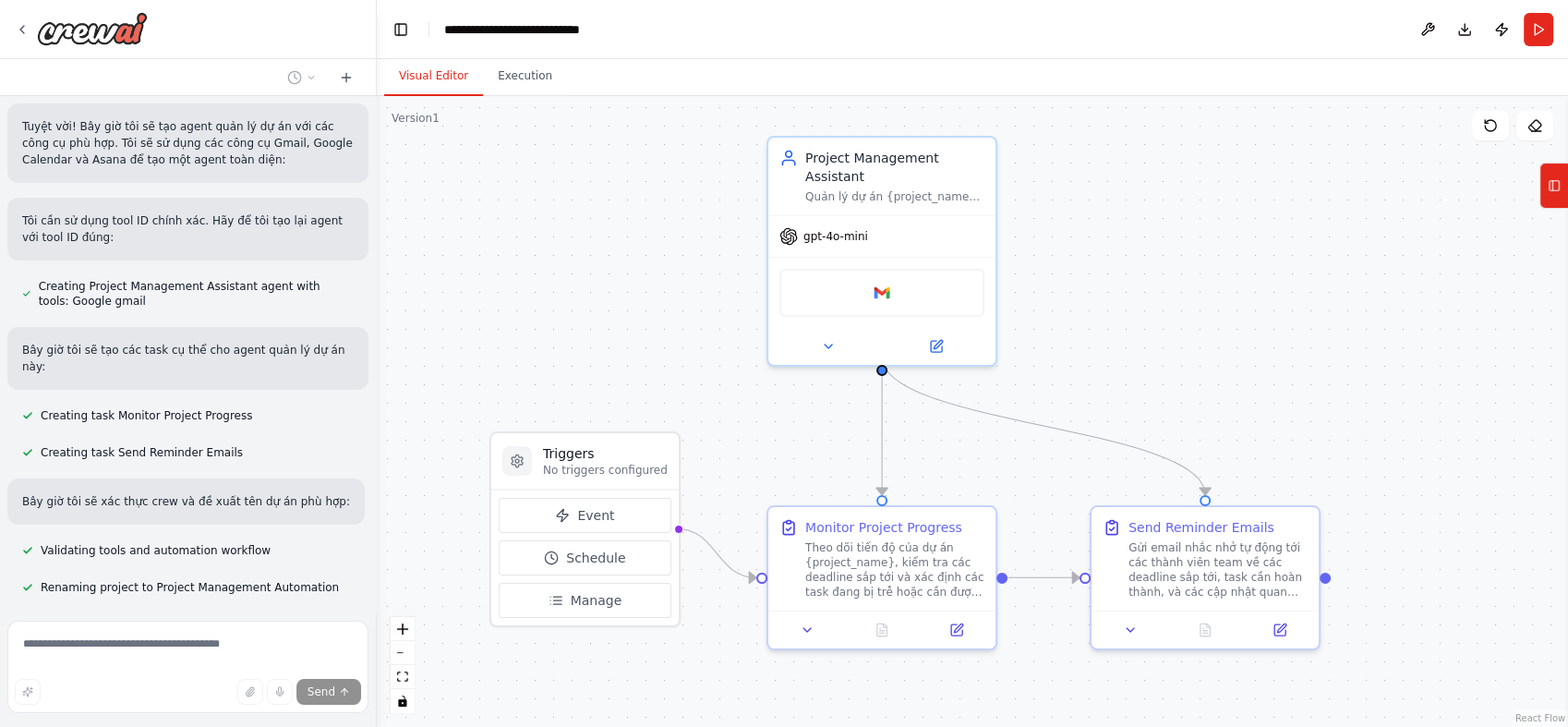
drag, startPoint x: 1012, startPoint y: 399, endPoint x: 1070, endPoint y: 443, distance: 72.8
click at [1070, 443] on div ".deletable-edge-delete-btn { width: 20px; height: 20px; border: 0px solid #ffff…" at bounding box center [971, 411] width 1191 height 631
click at [605, 561] on span "Schedule" at bounding box center [595, 558] width 59 height 18
select select "******"
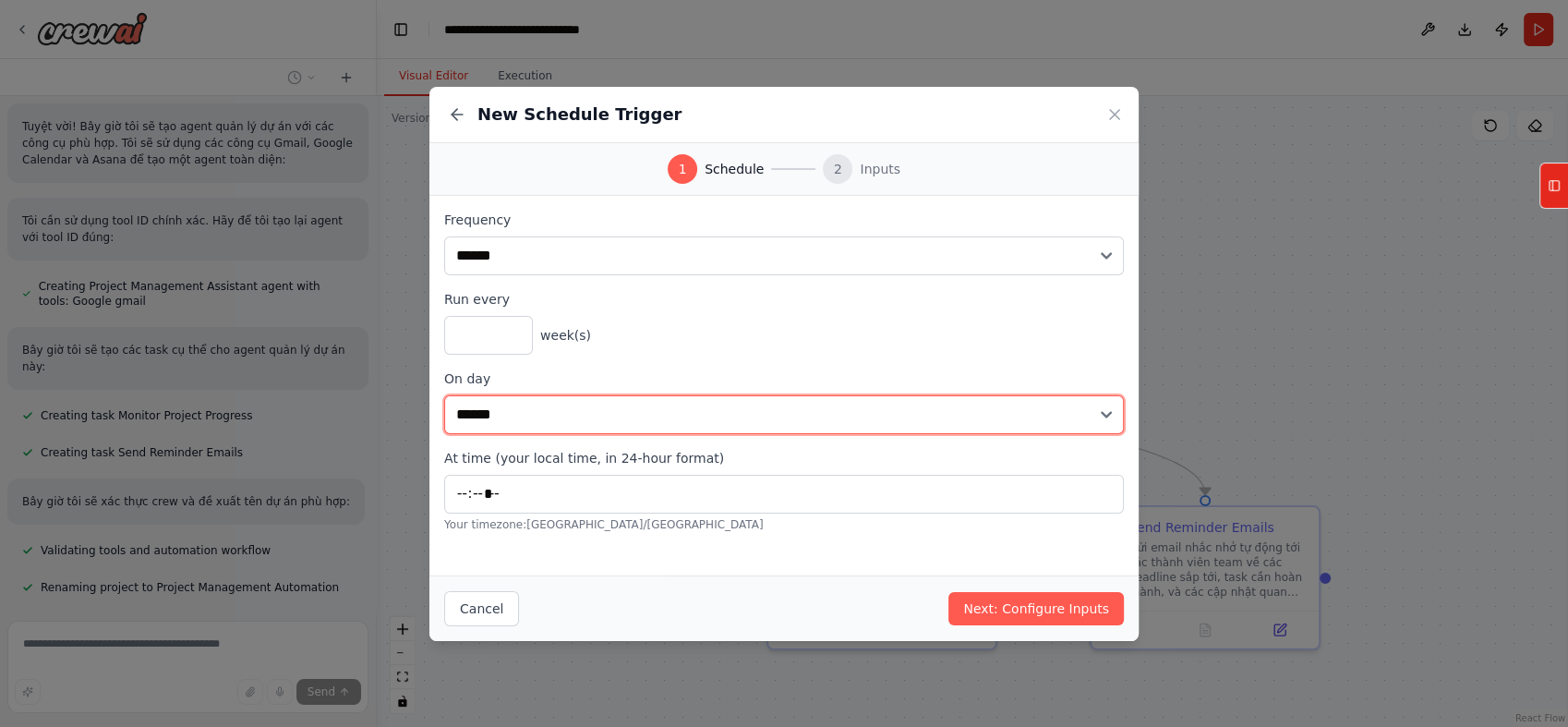
click at [584, 415] on select "****** ******* ********* ******** ****** ******** ******" at bounding box center [784, 415] width 680 height 39
select select "*"
click at [444, 396] on select "****** ******* ********* ******** ****** ******** ******" at bounding box center [784, 415] width 680 height 39
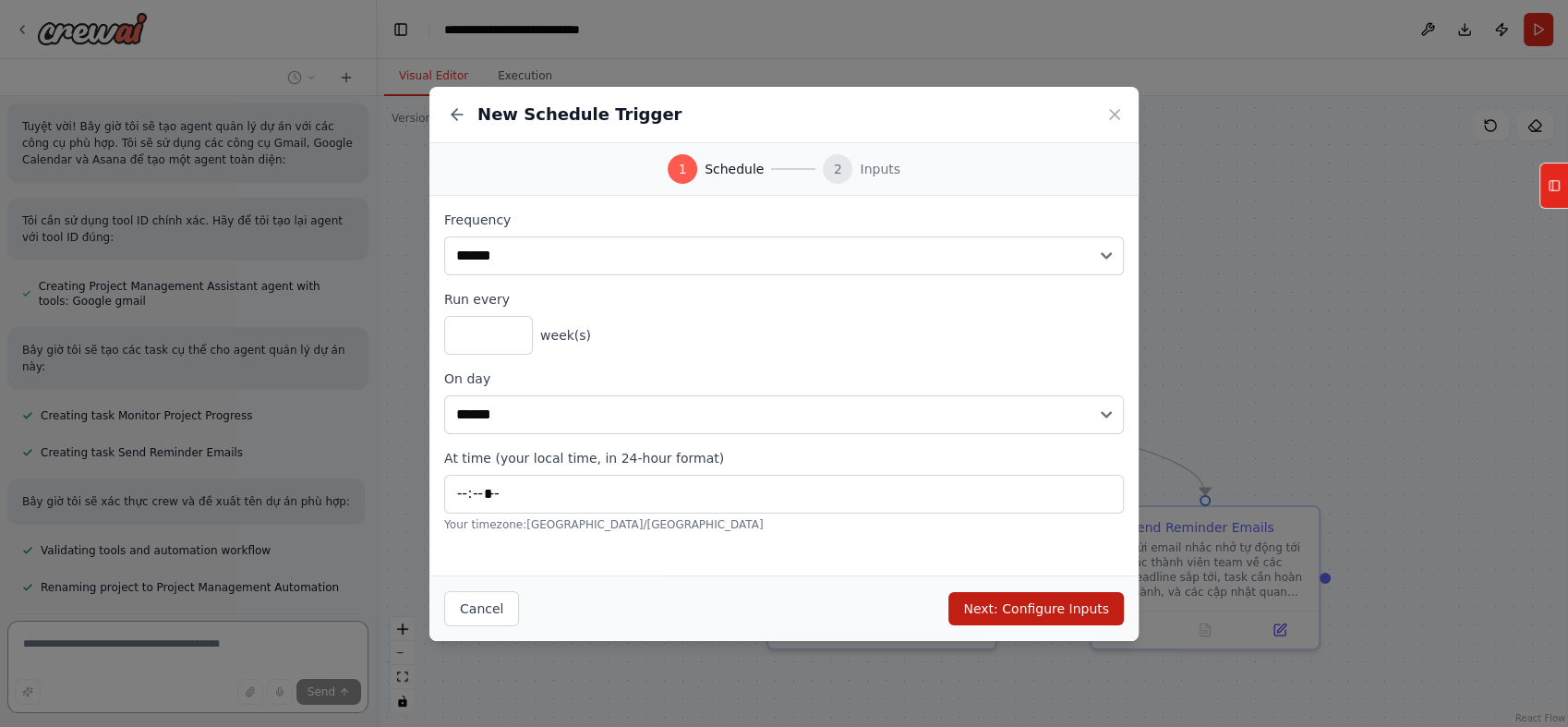
click at [1027, 601] on button "Next: Configure Inputs" at bounding box center [1036, 609] width 175 height 34
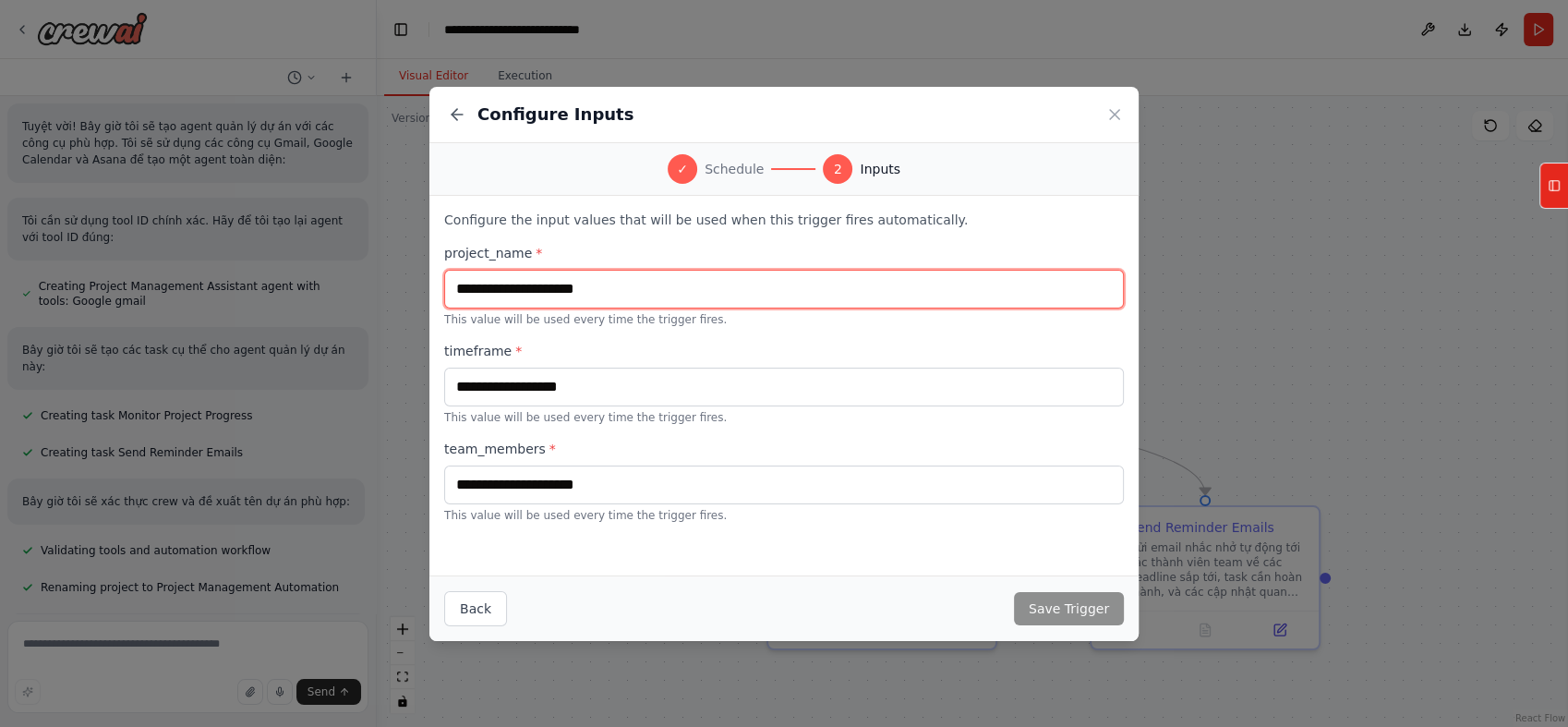
click at [587, 293] on input "text" at bounding box center [784, 289] width 680 height 39
type input "***"
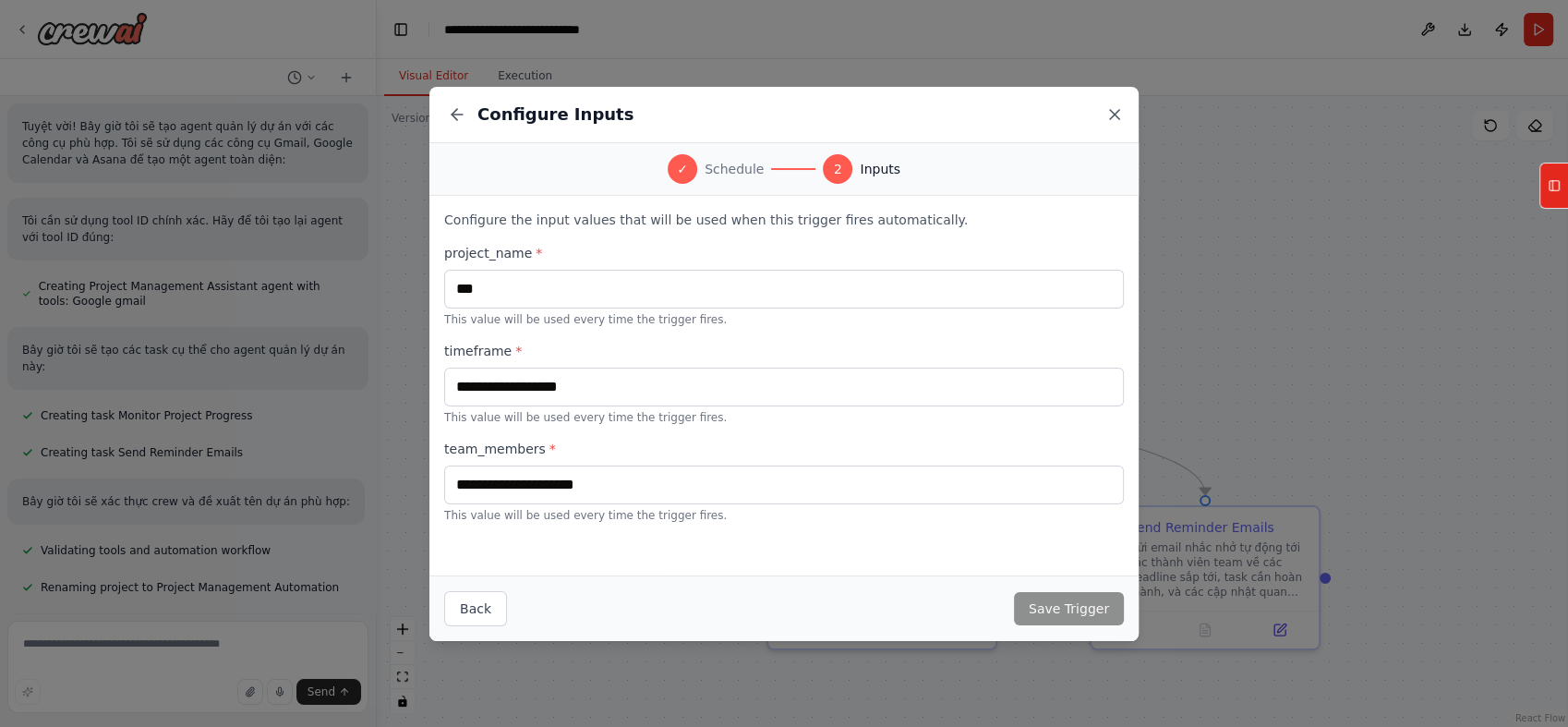
click at [1114, 115] on icon at bounding box center [1115, 115] width 10 height 10
